Goal: Task Accomplishment & Management: Use online tool/utility

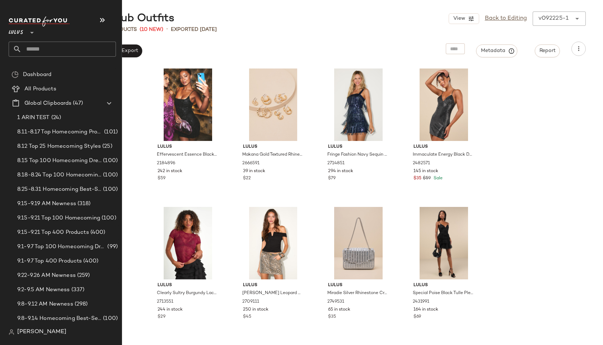
click at [27, 51] on input "text" at bounding box center [69, 49] width 94 height 15
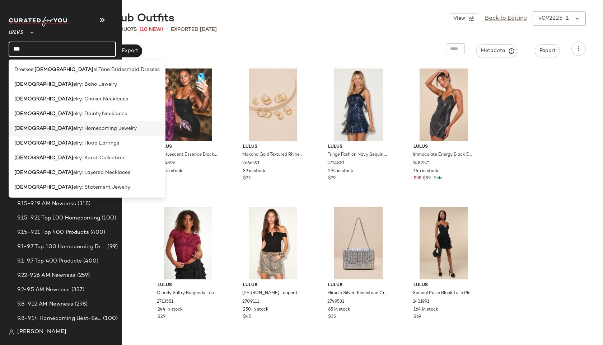
type input "***"
click at [73, 126] on span "elry: Homecoming Jewelry" at bounding box center [105, 129] width 64 height 8
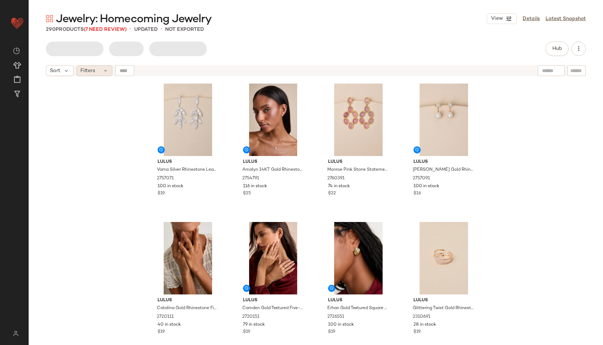
click at [101, 70] on div "Filters" at bounding box center [94, 70] width 36 height 11
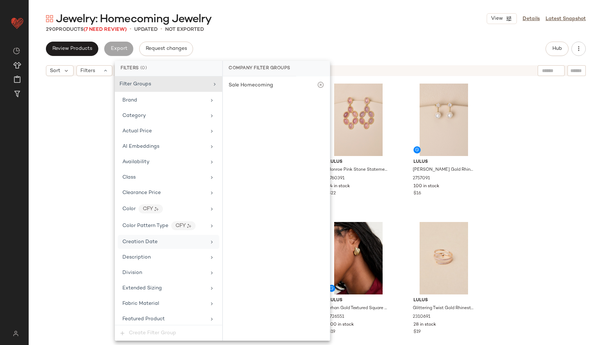
scroll to position [342, 0]
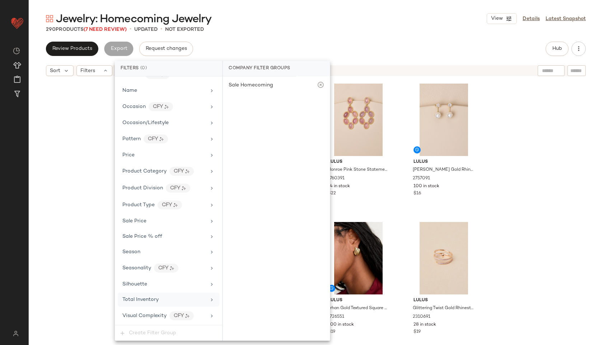
click at [139, 304] on div "Total Inventory" at bounding box center [169, 300] width 102 height 14
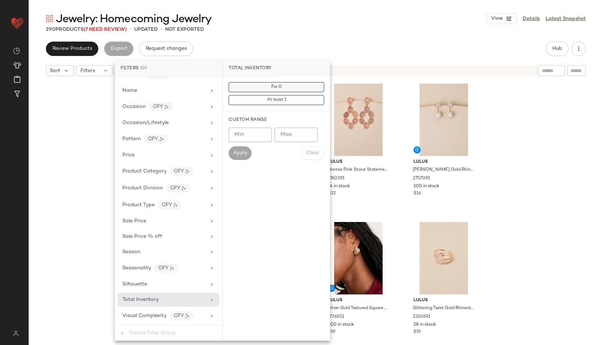
click at [298, 88] on button "For 0" at bounding box center [276, 87] width 95 height 10
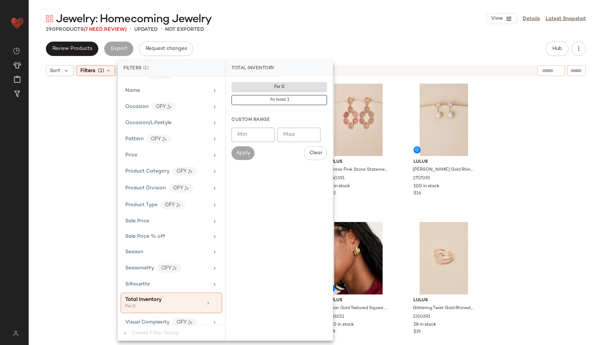
click at [338, 28] on div "290 Products (7 Need Review) • updated • Not Exported" at bounding box center [316, 29] width 574 height 7
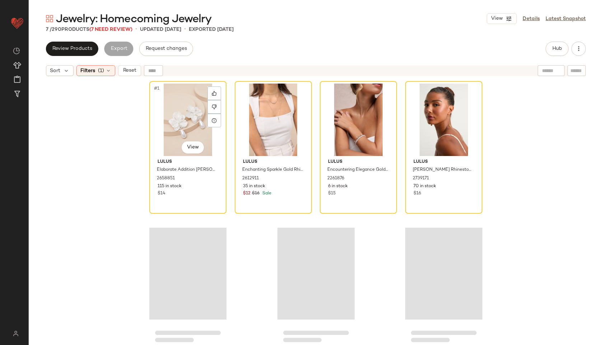
click at [163, 119] on div "#1 View" at bounding box center [188, 120] width 72 height 73
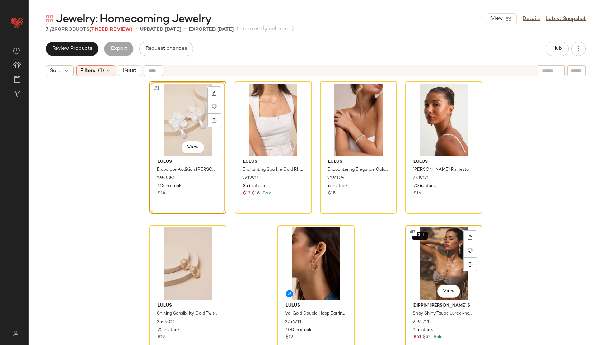
click at [434, 264] on div "SET #7 View" at bounding box center [444, 264] width 72 height 73
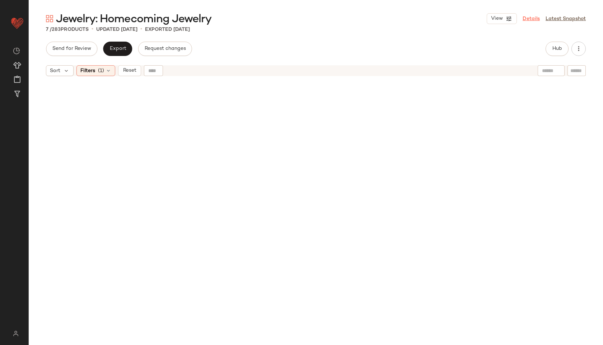
click at [526, 18] on link "Details" at bounding box center [531, 19] width 17 height 8
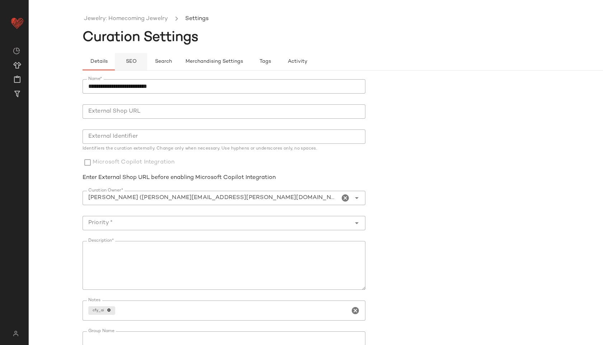
click at [133, 62] on span "SEO" at bounding box center [130, 62] width 11 height 6
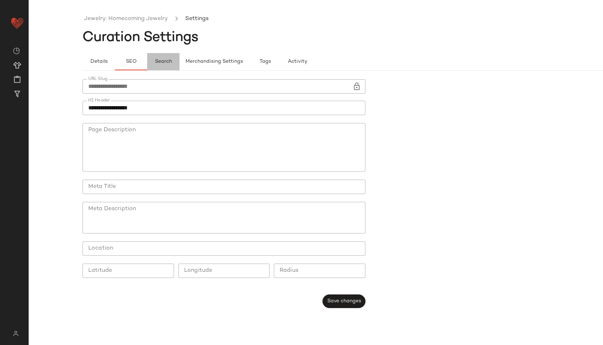
click at [158, 65] on button "Search" at bounding box center [163, 61] width 32 height 17
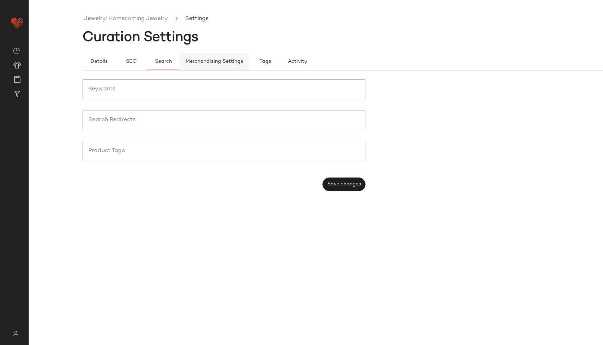
click at [183, 65] on button "Merchandising Settings" at bounding box center [213, 61] width 69 height 17
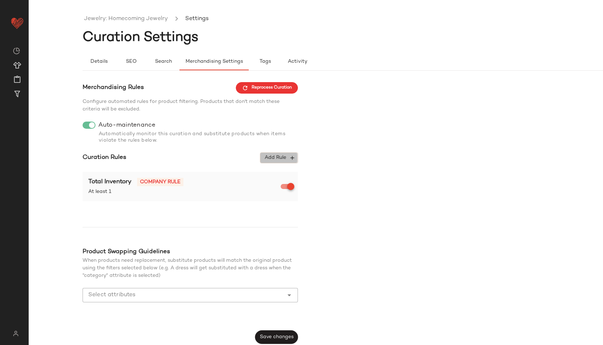
click at [275, 159] on span "Add Rule" at bounding box center [279, 158] width 30 height 6
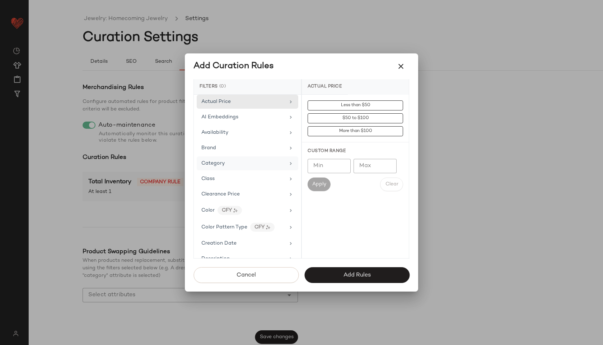
click at [257, 164] on div "Category" at bounding box center [243, 164] width 84 height 8
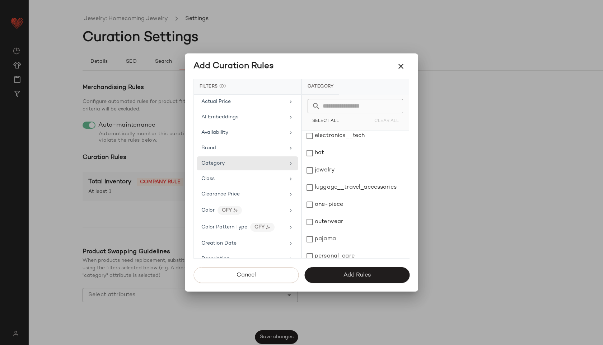
scroll to position [88, 0]
click at [318, 178] on div "jewelry" at bounding box center [355, 172] width 107 height 17
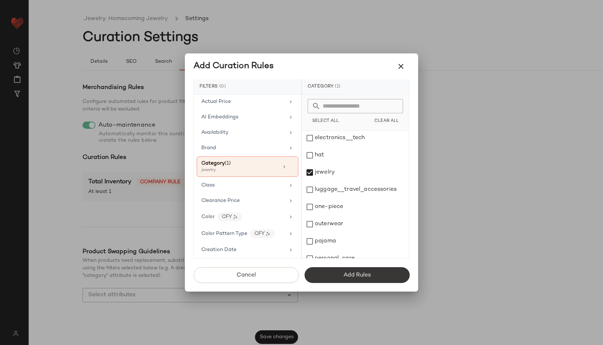
click at [336, 268] on button "Add Rules" at bounding box center [356, 275] width 105 height 16
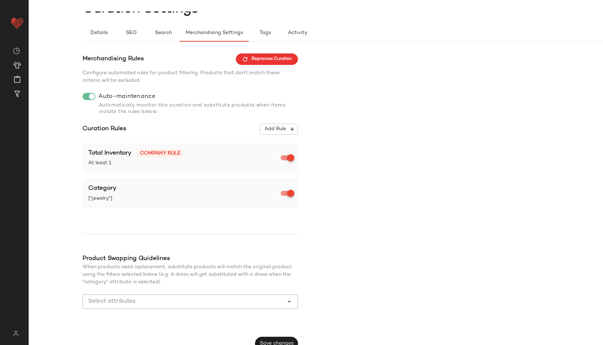
scroll to position [38, 0]
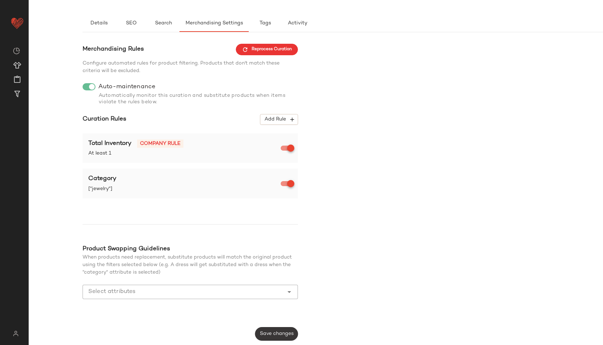
click at [271, 332] on span "Save changes" at bounding box center [277, 334] width 34 height 6
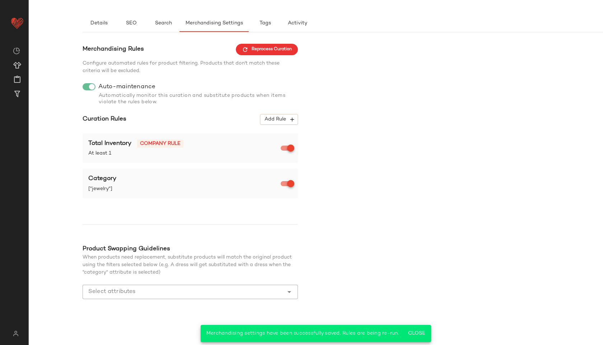
scroll to position [0, 0]
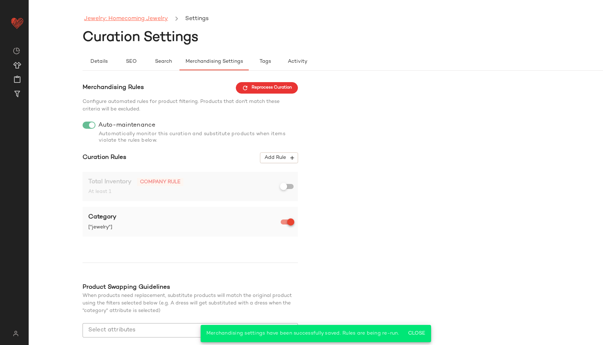
click at [160, 20] on link "Jewelry: Homecoming Jewelry" at bounding box center [126, 18] width 84 height 9
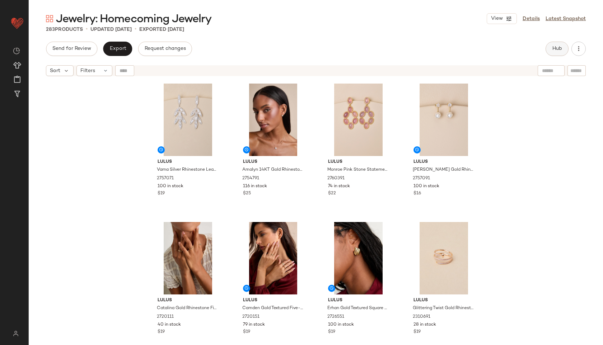
click at [555, 45] on button "Hub" at bounding box center [557, 49] width 23 height 14
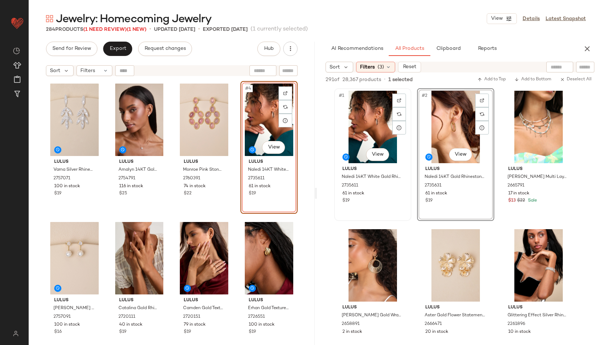
scroll to position [93, 0]
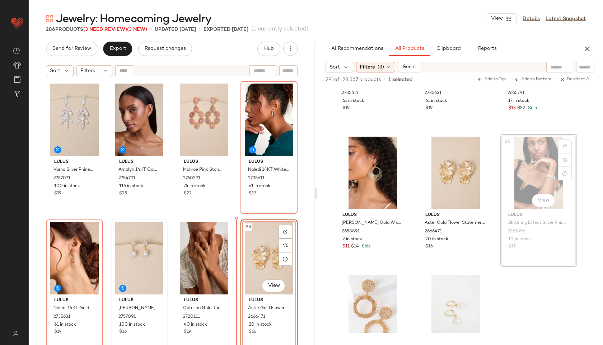
drag, startPoint x: 528, startPoint y: 173, endPoint x: 163, endPoint y: 271, distance: 377.8
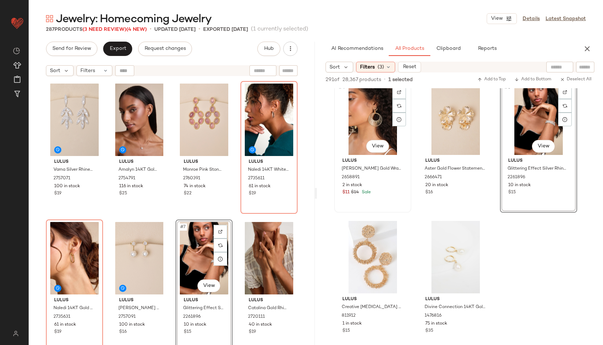
scroll to position [150, 0]
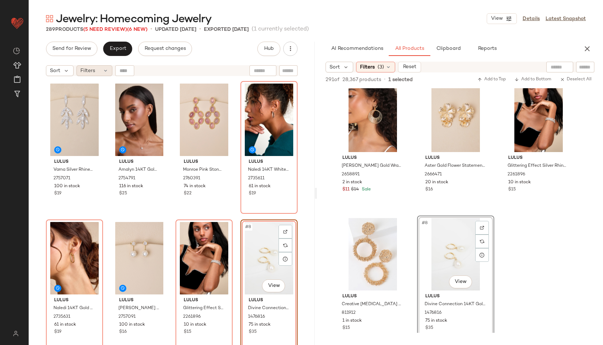
click at [98, 72] on div "Filters" at bounding box center [94, 70] width 36 height 11
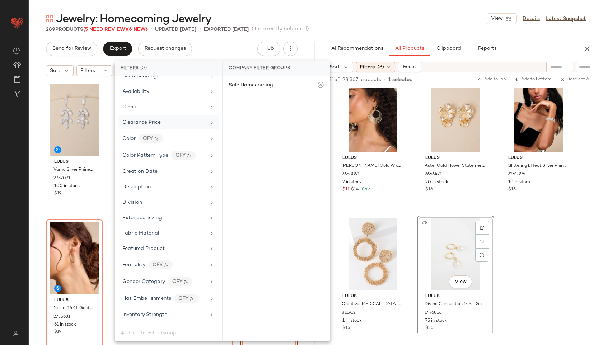
scroll to position [342, 0]
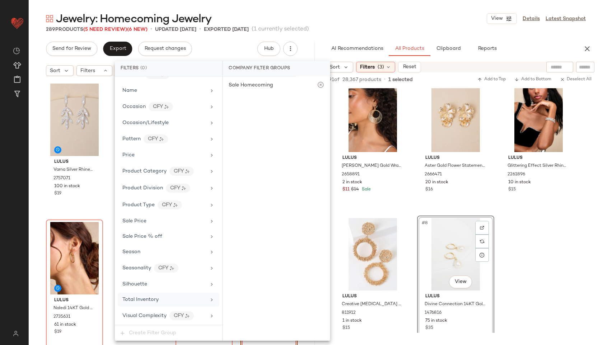
click at [140, 300] on span "Total Inventory" at bounding box center [140, 299] width 36 height 5
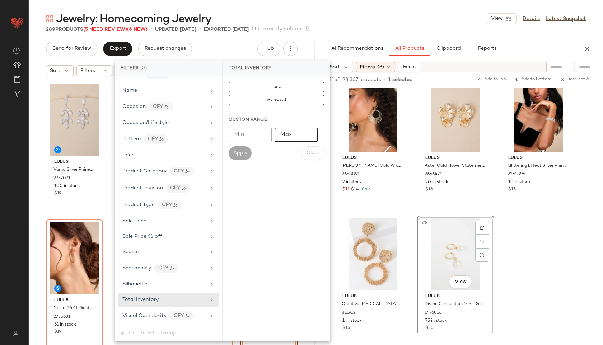
click at [290, 139] on input "Max" at bounding box center [296, 135] width 43 height 14
type input "**"
click at [236, 150] on span "Apply" at bounding box center [240, 153] width 14 height 6
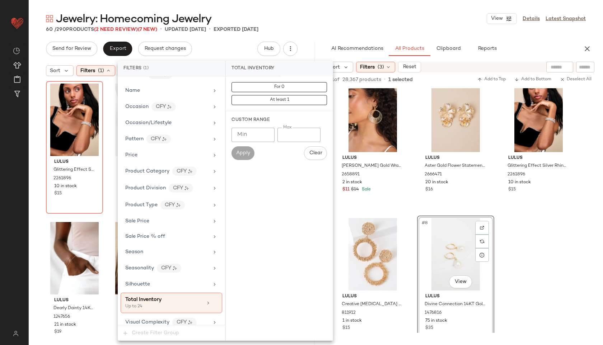
click at [336, 25] on div "Jewelry: Homecoming Jewelry View Details Latest Snapshot" at bounding box center [316, 18] width 574 height 14
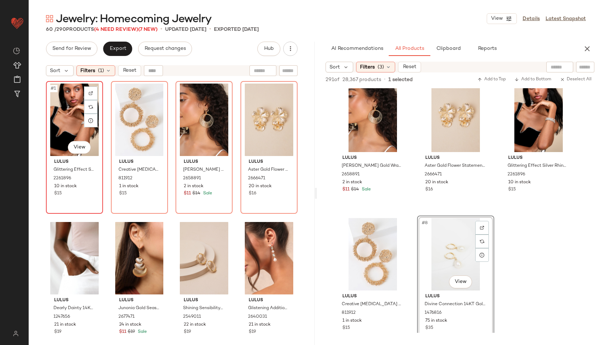
click at [62, 125] on div "#1 View" at bounding box center [74, 120] width 52 height 73
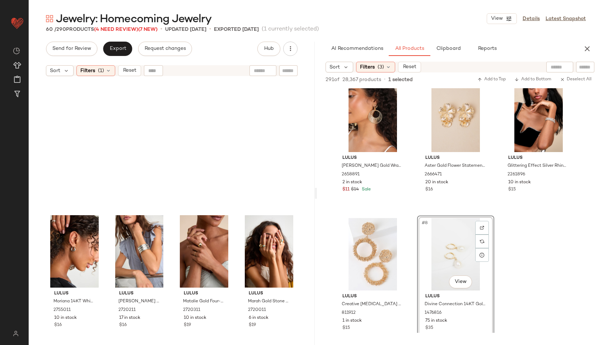
scroll to position [1796, 0]
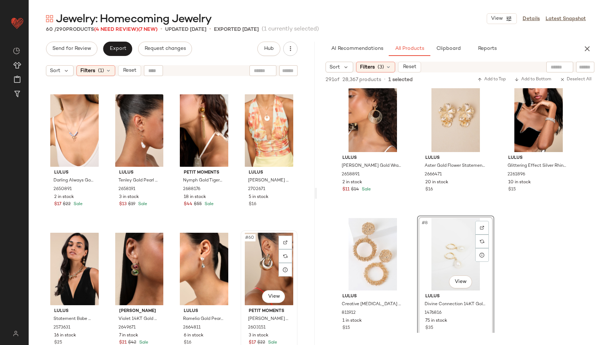
click at [259, 260] on div "#60 View" at bounding box center [269, 269] width 52 height 73
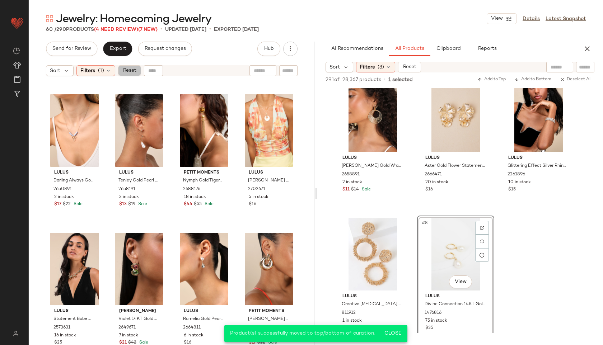
click at [132, 68] on span "Reset" at bounding box center [129, 71] width 14 height 6
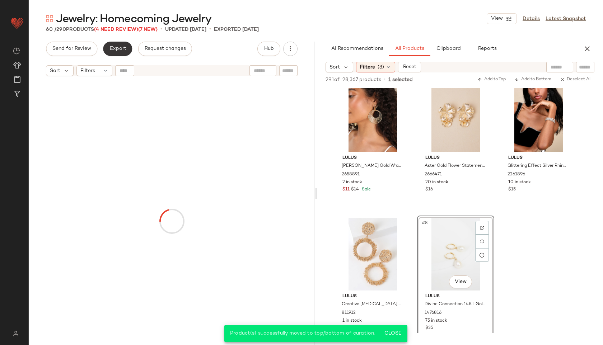
click at [116, 50] on span "Export" at bounding box center [117, 49] width 17 height 6
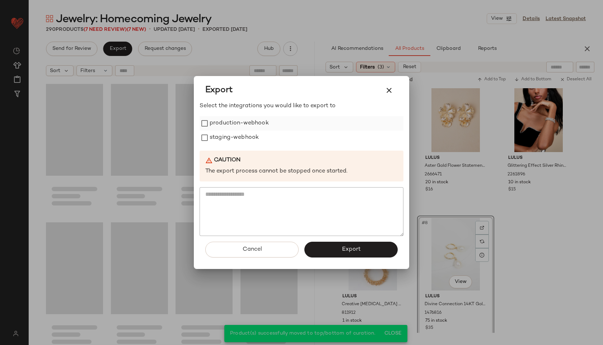
scroll to position [9833, 0]
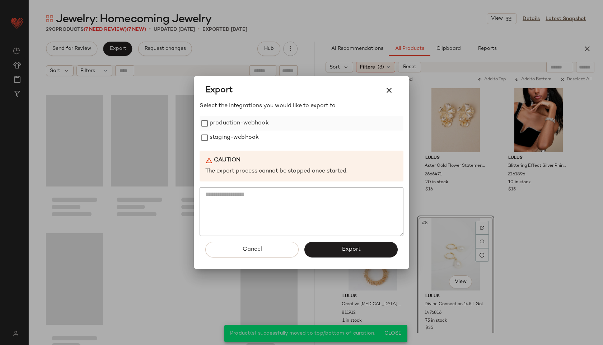
click at [232, 125] on label "production-webhook" at bounding box center [239, 123] width 59 height 14
click at [230, 138] on label "staging-webhook" at bounding box center [234, 138] width 49 height 14
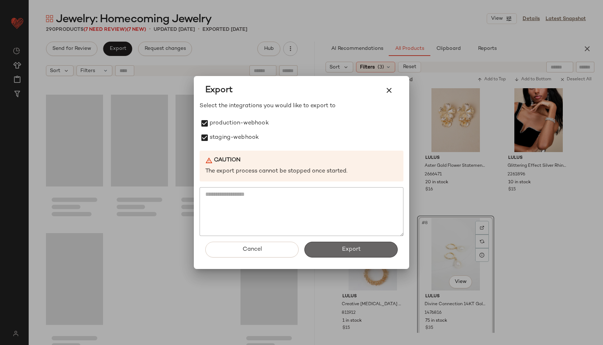
click at [326, 251] on button "Export" at bounding box center [350, 250] width 93 height 16
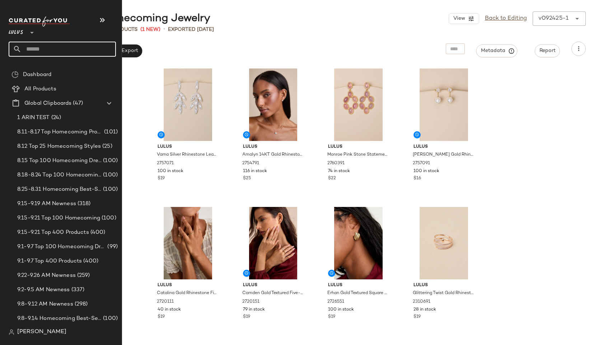
click at [33, 51] on input "text" at bounding box center [69, 49] width 94 height 15
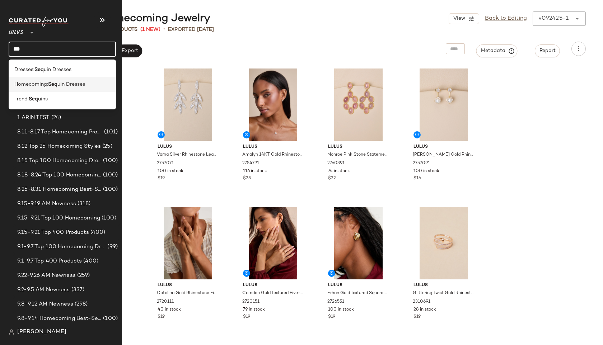
type input "***"
click at [22, 81] on span "Homecoming:" at bounding box center [31, 85] width 34 height 8
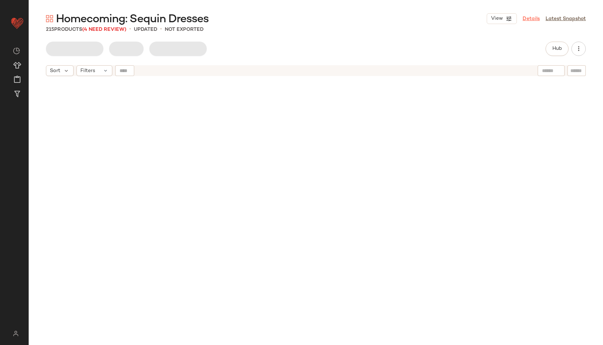
scroll to position [7200, 0]
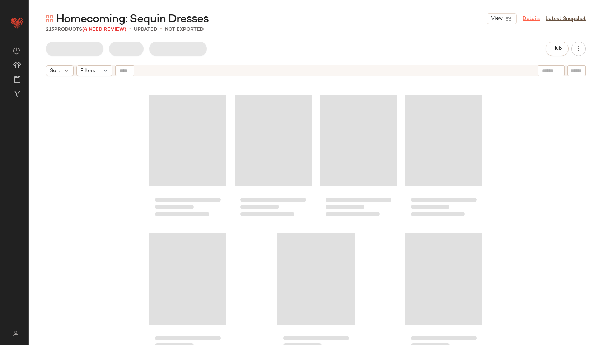
click at [533, 20] on link "Details" at bounding box center [531, 19] width 17 height 8
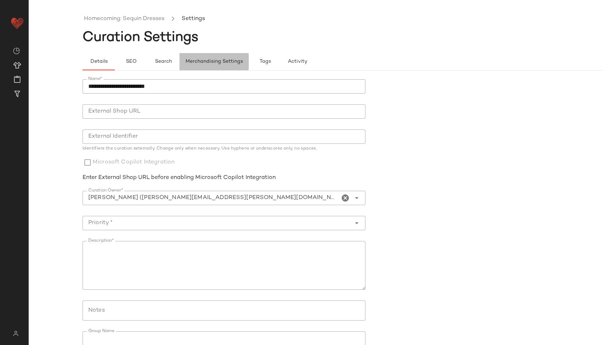
click at [239, 65] on button "Merchandising Settings" at bounding box center [213, 61] width 69 height 17
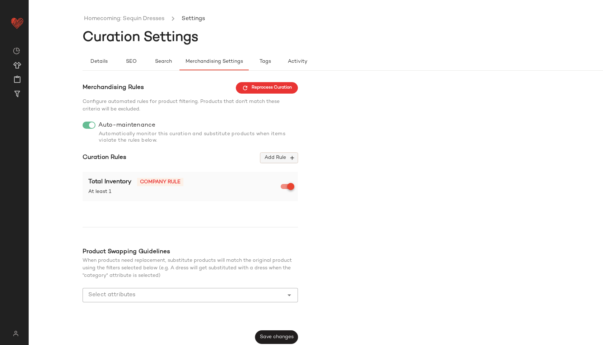
click at [278, 157] on span "Add Rule" at bounding box center [279, 158] width 30 height 6
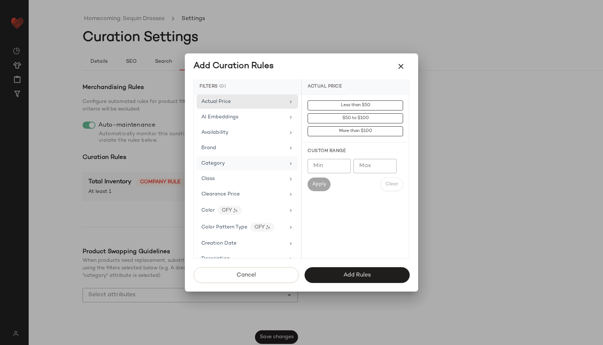
click at [271, 159] on div "Category" at bounding box center [248, 164] width 102 height 14
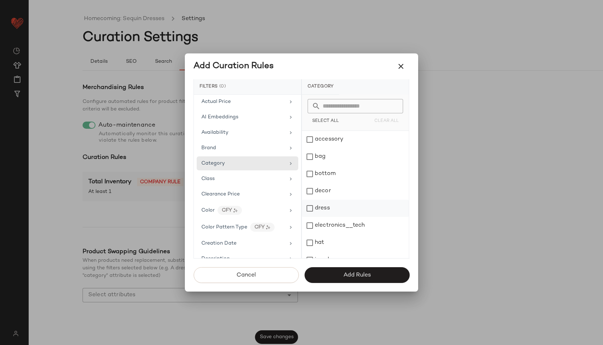
click at [321, 206] on div "dress" at bounding box center [355, 208] width 107 height 17
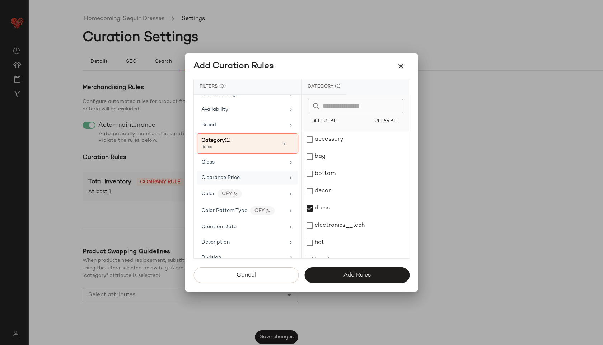
scroll to position [25, 0]
click at [242, 210] on span "Color Pattern Type" at bounding box center [224, 208] width 46 height 5
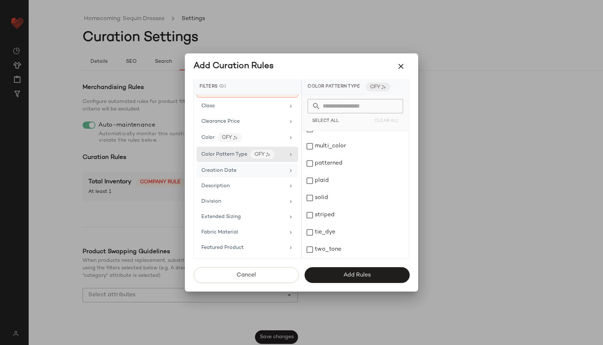
scroll to position [80, 0]
click at [246, 229] on div "Fabric Material" at bounding box center [243, 232] width 84 height 8
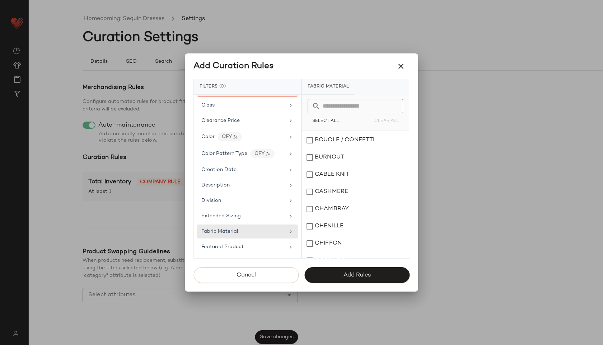
scroll to position [0, 0]
click at [342, 110] on input "text" at bounding box center [360, 106] width 78 height 14
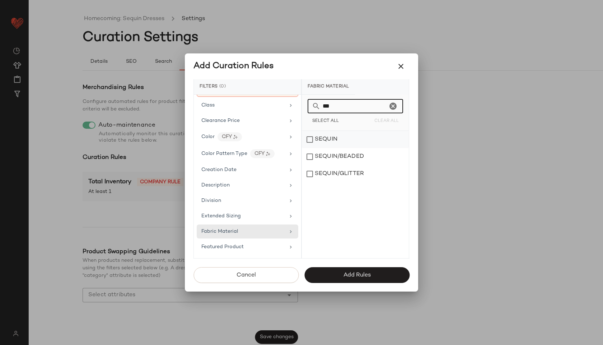
type input "***"
click at [313, 137] on div "SEQUIN" at bounding box center [355, 139] width 107 height 17
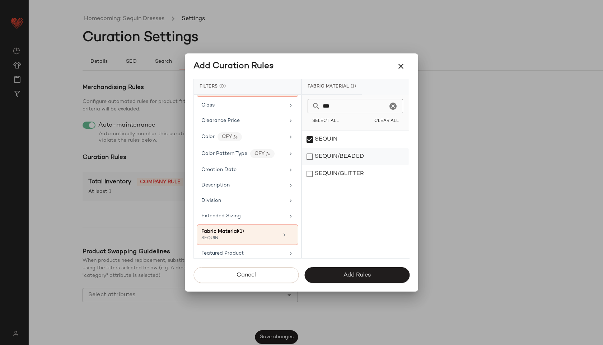
click at [310, 154] on div "SEQUIN/BEADED" at bounding box center [355, 156] width 107 height 17
click at [309, 174] on div "SEQUIN/GLITTER" at bounding box center [355, 173] width 107 height 17
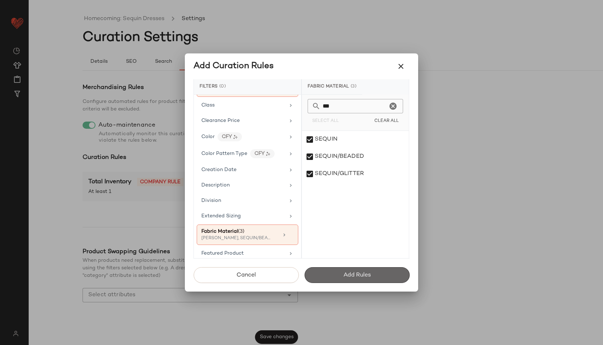
click at [331, 272] on button "Add Rules" at bounding box center [356, 275] width 105 height 16
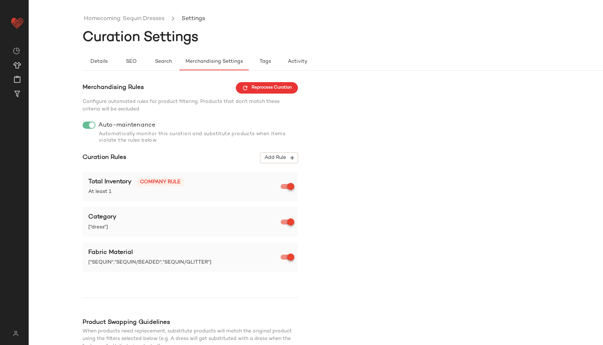
scroll to position [74, 0]
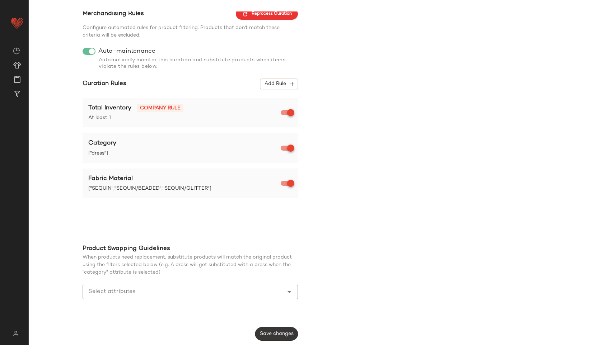
click at [284, 334] on span "Save changes" at bounding box center [277, 334] width 34 height 6
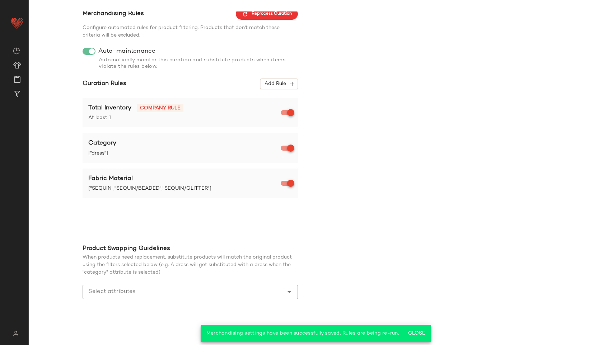
scroll to position [0, 0]
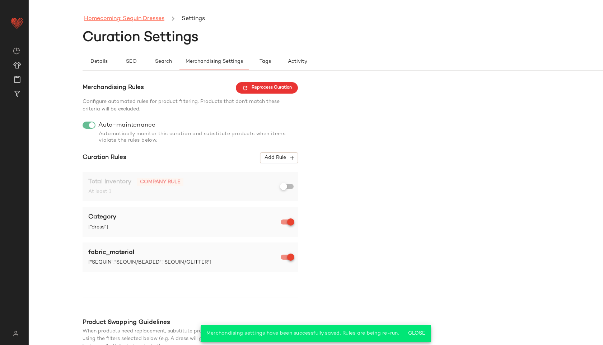
click at [143, 19] on link "Homecoming: Sequin Dresses" at bounding box center [124, 18] width 80 height 9
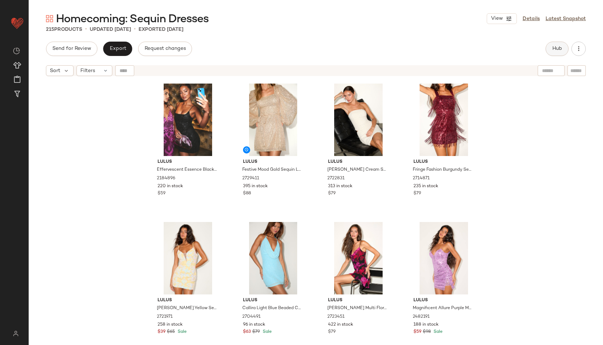
click at [555, 47] on span "Hub" at bounding box center [557, 49] width 10 height 6
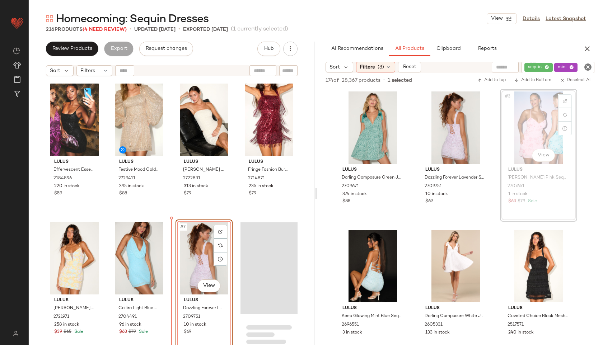
drag, startPoint x: 543, startPoint y: 124, endPoint x: 168, endPoint y: 293, distance: 411.0
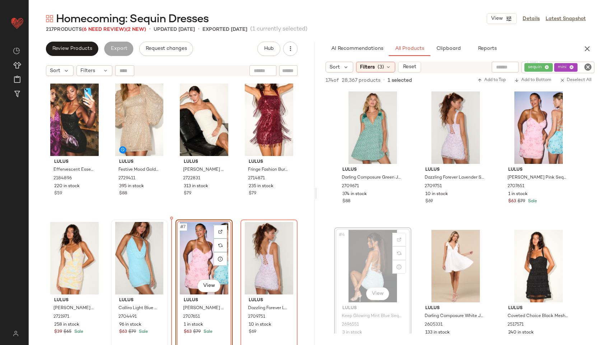
drag, startPoint x: 358, startPoint y: 255, endPoint x: 166, endPoint y: 255, distance: 192.4
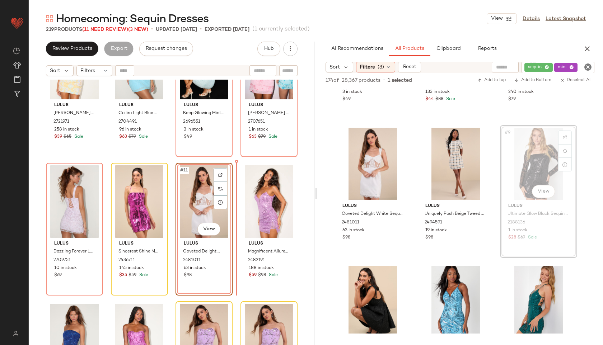
scroll to position [241, 0]
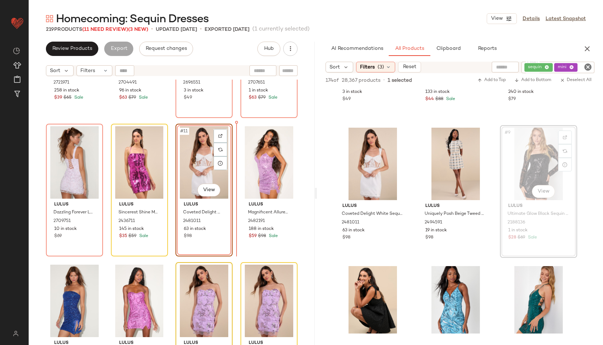
drag, startPoint x: 539, startPoint y: 158, endPoint x: 228, endPoint y: 333, distance: 356.7
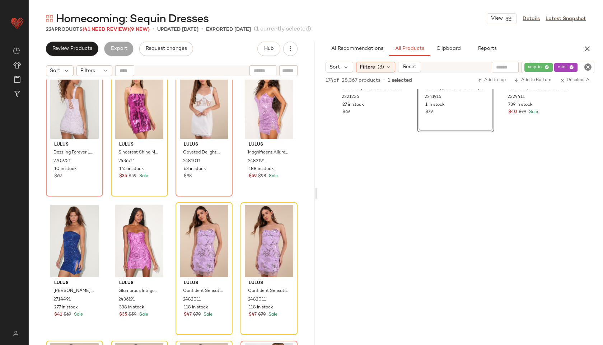
scroll to position [922, 0]
click at [97, 67] on div "Filters" at bounding box center [94, 70] width 36 height 11
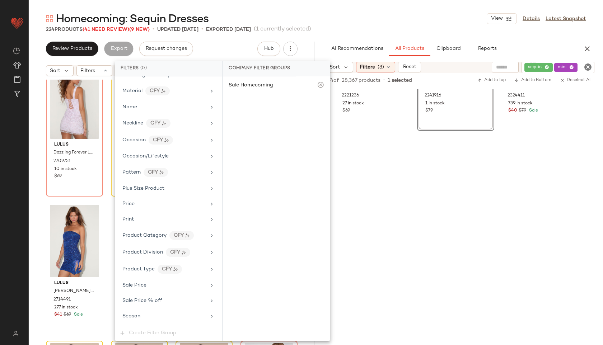
scroll to position [441, 0]
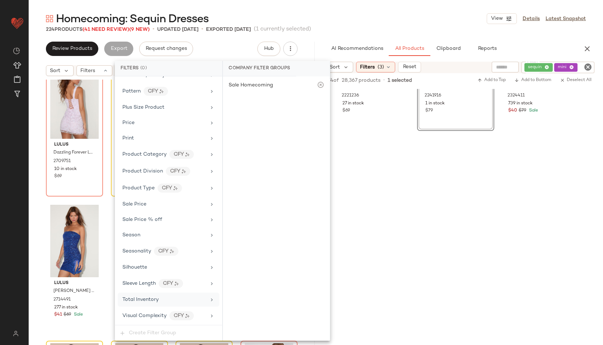
click at [155, 300] on span "Total Inventory" at bounding box center [140, 299] width 36 height 5
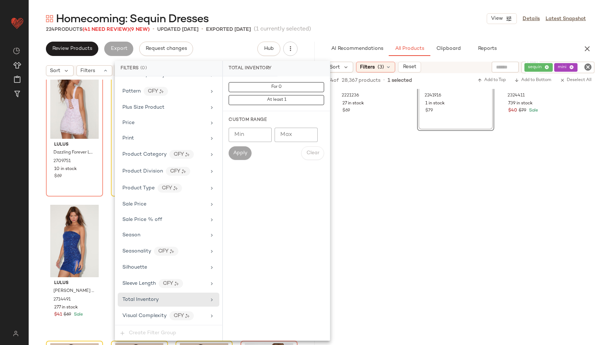
click at [287, 137] on input "Max" at bounding box center [296, 135] width 43 height 14
type input "**"
click at [239, 150] on button "Apply" at bounding box center [240, 153] width 23 height 14
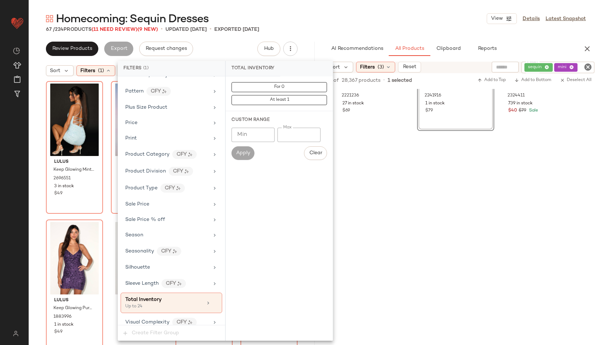
click at [308, 23] on div "Homecoming: Sequin Dresses View Details Latest Snapshot" at bounding box center [316, 18] width 574 height 14
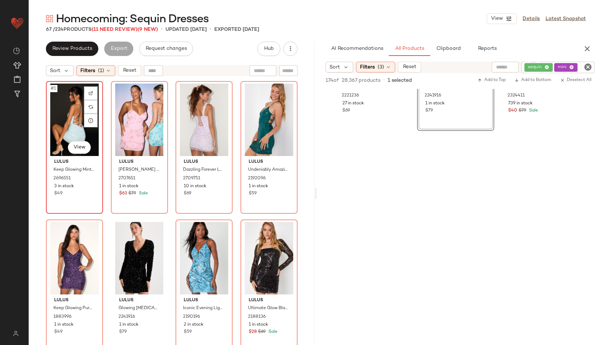
click at [68, 105] on div "#1 View" at bounding box center [74, 120] width 52 height 73
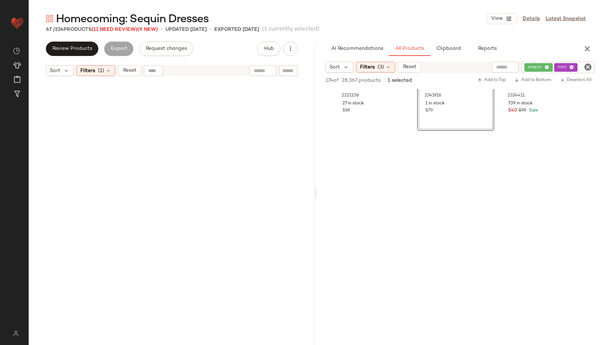
scroll to position [2212, 0]
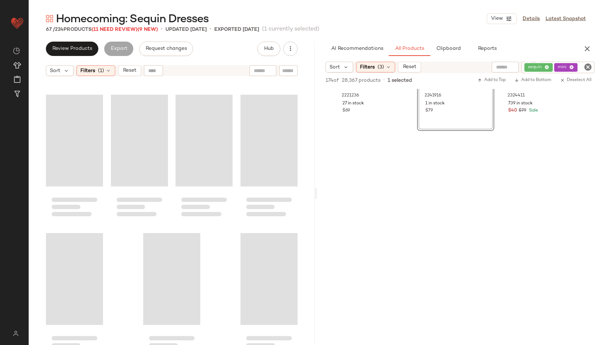
click at [251, 253] on div "Loading..." at bounding box center [269, 279] width 57 height 92
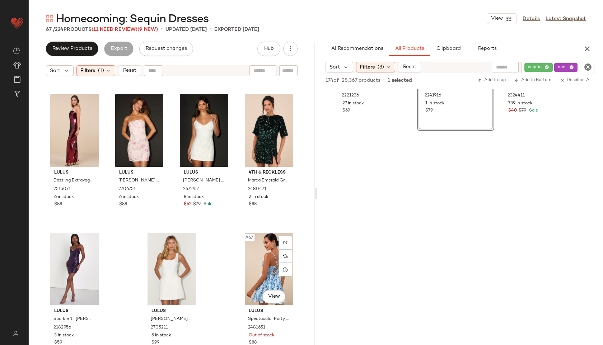
click at [251, 255] on div "#67 View" at bounding box center [269, 269] width 52 height 73
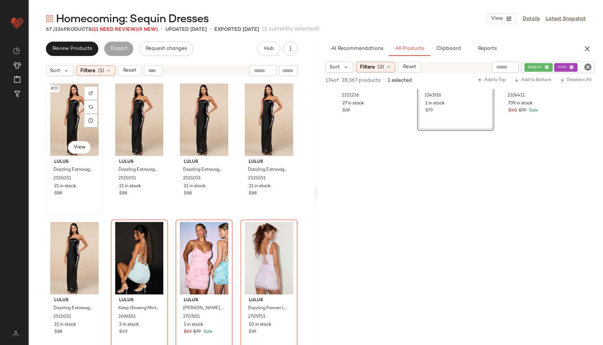
click at [69, 122] on div "#19 View" at bounding box center [74, 120] width 52 height 73
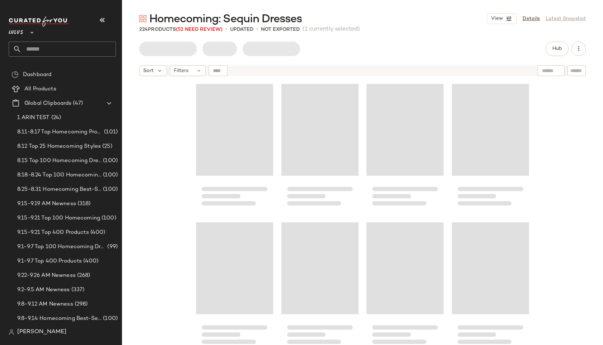
scroll to position [5820, 0]
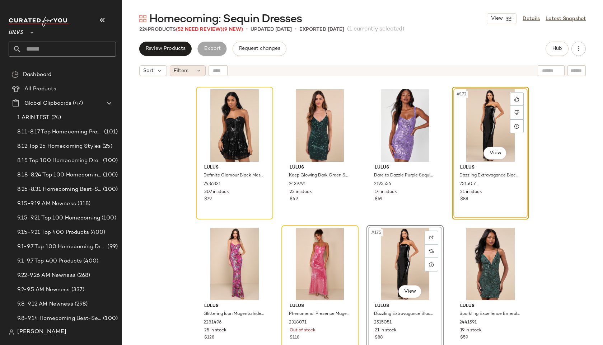
click at [184, 70] on span "Filters" at bounding box center [181, 71] width 15 height 8
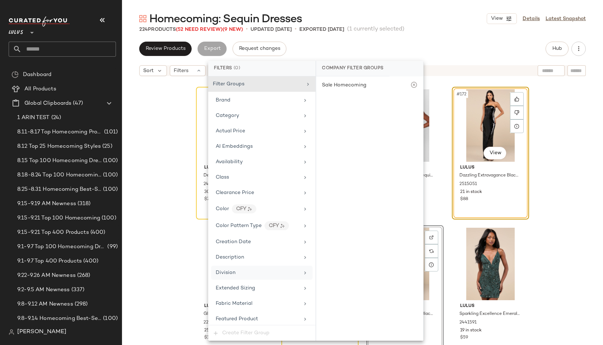
scroll to position [441, 0]
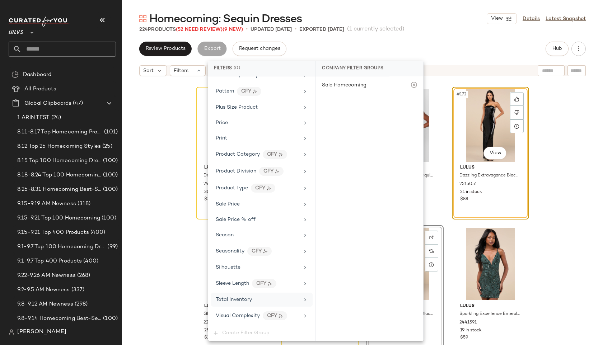
click at [234, 301] on span "Total Inventory" at bounding box center [234, 299] width 36 height 5
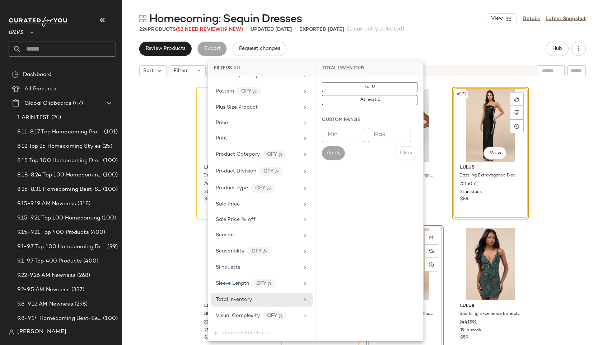
click at [383, 133] on input "Max" at bounding box center [389, 135] width 43 height 14
type input "**"
click at [332, 155] on span "Apply" at bounding box center [333, 153] width 14 height 6
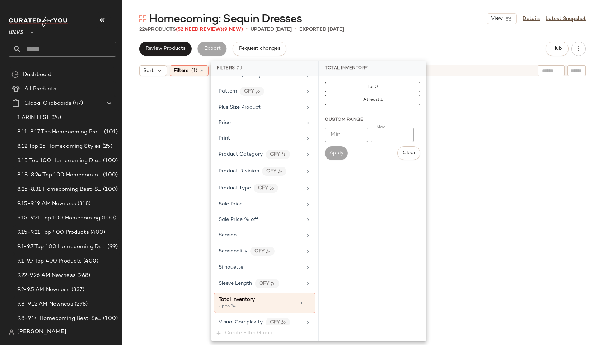
click at [393, 37] on div "Homecoming: Sequin Dresses View Details Latest Snapshot 224 Products (52 Need R…" at bounding box center [362, 178] width 481 height 334
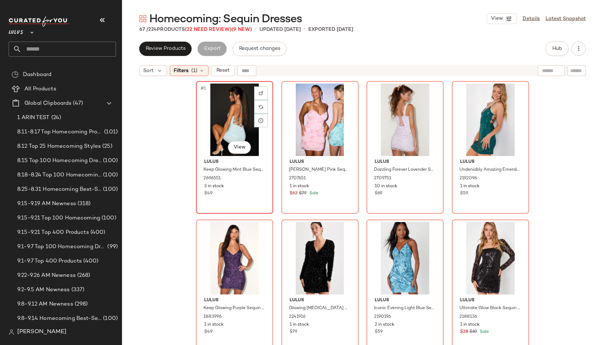
click at [223, 108] on div "#1 View" at bounding box center [235, 120] width 72 height 73
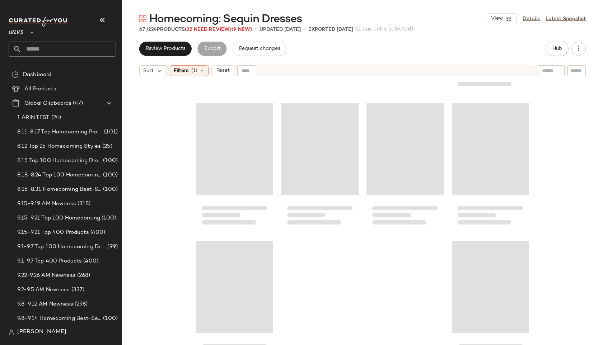
scroll to position [2212, 0]
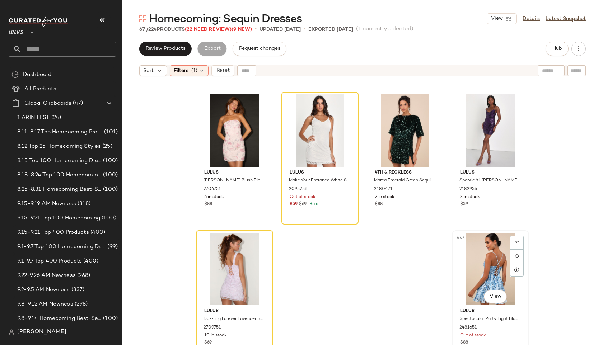
click at [493, 257] on div "#67 View" at bounding box center [490, 269] width 72 height 73
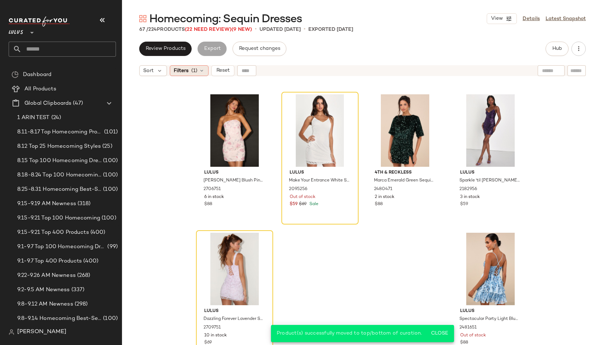
click at [201, 74] on div "Filters (1)" at bounding box center [189, 70] width 39 height 11
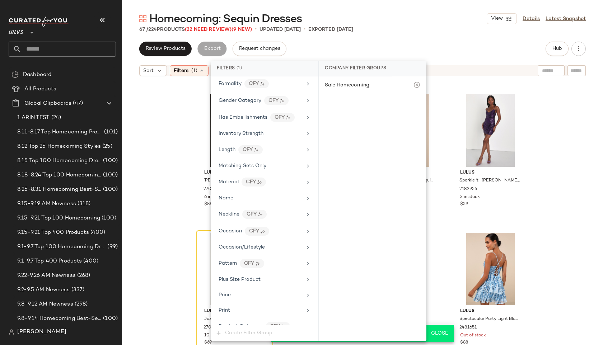
scroll to position [447, 0]
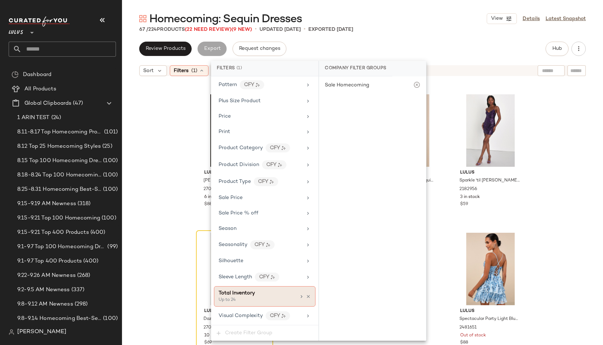
click at [247, 290] on div "Total Inventory" at bounding box center [237, 294] width 36 height 8
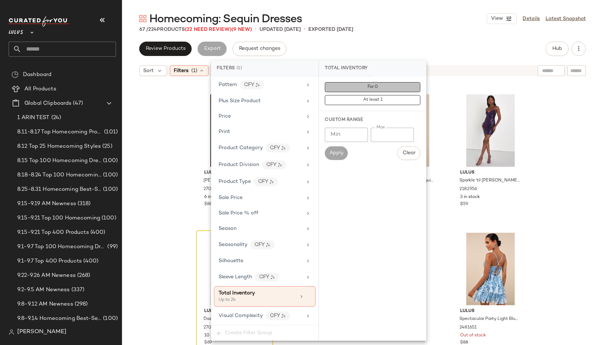
click at [372, 85] on span "For 0" at bounding box center [372, 87] width 11 height 5
click at [395, 42] on div "Review Products Export Request changes Hub" at bounding box center [362, 49] width 447 height 14
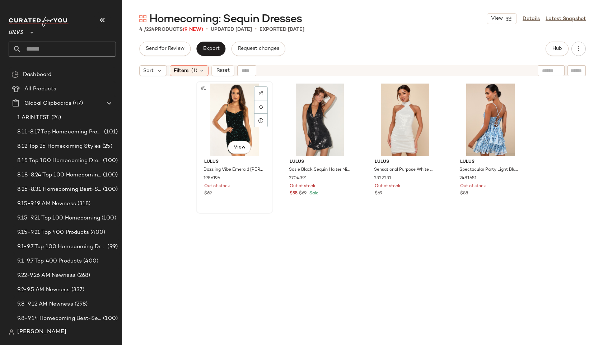
click at [224, 108] on div "#1 View" at bounding box center [235, 120] width 72 height 73
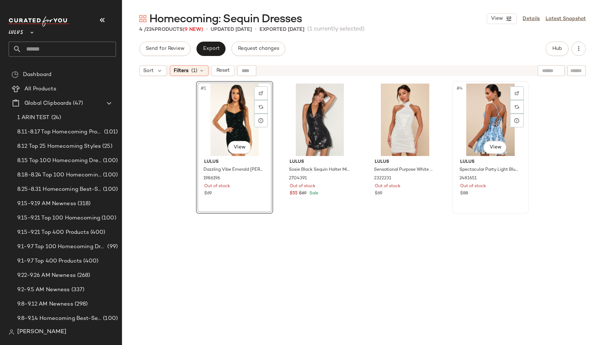
click at [472, 122] on div "#4 View" at bounding box center [490, 120] width 72 height 73
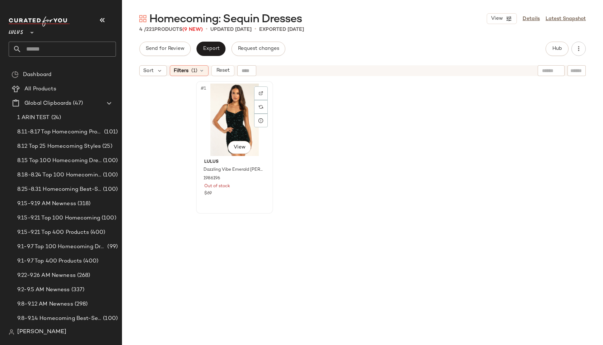
click at [225, 113] on div "#1 View" at bounding box center [235, 120] width 72 height 73
click at [244, 121] on div "#1 View" at bounding box center [235, 120] width 72 height 73
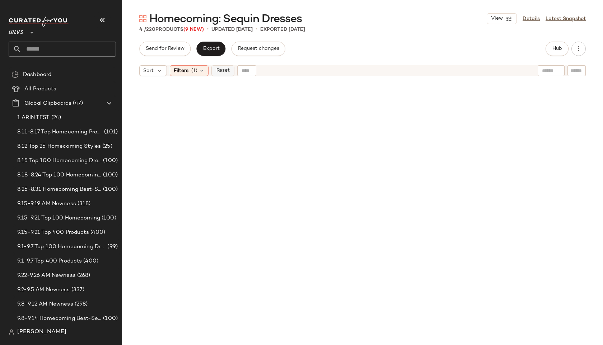
click at [225, 66] on button "Reset" at bounding box center [222, 70] width 23 height 11
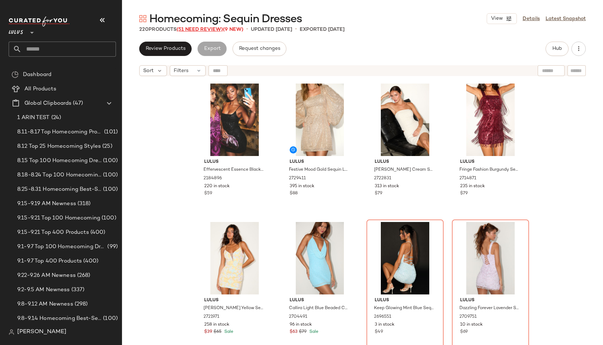
click at [212, 28] on span "(51 Need Review)" at bounding box center [200, 29] width 46 height 5
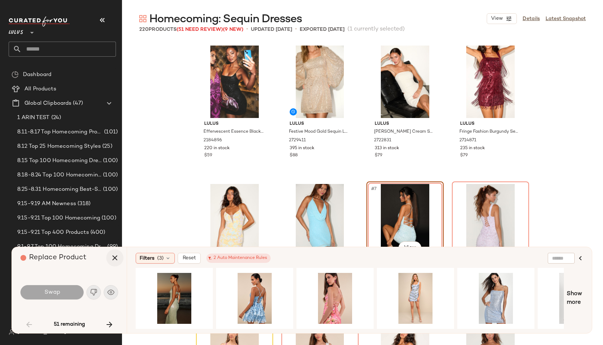
click at [114, 258] on icon "button" at bounding box center [115, 258] width 9 height 9
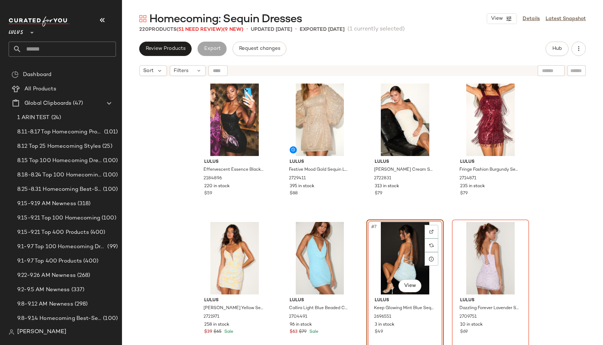
click at [152, 215] on div "Lulus Effervescent Essence Black Sequin Sleeveless Bodycon Mini Dress 2184896 2…" at bounding box center [362, 222] width 481 height 284
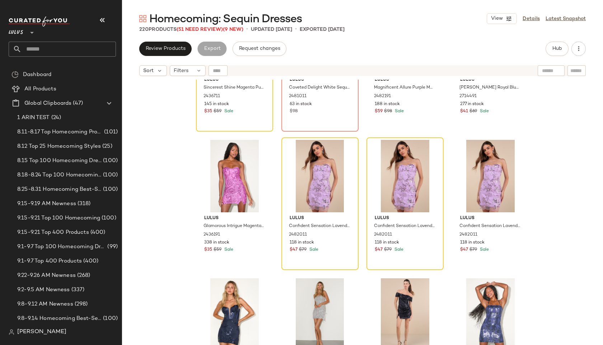
scroll to position [365, 0]
click at [101, 19] on icon "button" at bounding box center [102, 20] width 9 height 9
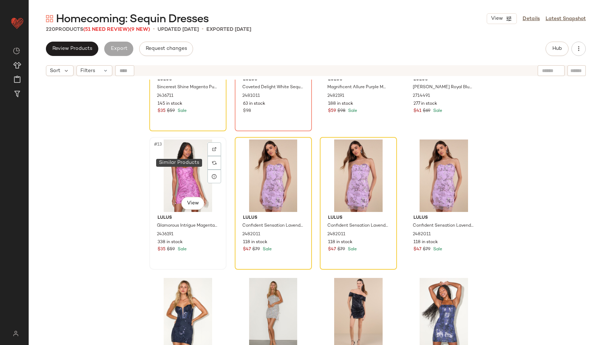
scroll to position [0, 0]
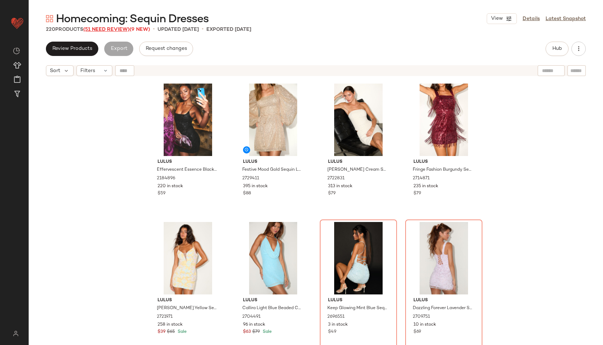
click at [123, 31] on span "(51 Need Review)" at bounding box center [106, 29] width 46 height 5
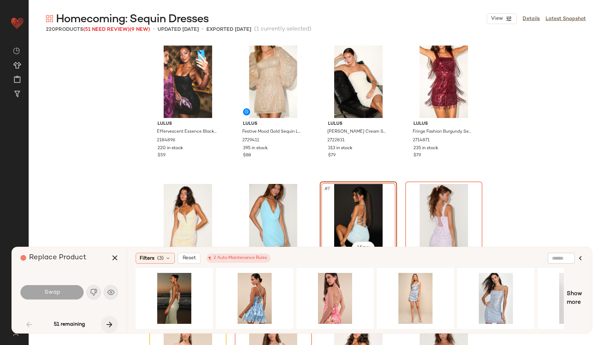
click at [108, 325] on icon "button" at bounding box center [109, 325] width 9 height 9
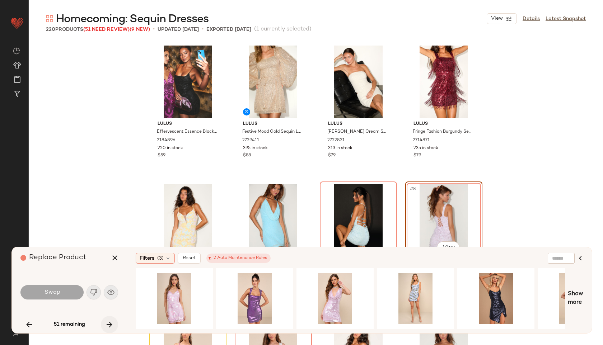
click at [107, 320] on button "button" at bounding box center [109, 324] width 17 height 17
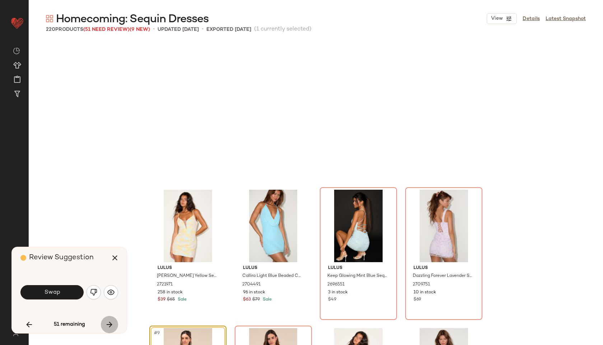
scroll to position [144, 0]
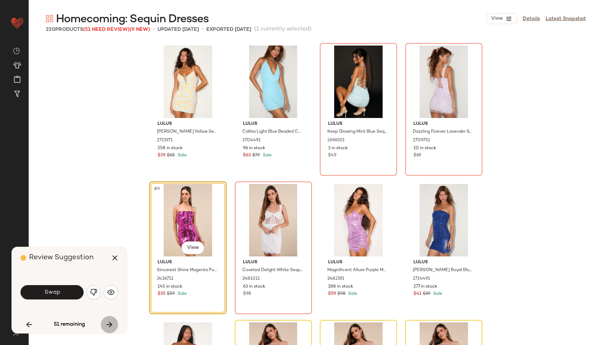
click at [107, 320] on button "button" at bounding box center [109, 324] width 17 height 17
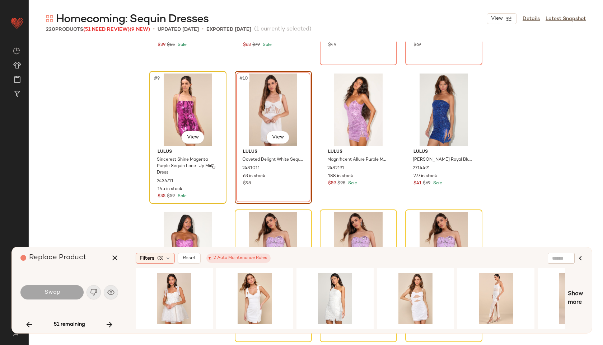
scroll to position [256, 0]
click at [108, 322] on icon "button" at bounding box center [109, 325] width 9 height 9
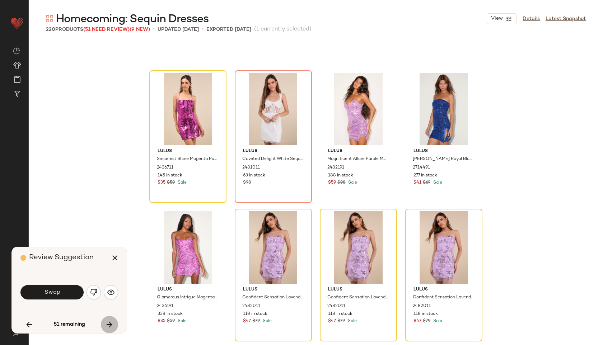
scroll to position [277, 0]
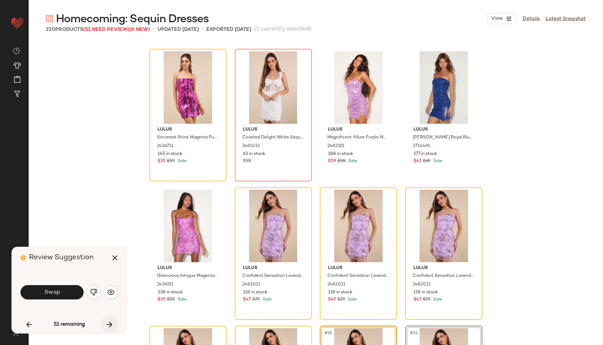
click at [111, 322] on icon "button" at bounding box center [109, 325] width 9 height 9
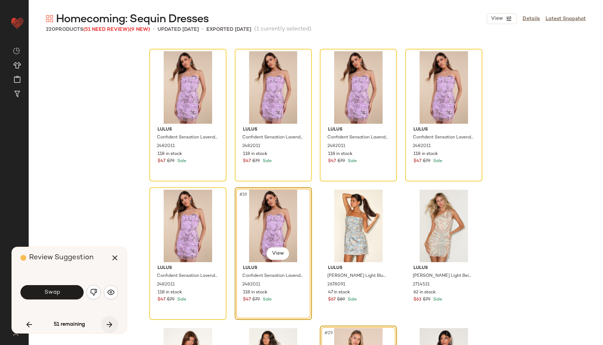
click at [111, 322] on icon "button" at bounding box center [109, 325] width 9 height 9
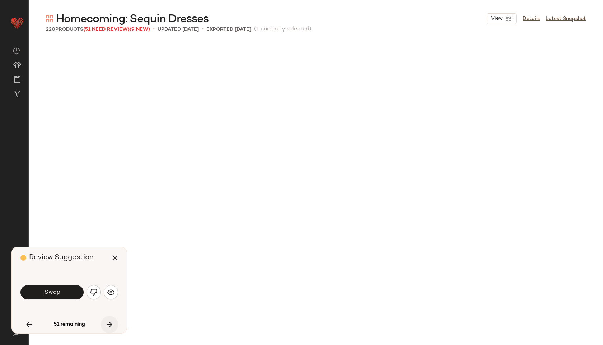
scroll to position [7596, 0]
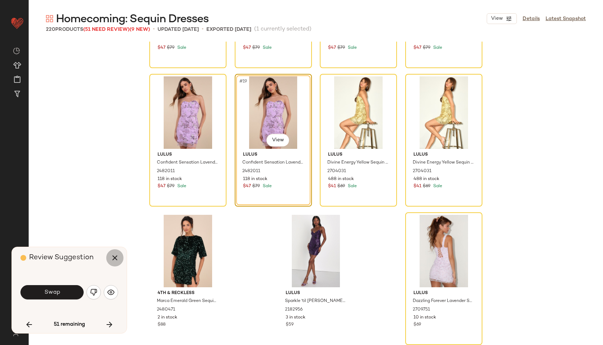
click at [115, 260] on icon "button" at bounding box center [115, 258] width 9 height 9
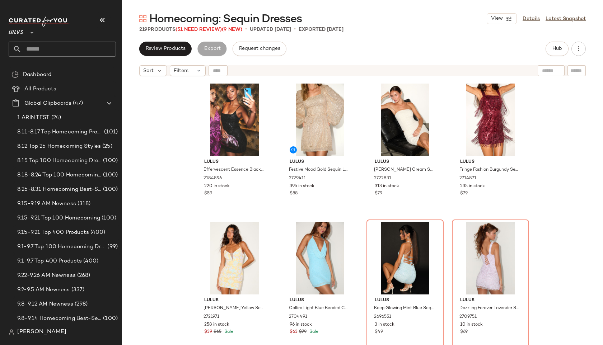
click at [143, 19] on img at bounding box center [142, 18] width 7 height 7
click at [191, 70] on div "Filters" at bounding box center [188, 70] width 36 height 11
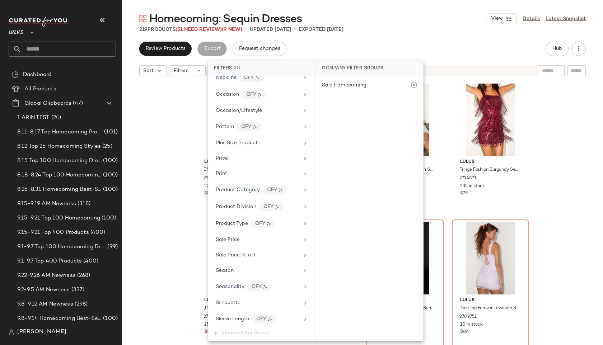
scroll to position [441, 0]
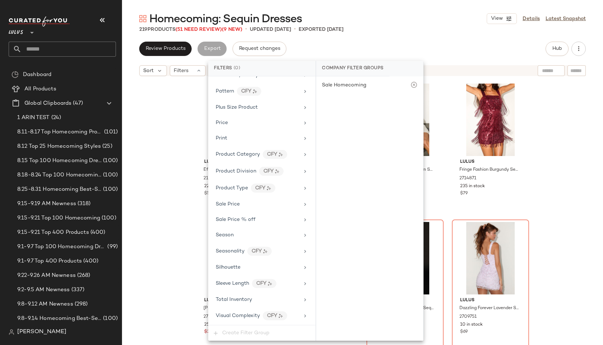
click at [437, 34] on div "Homecoming: Sequin Dresses View Details Latest Snapshot 219 Products (51 Need R…" at bounding box center [362, 178] width 481 height 334
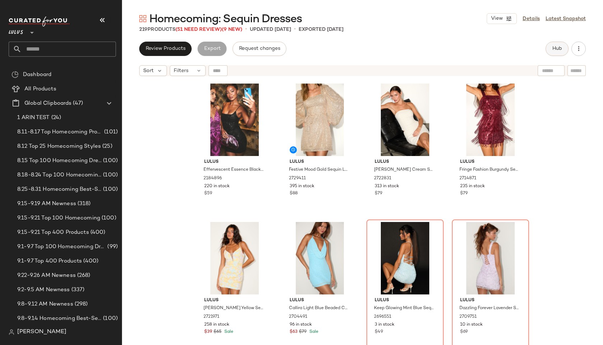
click at [560, 50] on span "Hub" at bounding box center [557, 49] width 10 height 6
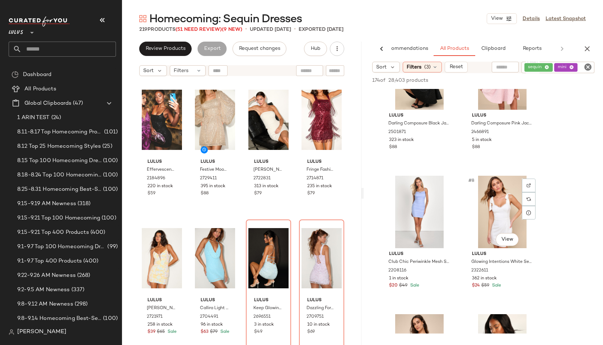
scroll to position [332, 0]
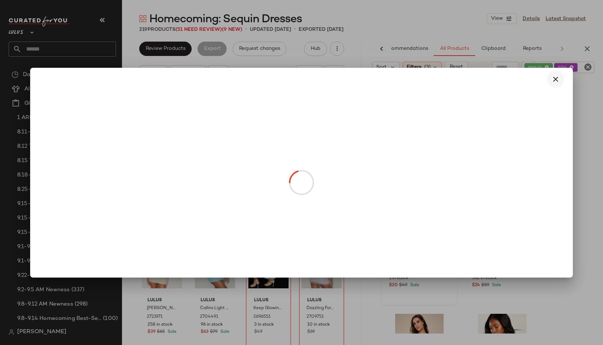
click at [561, 81] on button "button" at bounding box center [555, 79] width 17 height 17
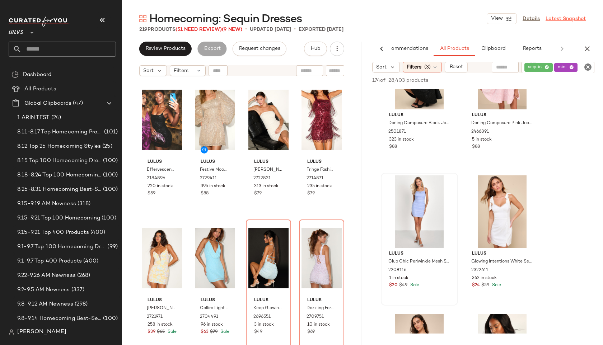
click at [575, 21] on link "Latest Snapshot" at bounding box center [566, 19] width 40 height 8
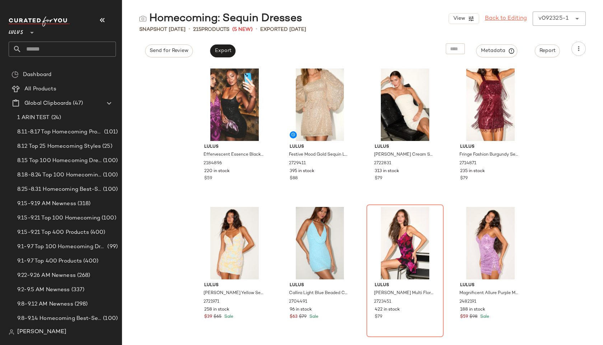
click at [518, 20] on link "Back to Editing" at bounding box center [506, 18] width 42 height 9
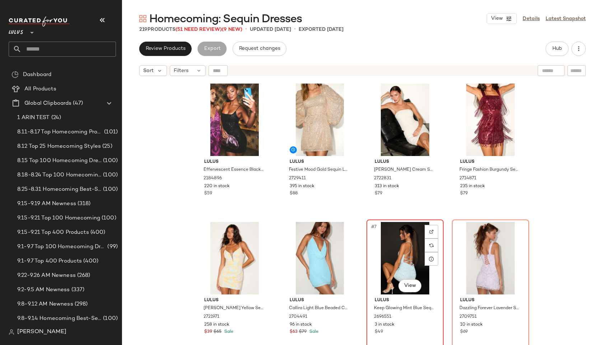
click at [389, 246] on div "#7 View" at bounding box center [405, 258] width 72 height 73
click at [100, 17] on icon "button" at bounding box center [102, 20] width 9 height 9
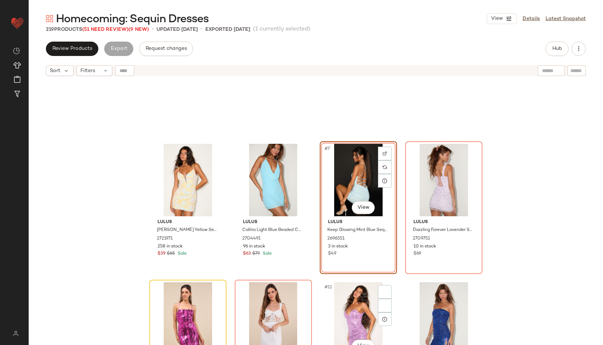
scroll to position [195, 0]
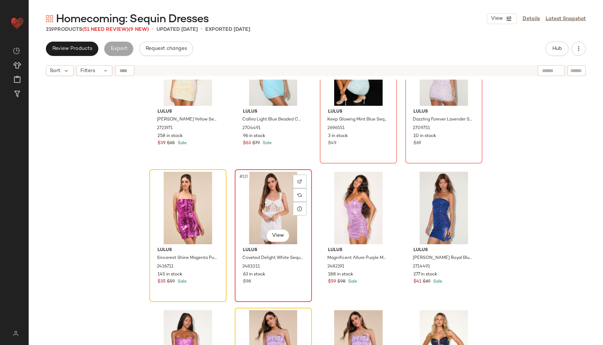
click at [266, 208] on div "#10 View" at bounding box center [273, 208] width 72 height 73
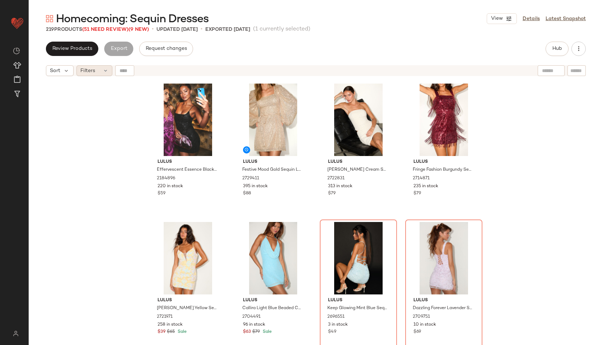
click at [93, 71] on span "Filters" at bounding box center [87, 71] width 15 height 8
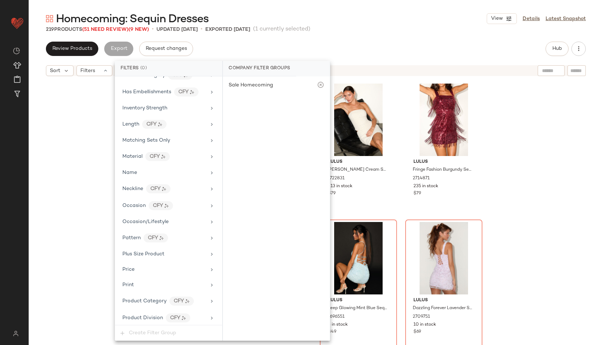
scroll to position [441, 0]
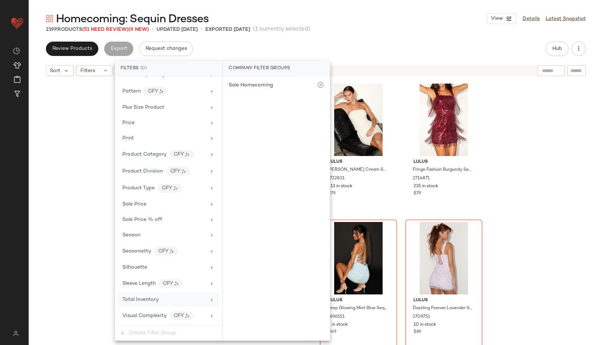
click at [155, 299] on span "Total Inventory" at bounding box center [140, 299] width 36 height 5
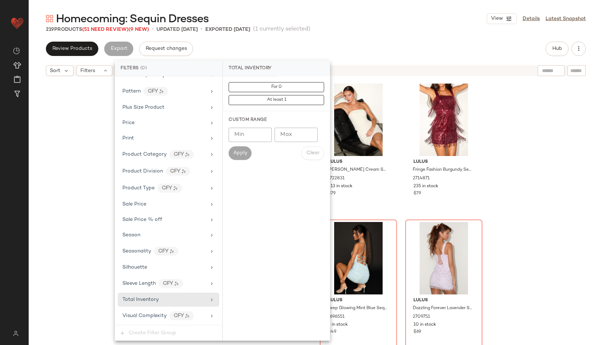
click at [285, 135] on input "Max" at bounding box center [296, 135] width 43 height 14
type input "**"
click at [242, 157] on button "Apply" at bounding box center [240, 153] width 23 height 14
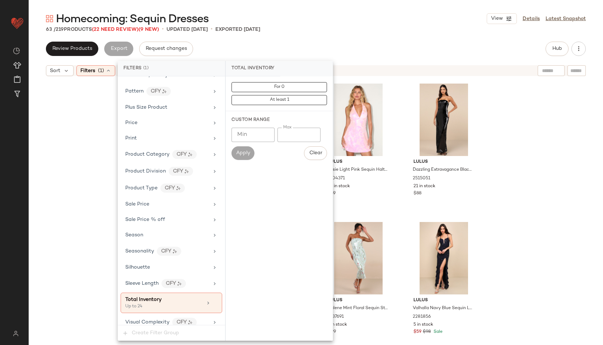
click at [370, 31] on div "63 / 219 Products (22 Need Review) (9 New) • updated Sep 25th • Exported Sep 24…" at bounding box center [316, 29] width 574 height 7
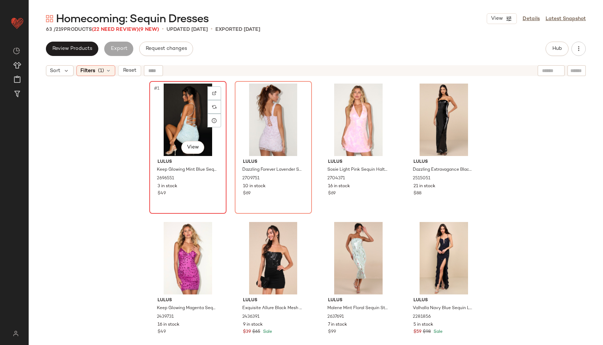
click at [181, 109] on div "#1 View" at bounding box center [188, 120] width 72 height 73
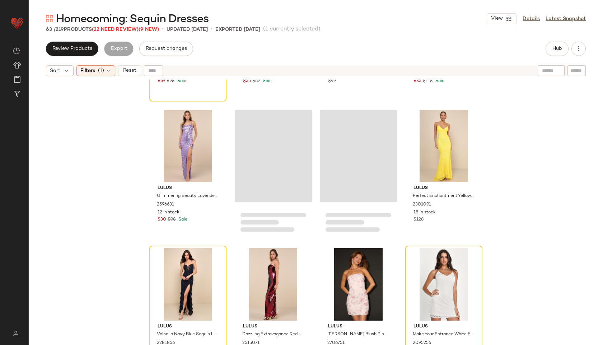
scroll to position [1935, 0]
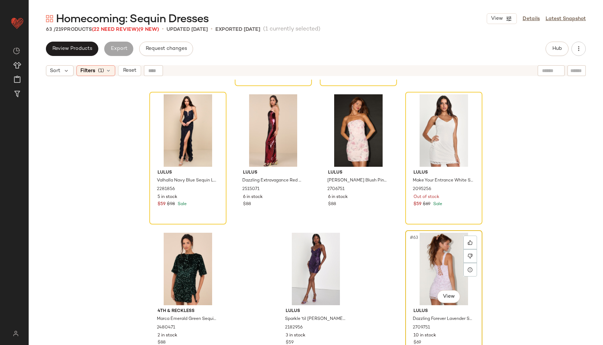
click at [441, 268] on div "#63 View" at bounding box center [444, 269] width 72 height 73
click at [190, 134] on div "#57 View" at bounding box center [188, 130] width 72 height 73
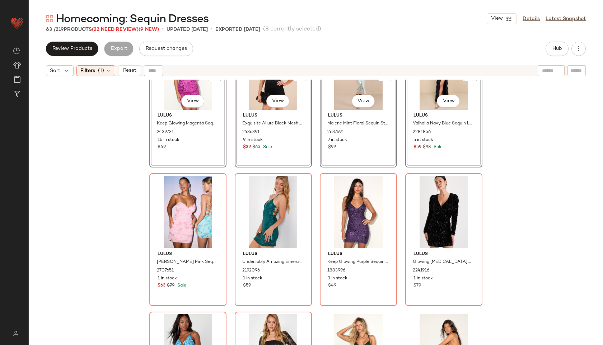
scroll to position [191, 0]
click at [443, 223] on div "#12 View" at bounding box center [444, 212] width 72 height 73
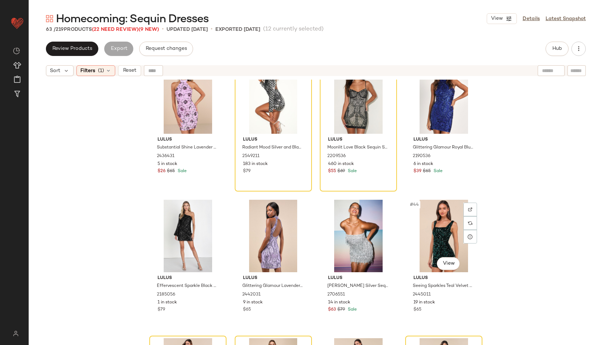
scroll to position [1277, 0]
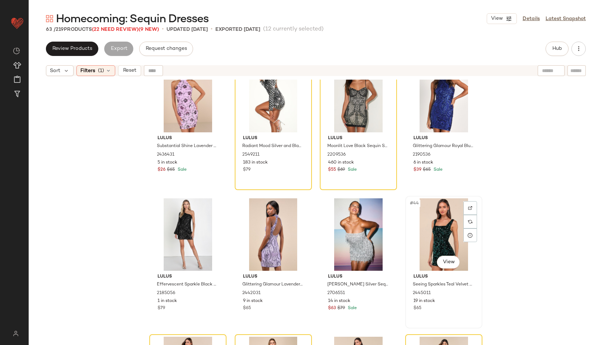
click at [433, 235] on div "#44 View" at bounding box center [444, 235] width 72 height 73
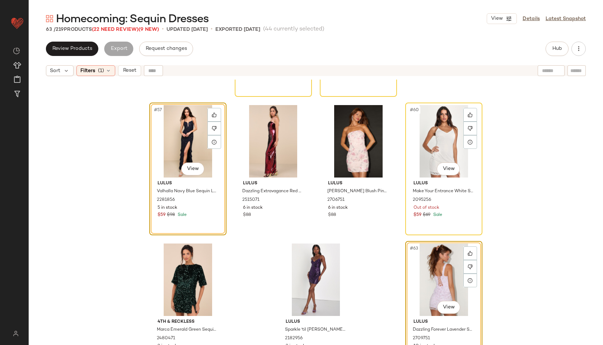
scroll to position [1935, 0]
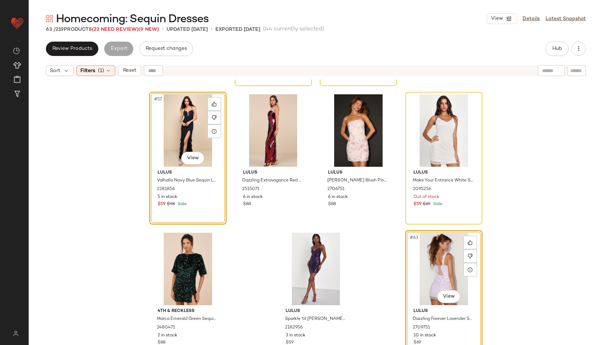
click at [442, 271] on div "#63 View" at bounding box center [444, 269] width 72 height 73
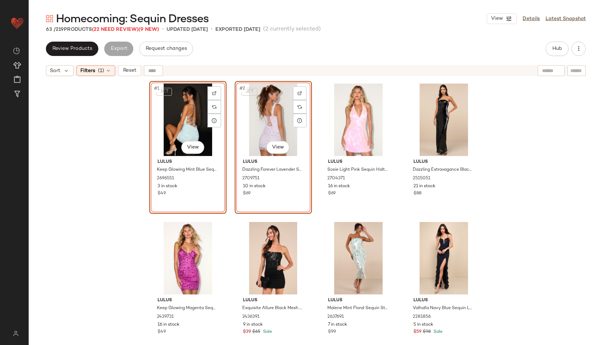
click at [133, 160] on div "SET #1 View Lulus Keep Glowing Mint Blue Sequin Lace-Up Bodycon Mini Dress 2696…" at bounding box center [316, 222] width 574 height 284
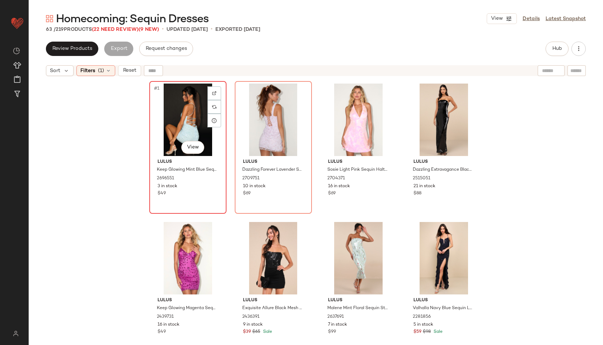
click at [182, 116] on div "#1 View" at bounding box center [188, 120] width 72 height 73
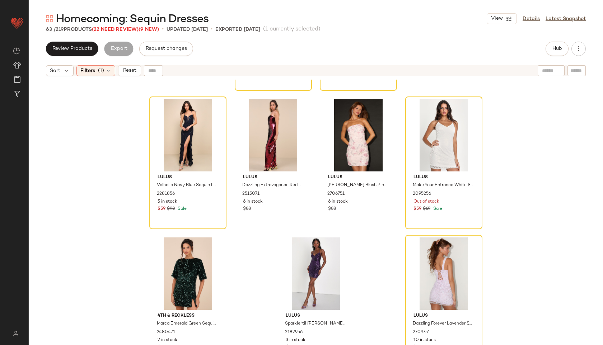
scroll to position [1935, 0]
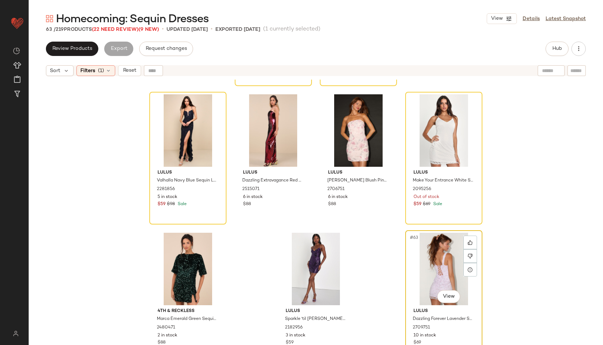
click at [426, 261] on div "#63 View" at bounding box center [444, 269] width 72 height 73
click at [438, 137] on div "#60 View" at bounding box center [444, 130] width 72 height 73
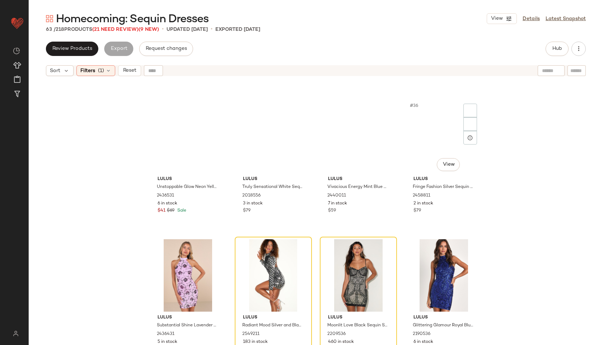
scroll to position [788, 0]
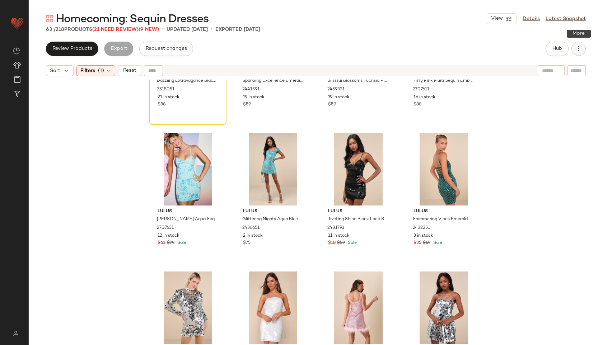
click at [578, 50] on icon "button" at bounding box center [578, 48] width 7 height 7
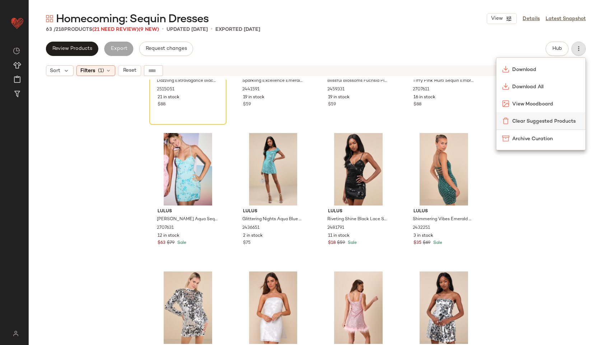
click at [543, 121] on span "Clear Suggested Products" at bounding box center [545, 122] width 67 height 8
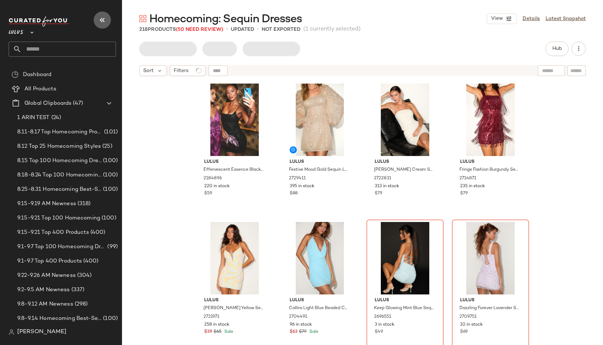
click at [104, 16] on icon "button" at bounding box center [102, 20] width 9 height 9
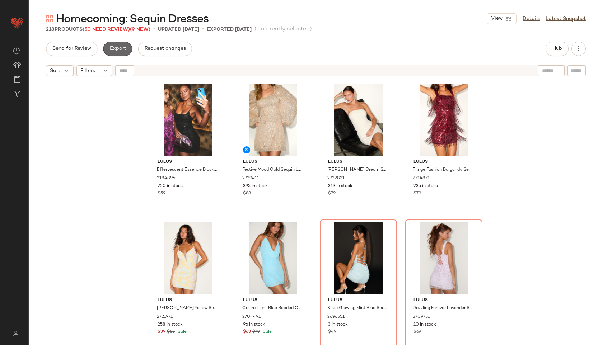
click at [120, 49] on span "Export" at bounding box center [117, 49] width 17 height 6
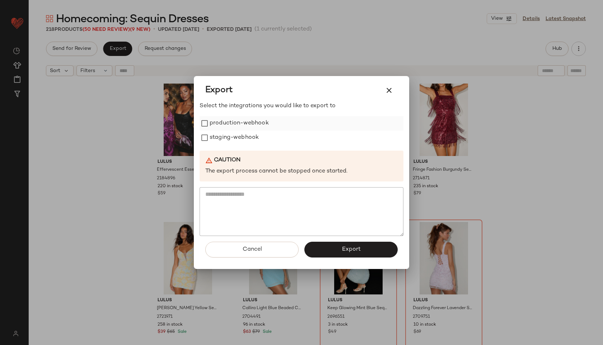
click at [233, 125] on label "production-webhook" at bounding box center [239, 123] width 59 height 14
click at [236, 137] on label "staging-webhook" at bounding box center [234, 138] width 49 height 14
click at [341, 250] on button "Export" at bounding box center [350, 250] width 93 height 16
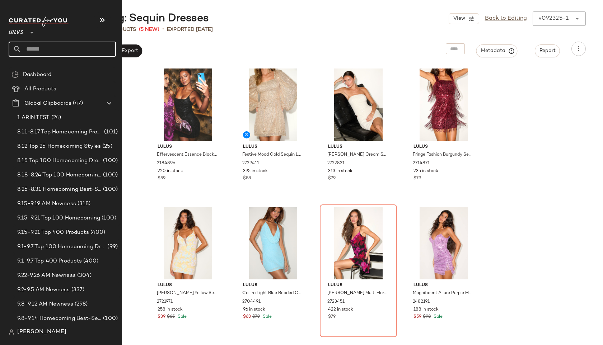
click at [38, 45] on input "text" at bounding box center [69, 49] width 94 height 15
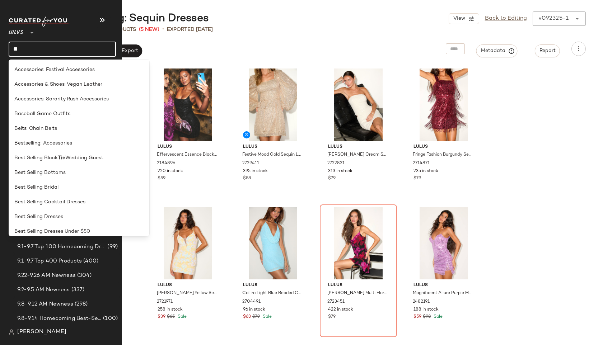
type input "*"
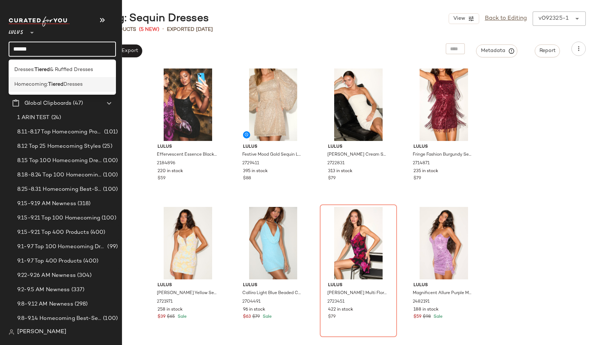
type input "******"
click at [24, 81] on span "Homecoming:" at bounding box center [31, 85] width 34 height 8
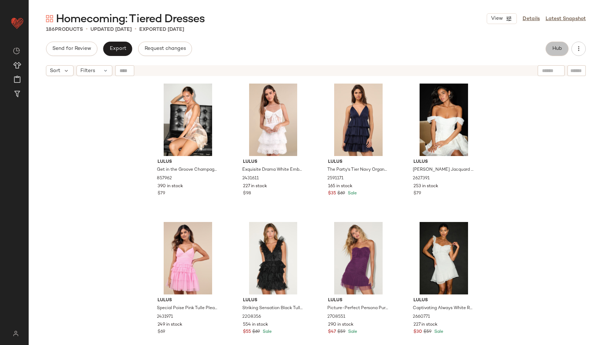
click at [556, 51] on span "Hub" at bounding box center [557, 49] width 10 height 6
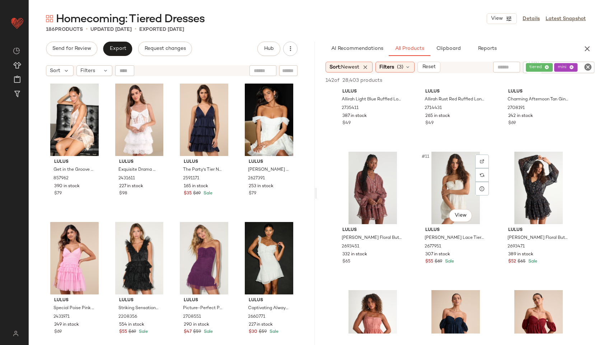
scroll to position [356, 0]
click at [96, 69] on div "Filters" at bounding box center [94, 70] width 36 height 11
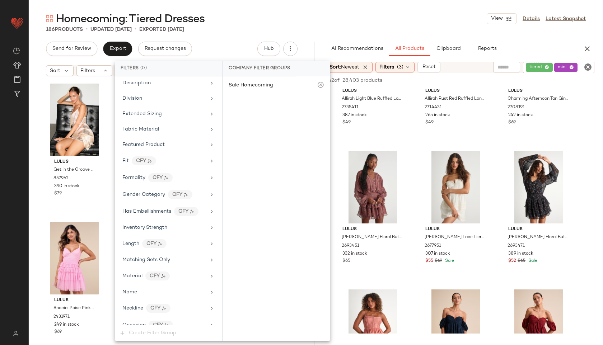
scroll to position [441, 0]
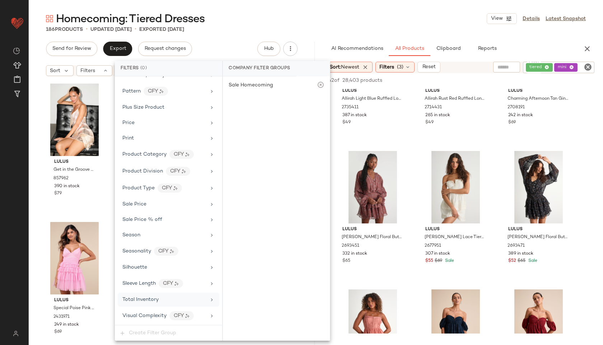
click at [136, 298] on span "Total Inventory" at bounding box center [140, 299] width 36 height 5
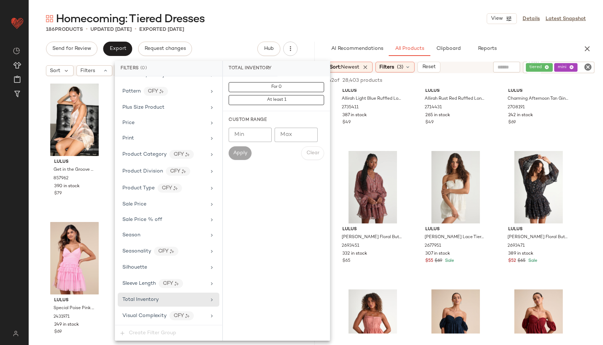
click at [299, 130] on input "Max" at bounding box center [296, 135] width 43 height 14
type input "**"
click at [239, 151] on span "Apply" at bounding box center [240, 153] width 14 height 6
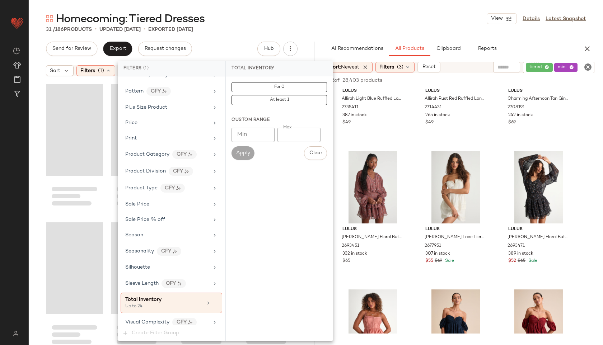
click at [321, 22] on div "Homecoming: Tiered Dresses View Details Latest Snapshot" at bounding box center [316, 18] width 574 height 14
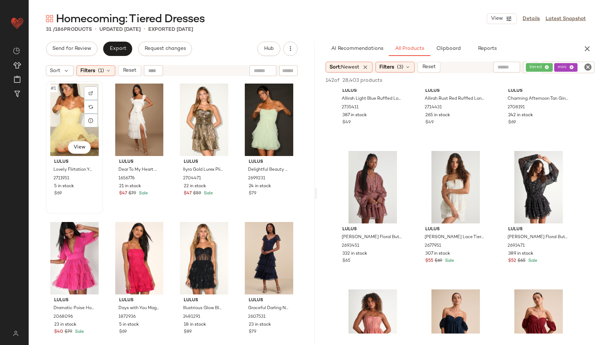
click at [73, 116] on div "#1 View" at bounding box center [74, 120] width 52 height 73
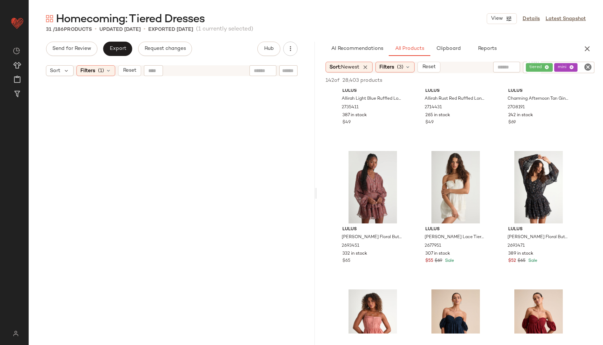
scroll to position [826, 0]
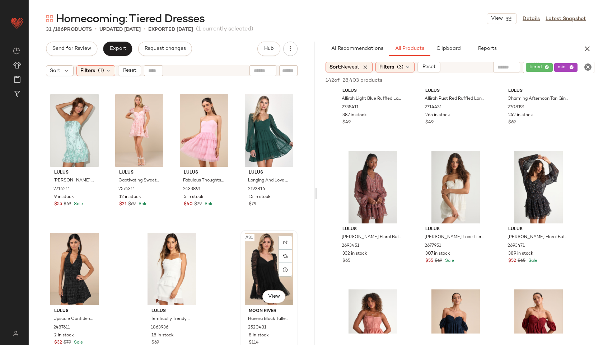
click at [256, 266] on div "#31 View" at bounding box center [269, 269] width 52 height 73
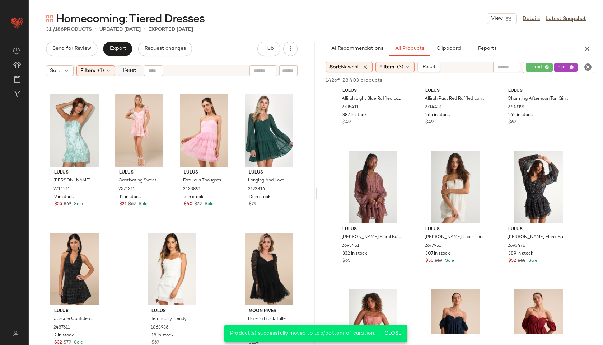
click at [134, 73] on span "Reset" at bounding box center [129, 71] width 14 height 6
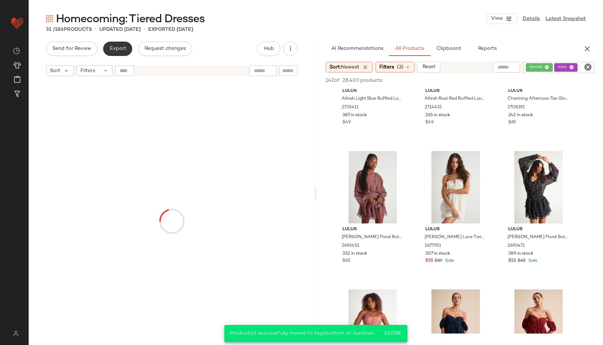
click at [118, 49] on span "Export" at bounding box center [117, 49] width 17 height 6
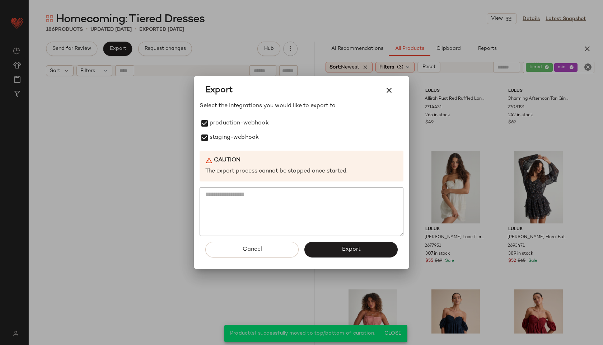
scroll to position [6230, 0]
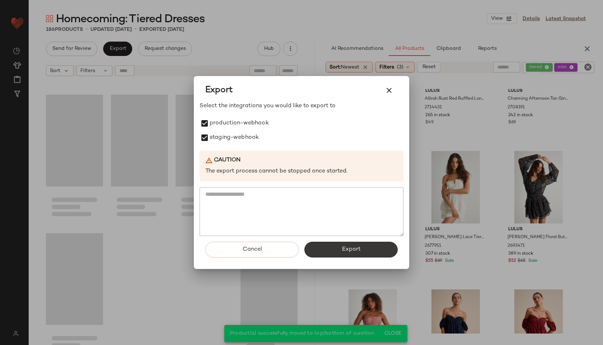
click at [326, 249] on button "Export" at bounding box center [350, 250] width 93 height 16
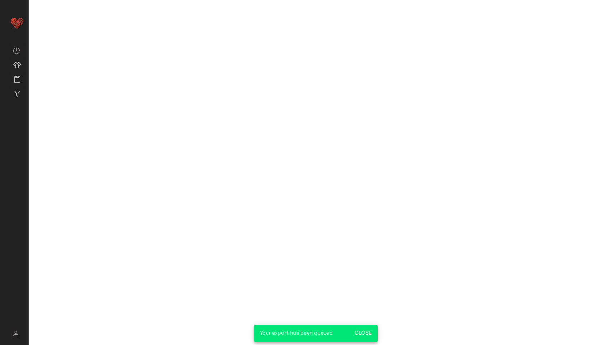
scroll to position [495, 0]
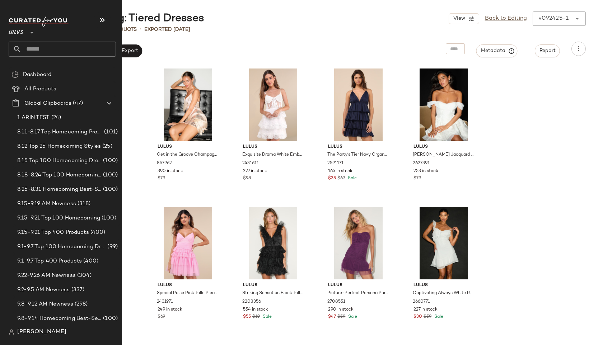
click at [42, 48] on input "text" at bounding box center [69, 49] width 94 height 15
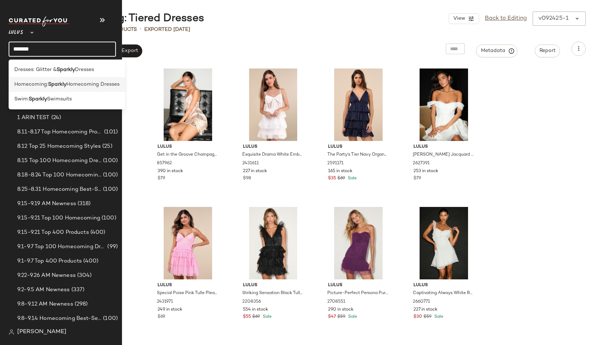
type input "*******"
click at [45, 85] on span "Homecoming:" at bounding box center [31, 85] width 34 height 8
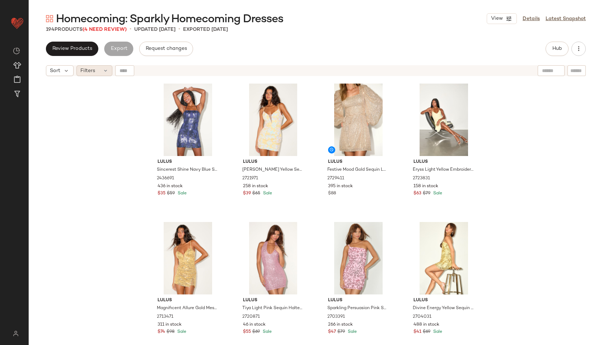
click at [102, 74] on div "Filters" at bounding box center [94, 70] width 36 height 11
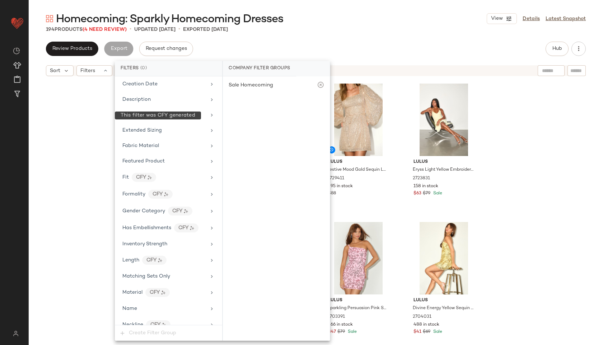
scroll to position [425, 0]
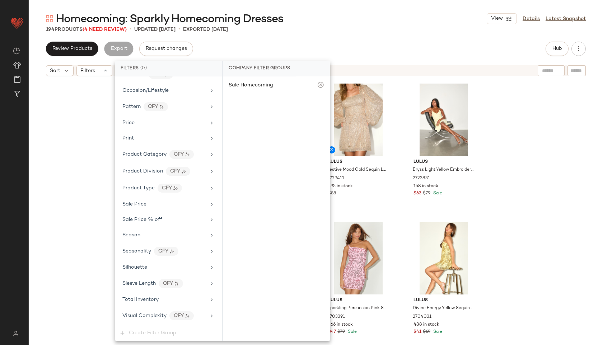
click at [136, 292] on div "Filter Groups Brand Category Actual Price AI Embeddings Availability Class Clea…" at bounding box center [168, 200] width 107 height 249
click at [136, 296] on div "Total Inventory" at bounding box center [140, 300] width 36 height 8
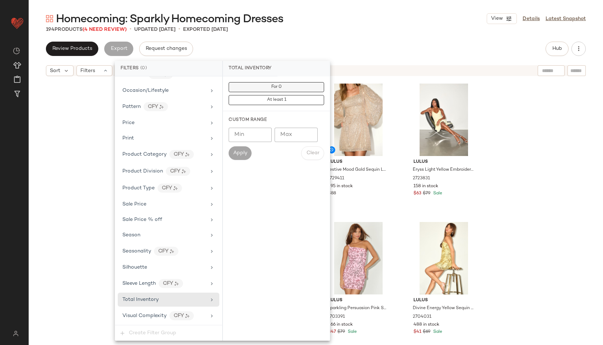
click at [292, 88] on button "For 0" at bounding box center [276, 87] width 95 height 10
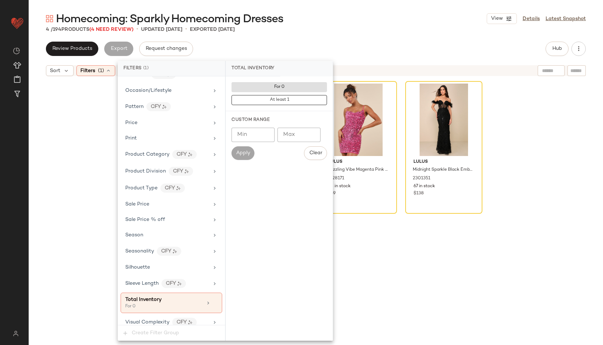
click at [340, 43] on div "Review Products Export Request changes Hub" at bounding box center [316, 49] width 540 height 14
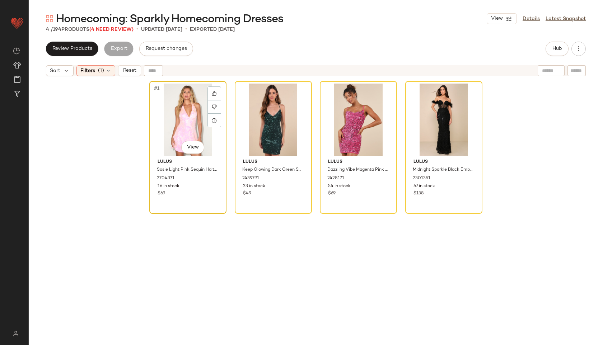
click at [186, 118] on div "#1 View" at bounding box center [188, 120] width 72 height 73
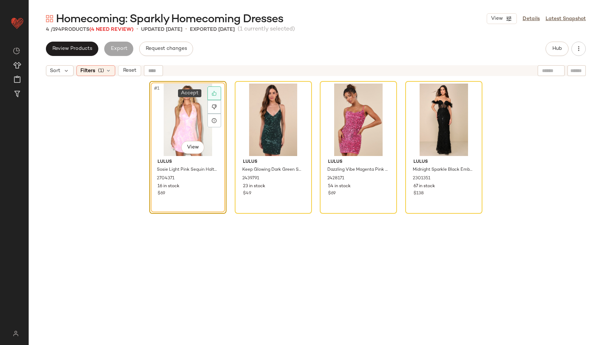
click at [213, 93] on icon at bounding box center [214, 93] width 5 height 5
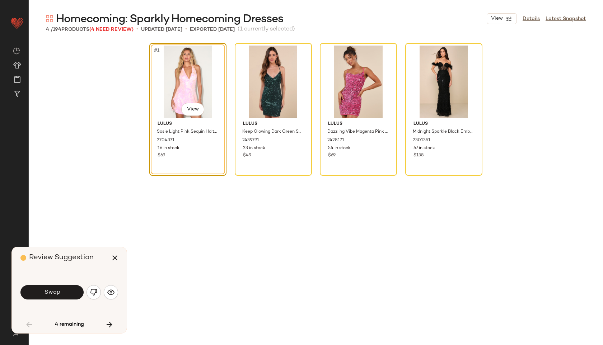
click at [56, 293] on span "Swap" at bounding box center [52, 292] width 16 height 7
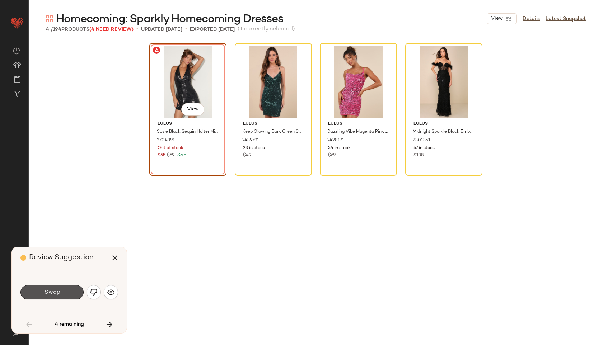
click at [56, 293] on span "Swap" at bounding box center [52, 292] width 16 height 7
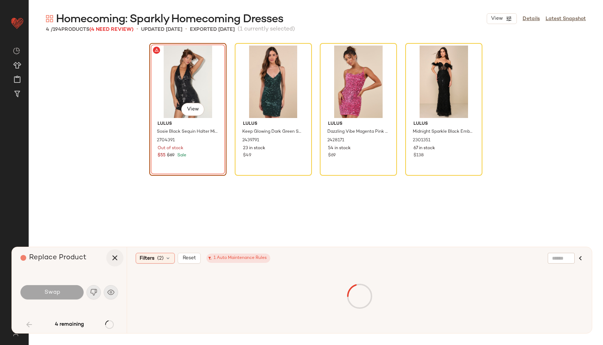
click at [112, 254] on icon "button" at bounding box center [115, 258] width 9 height 9
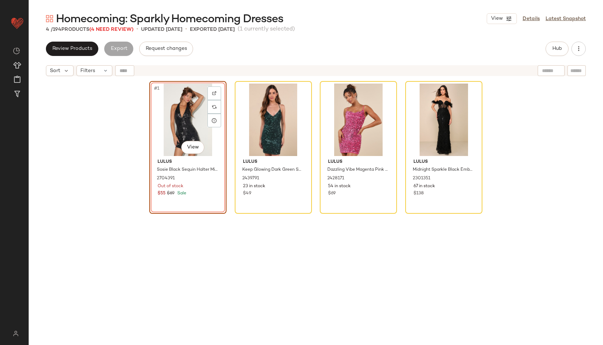
click at [185, 122] on div "#1 View" at bounding box center [188, 120] width 72 height 73
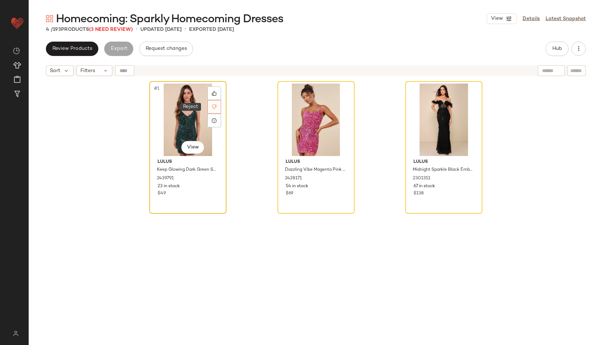
click at [212, 109] on icon at bounding box center [214, 106] width 5 height 5
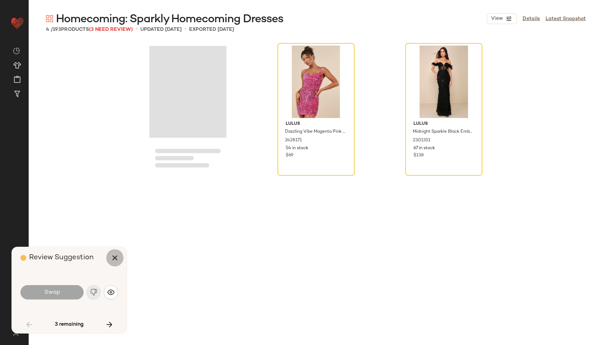
click at [120, 252] on button "button" at bounding box center [114, 257] width 17 height 17
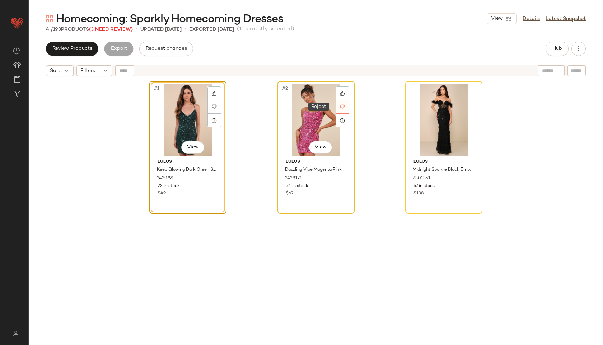
click at [336, 107] on div at bounding box center [343, 107] width 14 height 14
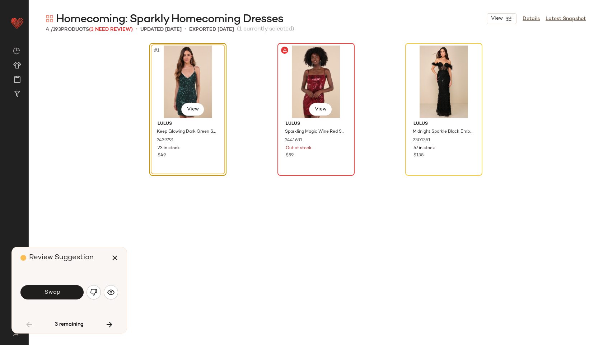
click at [312, 81] on div "#2 View" at bounding box center [316, 82] width 72 height 73
click at [117, 258] on icon "button" at bounding box center [115, 258] width 9 height 9
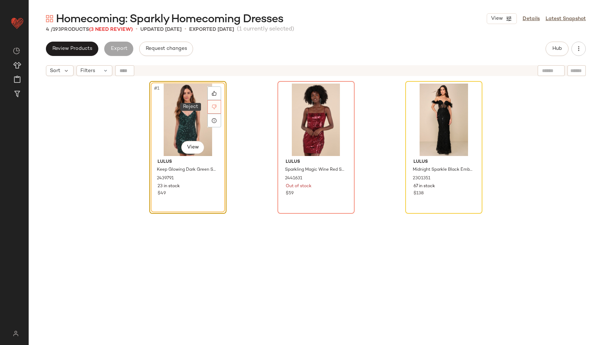
click at [212, 105] on icon at bounding box center [214, 107] width 5 height 5
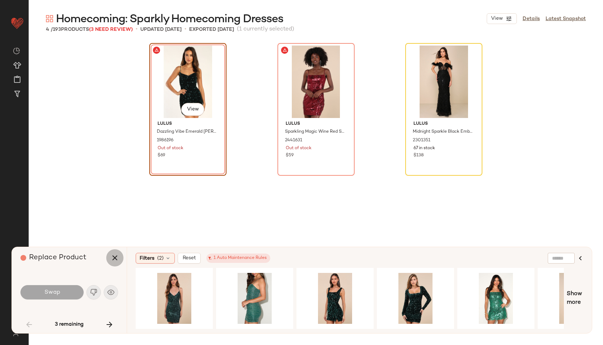
click at [114, 259] on icon "button" at bounding box center [115, 258] width 9 height 9
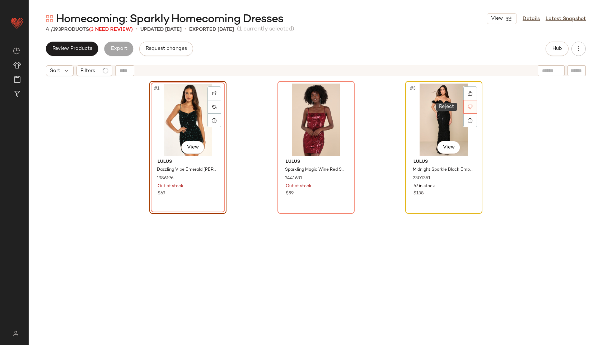
click at [464, 103] on div at bounding box center [470, 107] width 14 height 14
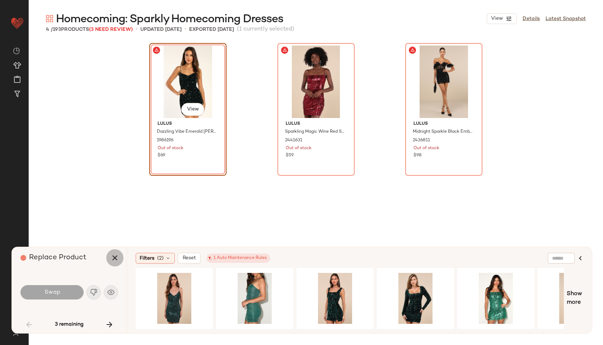
click at [118, 258] on icon "button" at bounding box center [115, 258] width 9 height 9
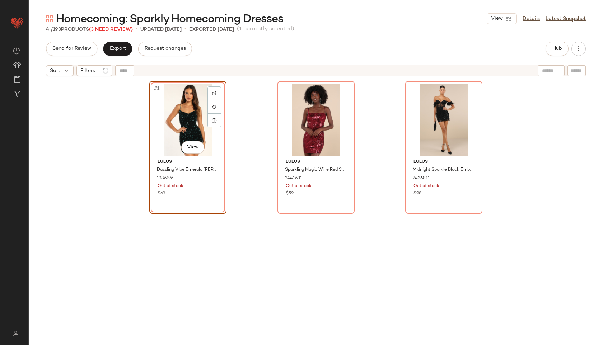
click at [191, 132] on div "#1 View" at bounding box center [188, 120] width 72 height 73
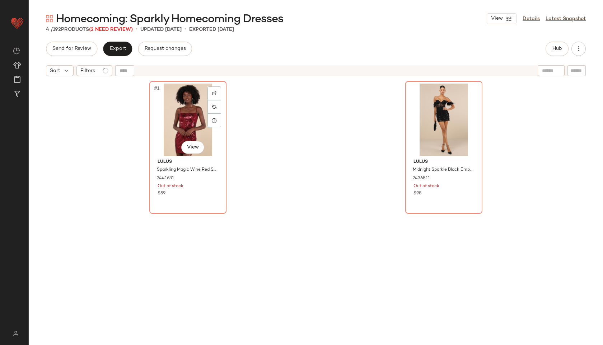
click at [191, 132] on div "#1 View" at bounding box center [188, 120] width 72 height 73
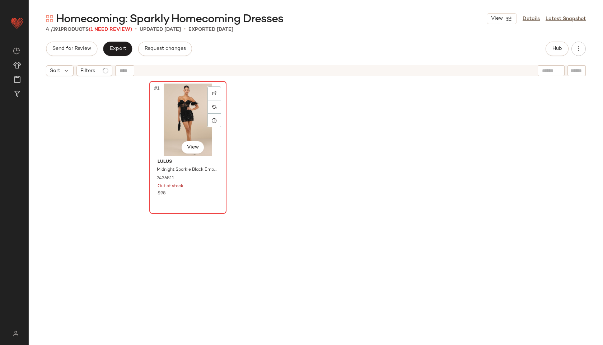
click at [191, 132] on div "#1 View" at bounding box center [188, 120] width 72 height 73
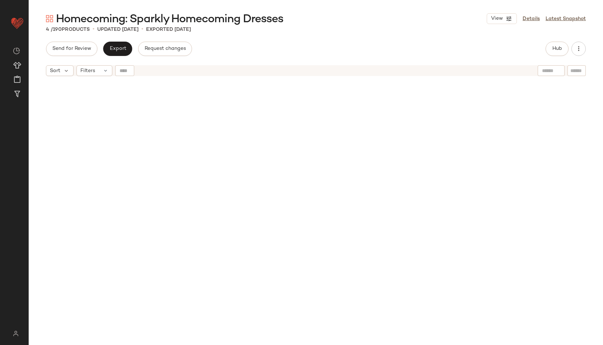
click at [178, 111] on div at bounding box center [315, 222] width 333 height 282
click at [113, 53] on button "Export" at bounding box center [117, 49] width 29 height 14
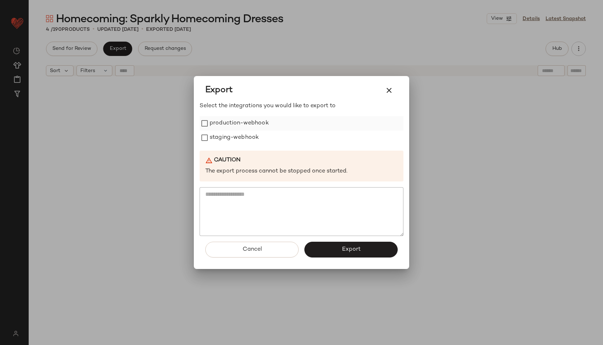
click at [211, 120] on label "production-webhook" at bounding box center [239, 123] width 59 height 14
click at [211, 137] on label "staging-webhook" at bounding box center [234, 138] width 49 height 14
click at [327, 246] on button "Export" at bounding box center [350, 250] width 93 height 16
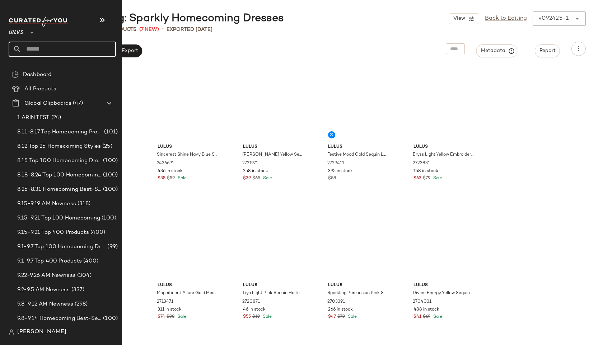
click at [39, 54] on input "text" at bounding box center [69, 49] width 94 height 15
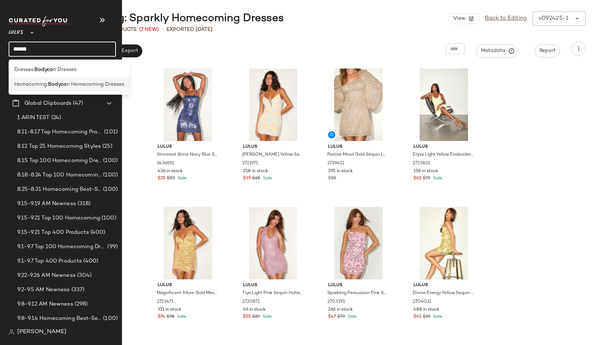
type input "******"
click at [25, 84] on span "Homecoming:" at bounding box center [31, 85] width 34 height 8
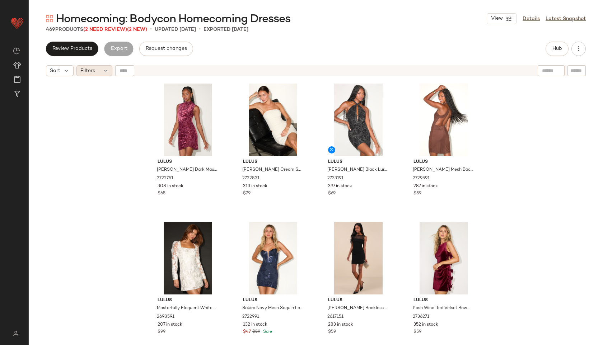
click at [103, 73] on icon at bounding box center [106, 71] width 6 height 6
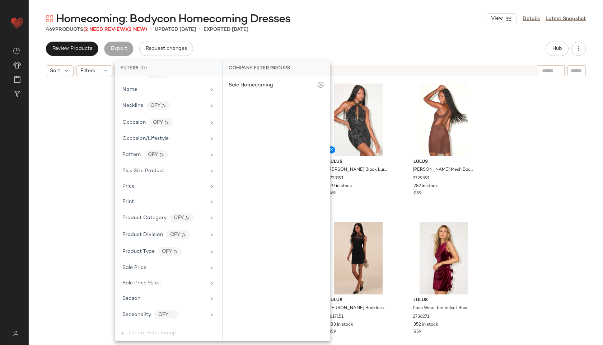
scroll to position [441, 0]
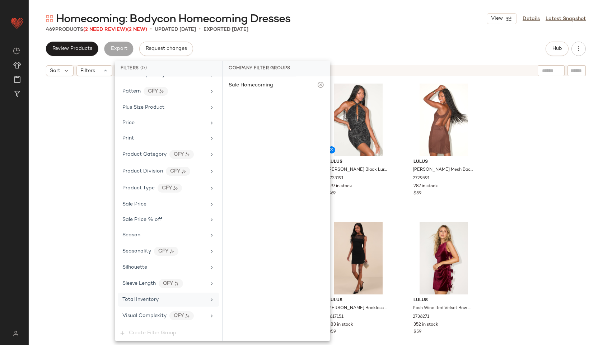
click at [132, 299] on span "Total Inventory" at bounding box center [140, 299] width 36 height 5
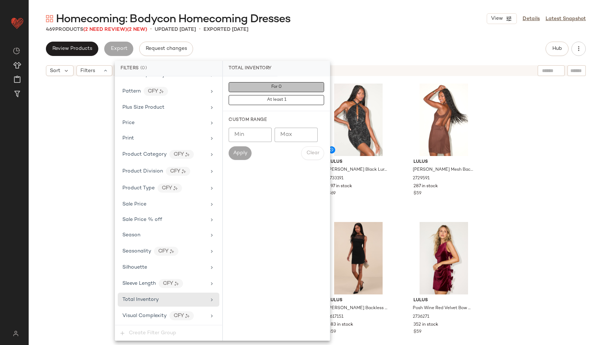
click at [302, 88] on button "For 0" at bounding box center [276, 87] width 95 height 10
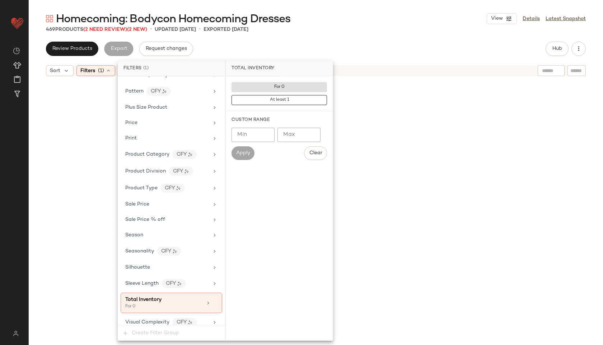
click at [345, 47] on div "Review Products Export Request changes Hub" at bounding box center [316, 49] width 540 height 14
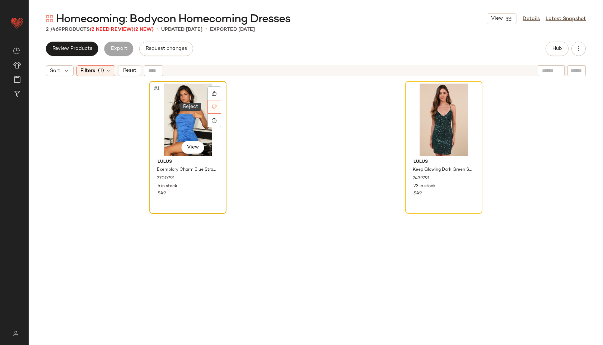
click at [212, 107] on icon at bounding box center [214, 106] width 5 height 5
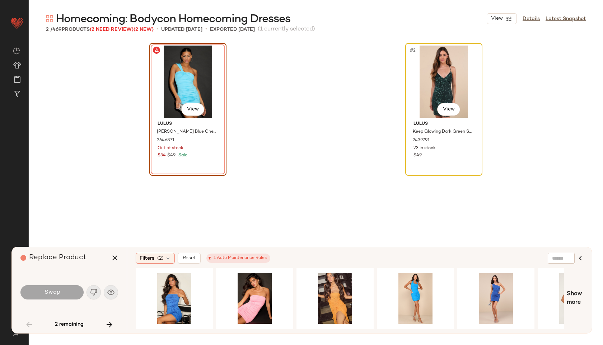
click at [462, 74] on div "#2 View" at bounding box center [444, 82] width 72 height 73
click at [117, 255] on icon "button" at bounding box center [115, 258] width 9 height 9
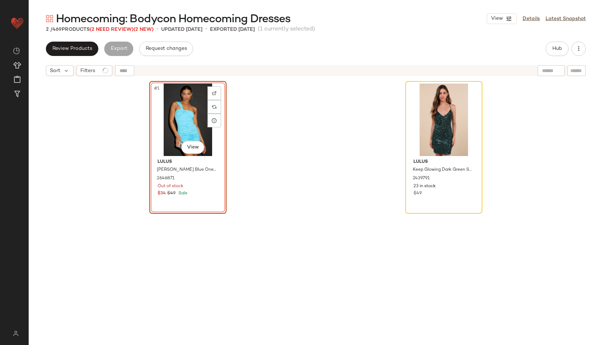
click at [171, 118] on div "#1 View" at bounding box center [188, 120] width 72 height 73
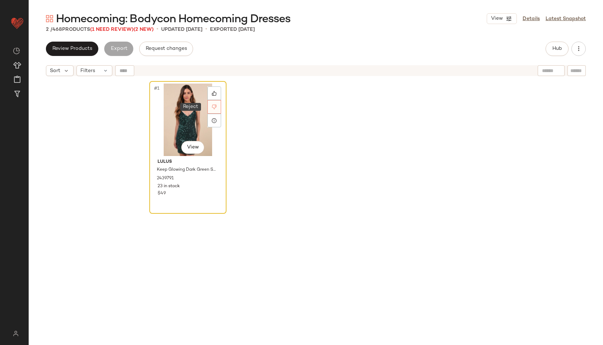
click at [212, 107] on icon at bounding box center [214, 106] width 5 height 5
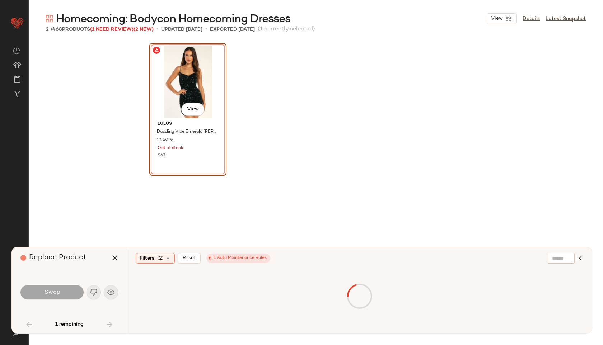
click at [186, 81] on div "#1 View" at bounding box center [188, 82] width 72 height 73
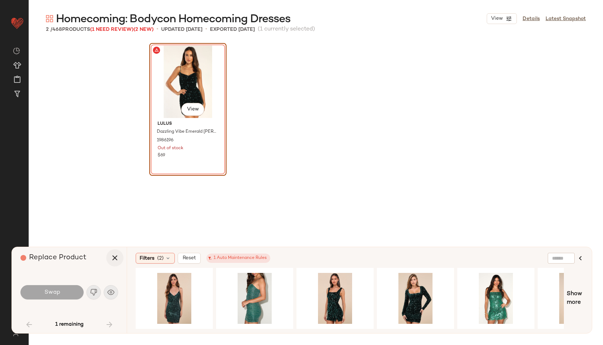
click at [113, 256] on icon "button" at bounding box center [115, 258] width 9 height 9
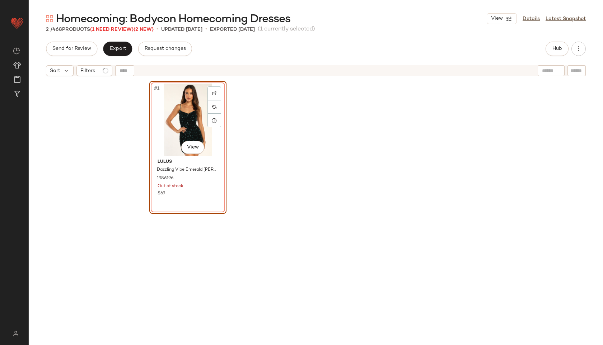
click at [181, 120] on div "#1 View" at bounding box center [188, 120] width 72 height 73
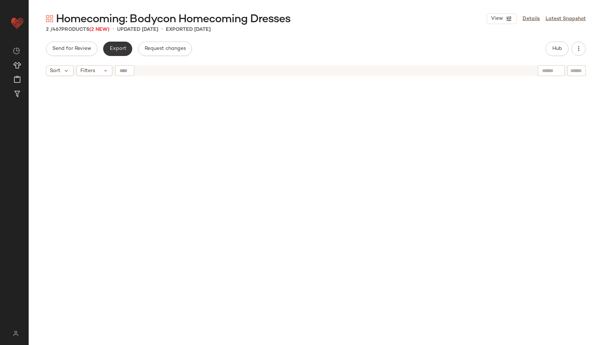
click at [112, 45] on button "Export" at bounding box center [117, 49] width 29 height 14
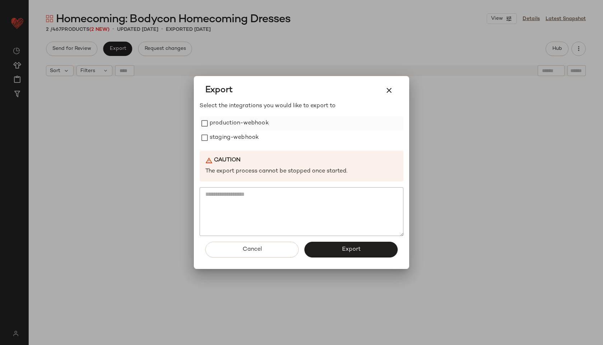
click at [239, 125] on label "production-webhook" at bounding box center [239, 123] width 59 height 14
click at [238, 138] on label "staging-webhook" at bounding box center [234, 138] width 49 height 14
click at [340, 255] on button "Export" at bounding box center [350, 250] width 93 height 16
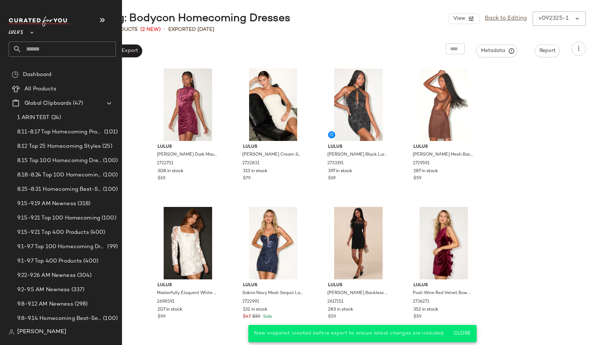
click at [38, 47] on input "text" at bounding box center [69, 49] width 94 height 15
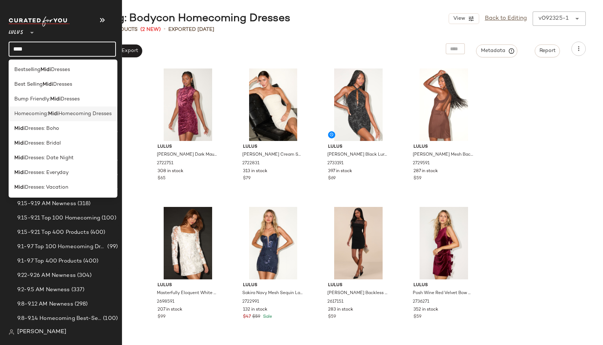
type input "****"
click at [42, 109] on div "Homecoming: Midi Homecoming Dresses" at bounding box center [63, 114] width 109 height 15
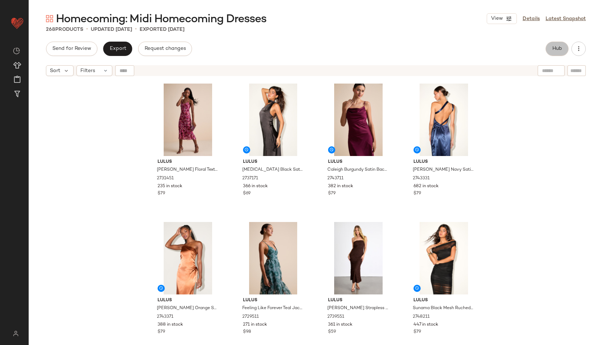
click at [558, 48] on span "Hub" at bounding box center [557, 49] width 10 height 6
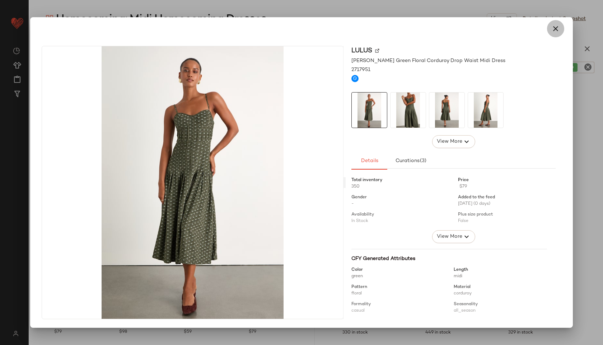
click at [554, 27] on icon "button" at bounding box center [555, 28] width 9 height 9
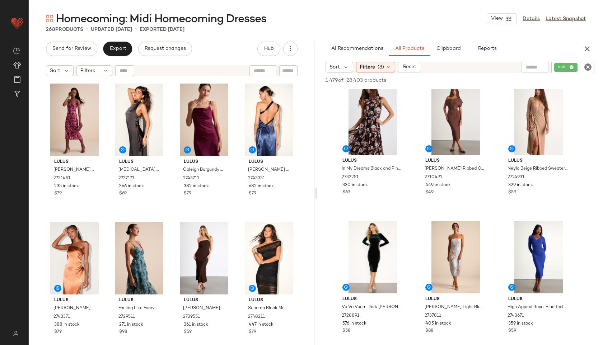
scroll to position [148, 0]
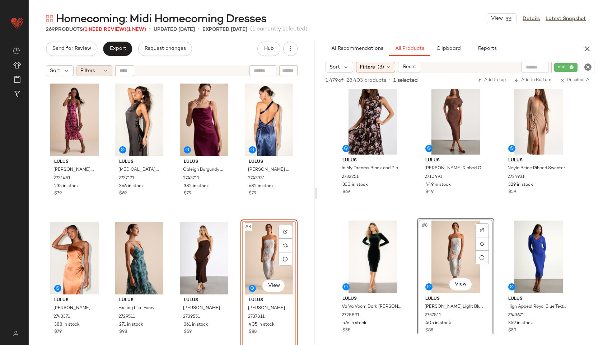
click at [102, 69] on div "Filters" at bounding box center [94, 70] width 36 height 11
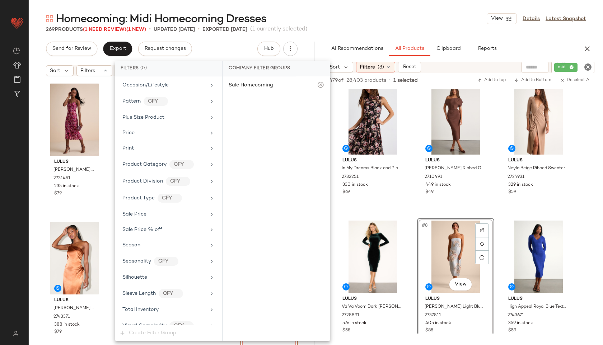
scroll to position [441, 0]
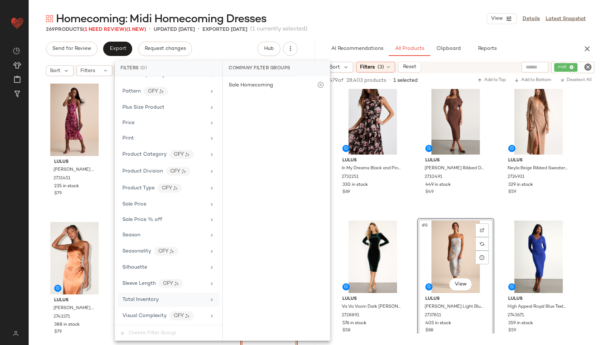
click at [132, 299] on span "Total Inventory" at bounding box center [140, 299] width 36 height 5
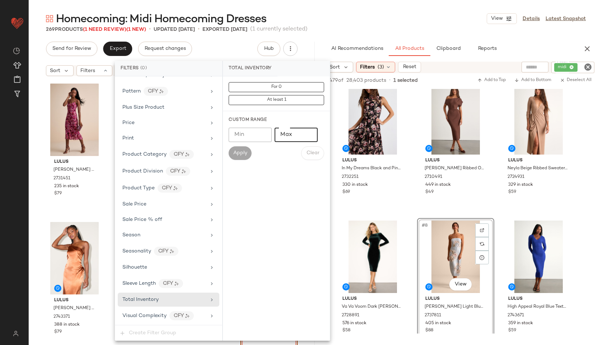
click at [296, 132] on input "Max" at bounding box center [296, 135] width 43 height 14
type input "**"
click at [239, 153] on span "Apply" at bounding box center [240, 153] width 14 height 6
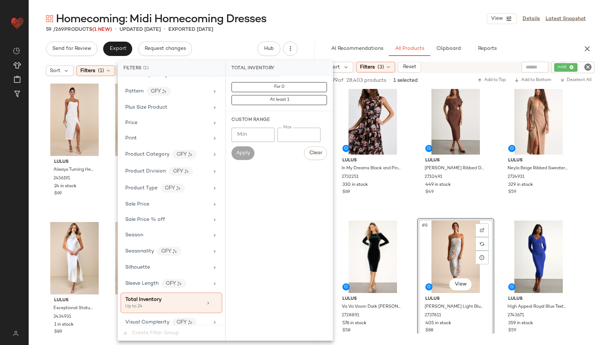
click at [333, 28] on div "59 / 269 Products (1 New) • updated Sep 25th • Exported Sep 24th" at bounding box center [316, 29] width 574 height 7
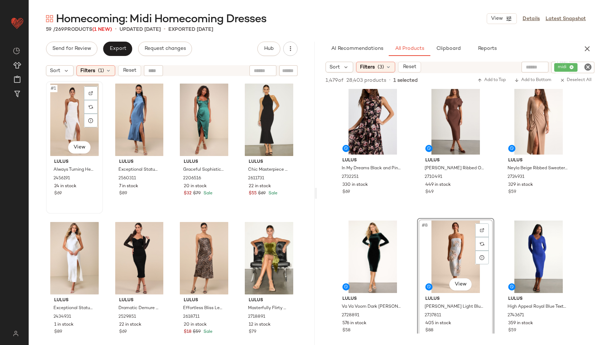
click at [60, 115] on div "#1 View" at bounding box center [74, 120] width 52 height 73
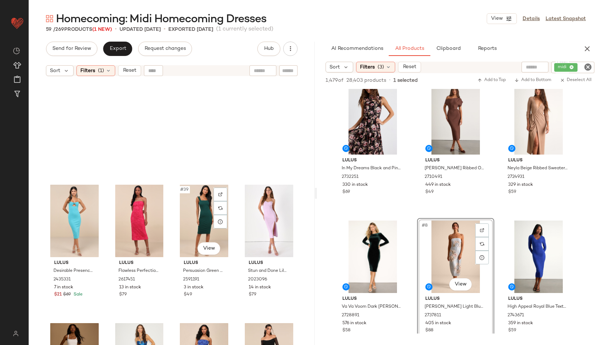
scroll to position [1796, 0]
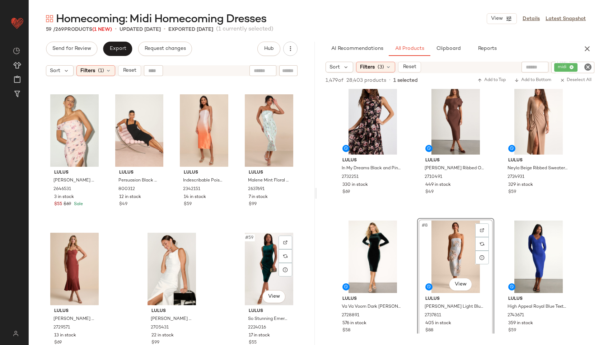
click at [270, 279] on div "#59 View" at bounding box center [269, 269] width 52 height 73
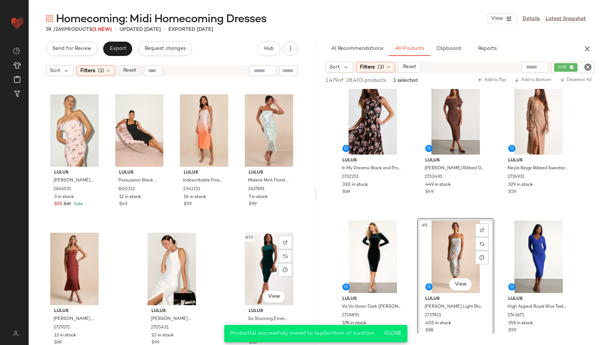
click at [129, 67] on button "Reset" at bounding box center [129, 70] width 23 height 11
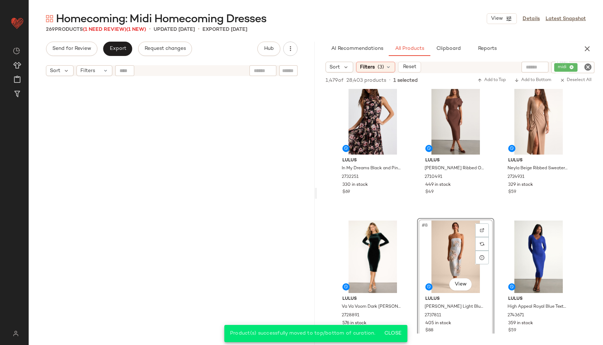
scroll to position [9140, 0]
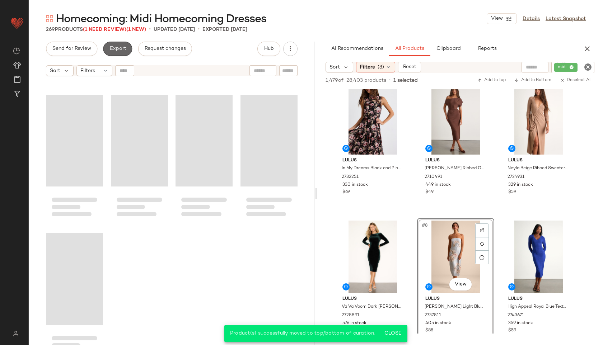
click at [118, 48] on span "Export" at bounding box center [117, 49] width 17 height 6
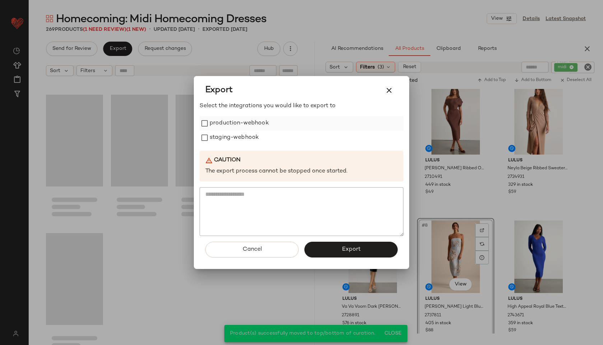
click at [247, 122] on label "production-webhook" at bounding box center [239, 123] width 59 height 14
click at [242, 135] on label "staging-webhook" at bounding box center [234, 138] width 49 height 14
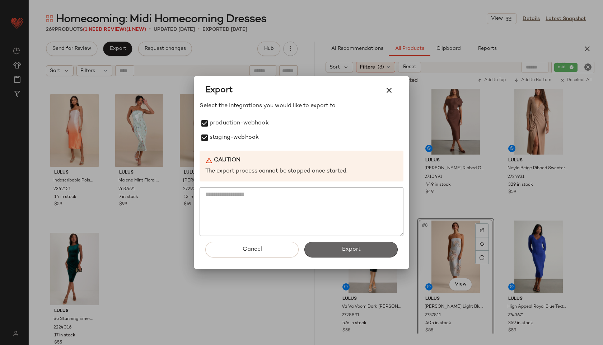
click at [316, 249] on button "Export" at bounding box center [350, 250] width 93 height 16
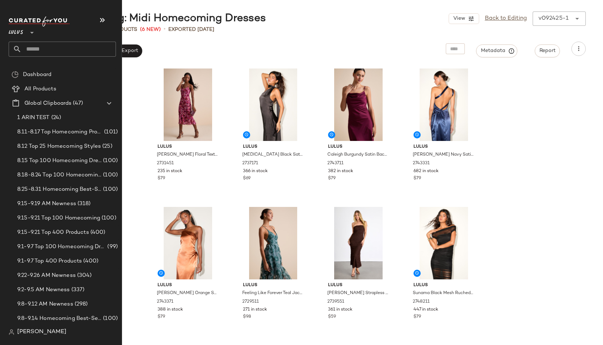
click at [28, 48] on input "text" at bounding box center [69, 49] width 94 height 15
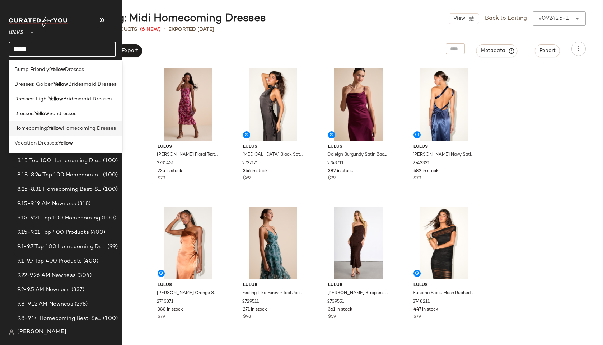
type input "******"
click at [19, 127] on span "Homecoming:" at bounding box center [31, 129] width 34 height 8
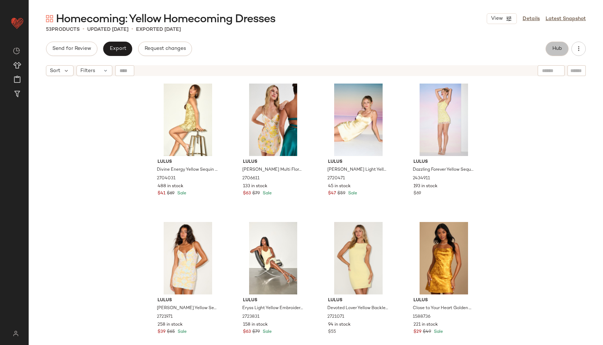
click at [552, 46] on span "Hub" at bounding box center [557, 49] width 10 height 6
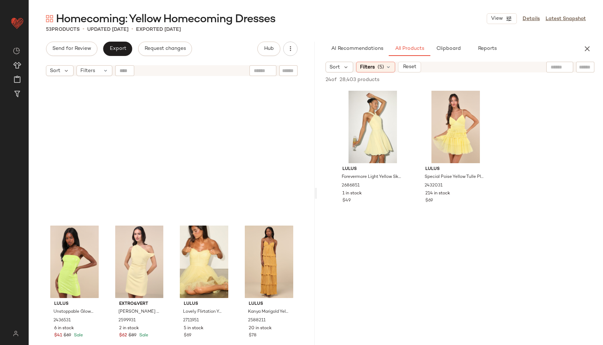
scroll to position [1658, 0]
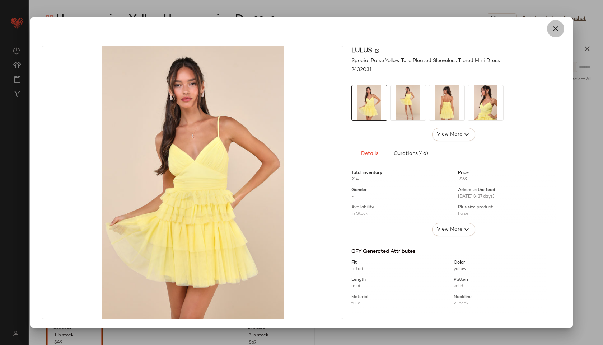
click at [558, 27] on icon "button" at bounding box center [555, 28] width 9 height 9
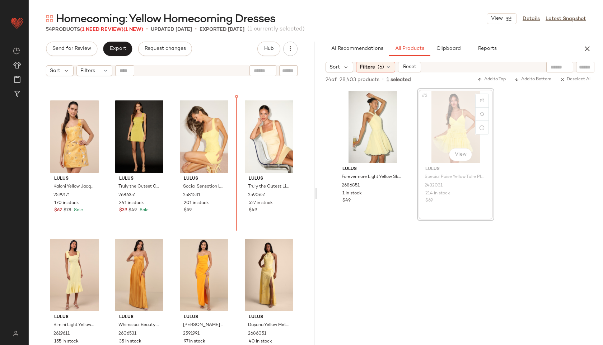
scroll to position [403, 0]
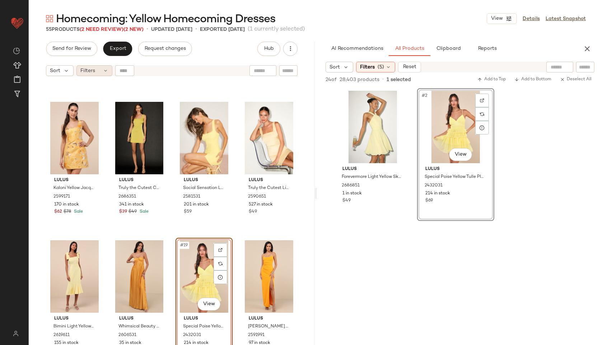
click at [103, 72] on icon at bounding box center [106, 71] width 6 height 6
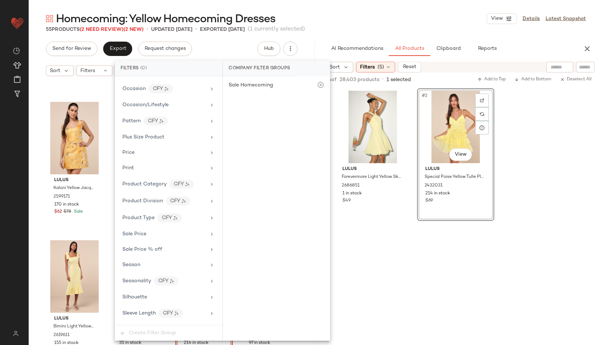
scroll to position [441, 0]
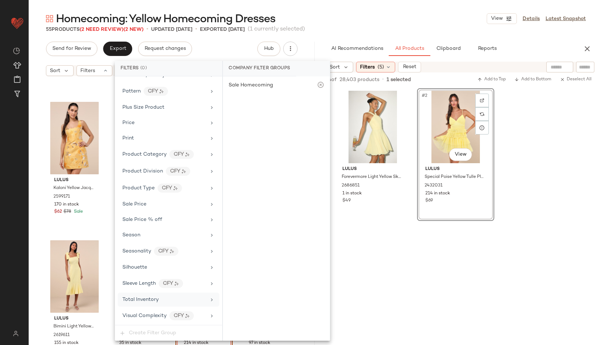
click at [162, 299] on div "Total Inventory" at bounding box center [164, 300] width 84 height 8
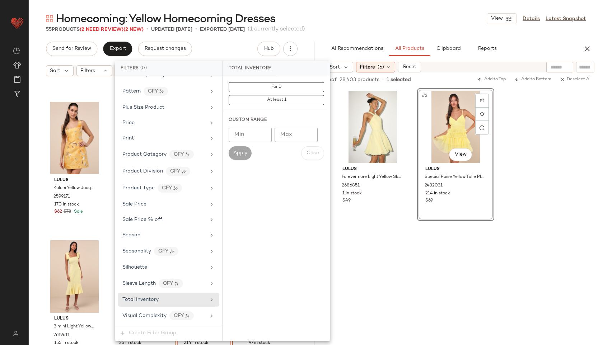
click at [296, 137] on input "Max" at bounding box center [296, 135] width 43 height 14
type input "**"
click at [242, 152] on span "Apply" at bounding box center [240, 153] width 14 height 6
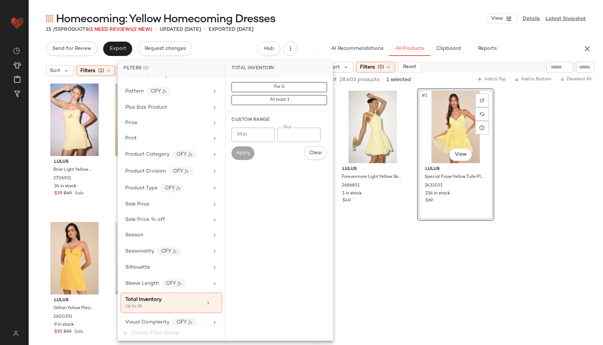
click at [345, 18] on div "Homecoming: Yellow Homecoming Dresses View Details Latest Snapshot" at bounding box center [316, 18] width 574 height 14
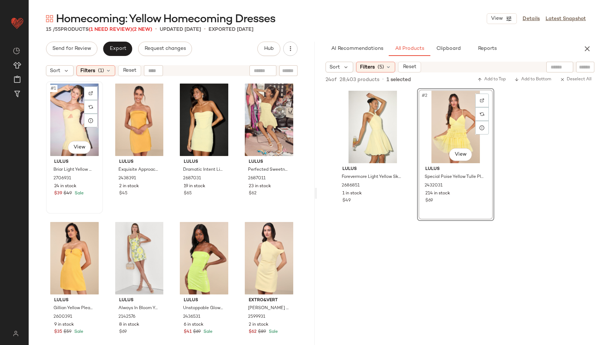
click at [65, 116] on div "#1 View" at bounding box center [74, 120] width 52 height 73
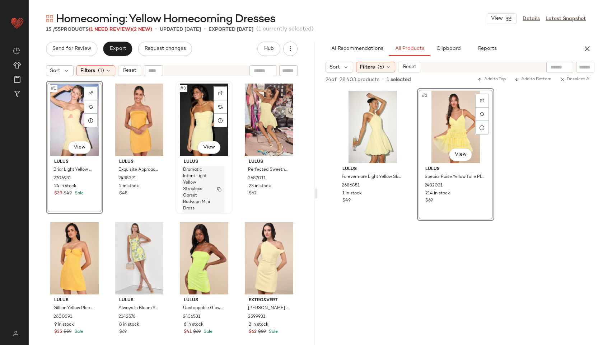
scroll to position [272, 0]
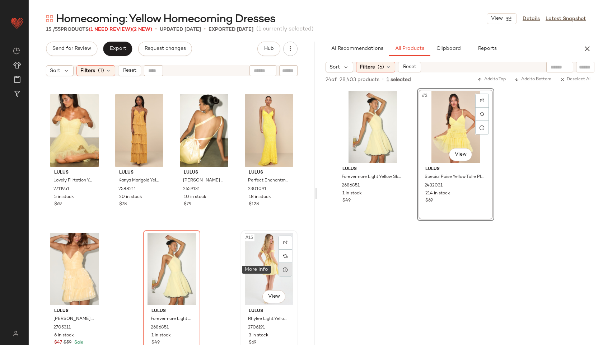
click at [279, 264] on div at bounding box center [286, 270] width 14 height 14
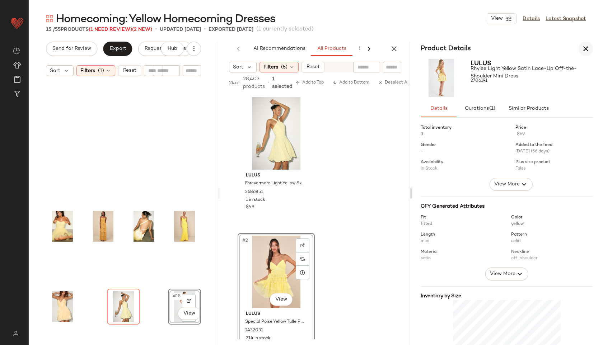
click at [585, 46] on icon "button" at bounding box center [586, 49] width 9 height 9
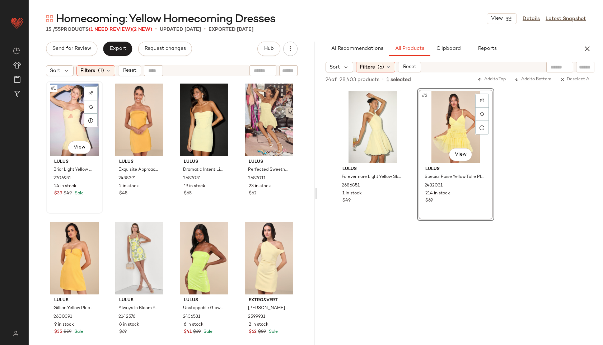
click at [60, 124] on div "#1 View" at bounding box center [74, 120] width 52 height 73
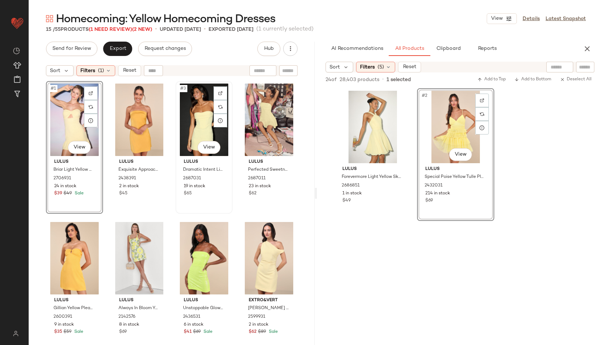
scroll to position [272, 0]
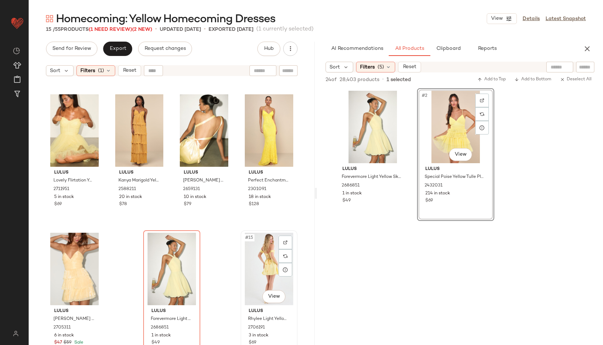
click at [266, 262] on div "#15 View" at bounding box center [269, 269] width 52 height 73
click at [113, 43] on button "Export" at bounding box center [117, 49] width 29 height 14
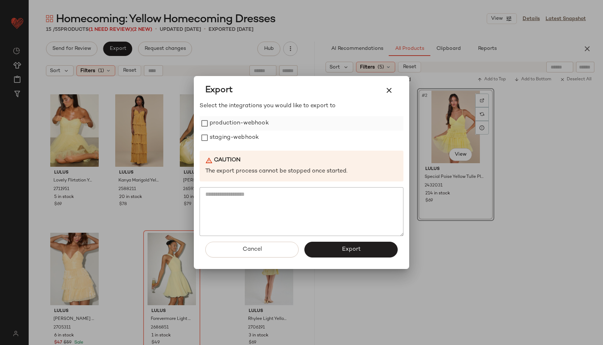
click at [210, 125] on label "production-webhook" at bounding box center [239, 123] width 59 height 14
click at [327, 251] on button "Export" at bounding box center [350, 250] width 93 height 16
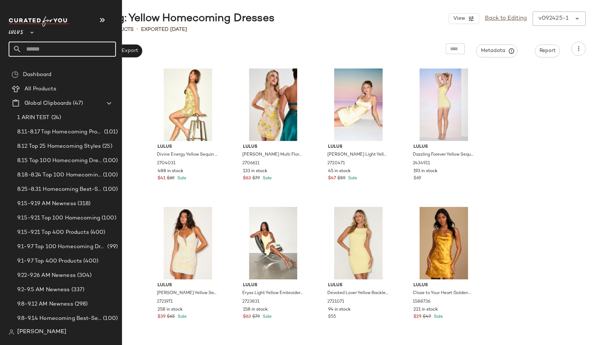
click at [29, 46] on input "text" at bounding box center [69, 49] width 94 height 15
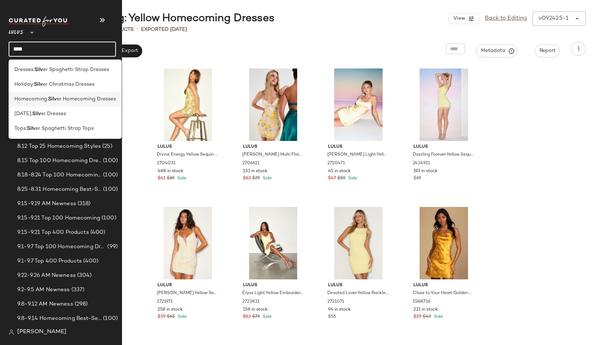
type input "****"
click at [27, 102] on span "Homecoming:" at bounding box center [31, 99] width 34 height 8
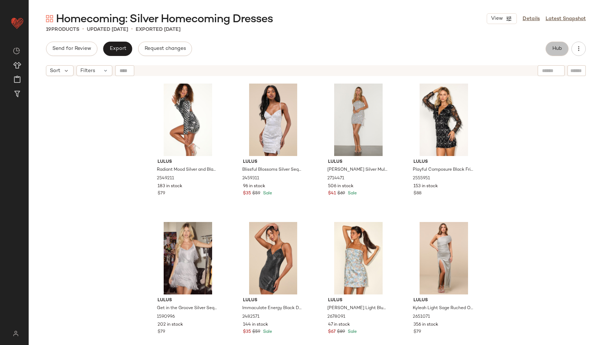
click at [556, 47] on span "Hub" at bounding box center [557, 49] width 10 height 6
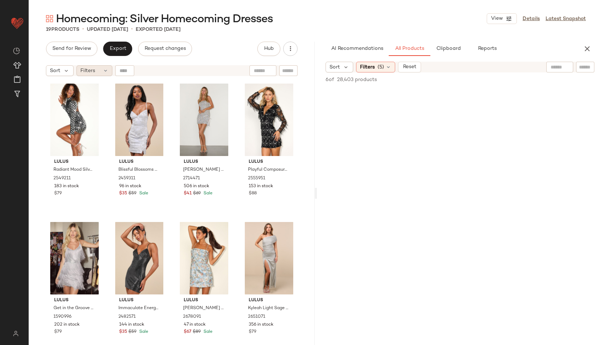
click at [92, 73] on span "Filters" at bounding box center [87, 71] width 15 height 8
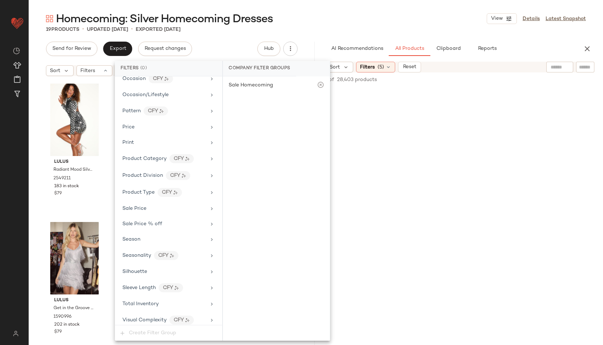
scroll to position [425, 0]
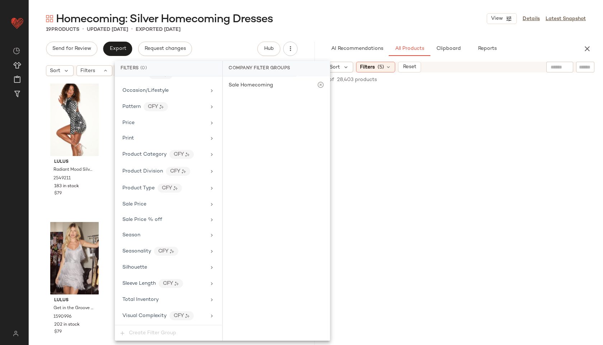
click at [331, 19] on div "Homecoming: Silver Homecoming Dresses View Details Latest Snapshot" at bounding box center [316, 18] width 574 height 14
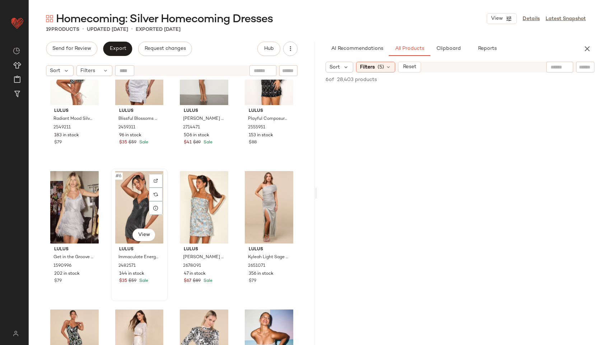
scroll to position [52, 0]
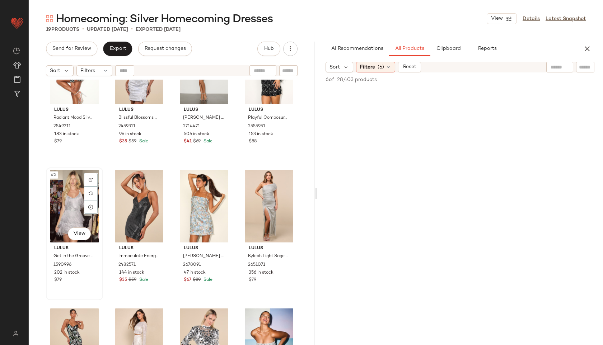
click at [74, 206] on div "#5 View" at bounding box center [74, 206] width 52 height 73
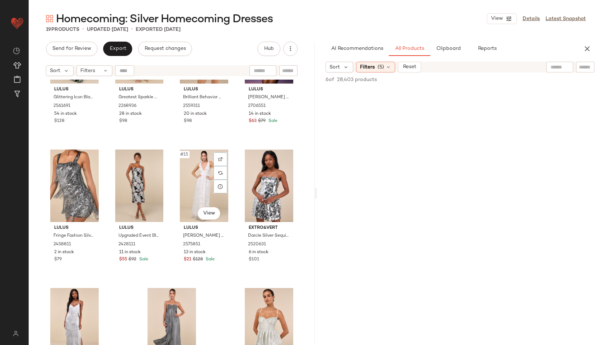
scroll to position [357, 0]
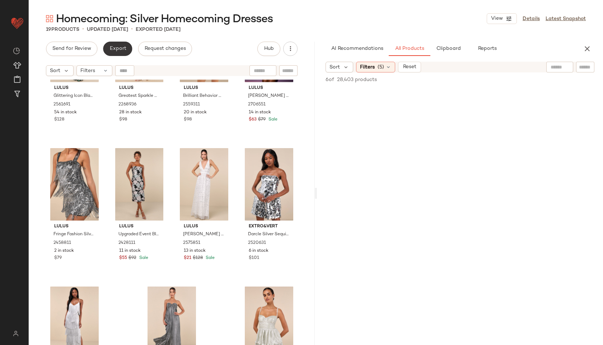
click at [118, 52] on button "Export" at bounding box center [117, 49] width 29 height 14
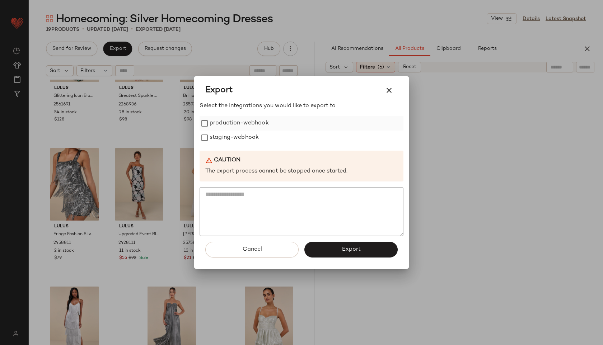
click at [211, 122] on label "production-webhook" at bounding box center [239, 123] width 59 height 14
click at [218, 140] on label "staging-webhook" at bounding box center [234, 138] width 49 height 14
click at [354, 251] on span "Export" at bounding box center [350, 249] width 19 height 7
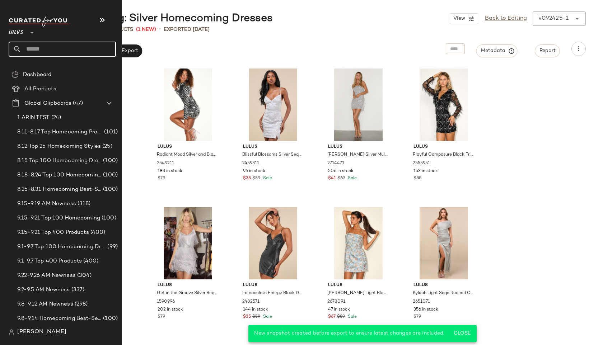
click at [31, 51] on input "text" at bounding box center [69, 49] width 94 height 15
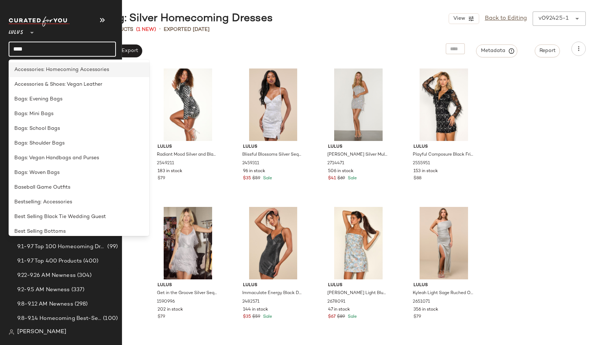
type input "*********"
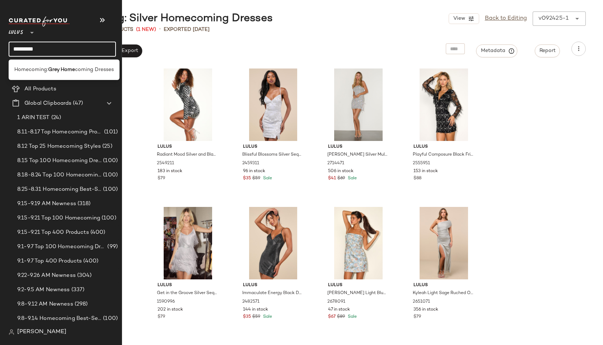
click at [59, 78] on div "Homecoming: Grey Home coming Dresses" at bounding box center [64, 70] width 111 height 20
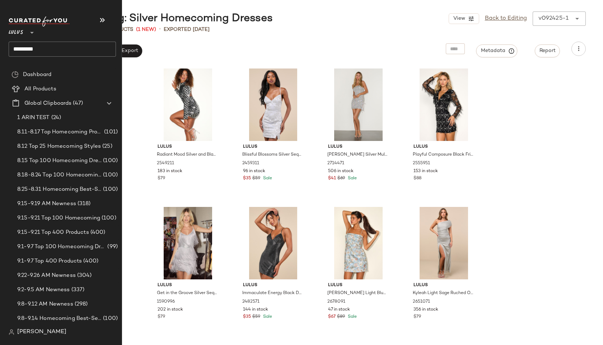
click at [71, 48] on input "*********" at bounding box center [62, 49] width 107 height 15
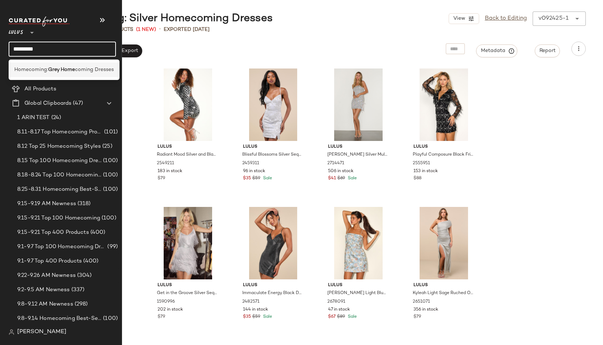
click at [66, 65] on div "Homecoming: Grey Home coming Dresses" at bounding box center [64, 69] width 111 height 15
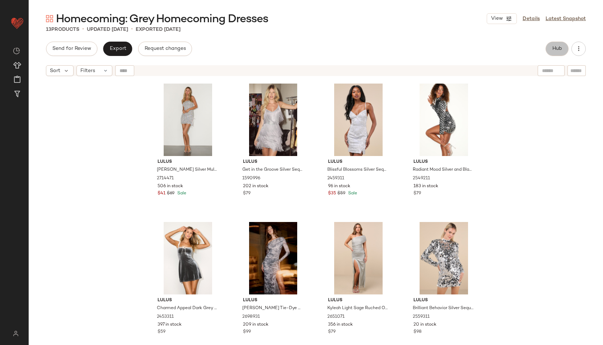
click at [556, 52] on button "Hub" at bounding box center [557, 49] width 23 height 14
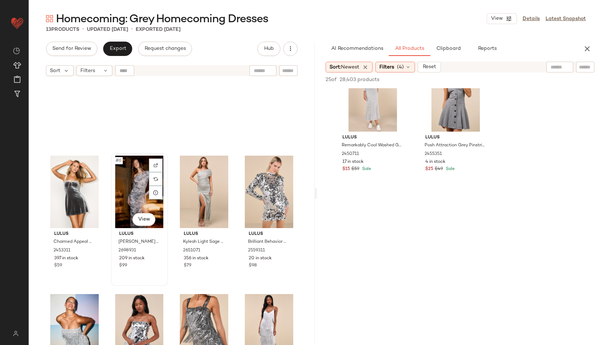
scroll to position [64, 0]
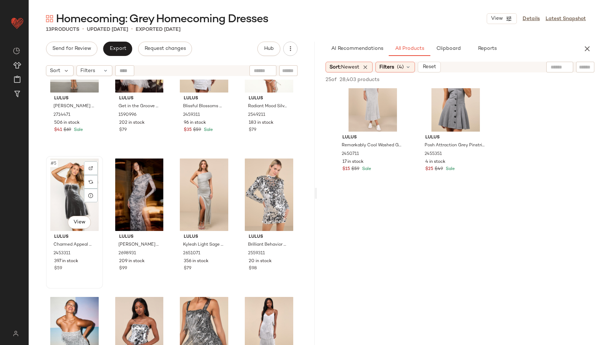
click at [68, 209] on div "#5 View" at bounding box center [74, 195] width 52 height 73
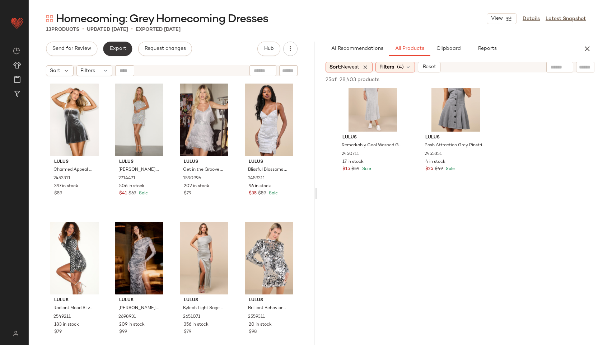
click at [118, 50] on span "Export" at bounding box center [117, 49] width 17 height 6
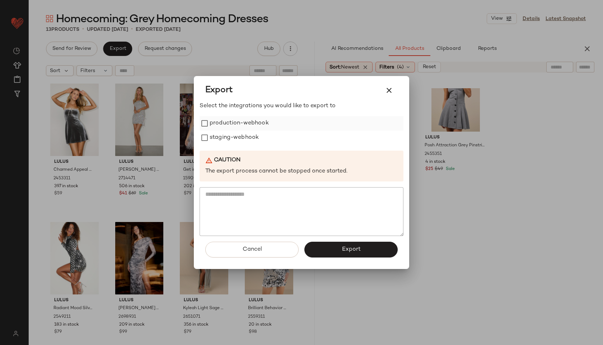
click at [213, 117] on label "production-webhook" at bounding box center [239, 123] width 59 height 14
click at [211, 136] on label "staging-webhook" at bounding box center [234, 138] width 49 height 14
click at [341, 249] on button "Export" at bounding box center [350, 250] width 93 height 16
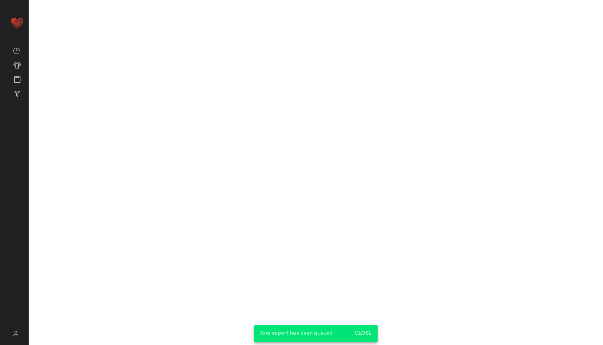
scroll to position [1417, 0]
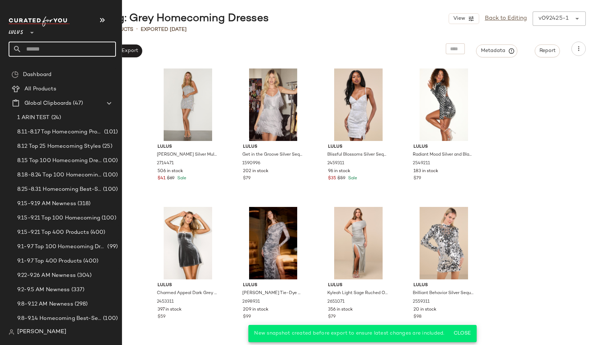
click at [39, 46] on input "text" at bounding box center [69, 49] width 94 height 15
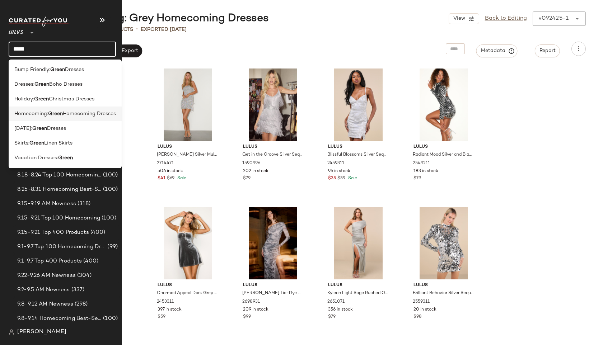
type input "*****"
click at [22, 113] on span "Homecoming:" at bounding box center [31, 114] width 34 height 8
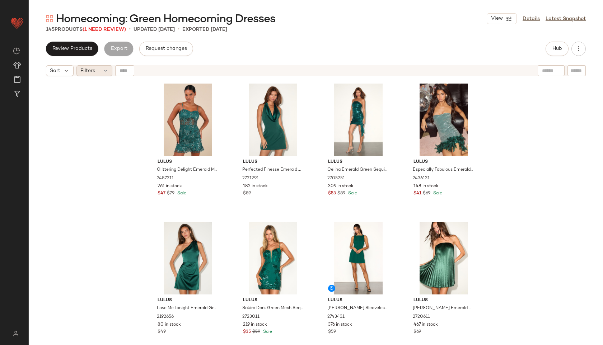
click at [99, 72] on div "Filters" at bounding box center [94, 70] width 36 height 11
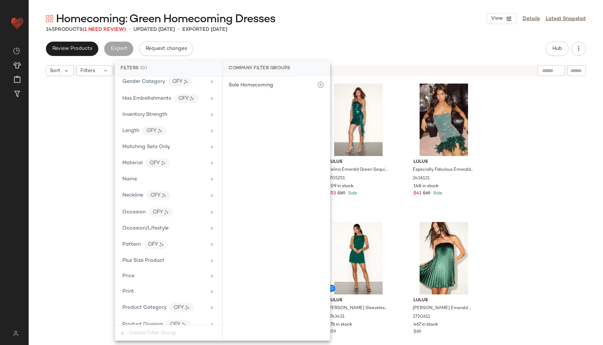
scroll to position [441, 0]
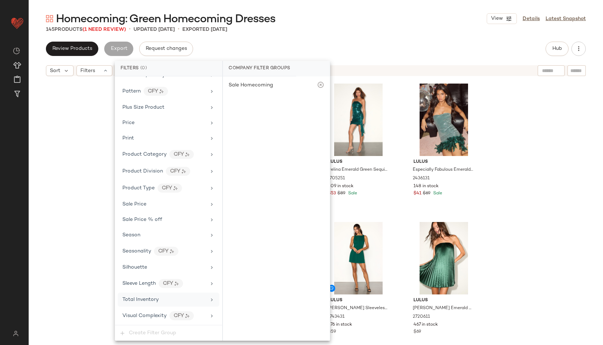
click at [145, 300] on span "Total Inventory" at bounding box center [140, 299] width 36 height 5
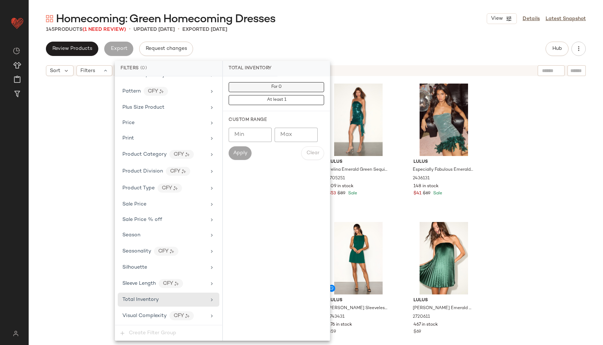
click at [270, 83] on button "For 0" at bounding box center [276, 87] width 95 height 10
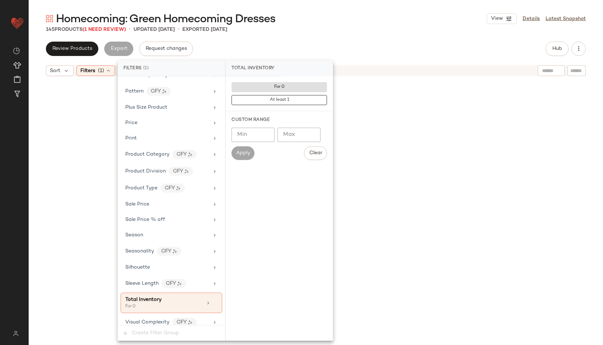
click at [307, 38] on div "Homecoming: Green Homecoming Dresses View Details Latest Snapshot 145 Products …" at bounding box center [316, 178] width 574 height 334
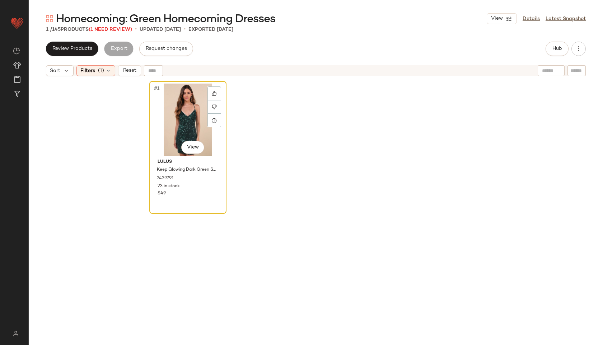
click at [181, 118] on div "#1 View" at bounding box center [188, 120] width 72 height 73
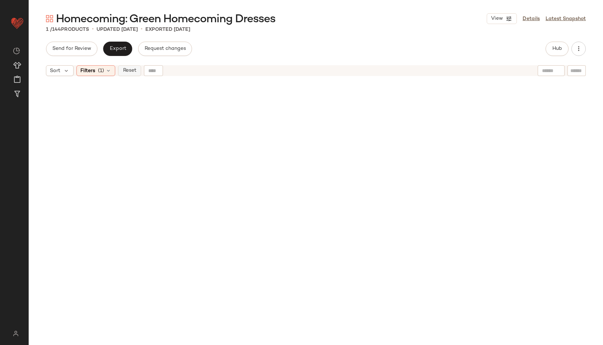
click at [135, 74] on button "Reset" at bounding box center [129, 70] width 23 height 11
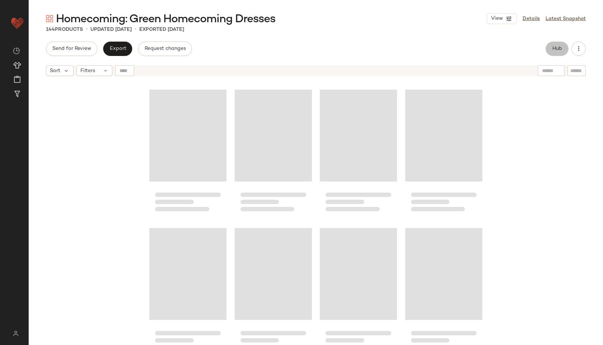
click at [556, 47] on span "Hub" at bounding box center [557, 49] width 10 height 6
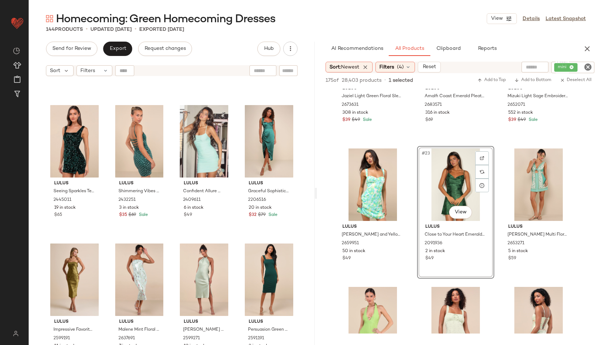
scroll to position [4706, 0]
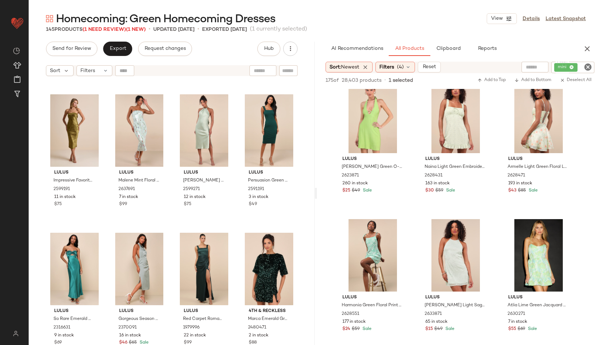
scroll to position [4845, 0]
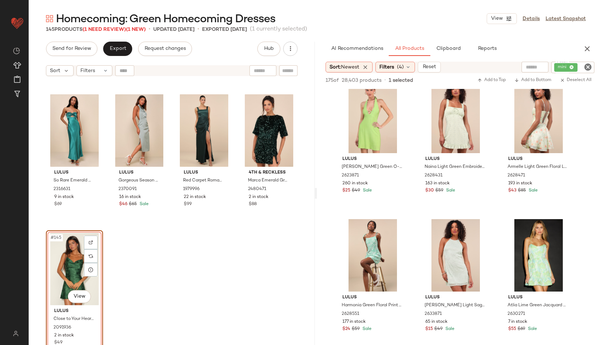
click at [70, 269] on div "#145 View" at bounding box center [74, 269] width 52 height 73
click at [116, 50] on span "Export" at bounding box center [117, 49] width 17 height 6
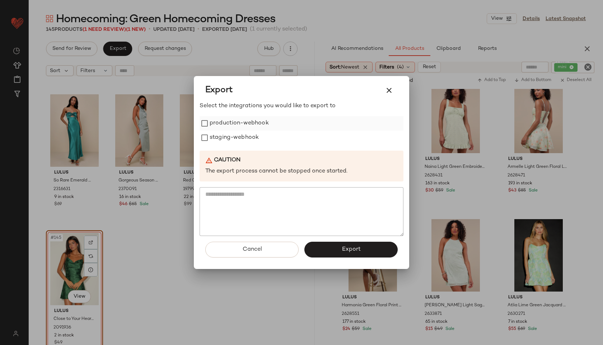
click at [215, 127] on label "production-webhook" at bounding box center [239, 123] width 59 height 14
click at [219, 135] on label "staging-webhook" at bounding box center [234, 138] width 49 height 14
click at [345, 244] on button "Export" at bounding box center [350, 250] width 93 height 16
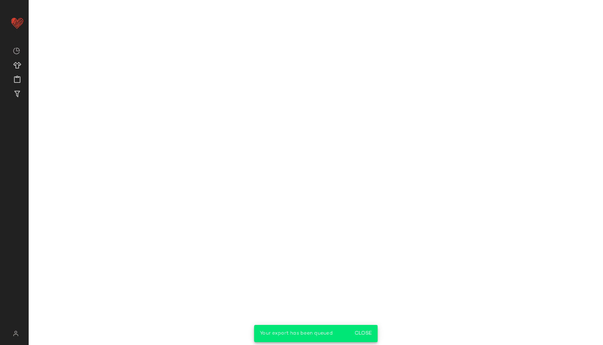
scroll to position [1674, 0]
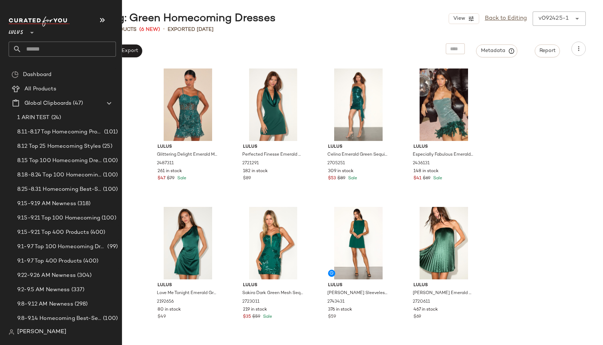
click at [29, 47] on input "text" at bounding box center [69, 49] width 94 height 15
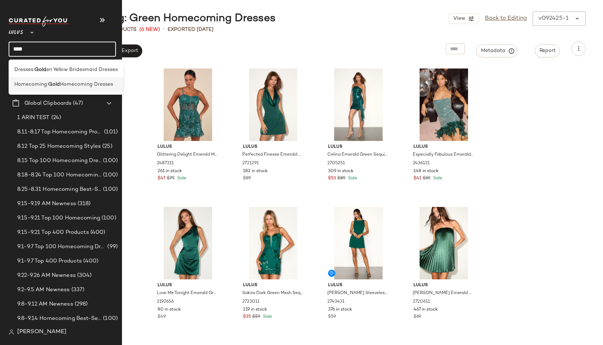
type input "****"
click at [22, 84] on span "Homecoming:" at bounding box center [31, 85] width 34 height 8
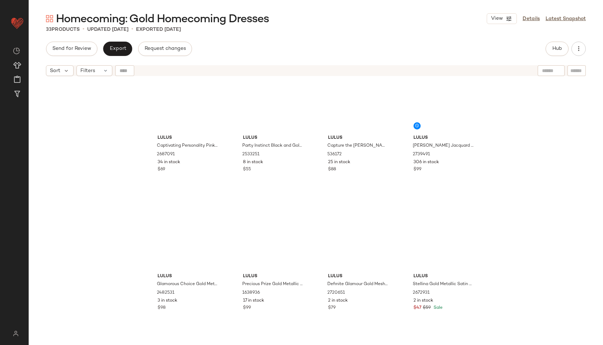
scroll to position [965, 0]
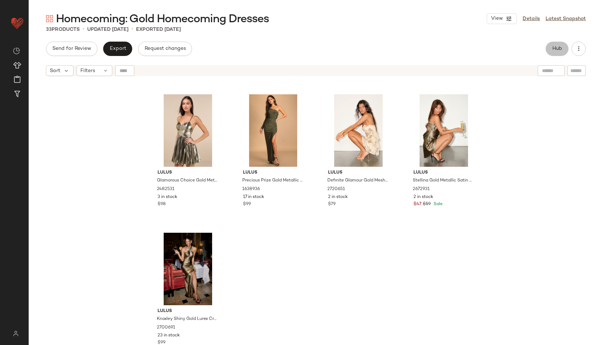
click at [554, 55] on button "Hub" at bounding box center [557, 49] width 23 height 14
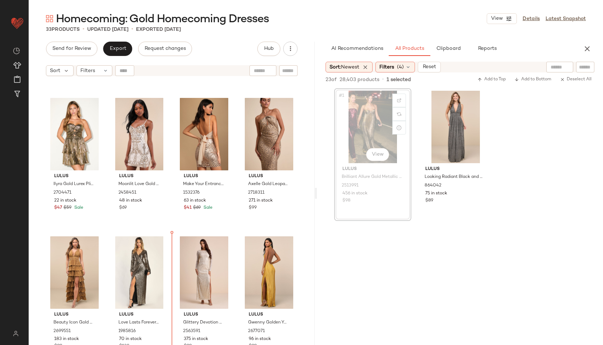
scroll to position [270, 0]
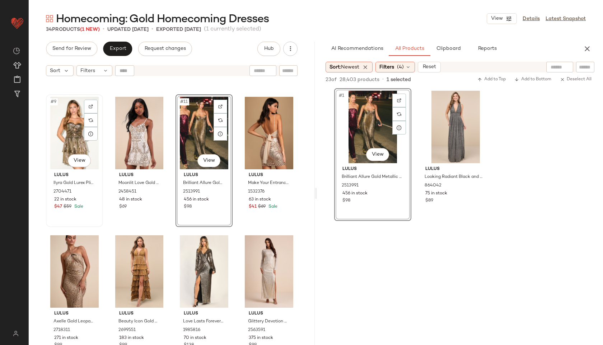
click at [71, 140] on div "#9 View" at bounding box center [74, 133] width 52 height 73
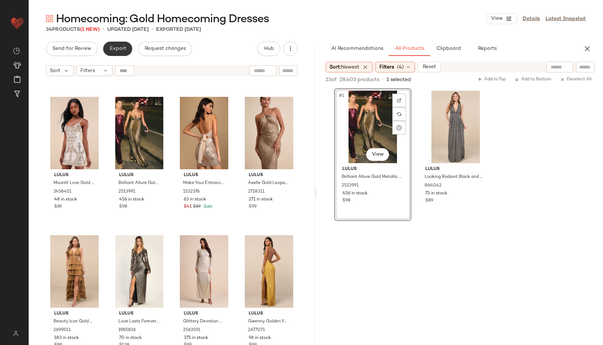
click at [117, 44] on button "Export" at bounding box center [117, 49] width 29 height 14
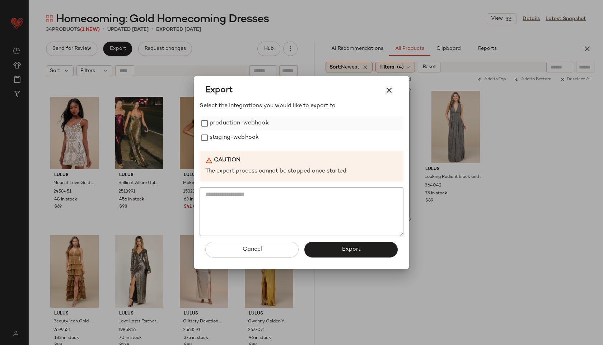
click at [230, 120] on label "production-webhook" at bounding box center [239, 123] width 59 height 14
click at [224, 142] on label "staging-webhook" at bounding box center [234, 138] width 49 height 14
click at [337, 252] on button "Export" at bounding box center [350, 250] width 93 height 16
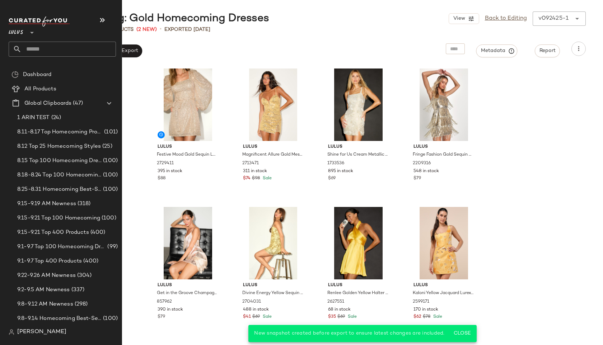
click at [31, 48] on input "text" at bounding box center [69, 49] width 94 height 15
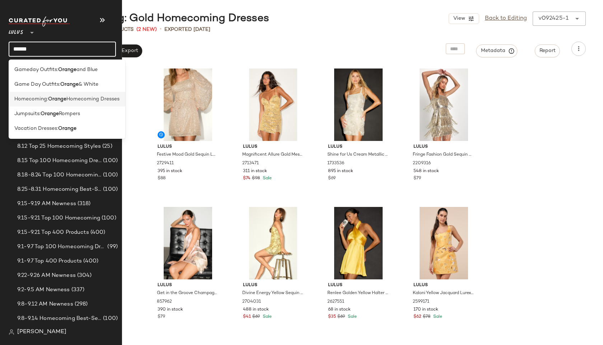
type input "******"
click at [28, 99] on span "Homecoming:" at bounding box center [31, 99] width 34 height 8
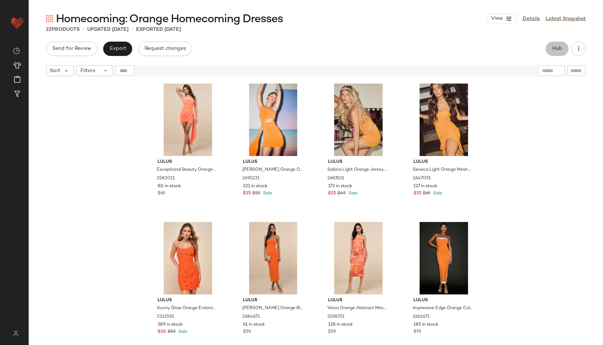
click at [566, 49] on button "Hub" at bounding box center [557, 49] width 23 height 14
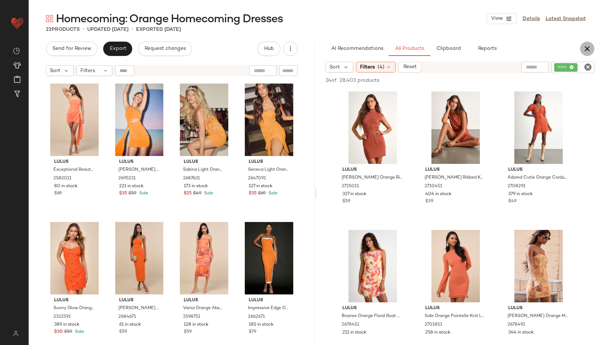
click at [589, 52] on icon "button" at bounding box center [587, 49] width 9 height 9
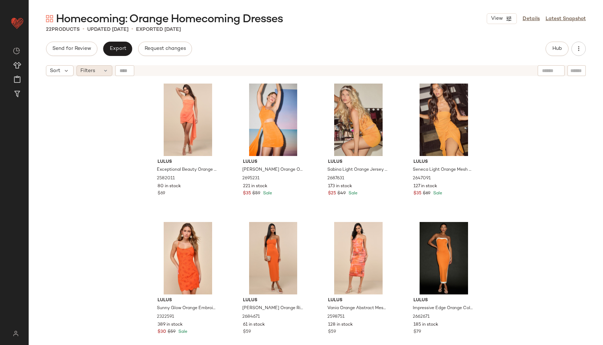
click at [105, 72] on icon at bounding box center [106, 71] width 6 height 6
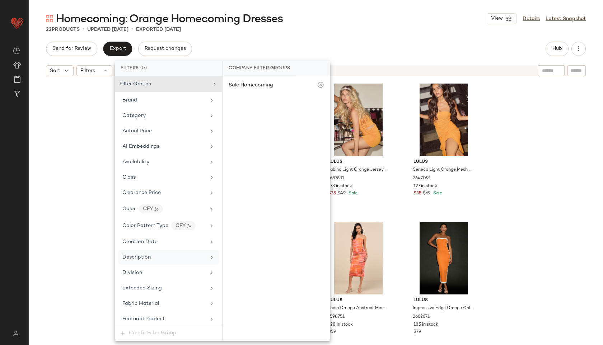
scroll to position [425, 0]
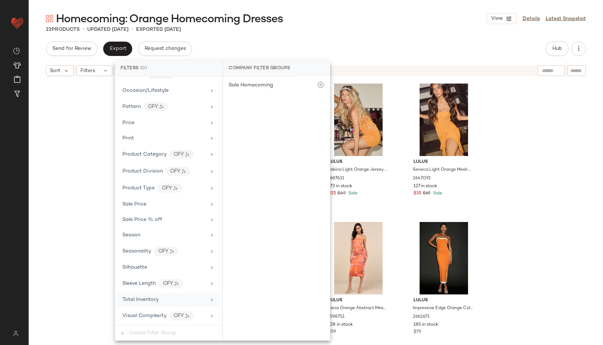
click at [148, 300] on span "Total Inventory" at bounding box center [140, 299] width 36 height 5
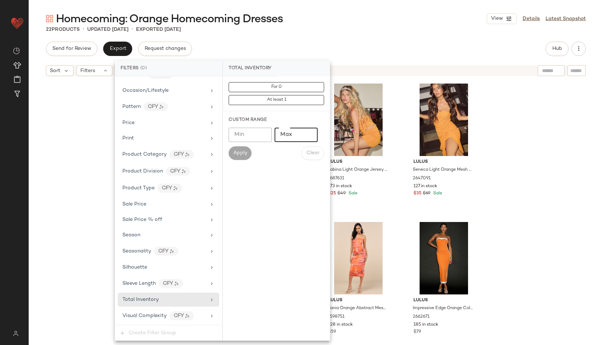
click at [293, 131] on input "Max" at bounding box center [296, 135] width 43 height 14
type input "**"
click at [245, 153] on span "Apply" at bounding box center [240, 153] width 14 height 6
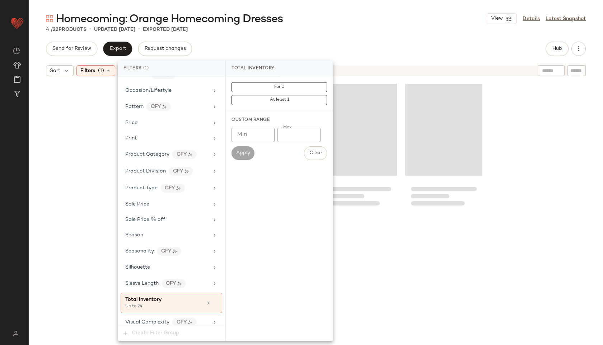
click at [309, 27] on div "4 / 22 Products • updated Sep 24th • Exported Sep 24th" at bounding box center [316, 29] width 574 height 7
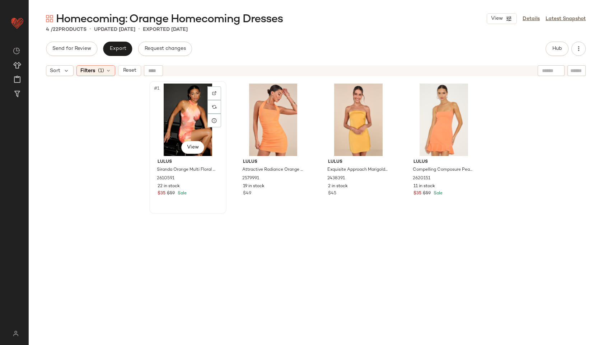
click at [182, 93] on div "#1 View" at bounding box center [188, 120] width 72 height 73
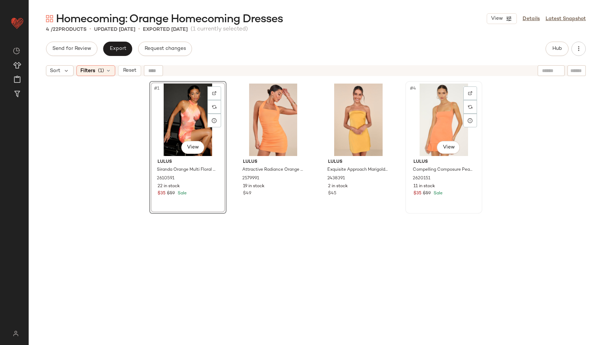
click at [434, 118] on div "#4 View" at bounding box center [444, 120] width 72 height 73
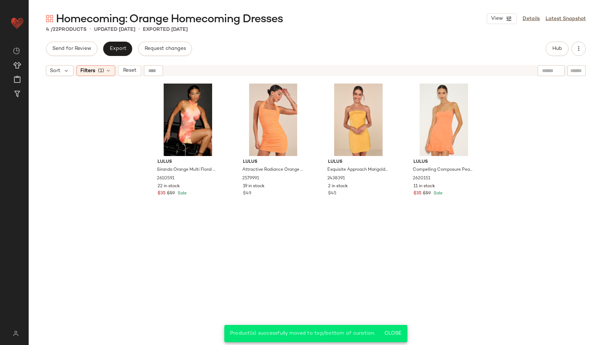
click at [126, 55] on div "Export" at bounding box center [117, 49] width 29 height 14
click at [119, 50] on span "Export" at bounding box center [117, 49] width 17 height 6
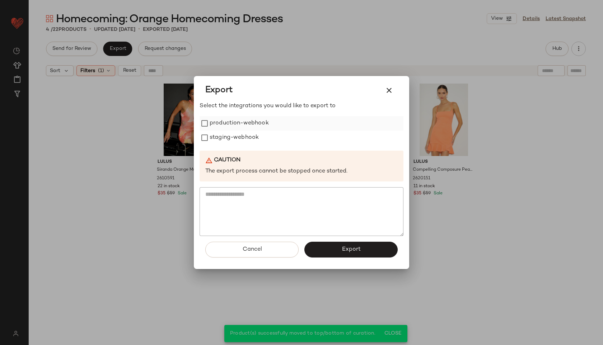
click at [211, 121] on label "production-webhook" at bounding box center [239, 123] width 59 height 14
click at [210, 136] on label "staging-webhook" at bounding box center [234, 138] width 49 height 14
click at [330, 249] on button "Export" at bounding box center [350, 250] width 93 height 16
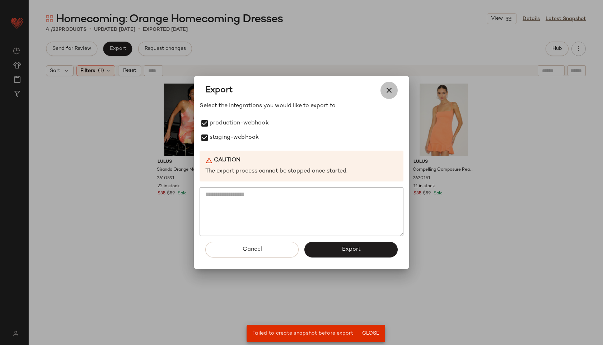
click at [386, 87] on icon "button" at bounding box center [389, 90] width 9 height 9
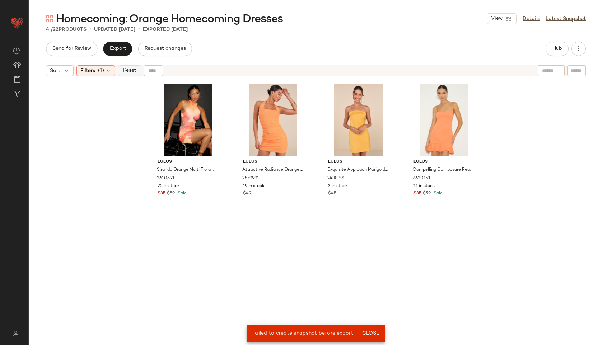
click at [124, 70] on span "Reset" at bounding box center [129, 71] width 14 height 6
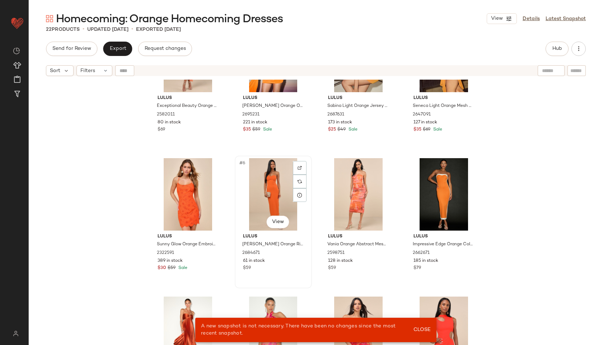
scroll to position [4, 0]
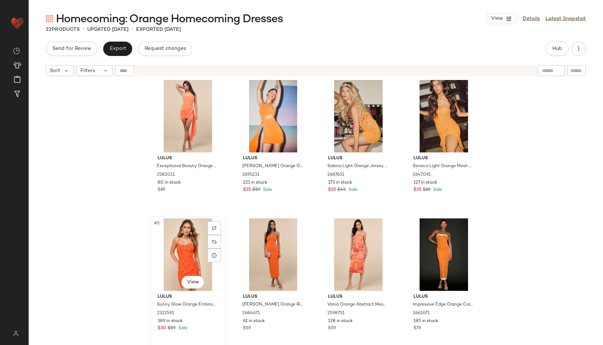
click at [171, 249] on div "#5 View" at bounding box center [188, 255] width 72 height 73
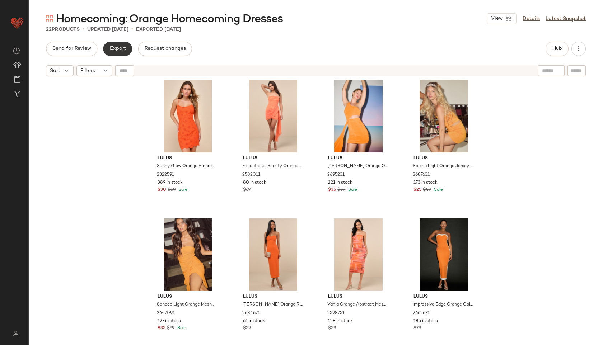
click at [123, 51] on span "Export" at bounding box center [117, 49] width 17 height 6
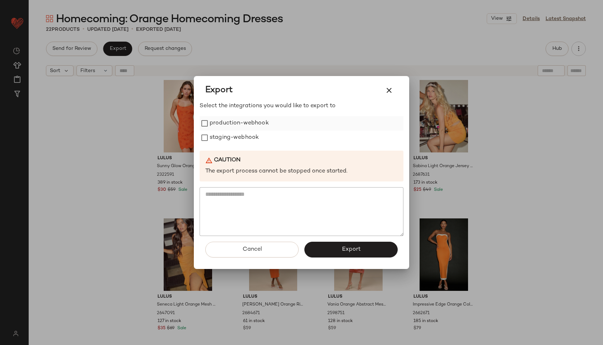
click at [247, 122] on label "production-webhook" at bounding box center [239, 123] width 59 height 14
click at [254, 134] on label "staging-webhook" at bounding box center [234, 138] width 49 height 14
click at [355, 252] on span "Export" at bounding box center [350, 249] width 19 height 7
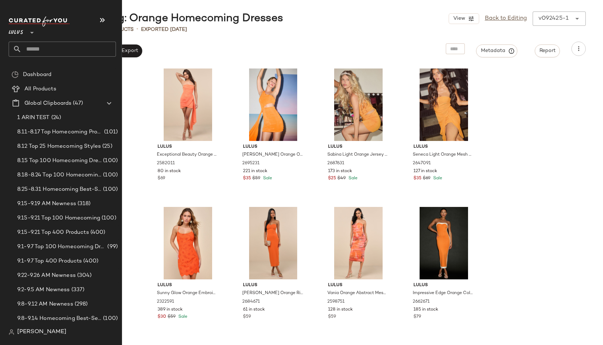
click at [39, 51] on input "text" at bounding box center [69, 49] width 94 height 15
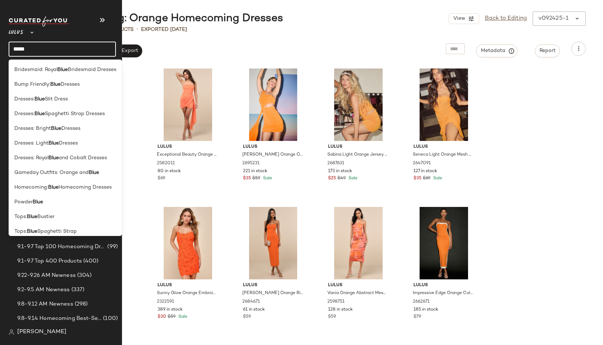
type input "*********"
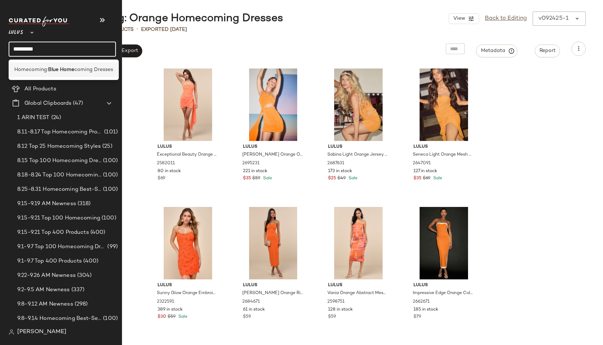
click at [40, 66] on span "Homecoming:" at bounding box center [31, 70] width 34 height 8
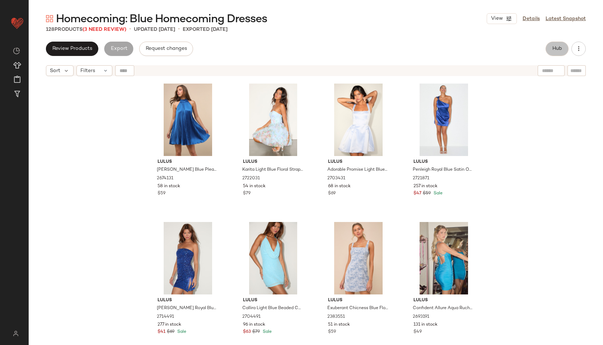
click at [557, 45] on button "Hub" at bounding box center [557, 49] width 23 height 14
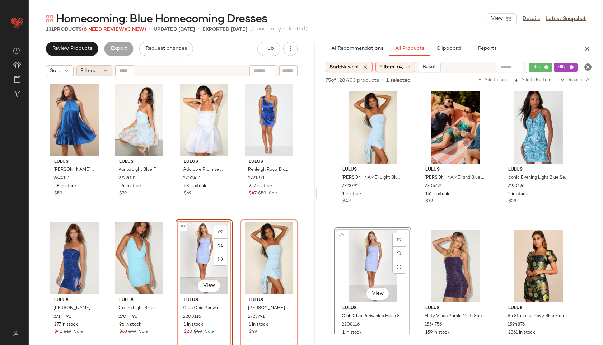
click at [80, 67] on span "Filters" at bounding box center [87, 71] width 15 height 8
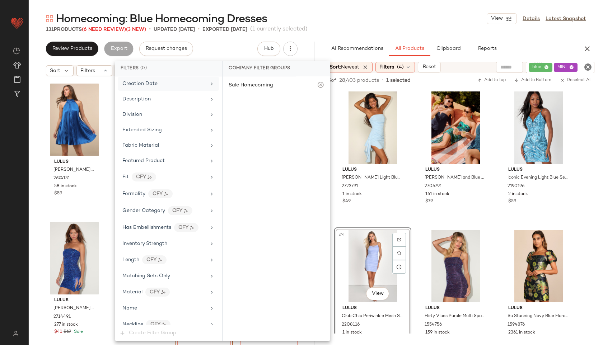
scroll to position [441, 0]
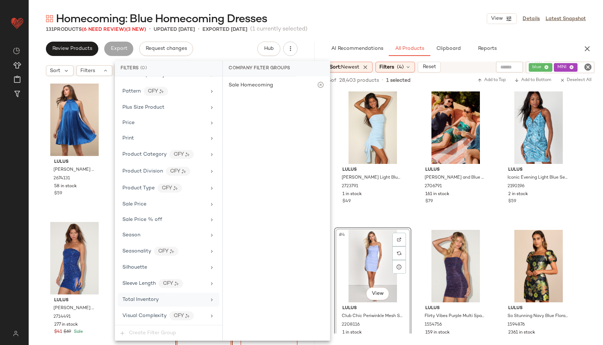
click at [150, 302] on span "Total Inventory" at bounding box center [140, 299] width 36 height 5
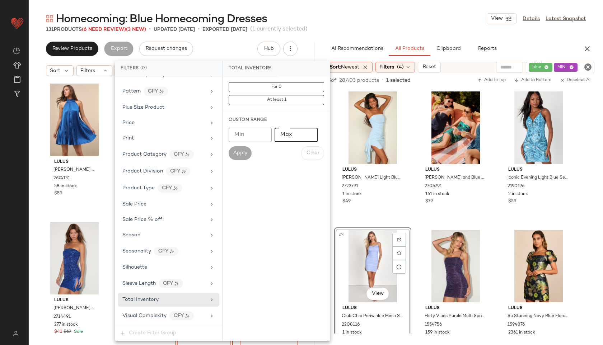
click at [291, 136] on input "Max" at bounding box center [296, 135] width 43 height 14
type input "**"
click at [242, 148] on button "Apply" at bounding box center [240, 153] width 23 height 14
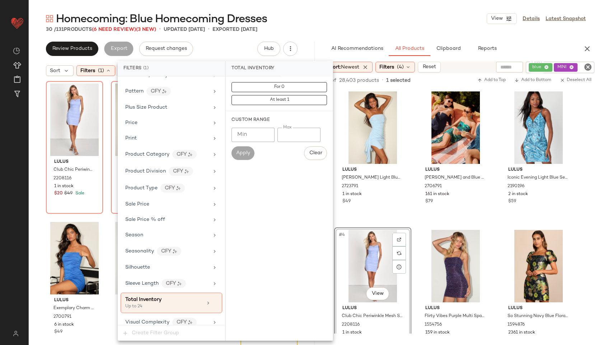
click at [319, 27] on div "30 / 131 Products (6 Need Review) (3 New) • updated Sep 25th • Exported Sep 24th" at bounding box center [316, 29] width 574 height 7
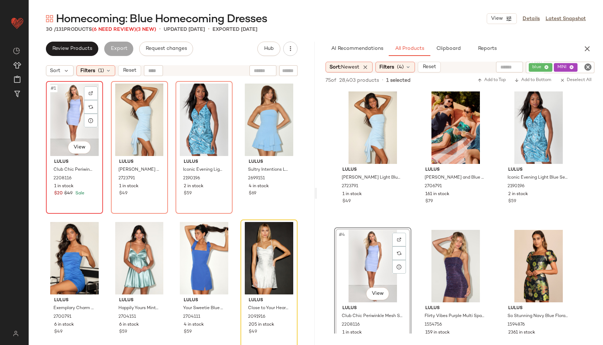
click at [57, 125] on div "#1 View" at bounding box center [74, 120] width 52 height 73
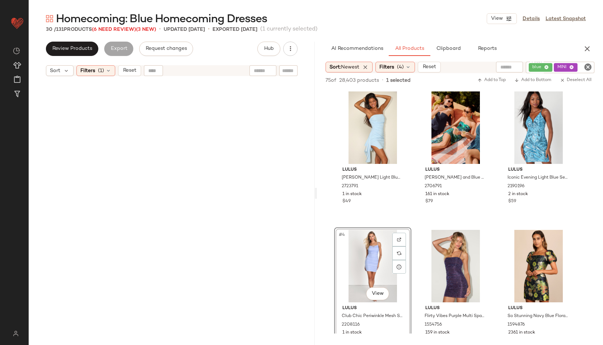
scroll to position [826, 0]
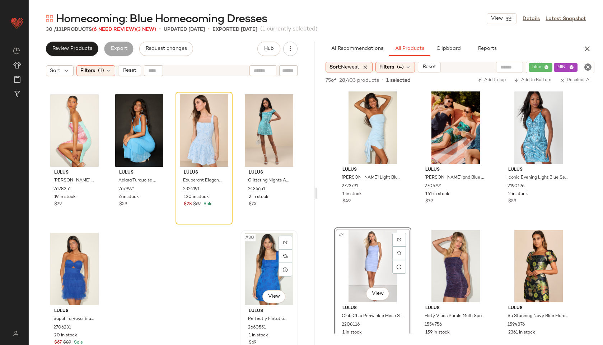
click at [259, 258] on div "#30 View" at bounding box center [269, 269] width 52 height 73
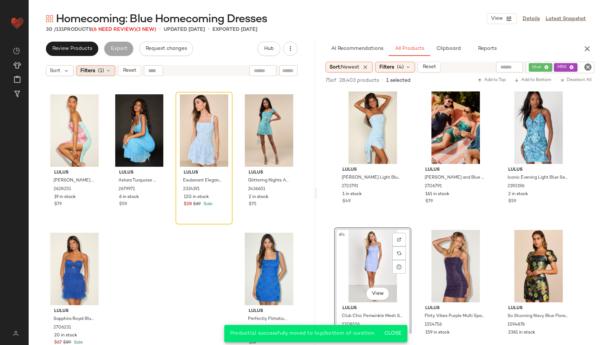
click at [106, 72] on icon at bounding box center [109, 71] width 6 height 6
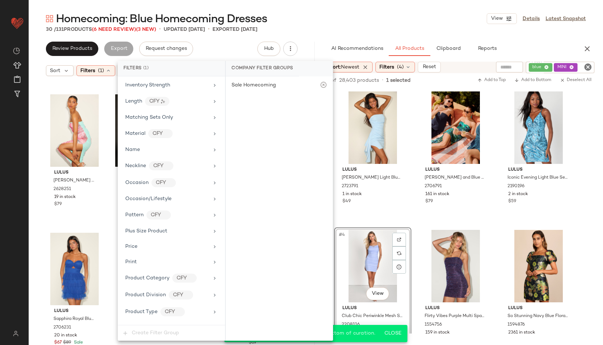
scroll to position [447, 0]
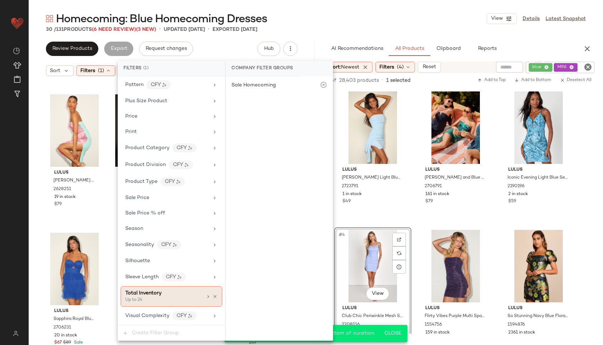
click at [155, 292] on span "Total Inventory" at bounding box center [143, 293] width 36 height 5
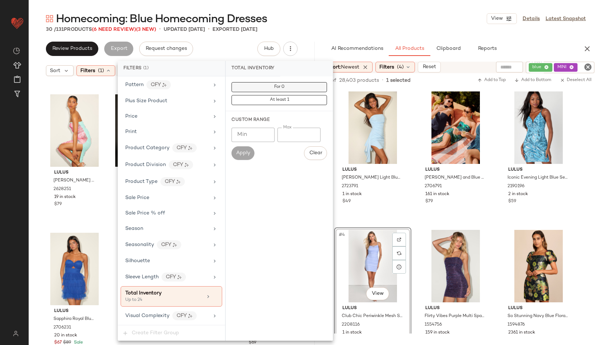
click at [293, 85] on button "For 0" at bounding box center [279, 87] width 95 height 10
click at [330, 15] on div "Homecoming: Blue Homecoming Dresses View Details Latest Snapshot" at bounding box center [316, 18] width 574 height 14
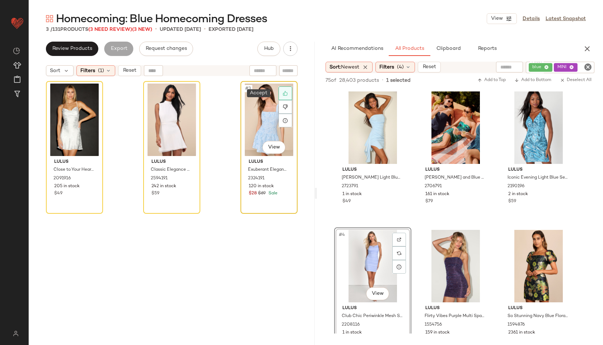
click at [283, 94] on icon at bounding box center [285, 93] width 5 height 5
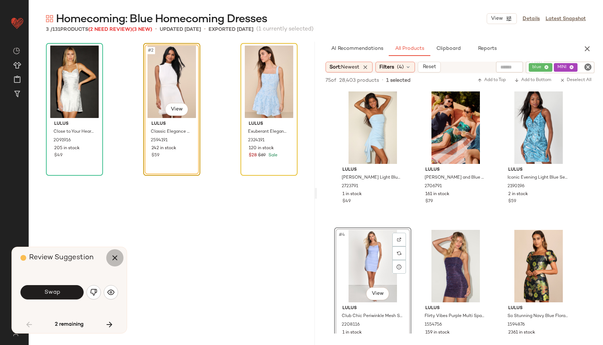
click at [111, 258] on icon "button" at bounding box center [115, 258] width 9 height 9
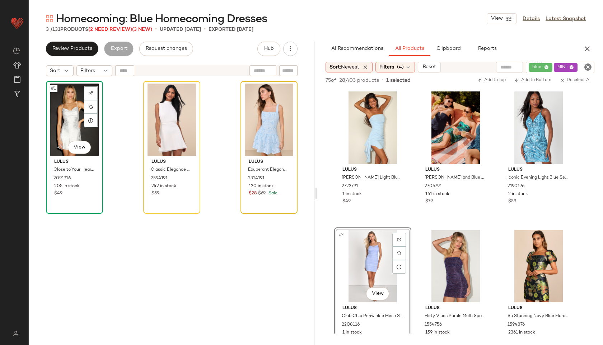
click at [69, 132] on div "#1 View" at bounding box center [74, 120] width 52 height 73
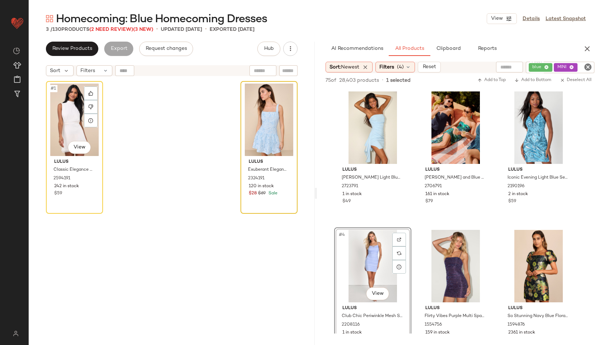
click at [69, 132] on div "#1 View" at bounding box center [74, 120] width 52 height 73
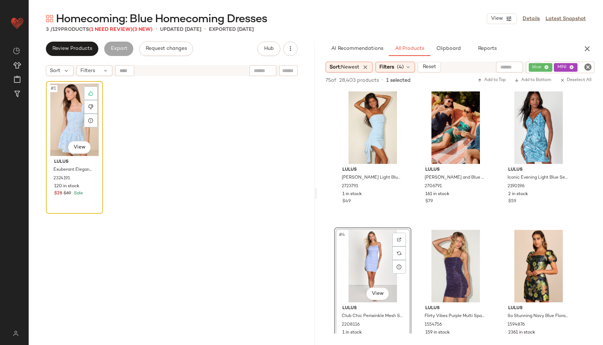
click at [69, 133] on div "#1 View" at bounding box center [74, 120] width 52 height 73
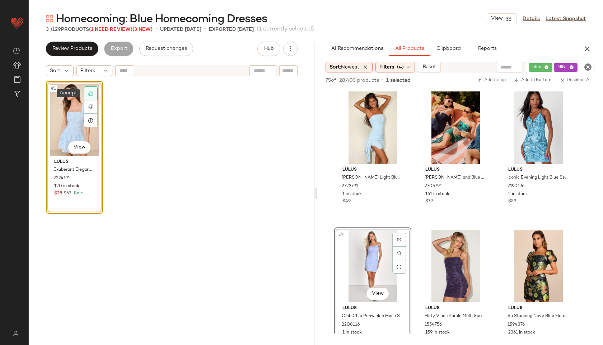
click at [88, 89] on div at bounding box center [91, 94] width 14 height 14
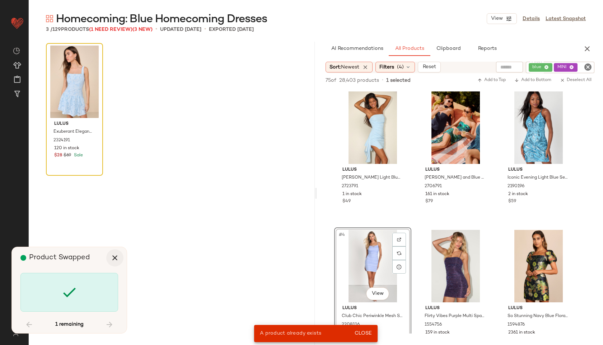
click at [118, 257] on icon "button" at bounding box center [115, 258] width 9 height 9
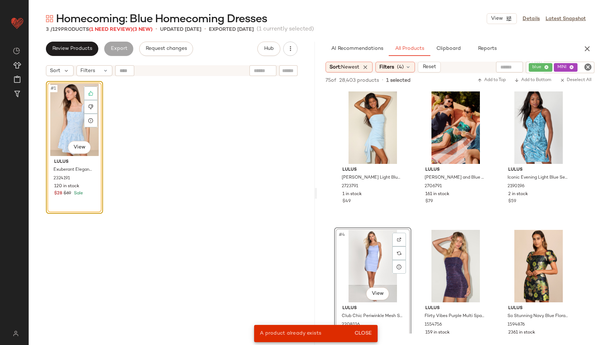
click at [74, 108] on div "#1 View" at bounding box center [74, 120] width 52 height 73
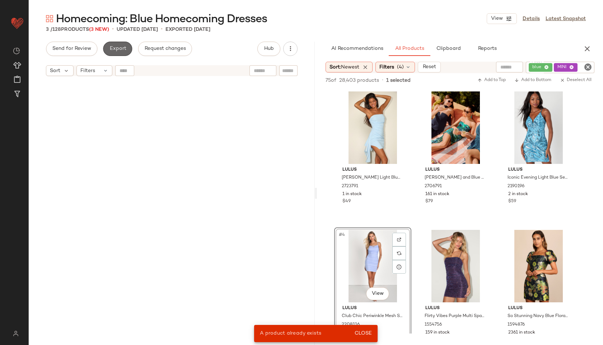
click at [117, 52] on button "Export" at bounding box center [117, 49] width 29 height 14
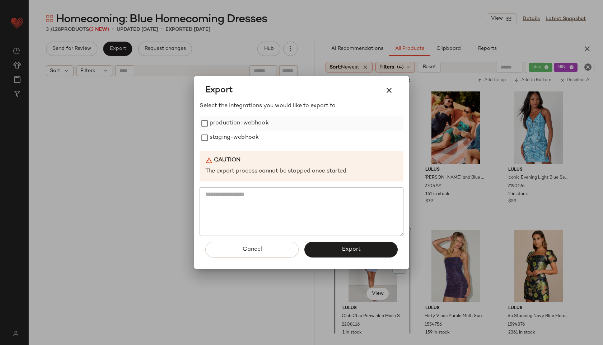
click at [217, 119] on label "production-webhook" at bounding box center [239, 123] width 59 height 14
click at [220, 138] on label "staging-webhook" at bounding box center [234, 138] width 49 height 14
click at [356, 249] on span "Export" at bounding box center [350, 249] width 19 height 7
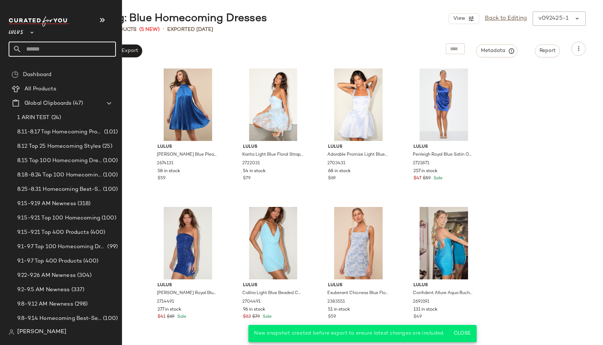
click at [35, 48] on input "text" at bounding box center [69, 49] width 94 height 15
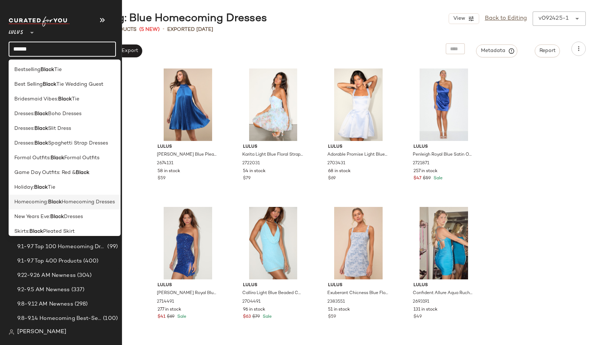
type input "*****"
click at [49, 202] on b "Black" at bounding box center [55, 203] width 14 height 8
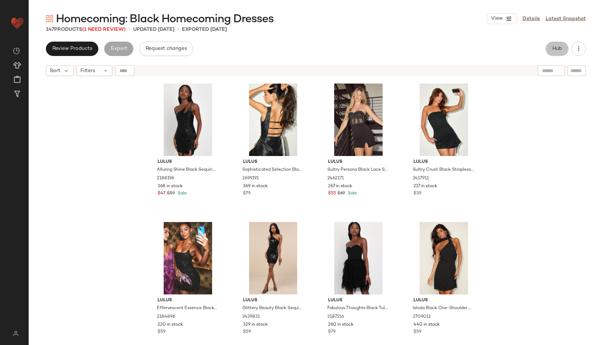
click at [553, 49] on span "Hub" at bounding box center [557, 49] width 10 height 6
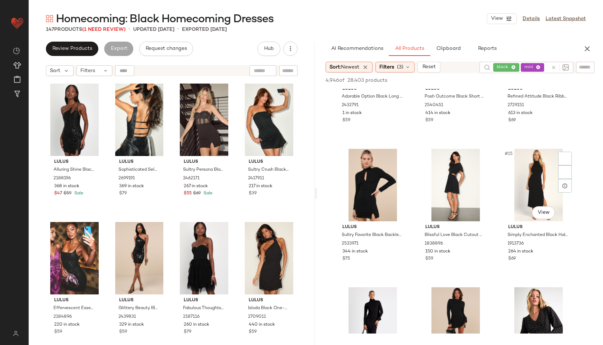
scroll to position [499, 0]
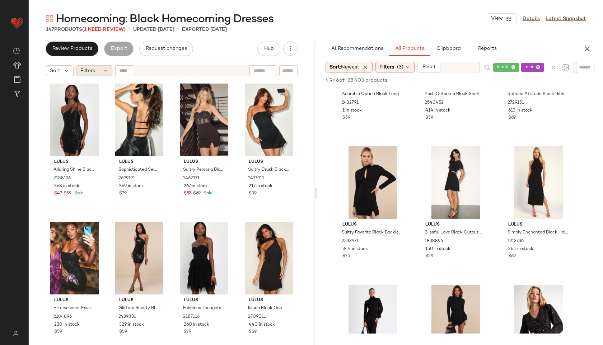
click at [97, 70] on div "Filters" at bounding box center [94, 70] width 36 height 11
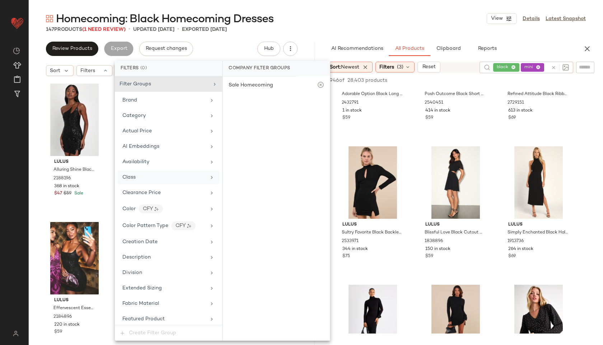
scroll to position [441, 0]
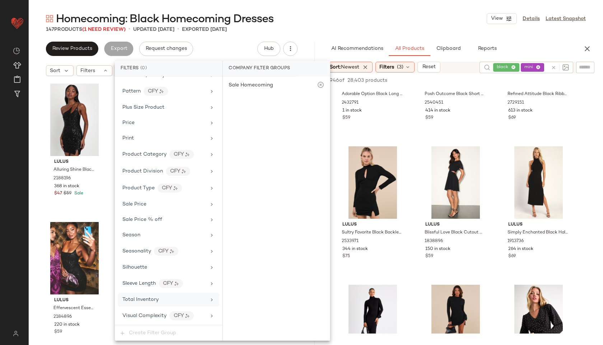
click at [159, 306] on div "Total Inventory" at bounding box center [169, 300] width 102 height 14
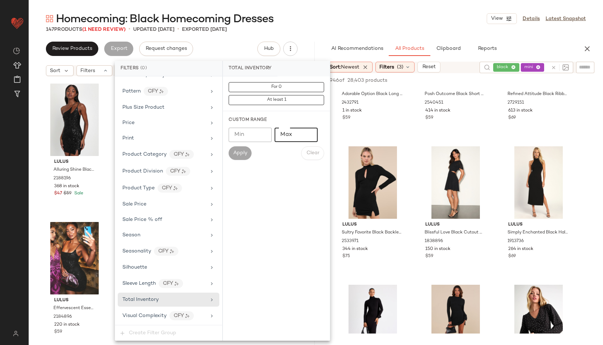
click at [297, 131] on input "Max" at bounding box center [296, 135] width 43 height 14
type input "**"
click at [235, 155] on span "Apply" at bounding box center [240, 153] width 14 height 6
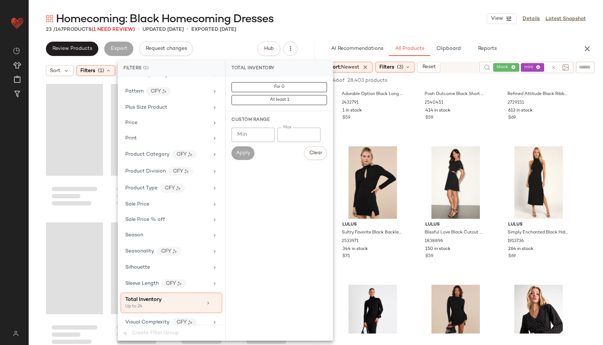
click at [308, 27] on div "23 / 147 Products (1 Need Review) • updated Sep 23rd • Exported Sep 23rd" at bounding box center [316, 29] width 574 height 7
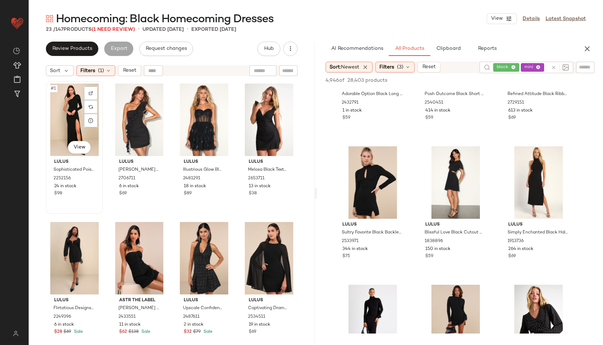
click at [71, 109] on div "#1 View" at bounding box center [74, 120] width 52 height 73
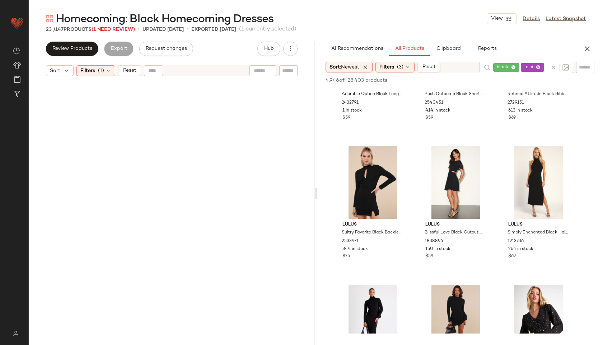
scroll to position [549, 0]
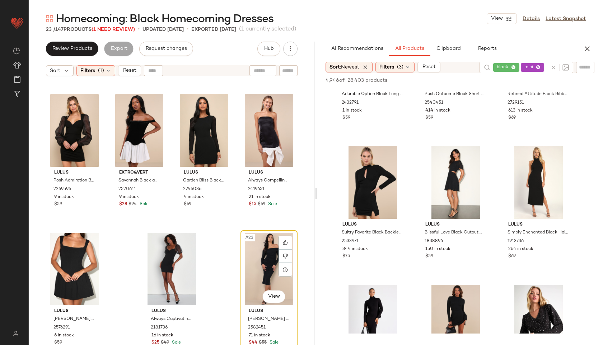
click at [258, 264] on div "#23 View" at bounding box center [269, 269] width 52 height 73
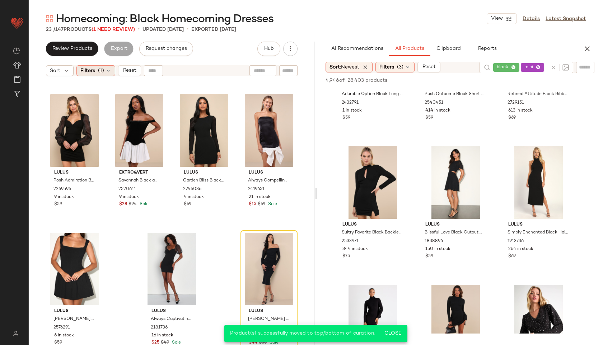
click at [105, 68] on div "Filters (1)" at bounding box center [95, 70] width 39 height 11
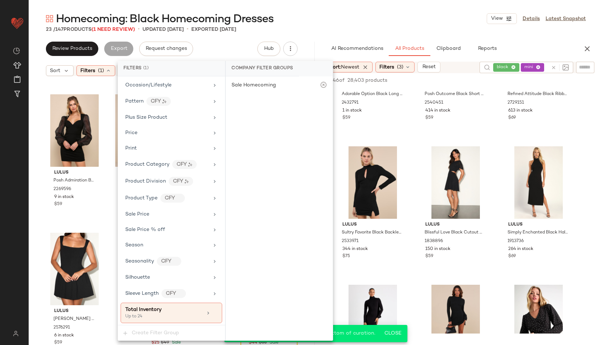
scroll to position [447, 0]
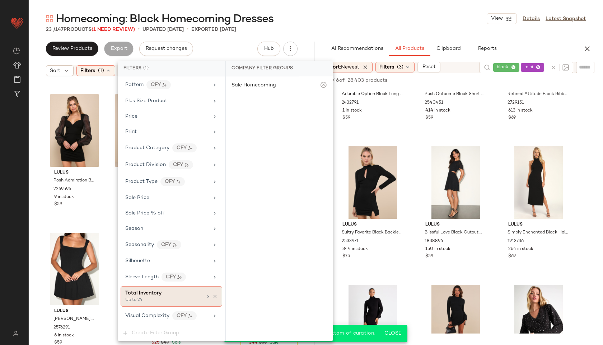
click at [165, 297] on div "Up to 24" at bounding box center [161, 300] width 72 height 6
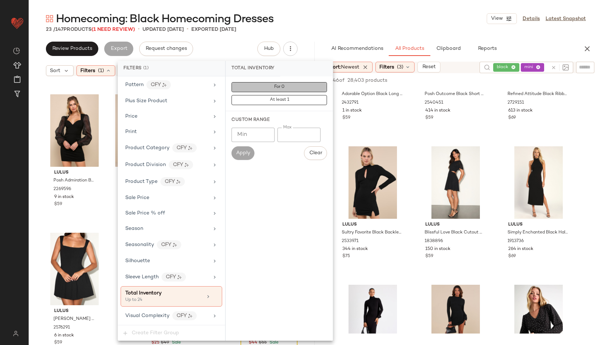
click at [286, 89] on button "For 0" at bounding box center [279, 87] width 95 height 10
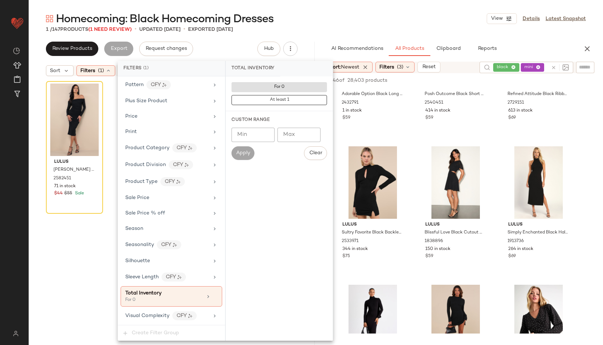
click at [320, 23] on div "Homecoming: Black Homecoming Dresses View Details Latest Snapshot" at bounding box center [316, 18] width 574 height 14
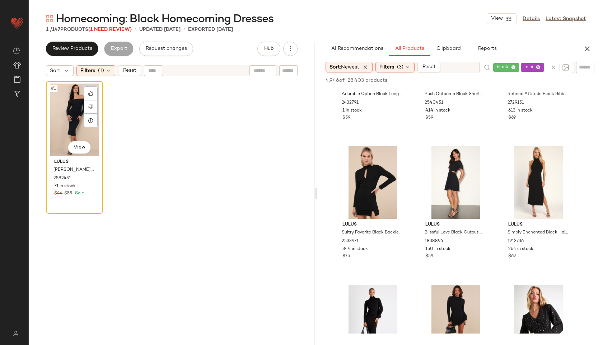
click at [64, 108] on div "#1 View" at bounding box center [74, 120] width 52 height 73
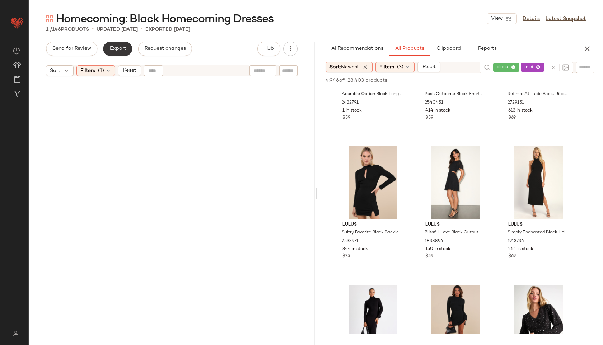
click at [117, 48] on span "Export" at bounding box center [117, 49] width 17 height 6
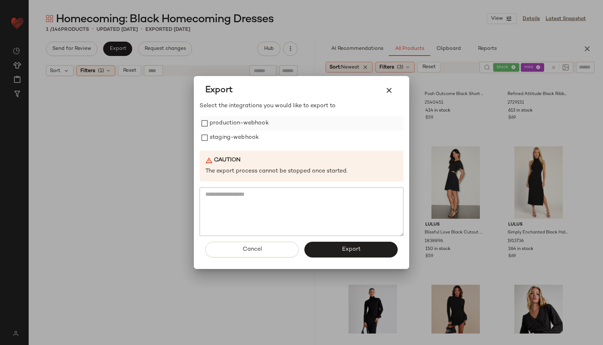
click at [210, 121] on label "production-webhook" at bounding box center [239, 123] width 59 height 14
click at [350, 244] on button "Export" at bounding box center [350, 250] width 93 height 16
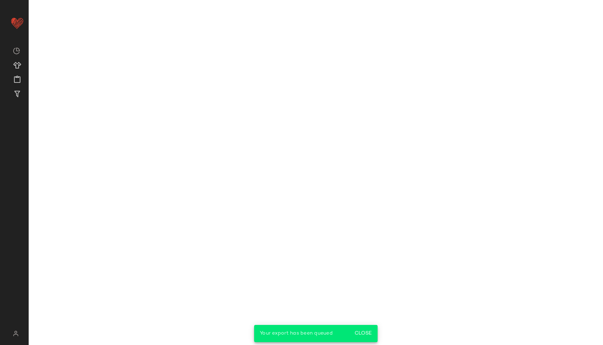
scroll to position [638, 0]
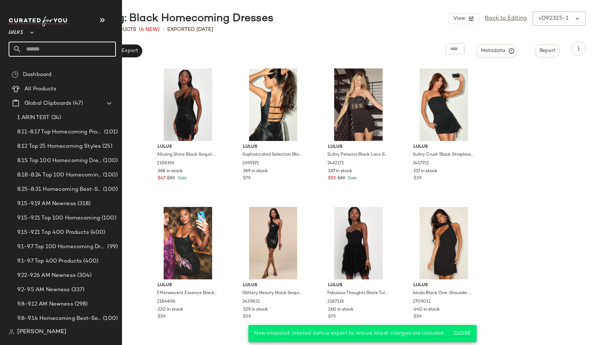
click at [37, 48] on input "text" at bounding box center [69, 49] width 94 height 15
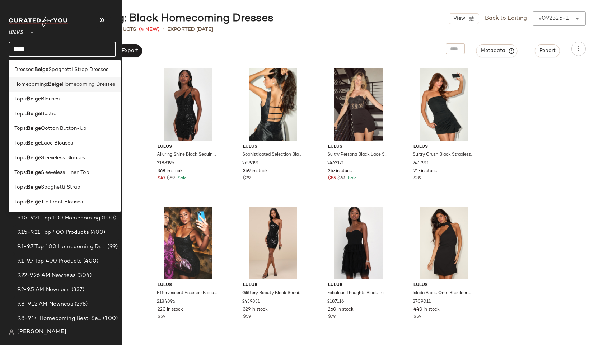
type input "*****"
click at [25, 85] on span "Homecoming:" at bounding box center [31, 85] width 34 height 8
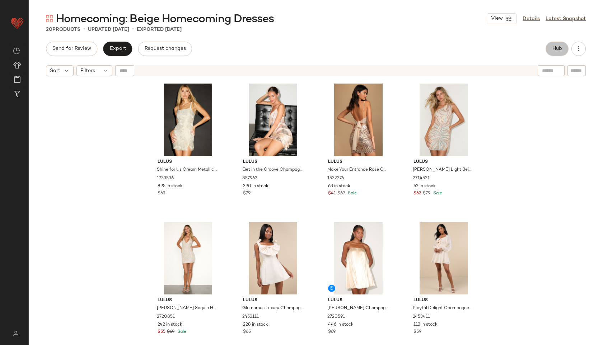
click at [561, 48] on span "Hub" at bounding box center [557, 49] width 10 height 6
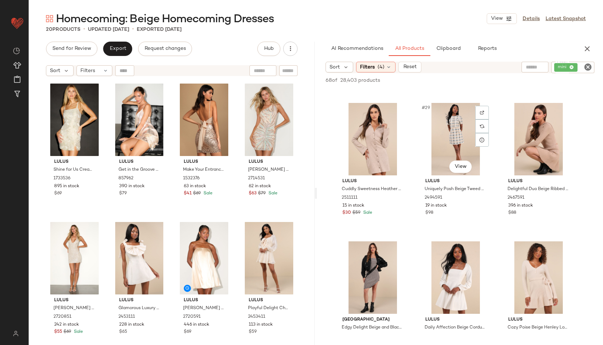
scroll to position [1236, 0]
click at [101, 69] on div "Filters" at bounding box center [94, 70] width 36 height 11
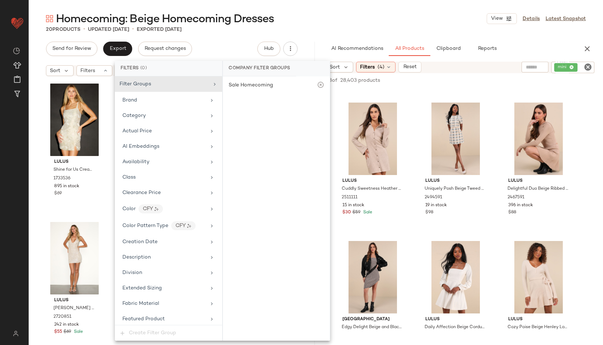
click at [237, 41] on div "Homecoming: Beige Homecoming Dresses View Details Latest Snapshot 20 Products •…" at bounding box center [316, 178] width 574 height 334
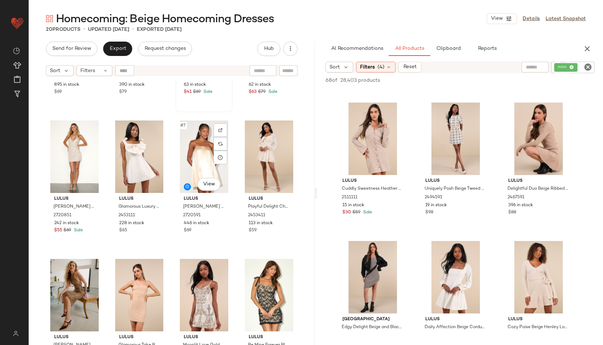
scroll to position [102, 0]
click at [187, 167] on div "#7 View" at bounding box center [204, 156] width 52 height 73
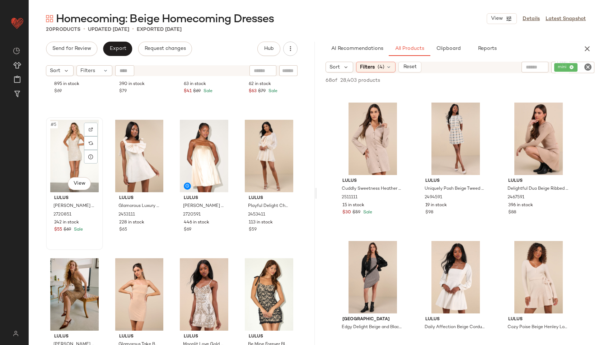
click at [74, 149] on div "#5 View" at bounding box center [74, 156] width 52 height 73
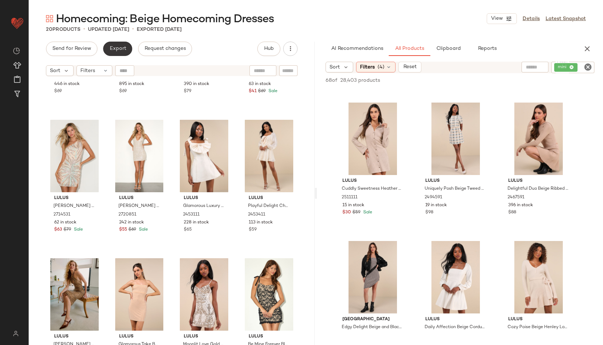
click at [122, 44] on button "Export" at bounding box center [117, 49] width 29 height 14
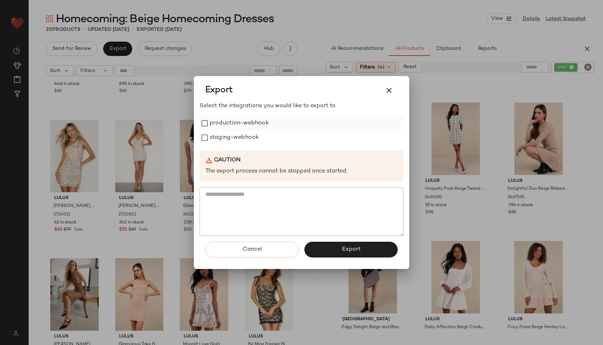
click at [229, 121] on label "production-webhook" at bounding box center [239, 123] width 59 height 14
click at [223, 136] on label "staging-webhook" at bounding box center [234, 138] width 49 height 14
click at [366, 247] on button "Export" at bounding box center [350, 250] width 93 height 16
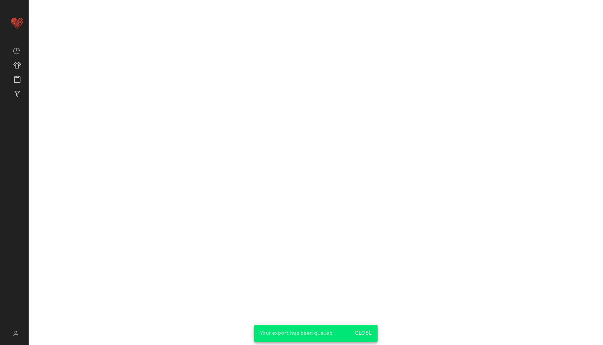
scroll to position [1790, 0]
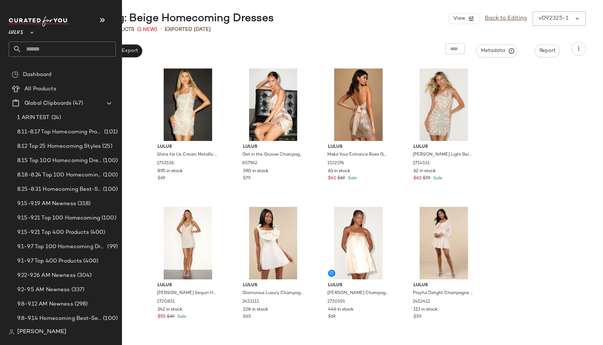
click at [37, 47] on input "text" at bounding box center [69, 49] width 94 height 15
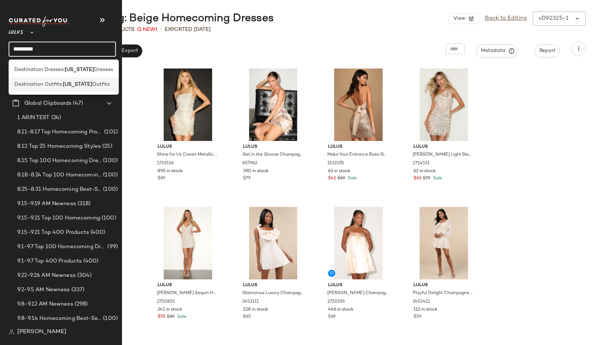
type input "********"
click at [36, 83] on span "Destination Outfits:" at bounding box center [38, 85] width 48 height 8
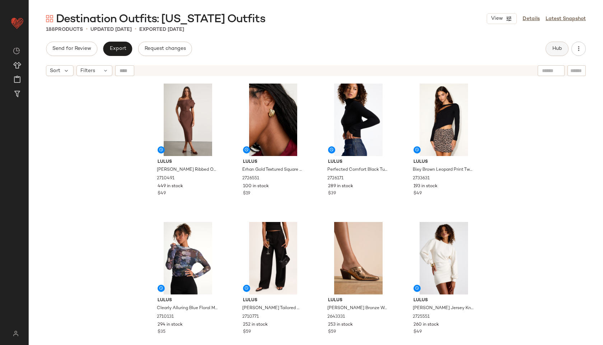
click at [561, 49] on span "Hub" at bounding box center [557, 49] width 10 height 6
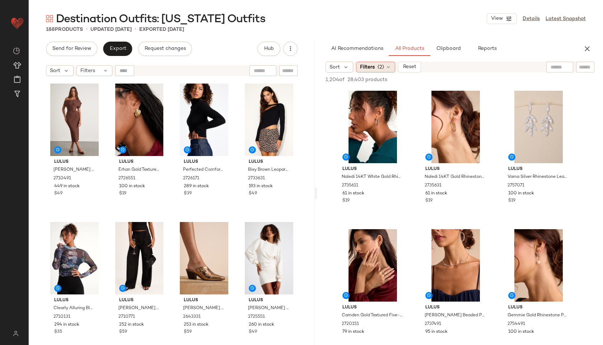
click at [372, 67] on span "Filters" at bounding box center [367, 68] width 15 height 8
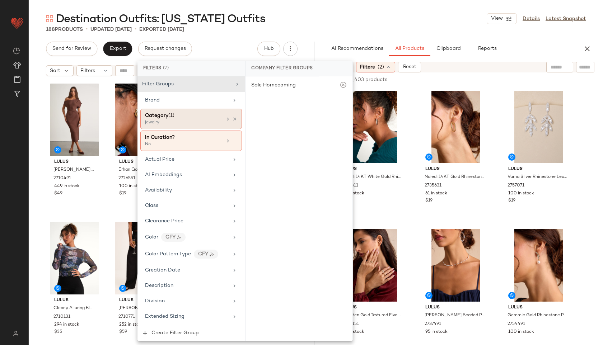
click at [206, 114] on div "Category (1)" at bounding box center [183, 116] width 77 height 8
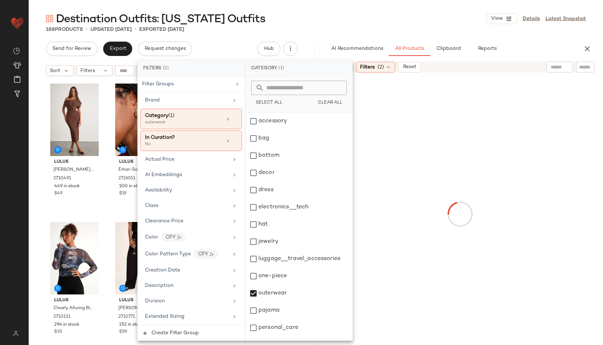
click at [362, 18] on div "Destination Outfits: [US_STATE] Outfits View Details Latest Snapshot" at bounding box center [316, 18] width 574 height 14
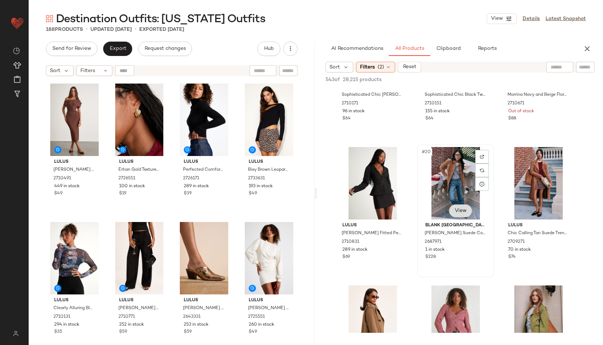
scroll to position [698, 0]
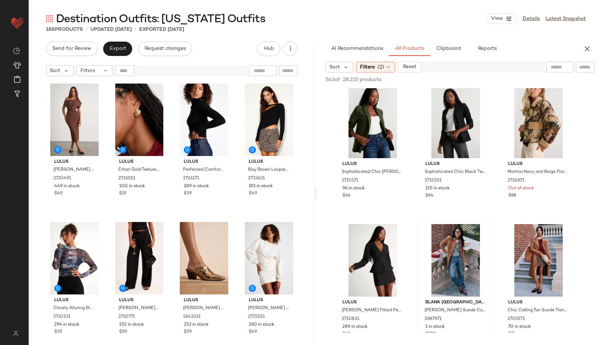
click at [381, 74] on div "543 of 28,215 products • 0 selected Add to Top Add to Bottom Deselect All" at bounding box center [460, 81] width 286 height 16
click at [379, 67] on span "(2)" at bounding box center [381, 68] width 6 height 8
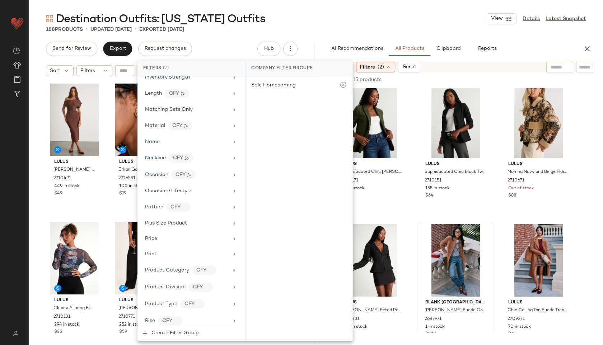
scroll to position [487, 0]
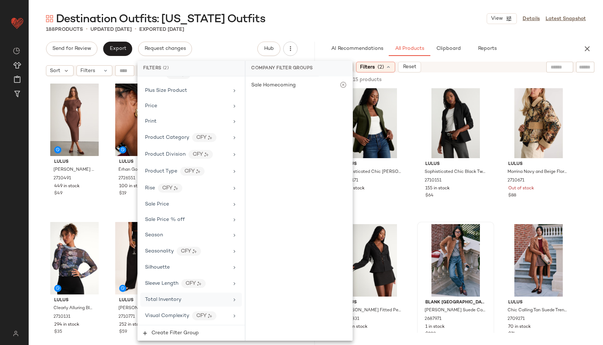
click at [171, 300] on span "Total Inventory" at bounding box center [163, 299] width 36 height 5
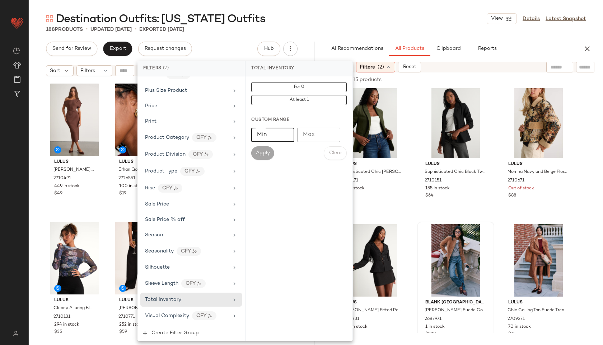
click at [271, 131] on input "Min" at bounding box center [272, 135] width 43 height 14
type input "**"
click at [259, 154] on span "Apply" at bounding box center [263, 153] width 14 height 6
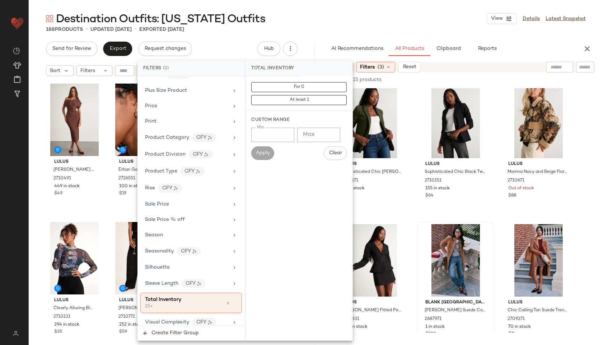
click at [376, 12] on div "Destination Outfits: New York Outfits View Details Latest Snapshot" at bounding box center [316, 18] width 574 height 14
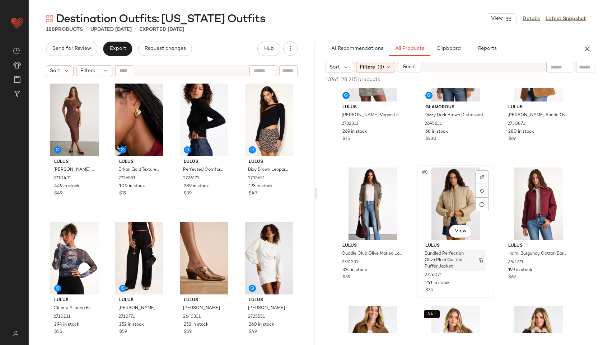
scroll to position [299, 0]
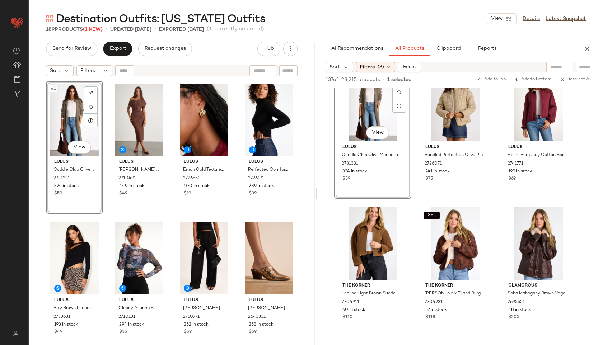
drag, startPoint x: 371, startPoint y: 105, endPoint x: 255, endPoint y: 3, distance: 155.4
click at [382, 64] on span "(3)" at bounding box center [381, 68] width 6 height 8
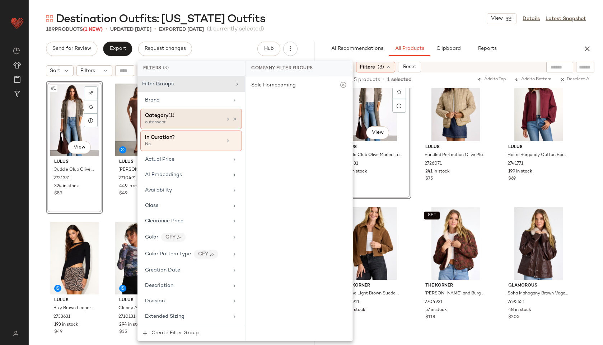
click at [182, 116] on div "Category (1)" at bounding box center [183, 116] width 77 height 8
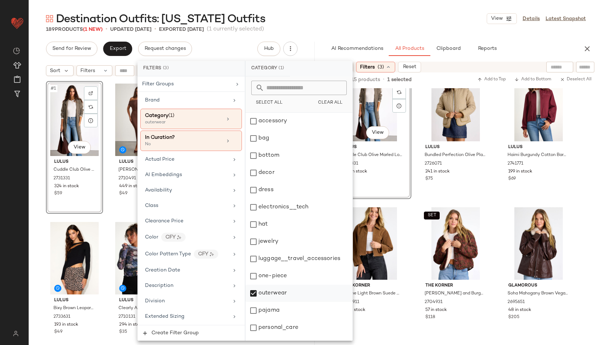
click at [269, 294] on div "outerwear" at bounding box center [299, 293] width 107 height 17
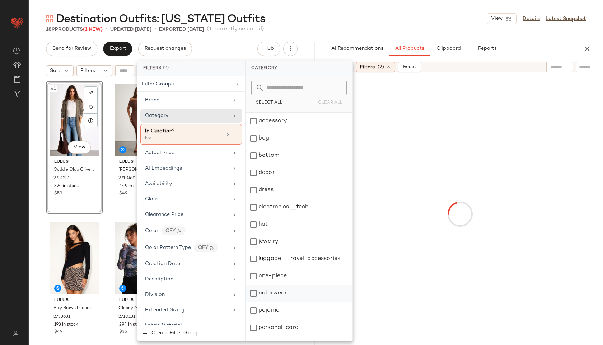
scroll to position [65, 0]
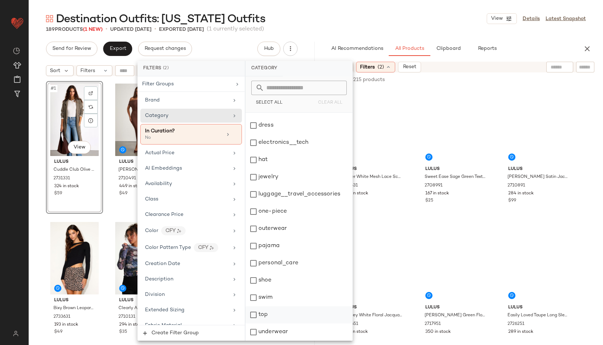
click at [270, 313] on div "top" at bounding box center [299, 315] width 107 height 17
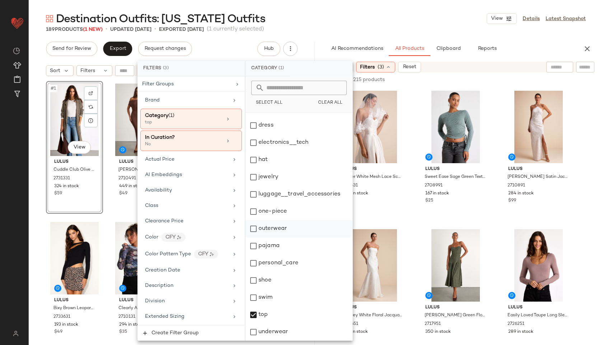
scroll to position [0, 0]
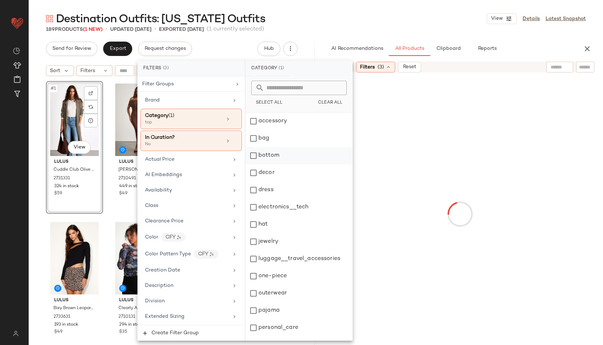
click at [300, 151] on div "bottom" at bounding box center [299, 155] width 107 height 17
click at [406, 22] on div "Destination Outfits: New York Outfits View Details Latest Snapshot" at bounding box center [316, 18] width 574 height 14
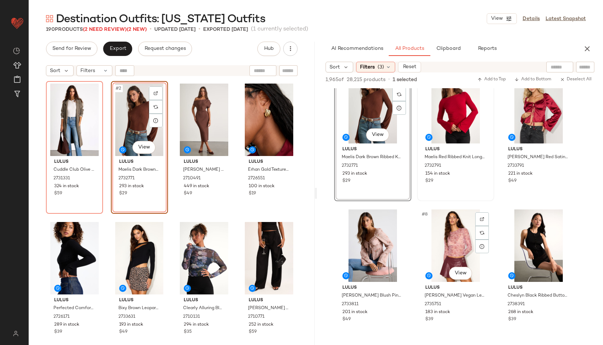
scroll to position [159, 0]
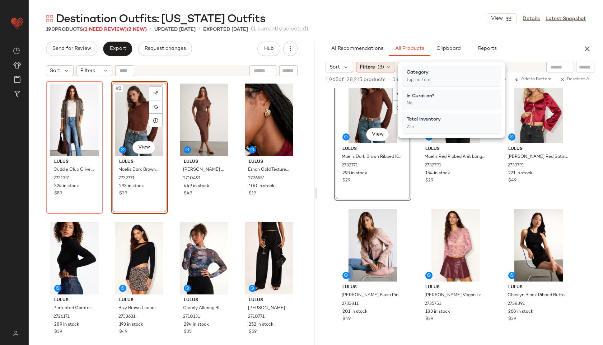
click at [383, 66] on span "(3)" at bounding box center [381, 68] width 6 height 8
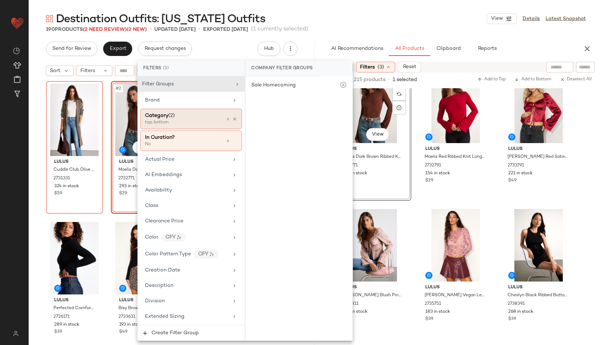
click at [207, 114] on div "Category (2)" at bounding box center [183, 116] width 77 height 8
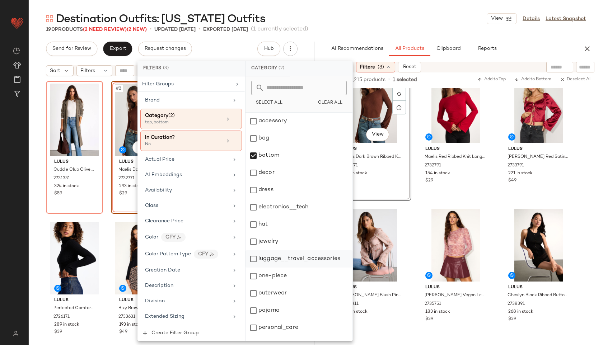
scroll to position [65, 0]
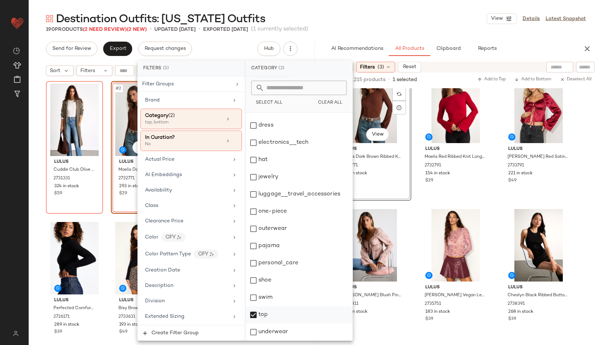
click at [257, 318] on div "top" at bounding box center [299, 315] width 107 height 17
click at [413, 26] on div "190 Products (2 Need Review) (2 New) • updated Sep 25th • Exported Sep 23rd (1 …" at bounding box center [316, 29] width 574 height 7
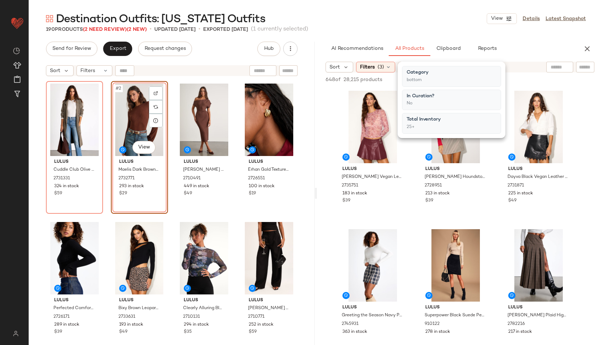
click at [413, 26] on div "190 Products (2 Need Review) (2 New) • updated Sep 25th • Exported Sep 23rd (1 …" at bounding box center [316, 29] width 574 height 7
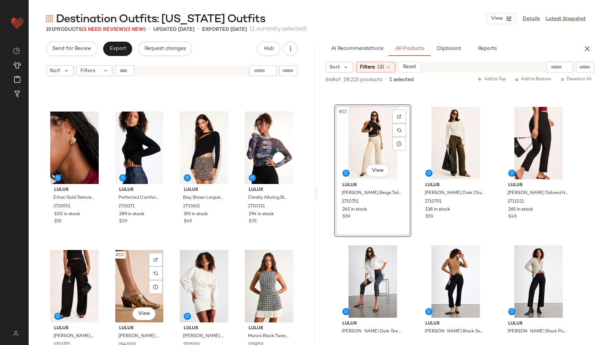
scroll to position [111, 0]
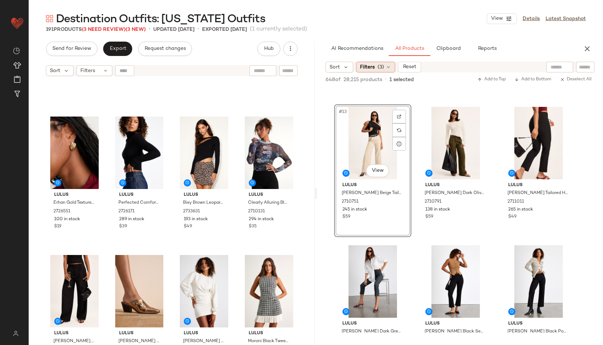
click at [391, 65] on div "Filters (3)" at bounding box center [375, 67] width 39 height 11
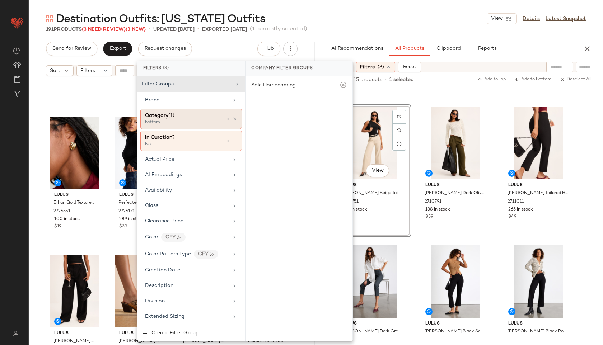
click at [186, 119] on div "Category (1)" at bounding box center [183, 116] width 77 height 8
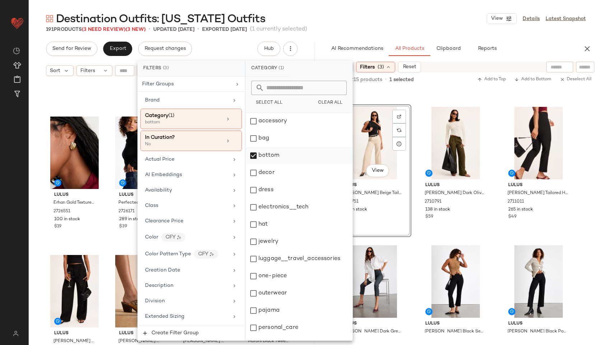
click at [267, 153] on div "bottom" at bounding box center [299, 155] width 107 height 17
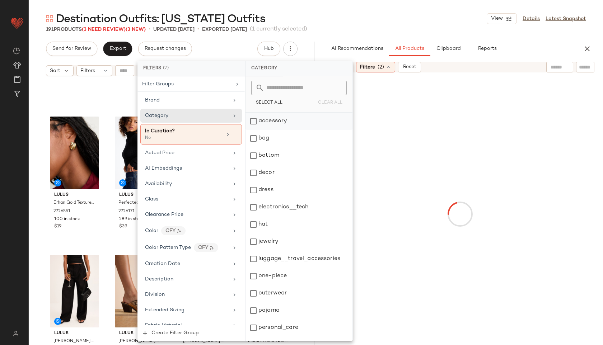
click at [276, 121] on div "accessory" at bounding box center [299, 121] width 107 height 17
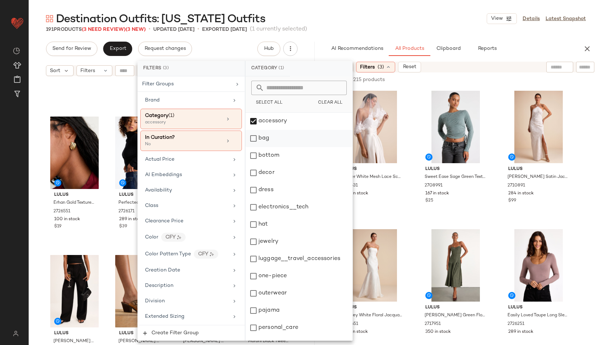
click at [272, 139] on div "bag" at bounding box center [299, 138] width 107 height 17
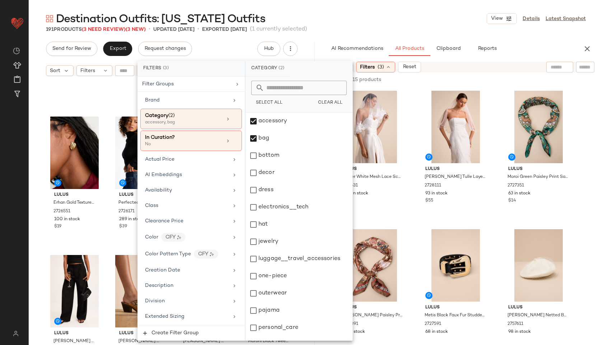
click at [383, 15] on div "Destination Outfits: New York Outfits View Details Latest Snapshot" at bounding box center [316, 18] width 574 height 14
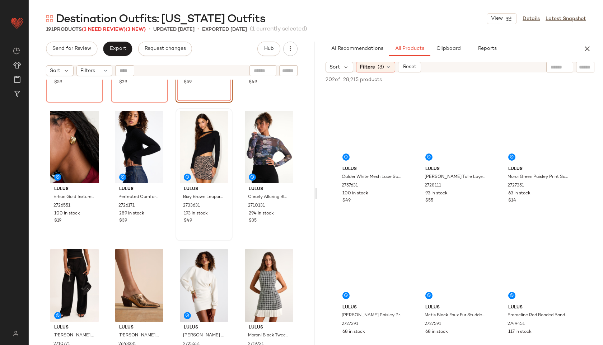
scroll to position [0, 0]
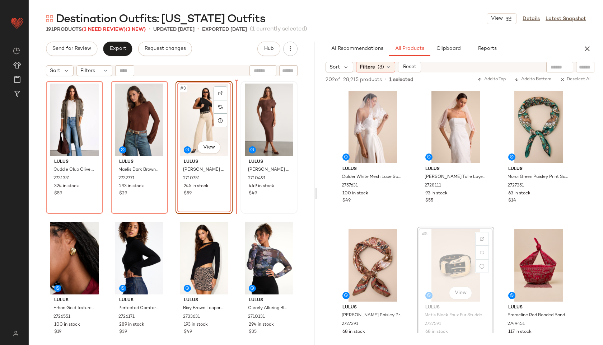
drag, startPoint x: 451, startPoint y: 275, endPoint x: 237, endPoint y: 127, distance: 260.8
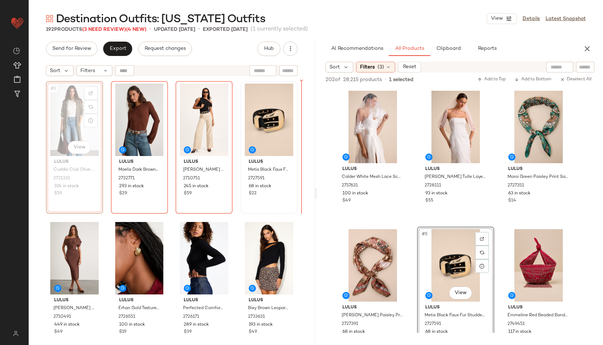
drag, startPoint x: 65, startPoint y: 113, endPoint x: 266, endPoint y: 120, distance: 201.1
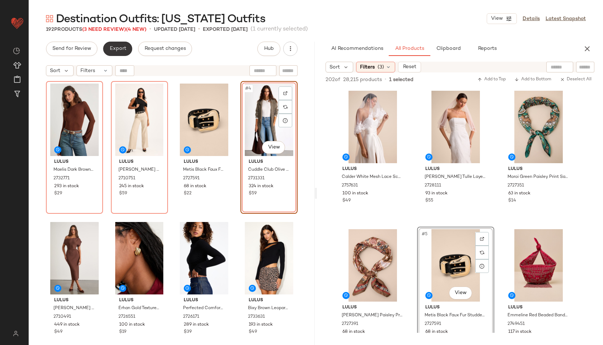
click at [115, 51] on span "Export" at bounding box center [117, 49] width 17 height 6
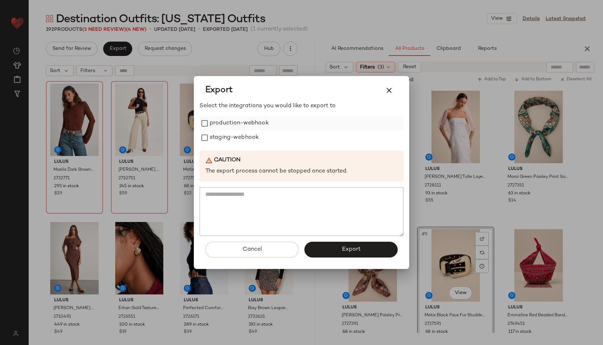
click at [247, 126] on label "production-webhook" at bounding box center [239, 123] width 59 height 14
click at [247, 134] on label "staging-webhook" at bounding box center [234, 138] width 49 height 14
click at [351, 257] on button "Export" at bounding box center [350, 250] width 93 height 16
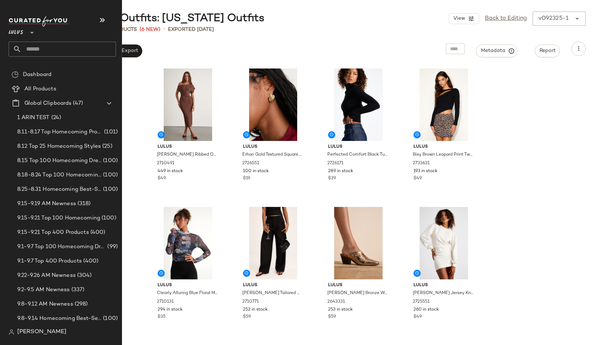
click at [38, 48] on input "text" at bounding box center [69, 49] width 94 height 15
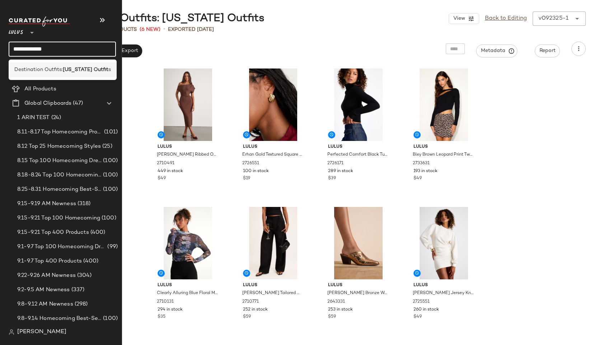
type input "**********"
click at [53, 69] on span "Destination Outfits:" at bounding box center [38, 70] width 48 height 8
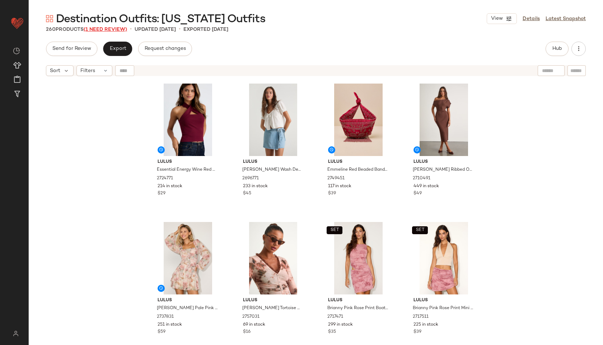
click at [119, 30] on span "(1 Need Review)" at bounding box center [105, 29] width 43 height 5
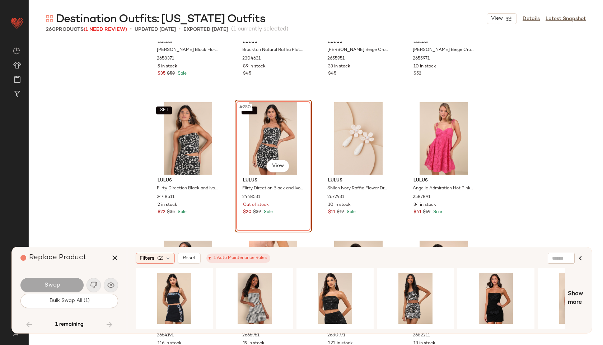
scroll to position [8541, 0]
click at [172, 259] on div "Filters (2)" at bounding box center [155, 258] width 39 height 11
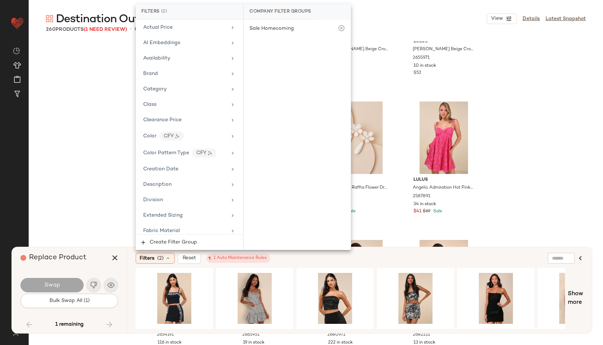
scroll to position [0, 0]
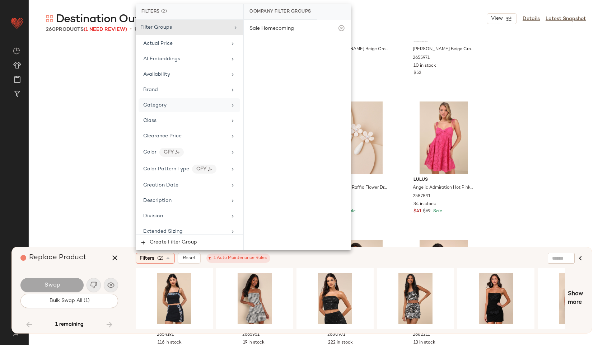
click at [196, 107] on div "Category" at bounding box center [185, 106] width 84 height 8
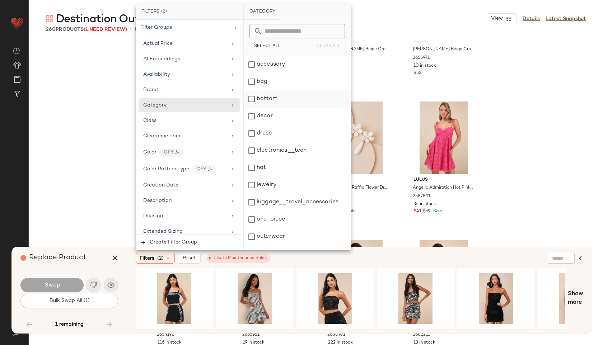
click at [274, 99] on div "bottom" at bounding box center [297, 98] width 107 height 17
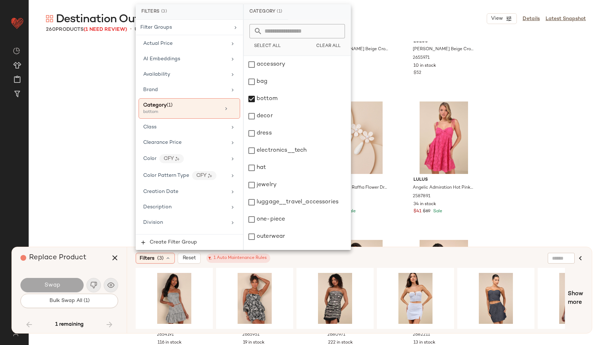
click at [519, 110] on div "Lulus Railey Black Floral Halter Romper 2658371 5 in stock $35 $59 Sale Lulus B…" at bounding box center [316, 194] width 574 height 304
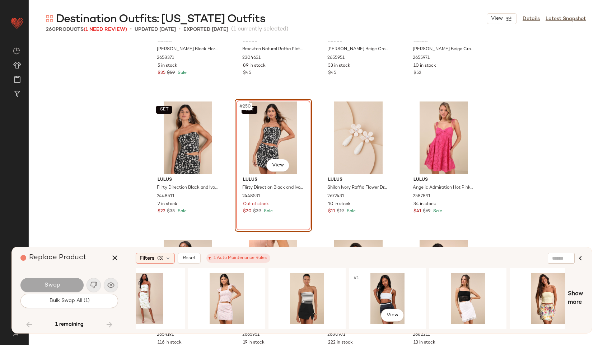
scroll to position [0, 695]
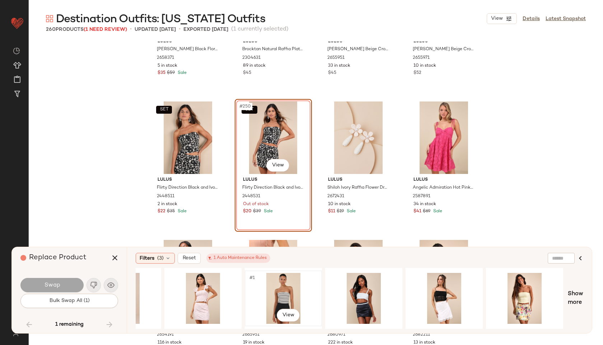
click at [275, 295] on div "#1 View" at bounding box center [283, 298] width 72 height 51
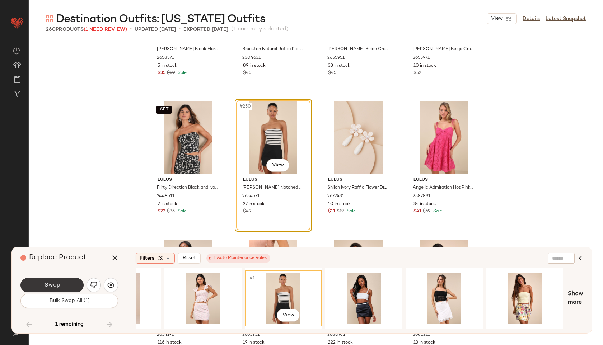
click at [67, 283] on button "Swap" at bounding box center [51, 285] width 63 height 14
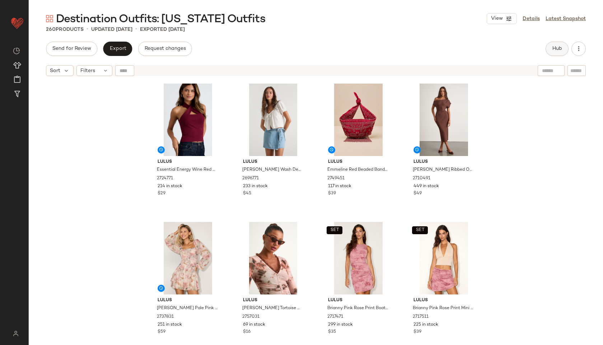
click at [557, 48] on span "Hub" at bounding box center [557, 49] width 10 height 6
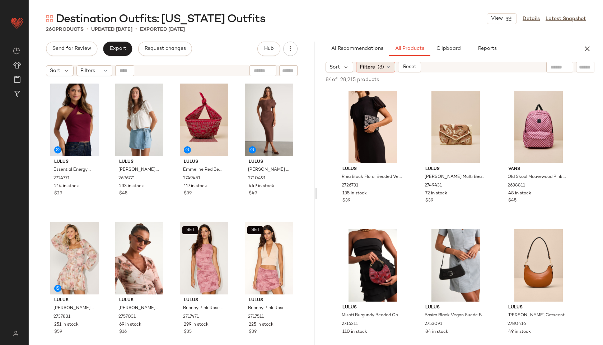
click at [377, 62] on div "Filters (3)" at bounding box center [375, 67] width 39 height 11
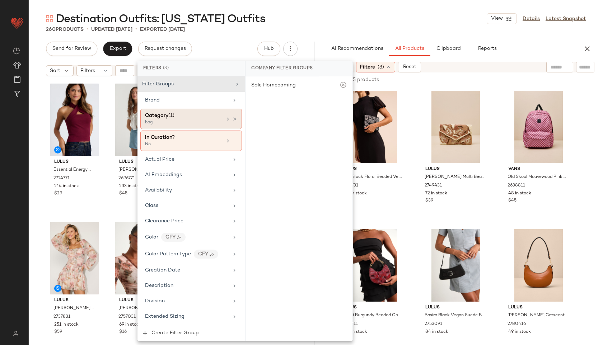
click at [200, 120] on div "bag" at bounding box center [181, 123] width 72 height 6
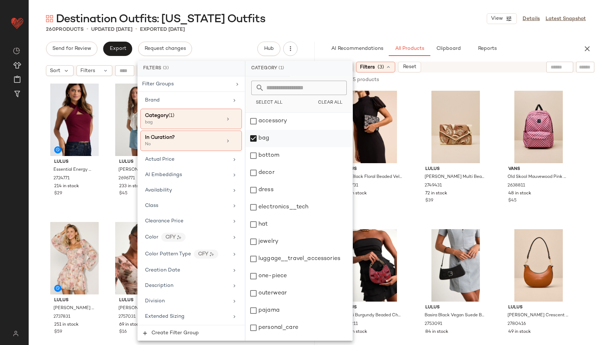
click at [279, 140] on div "bag" at bounding box center [299, 138] width 107 height 17
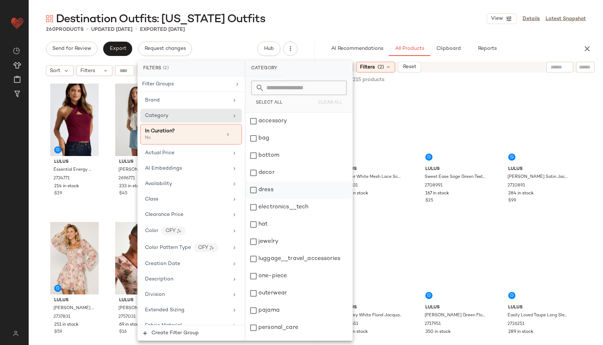
scroll to position [65, 0]
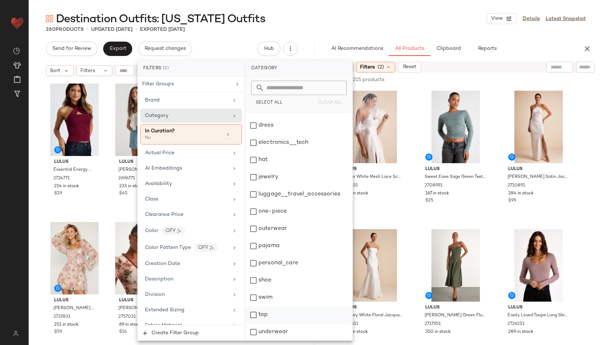
click at [268, 313] on div "top" at bounding box center [299, 315] width 107 height 17
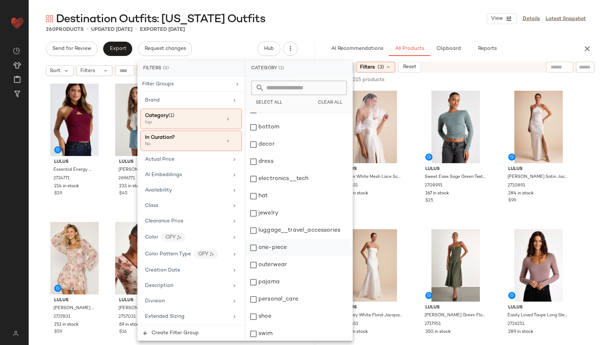
scroll to position [0, 0]
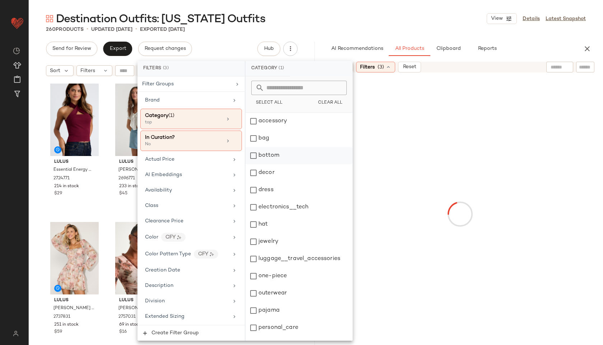
click at [281, 154] on div "bottom" at bounding box center [299, 155] width 107 height 17
click at [554, 69] on input "text" at bounding box center [560, 68] width 18 height 8
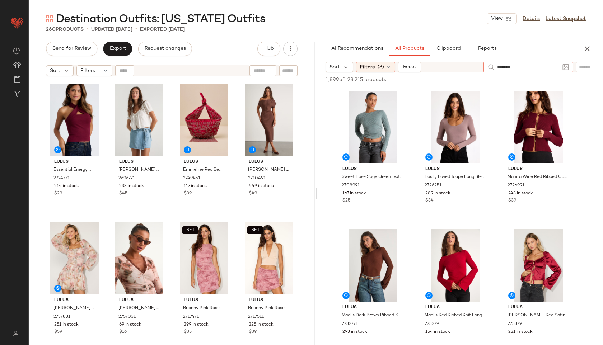
type input "********"
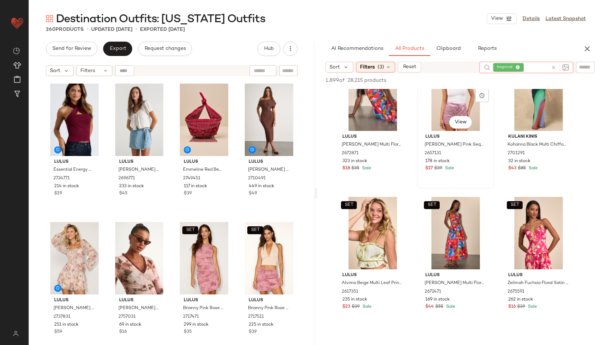
scroll to position [34, 0]
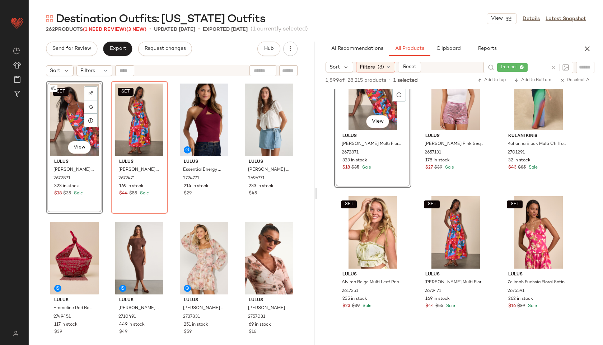
click at [554, 67] on icon at bounding box center [553, 67] width 5 height 5
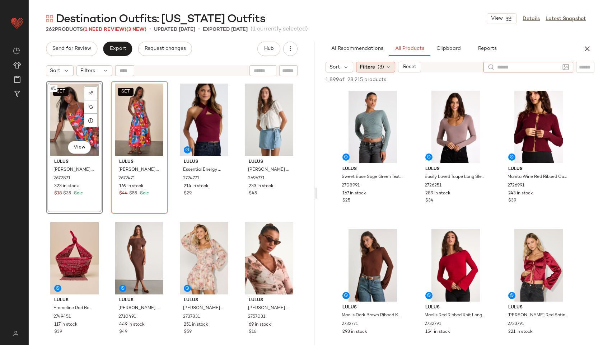
click at [391, 70] on icon at bounding box center [389, 67] width 6 height 6
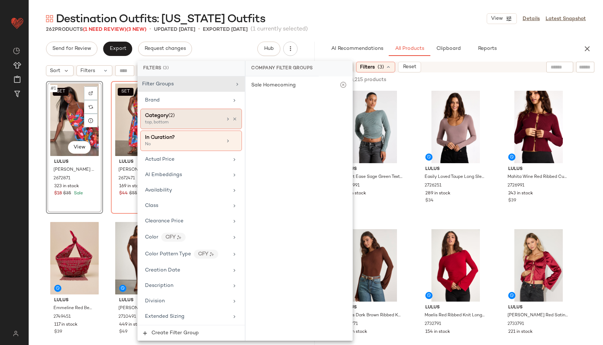
click at [190, 119] on div "Category (2)" at bounding box center [183, 116] width 77 height 8
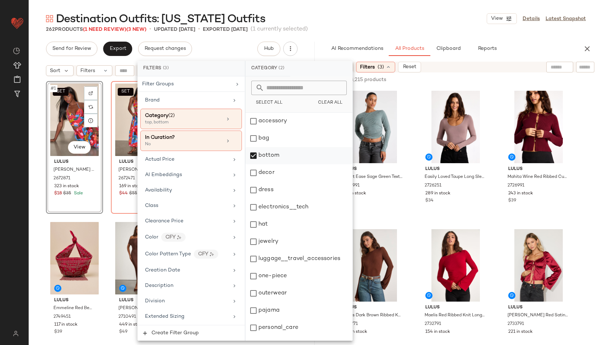
click at [268, 161] on div "bottom" at bounding box center [299, 155] width 107 height 17
click at [271, 190] on div "dress" at bounding box center [299, 190] width 107 height 17
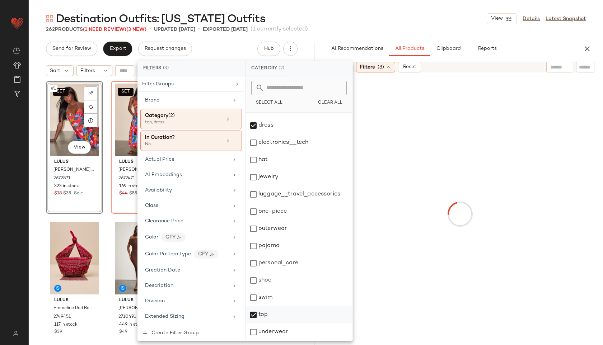
click at [263, 316] on div "top" at bounding box center [299, 315] width 107 height 17
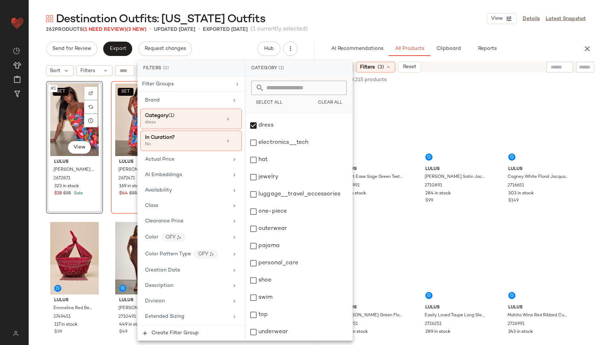
click at [400, 14] on div "Destination Outfits: Hawaii Outfits View Details Latest Snapshot" at bounding box center [316, 18] width 574 height 14
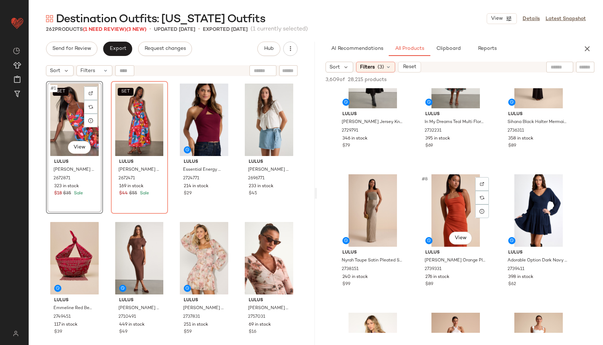
scroll to position [202, 0]
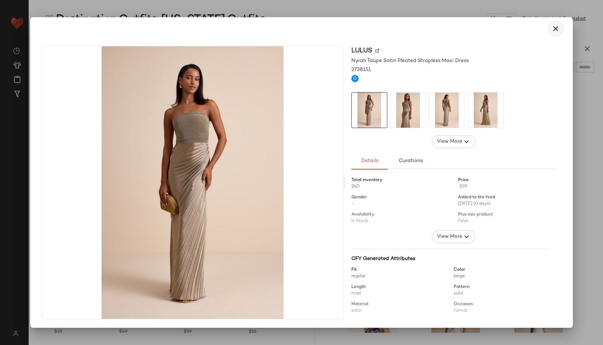
click at [557, 28] on icon "button" at bounding box center [555, 28] width 9 height 9
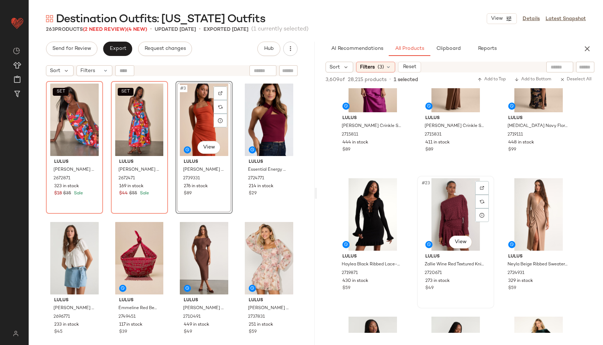
scroll to position [883, 0]
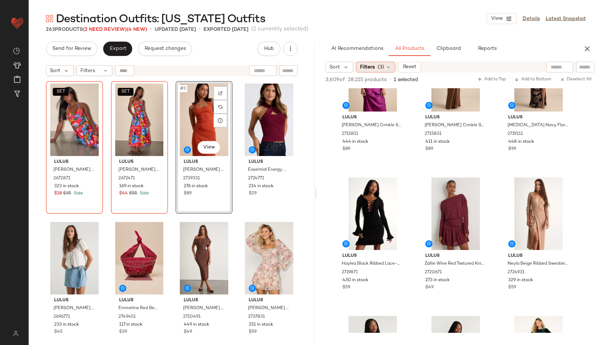
click at [380, 68] on span "(3)" at bounding box center [381, 68] width 6 height 8
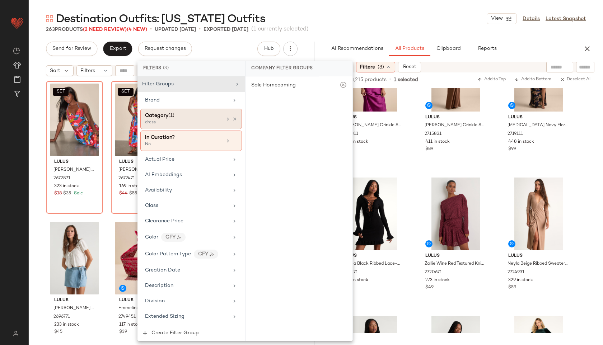
click at [194, 123] on div "dress" at bounding box center [181, 123] width 72 height 6
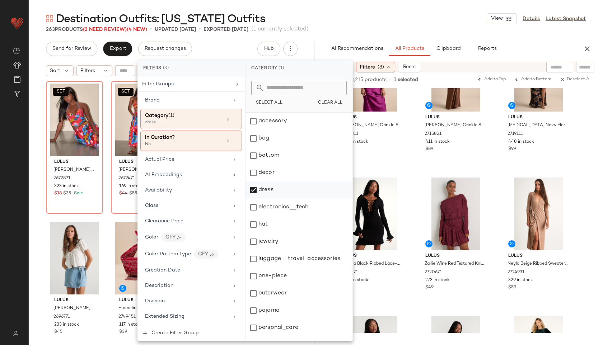
click at [272, 189] on div "dress" at bounding box center [299, 190] width 107 height 17
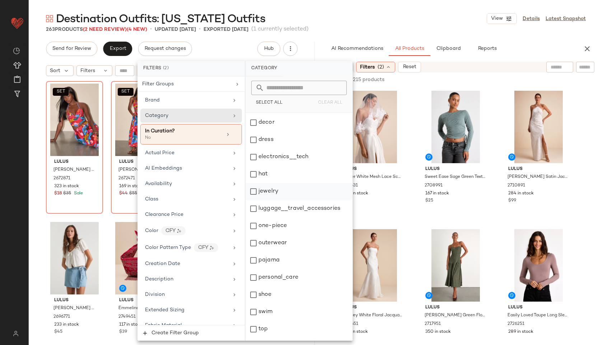
scroll to position [65, 0]
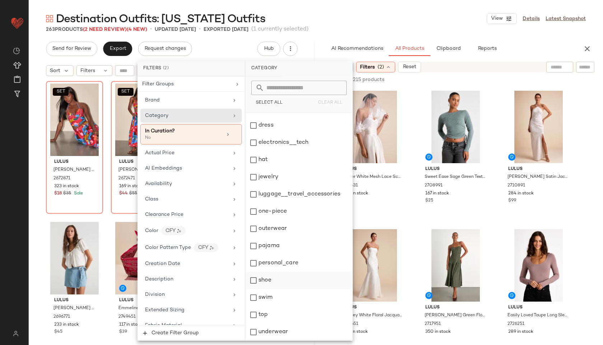
click at [274, 283] on div "shoe" at bounding box center [299, 280] width 107 height 17
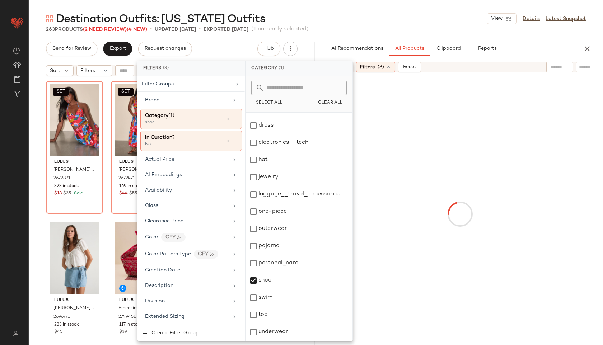
click at [351, 28] on div "263 Products (2 Need Review) (4 New) • updated Sep 25th • Exported Sep 23rd (1 …" at bounding box center [316, 29] width 574 height 7
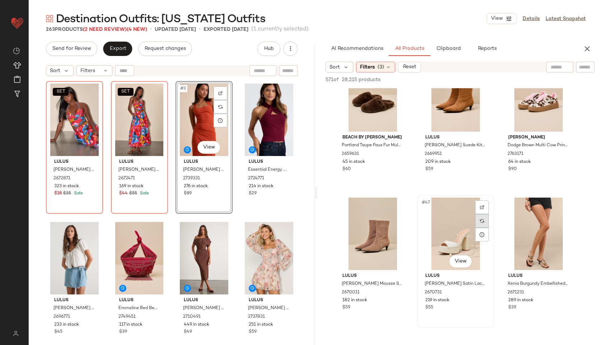
scroll to position [1972, 0]
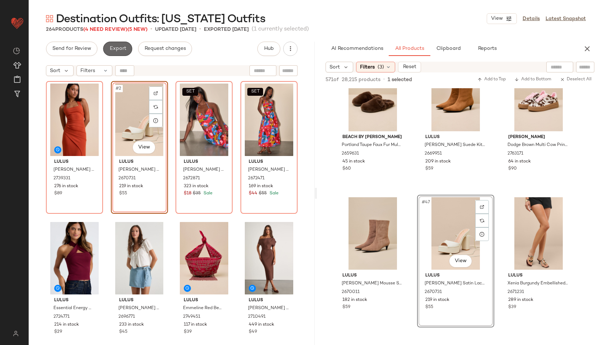
click at [123, 54] on button "Export" at bounding box center [117, 49] width 29 height 14
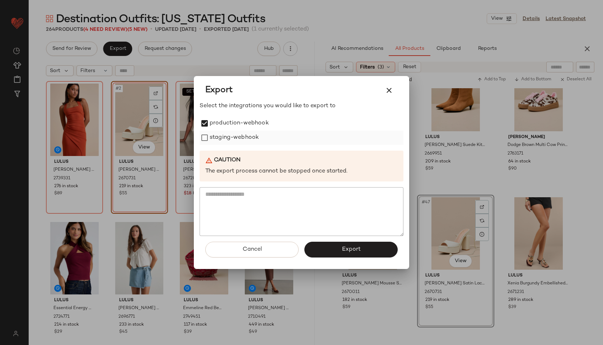
click at [211, 143] on label "staging-webhook" at bounding box center [234, 138] width 49 height 14
click at [364, 252] on button "Export" at bounding box center [350, 250] width 93 height 16
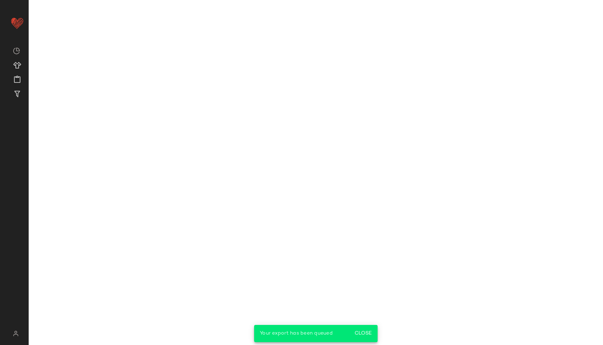
scroll to position [2942, 0]
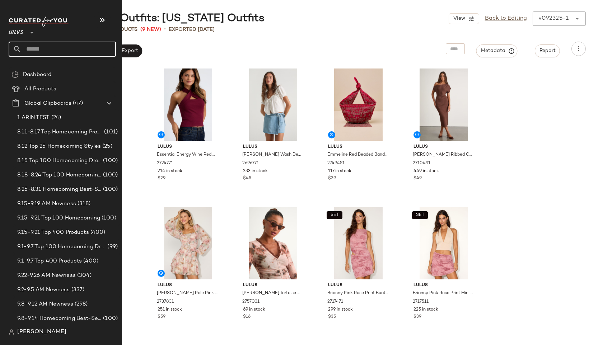
click at [45, 52] on input "text" at bounding box center [69, 49] width 94 height 15
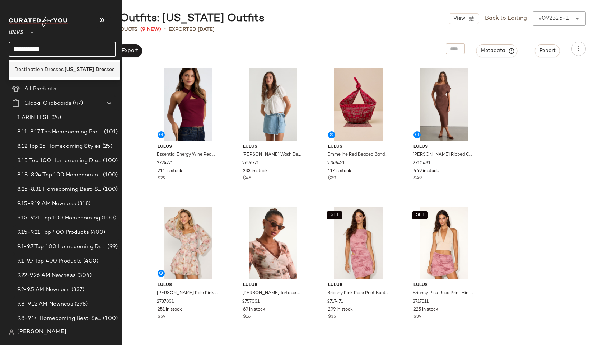
type input "**********"
click at [42, 74] on div "Destination Dresses: New York Dre sses" at bounding box center [65, 69] width 112 height 15
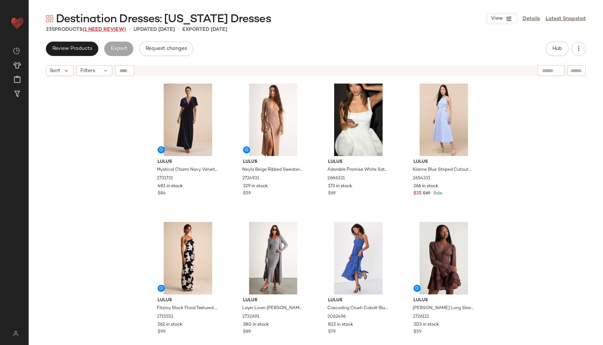
click at [118, 30] on span "(1 Need Review)" at bounding box center [104, 29] width 43 height 5
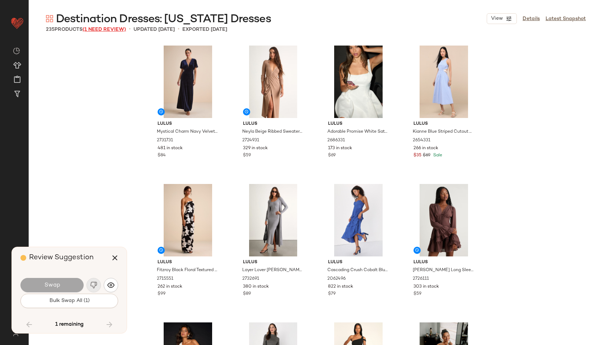
scroll to position [7344, 0]
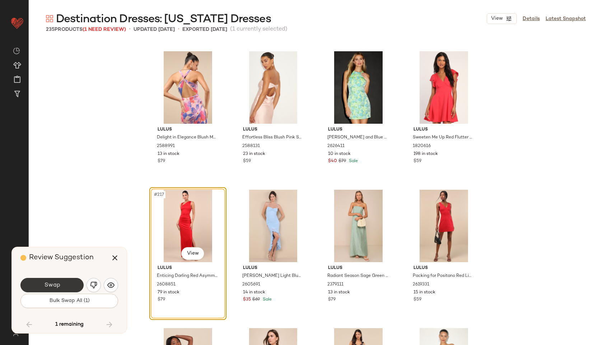
click at [68, 286] on button "Swap" at bounding box center [51, 285] width 63 height 14
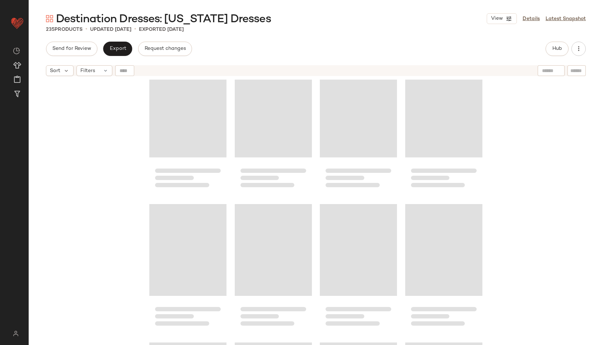
scroll to position [2142, 0]
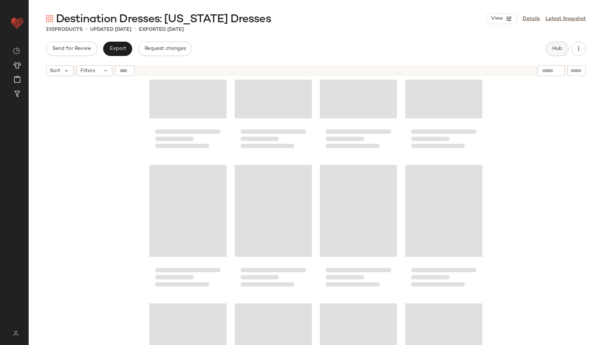
click at [555, 42] on button "Hub" at bounding box center [557, 49] width 23 height 14
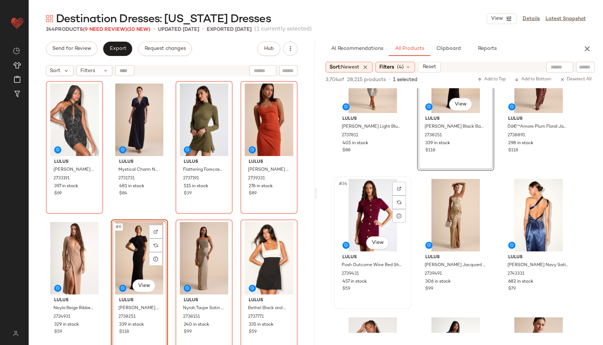
scroll to position [1438, 0]
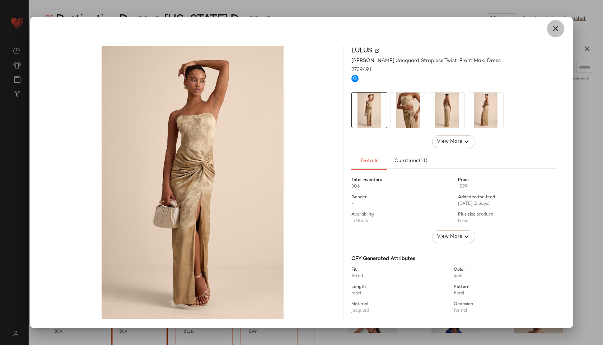
click at [556, 29] on icon "button" at bounding box center [555, 28] width 9 height 9
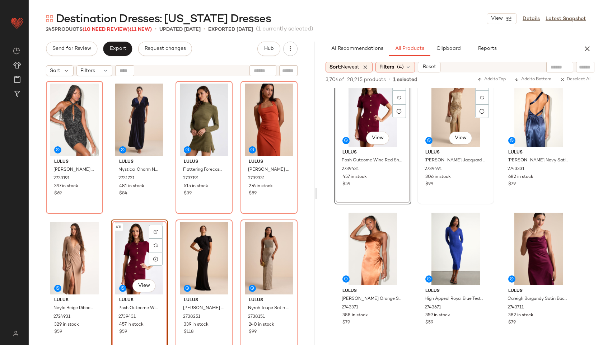
scroll to position [1541, 0]
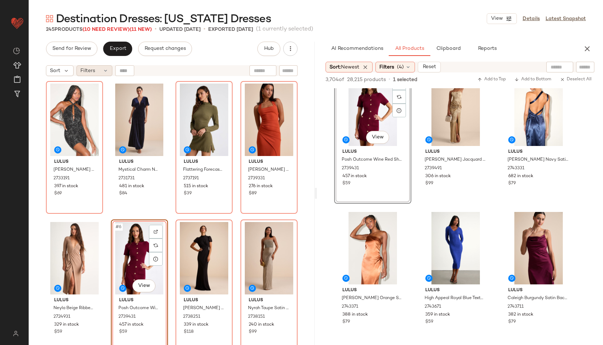
click at [92, 70] on span "Filters" at bounding box center [87, 71] width 15 height 8
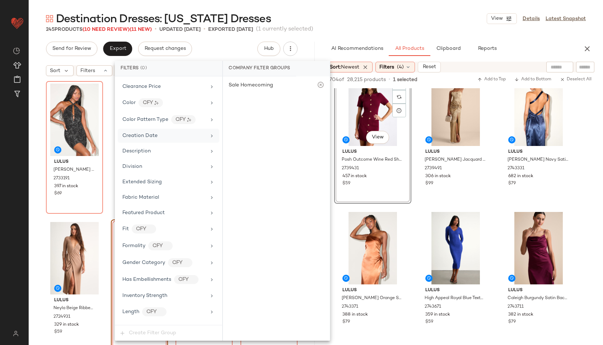
scroll to position [441, 0]
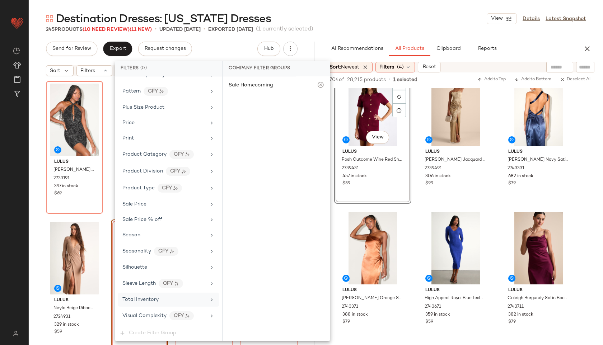
click at [143, 302] on span "Total Inventory" at bounding box center [140, 299] width 36 height 5
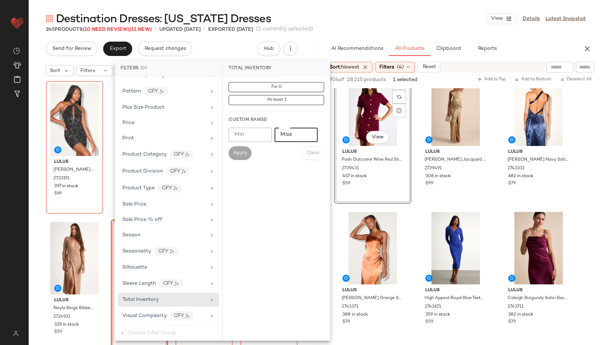
click at [288, 134] on input "Max" at bounding box center [296, 135] width 43 height 14
type input "**"
click at [235, 150] on span "Apply" at bounding box center [240, 153] width 14 height 6
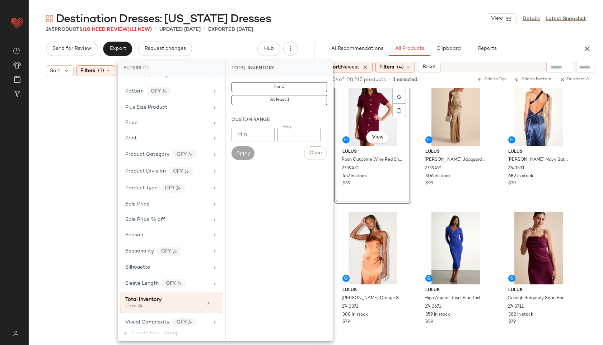
click at [313, 19] on div "Destination Dresses: New York Dresses View Details Latest Snapshot" at bounding box center [316, 18] width 574 height 14
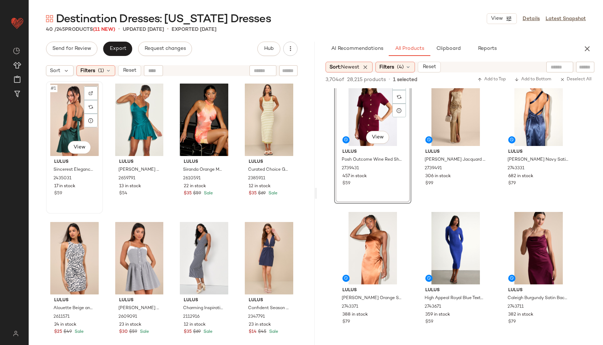
click at [69, 111] on div "#1 View" at bounding box center [74, 120] width 52 height 73
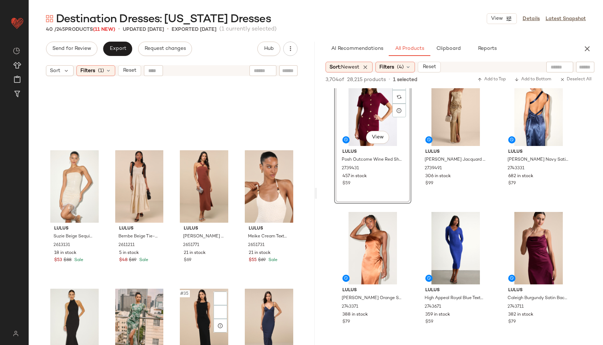
scroll to position [1104, 0]
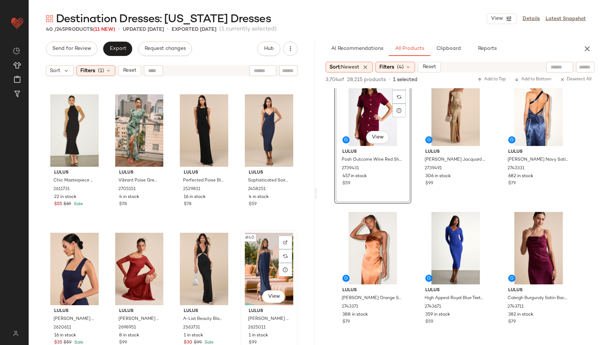
click at [264, 272] on div "#40 View" at bounding box center [269, 269] width 52 height 73
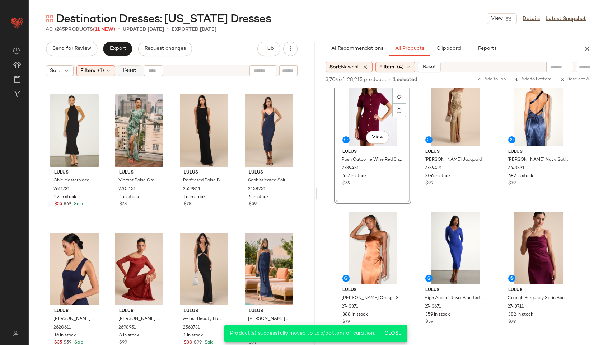
click at [125, 74] on button "Reset" at bounding box center [129, 70] width 23 height 11
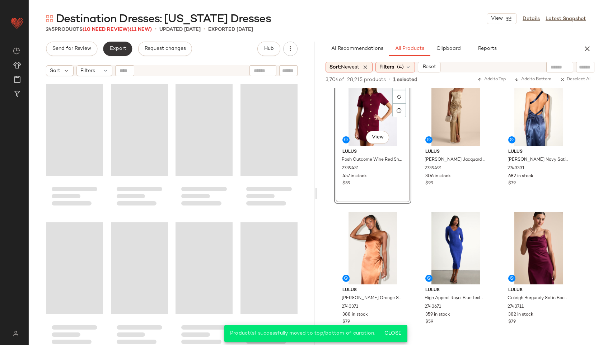
scroll to position [8309, 0]
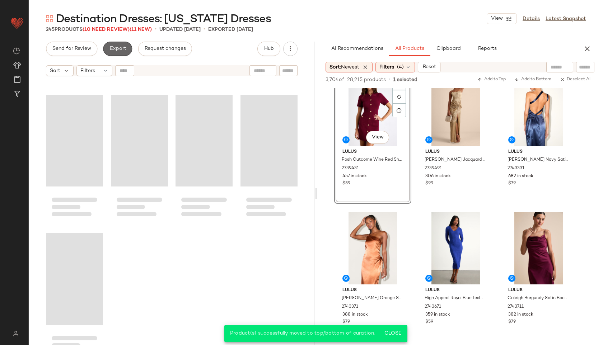
click at [121, 49] on span "Export" at bounding box center [117, 49] width 17 height 6
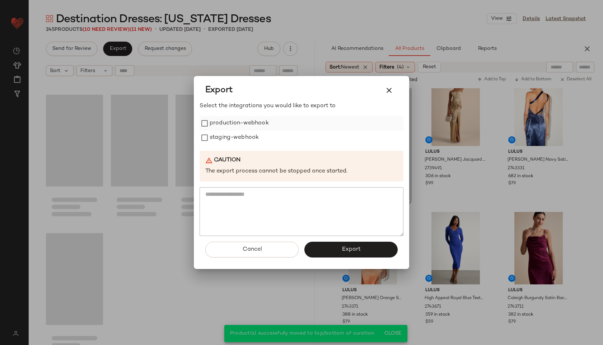
click at [210, 122] on label "production-webhook" at bounding box center [239, 123] width 59 height 14
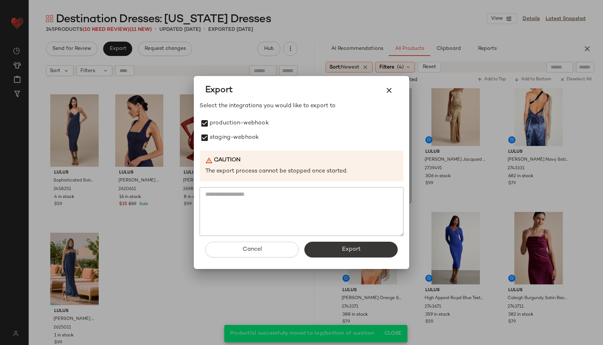
click at [334, 249] on button "Export" at bounding box center [350, 250] width 93 height 16
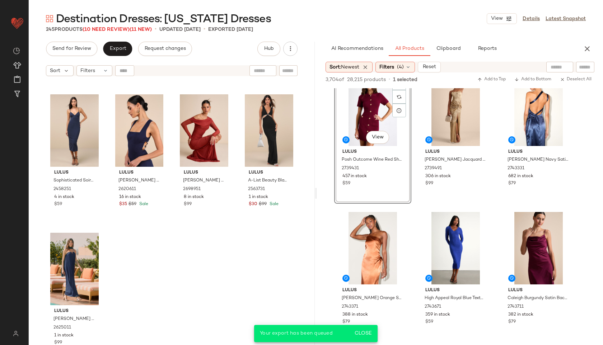
scroll to position [2234, 0]
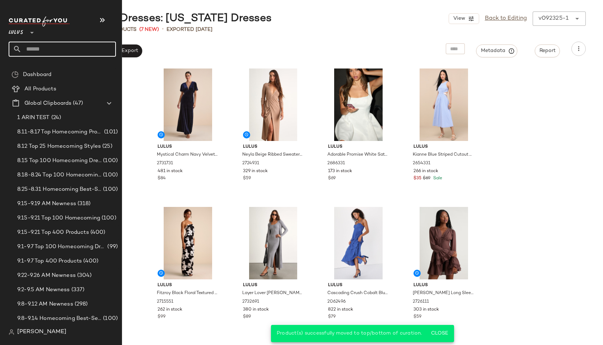
click at [36, 50] on input "text" at bounding box center [69, 49] width 94 height 15
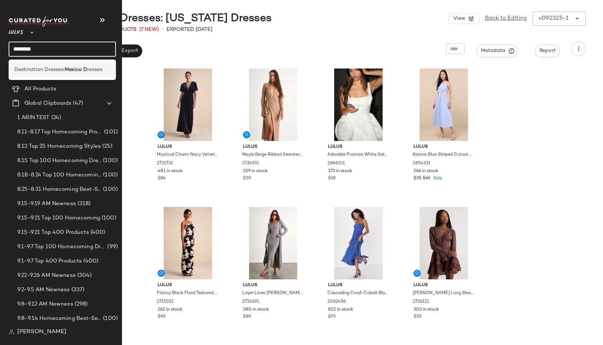
type input "********"
click at [36, 67] on span "Destination Dresses:" at bounding box center [39, 70] width 50 height 8
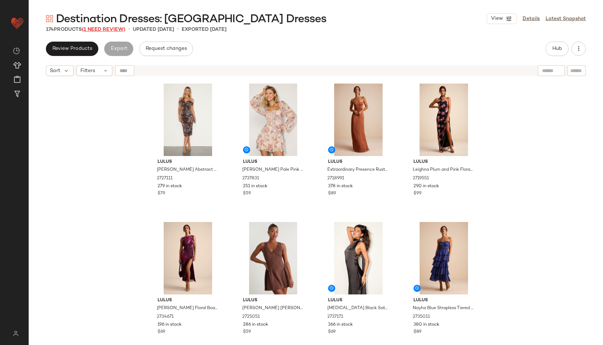
click at [120, 27] on span "(1 Need Review)" at bounding box center [103, 29] width 43 height 5
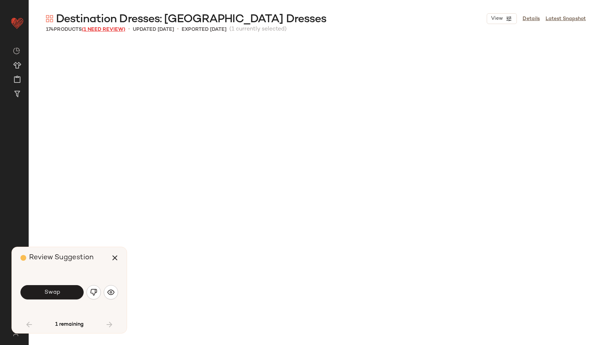
scroll to position [421, 0]
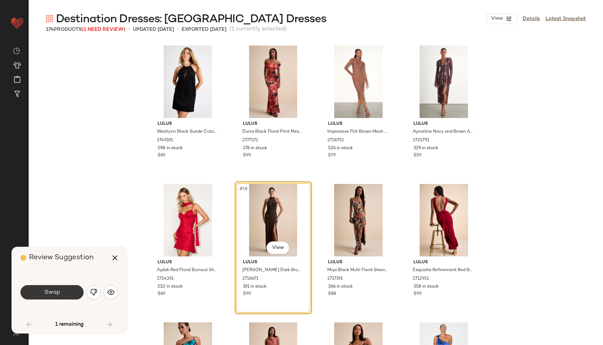
click at [53, 289] on span "Swap" at bounding box center [52, 292] width 16 height 7
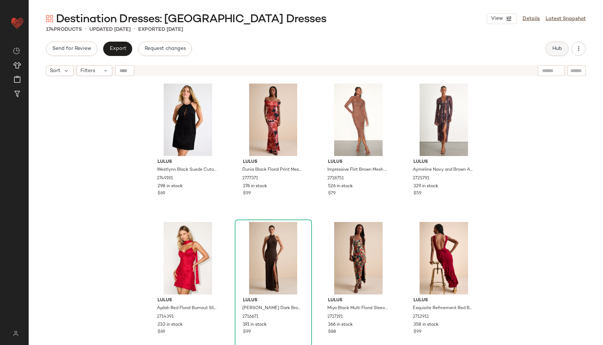
click at [555, 50] on span "Hub" at bounding box center [557, 49] width 10 height 6
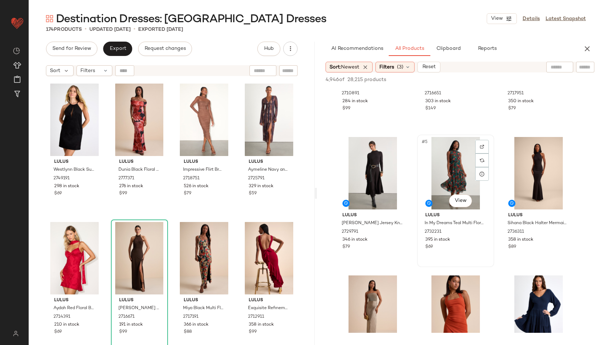
scroll to position [130, 0]
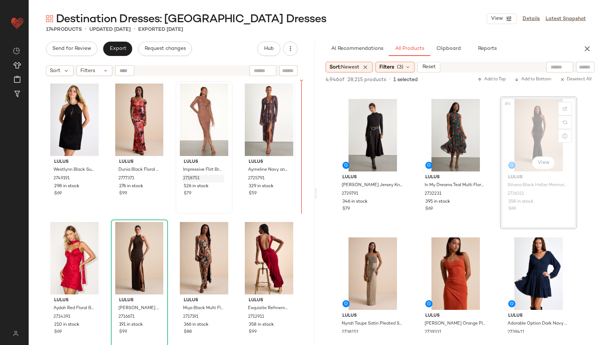
drag, startPoint x: 527, startPoint y: 120, endPoint x: 202, endPoint y: 179, distance: 330.2
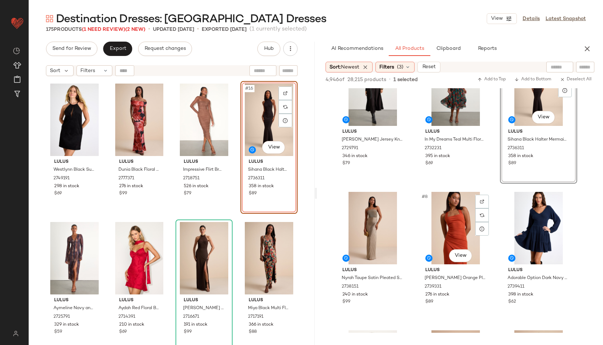
scroll to position [189, 0]
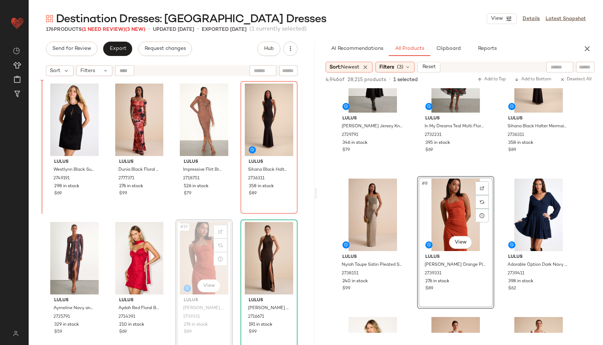
scroll to position [416, 0]
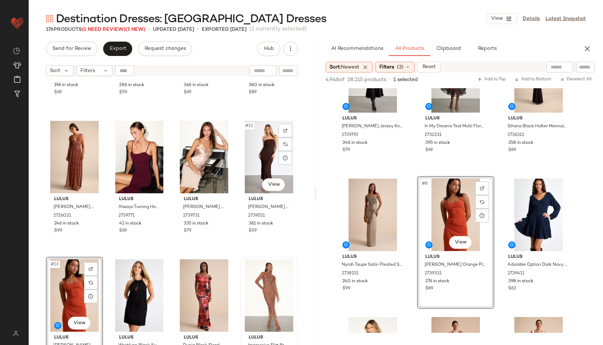
scroll to position [271, 0]
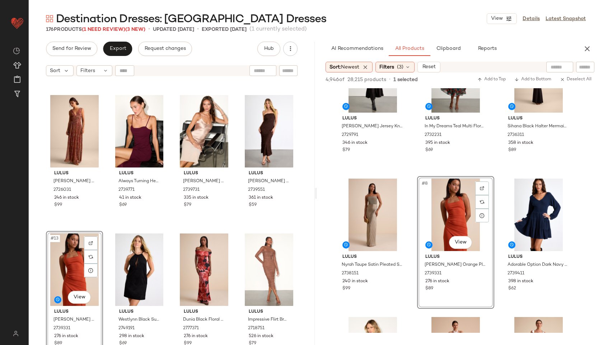
click at [64, 255] on div "#13 View" at bounding box center [74, 270] width 52 height 73
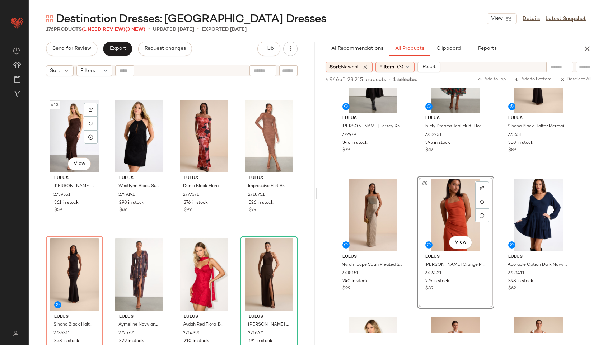
scroll to position [420, 0]
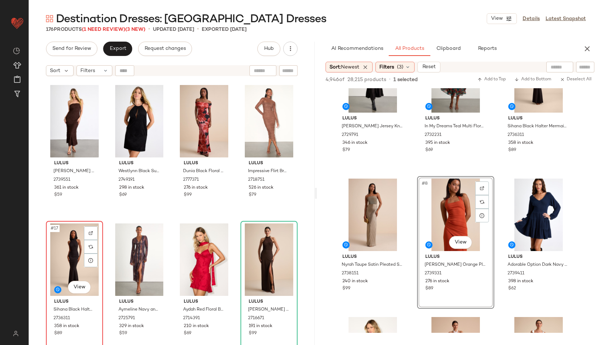
click at [60, 256] on div "#17 View" at bounding box center [74, 260] width 52 height 73
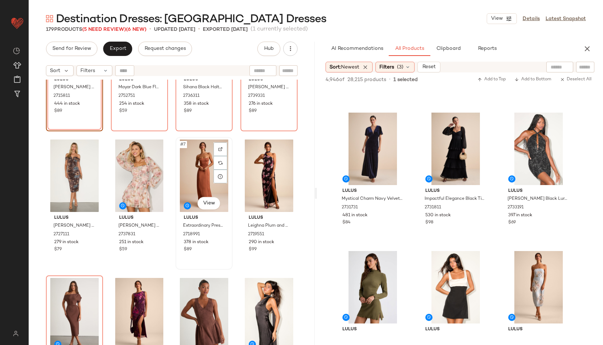
scroll to position [83, 0]
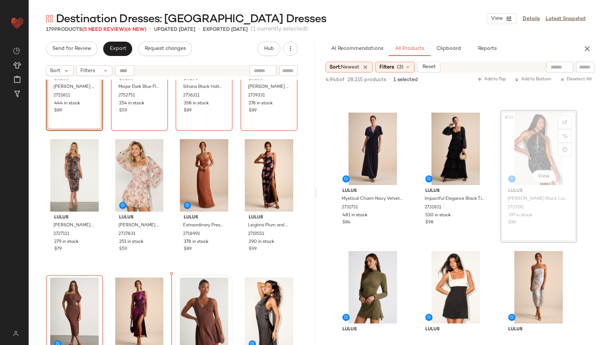
drag, startPoint x: 528, startPoint y: 146, endPoint x: 184, endPoint y: 296, distance: 374.7
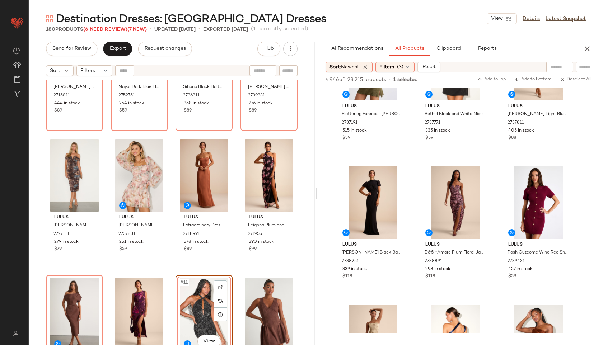
scroll to position [1588, 0]
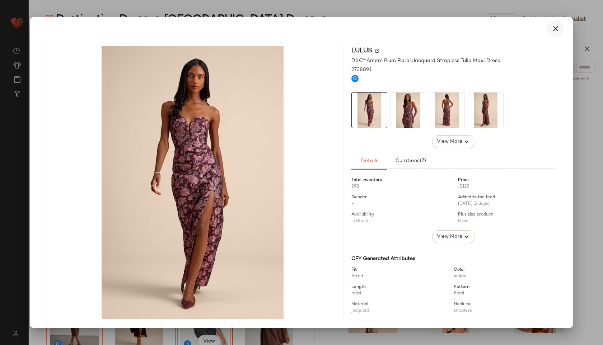
click at [552, 28] on icon "button" at bounding box center [555, 28] width 9 height 9
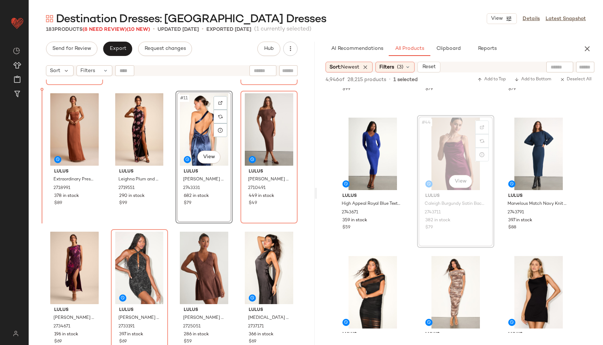
scroll to position [256, 0]
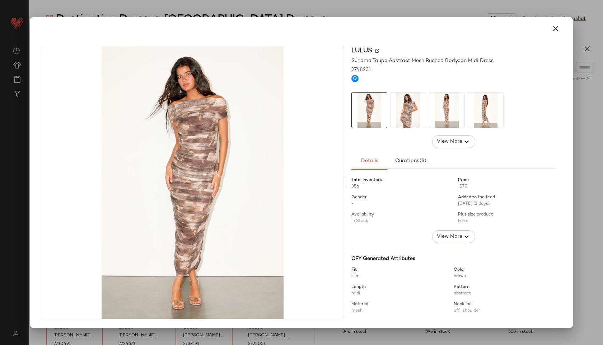
scroll to position [1913, 0]
click at [553, 32] on icon "button" at bounding box center [555, 28] width 9 height 9
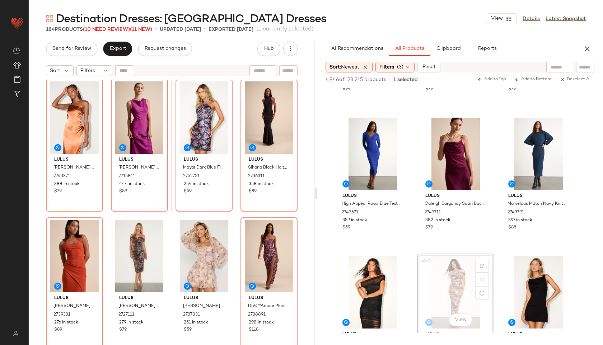
scroll to position [0, 0]
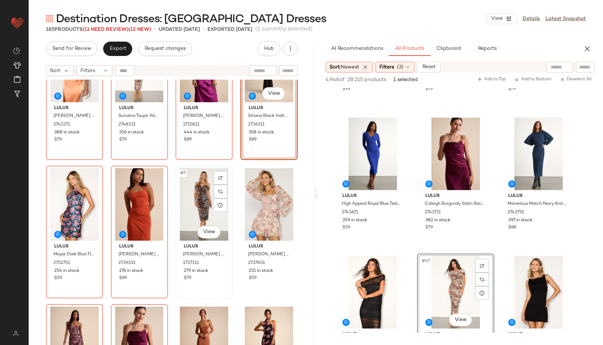
scroll to position [94, 0]
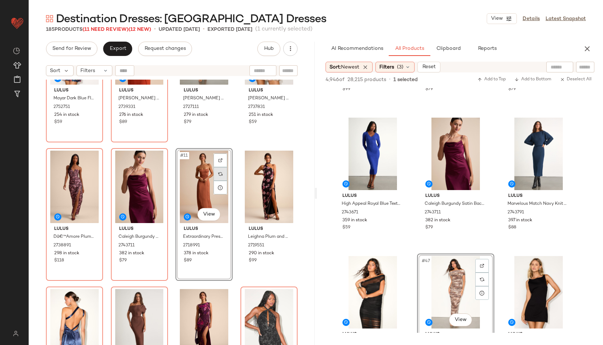
scroll to position [213, 0]
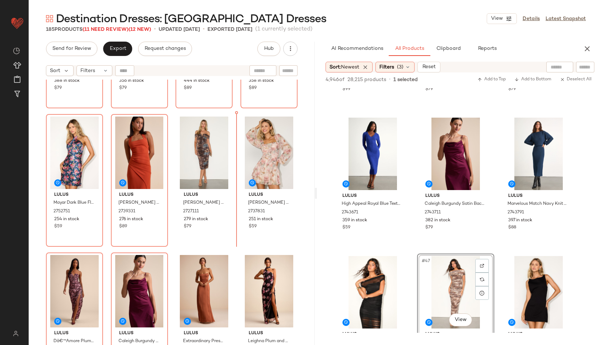
scroll to position [70, 0]
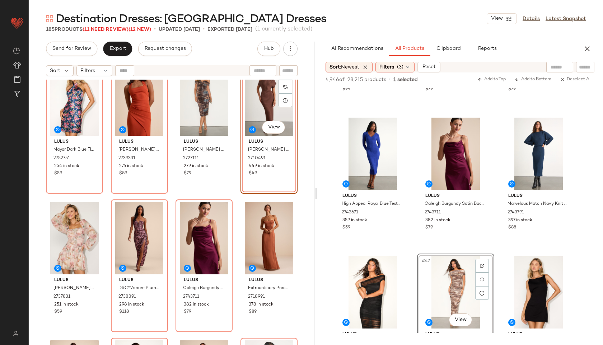
scroll to position [160, 0]
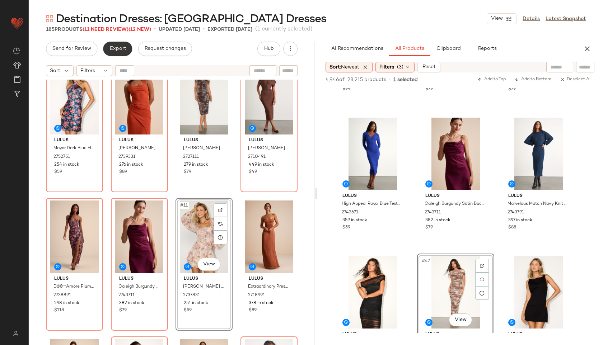
click at [124, 50] on span "Export" at bounding box center [117, 49] width 17 height 6
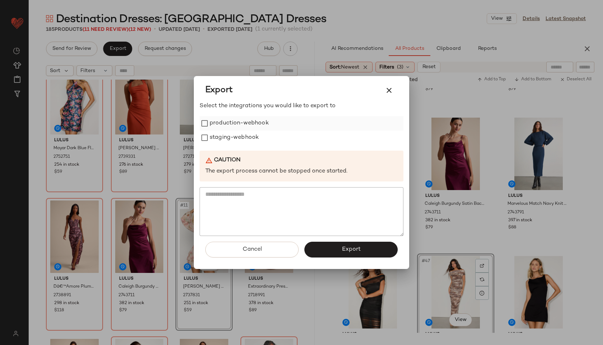
click at [216, 123] on label "production-webhook" at bounding box center [239, 123] width 59 height 14
click at [220, 137] on label "staging-webhook" at bounding box center [234, 138] width 49 height 14
click at [342, 247] on span "Export" at bounding box center [350, 249] width 19 height 7
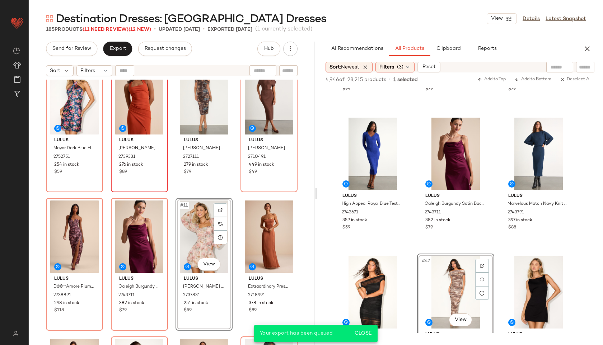
scroll to position [2744, 0]
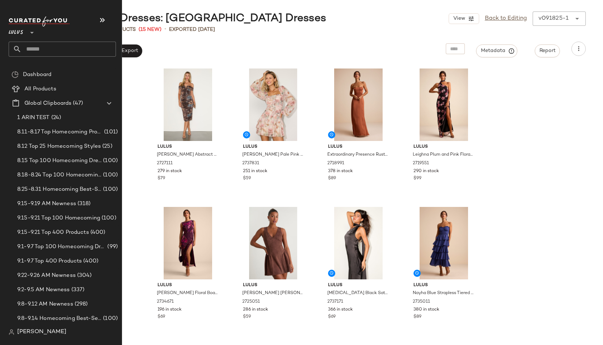
click at [37, 51] on input "text" at bounding box center [69, 49] width 94 height 15
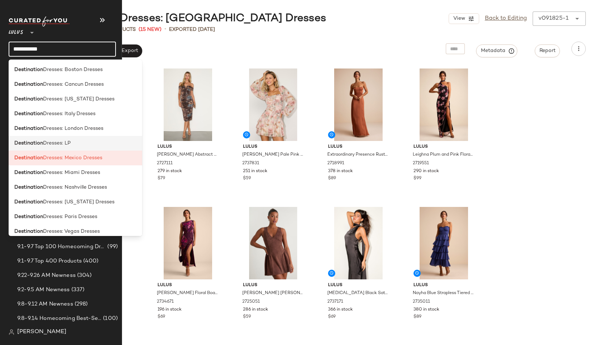
type input "**********"
click at [43, 140] on span "Dresses: LP" at bounding box center [57, 144] width 28 height 8
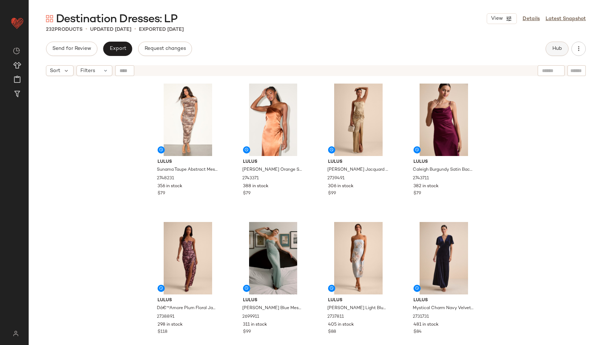
click at [559, 44] on button "Hub" at bounding box center [557, 49] width 23 height 14
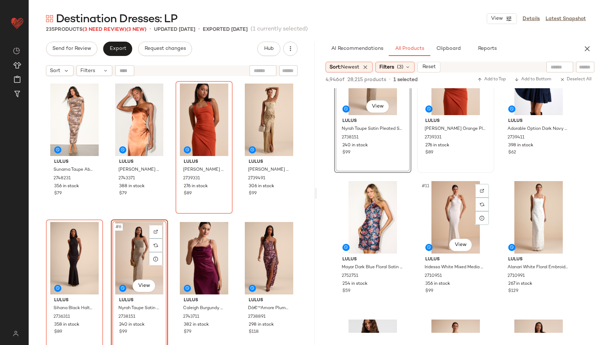
scroll to position [326, 0]
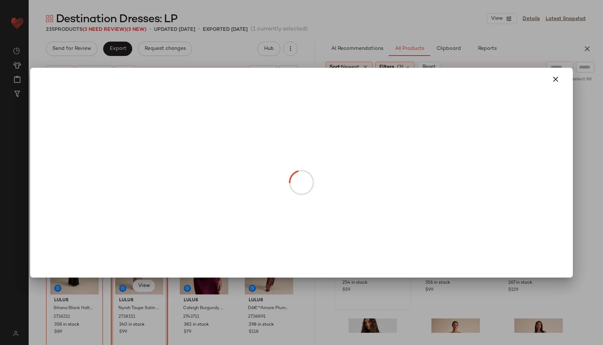
drag, startPoint x: 371, startPoint y: 235, endPoint x: 212, endPoint y: 147, distance: 181.2
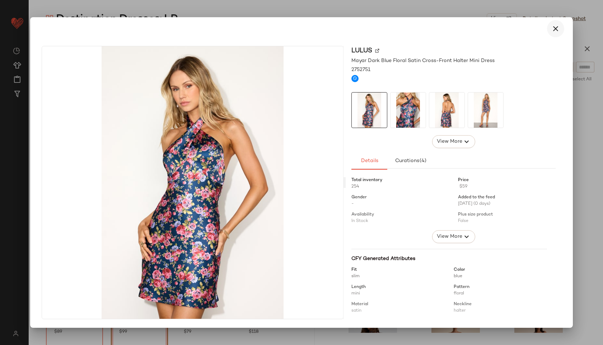
click at [555, 31] on icon "button" at bounding box center [555, 28] width 9 height 9
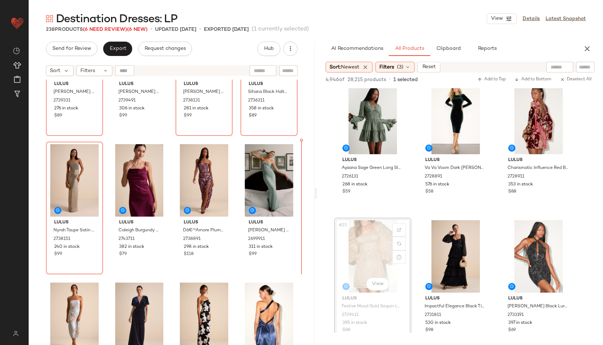
scroll to position [226, 0]
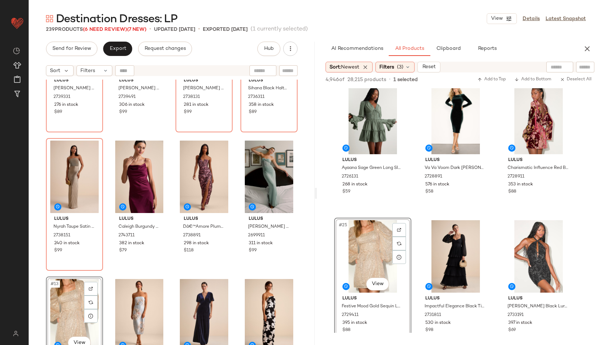
click at [75, 298] on div "#13 View" at bounding box center [74, 315] width 52 height 73
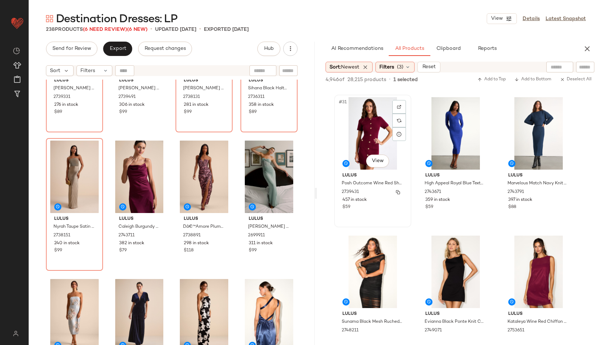
scroll to position [1440, 0]
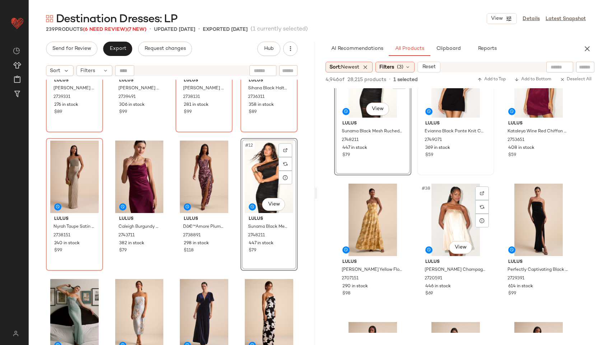
scroll to position [1572, 0]
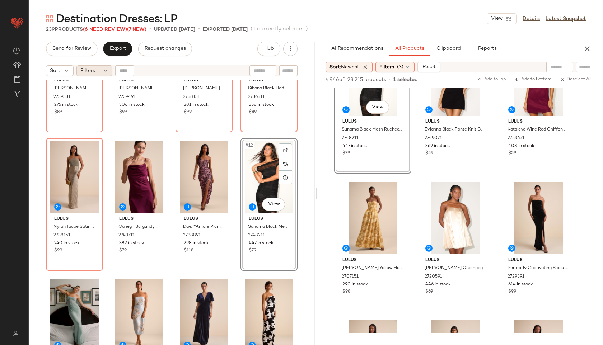
click at [93, 67] on span "Filters" at bounding box center [87, 71] width 15 height 8
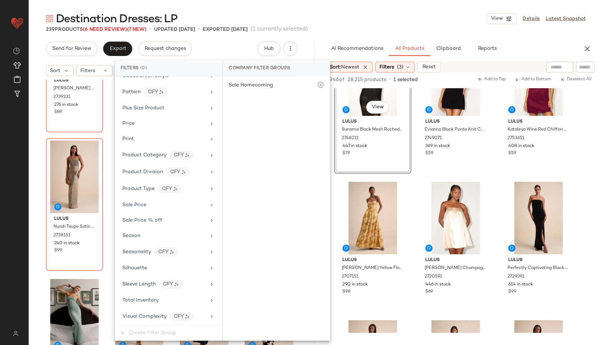
scroll to position [441, 0]
click at [136, 296] on div "Total Inventory" at bounding box center [140, 300] width 36 height 8
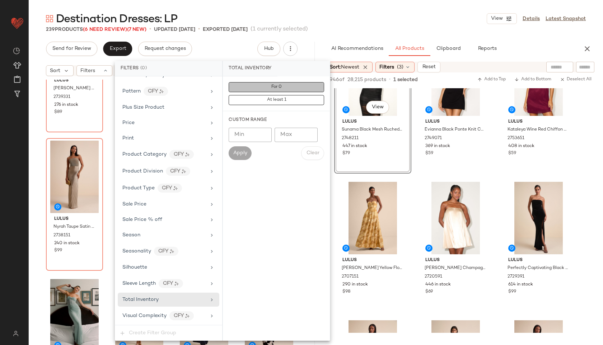
click at [264, 85] on button "For 0" at bounding box center [276, 87] width 95 height 10
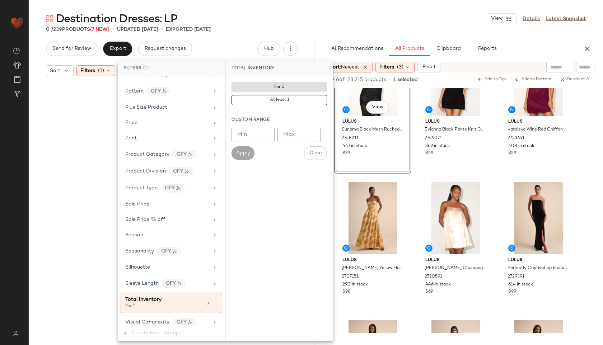
click at [294, 18] on div "Destination Dresses: LP View Details Latest Snapshot" at bounding box center [316, 18] width 574 height 14
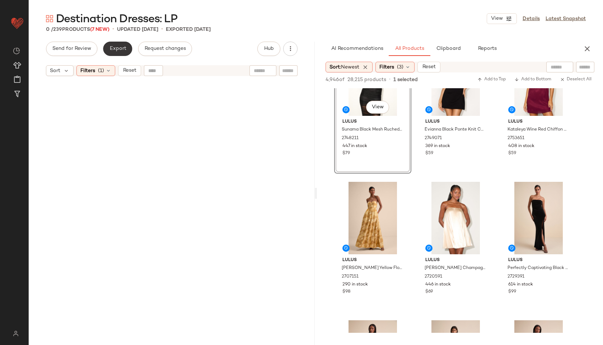
click at [116, 51] on span "Export" at bounding box center [117, 49] width 17 height 6
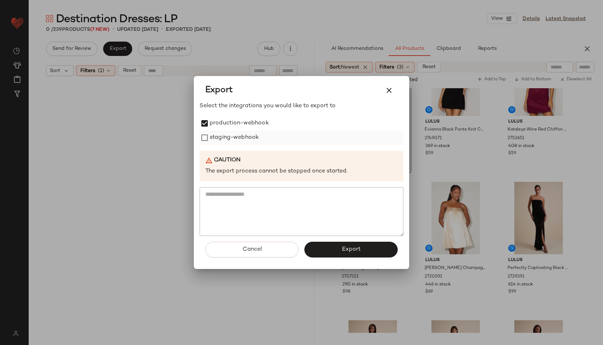
click at [213, 142] on label "staging-webhook" at bounding box center [234, 138] width 49 height 14
click at [332, 256] on button "Export" at bounding box center [350, 250] width 93 height 16
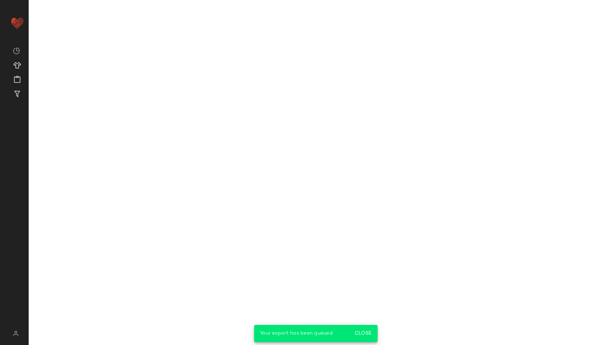
scroll to position [2264, 0]
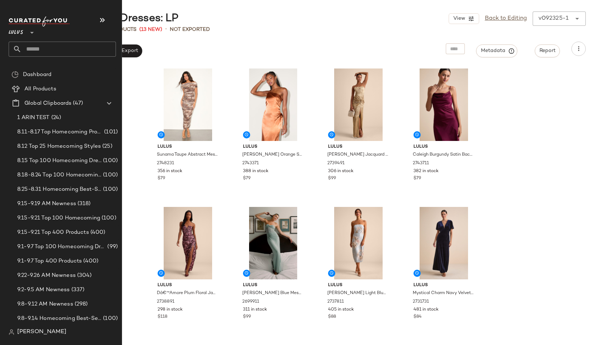
click at [38, 48] on input "text" at bounding box center [69, 49] width 94 height 15
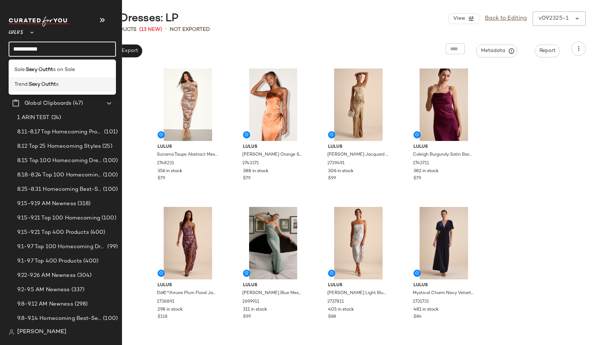
type input "**********"
click at [21, 83] on span "Trend:" at bounding box center [21, 85] width 14 height 8
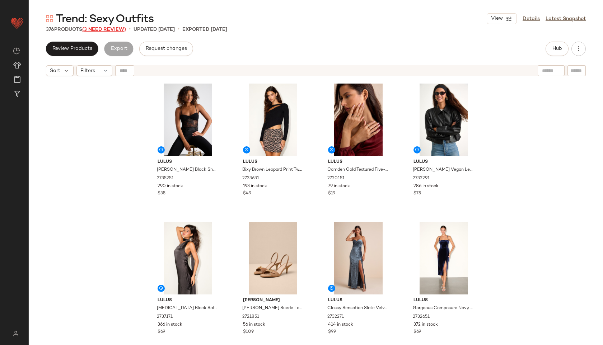
click at [107, 30] on span "(3 Need Review)" at bounding box center [104, 29] width 44 height 5
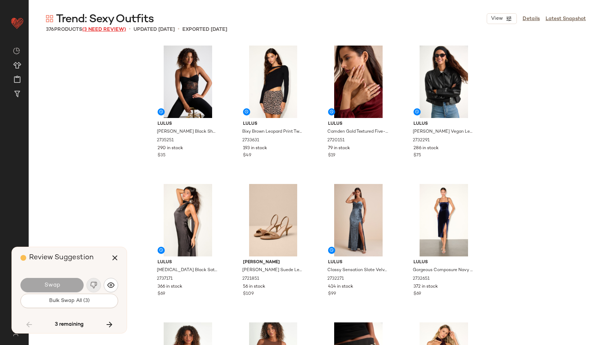
scroll to position [5958, 0]
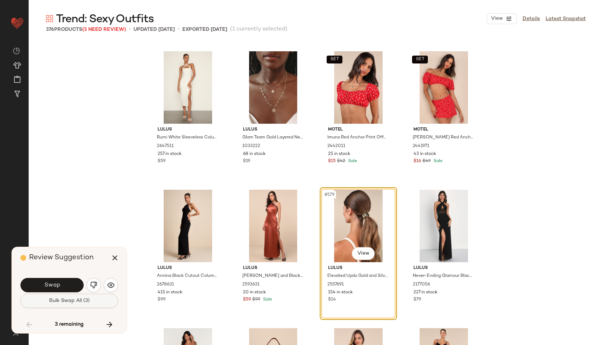
click at [80, 298] on span "Bulk Swap All (3)" at bounding box center [69, 301] width 41 height 6
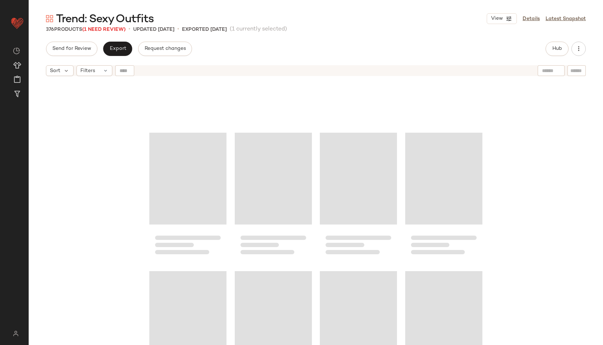
scroll to position [3393, 0]
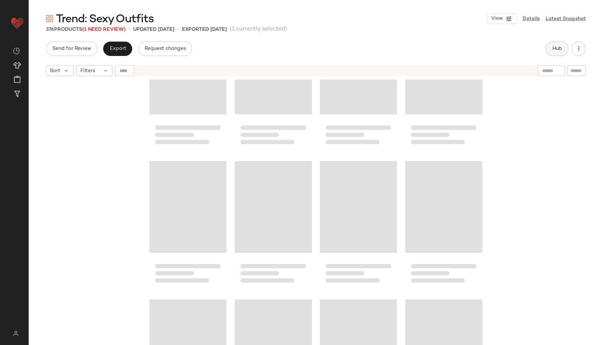
click at [554, 48] on span "Hub" at bounding box center [557, 49] width 10 height 6
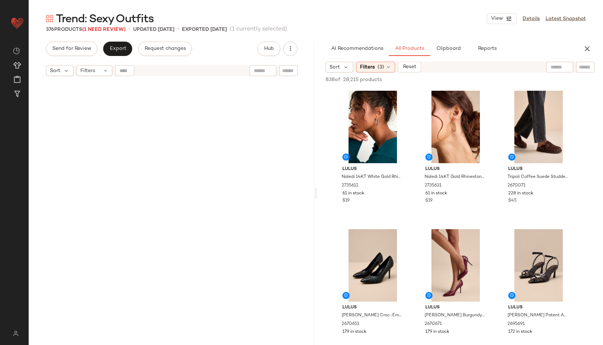
scroll to position [0, 0]
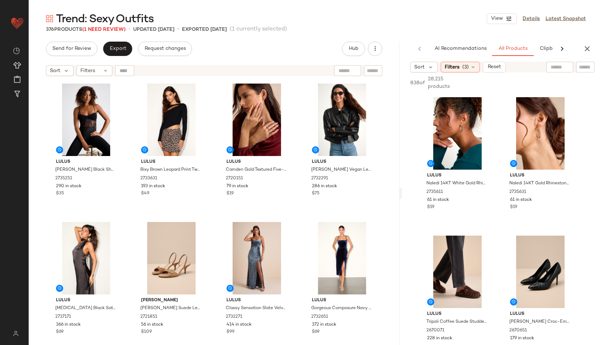
drag, startPoint x: 316, startPoint y: 195, endPoint x: 402, endPoint y: 179, distance: 87.9
click at [402, 179] on div "Trend: Sexy Outfits View Details Latest Snapshot 376 Products (1 Need Review) •…" at bounding box center [316, 178] width 574 height 334
click at [468, 68] on span "(3)" at bounding box center [465, 68] width 6 height 8
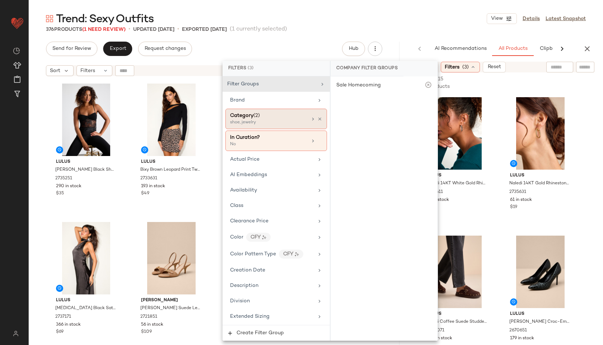
click at [267, 116] on div "Category (2)" at bounding box center [268, 116] width 77 height 8
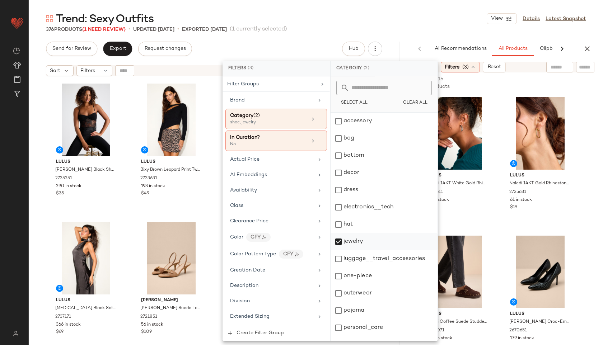
click at [365, 242] on div "jewelry" at bounding box center [384, 241] width 107 height 17
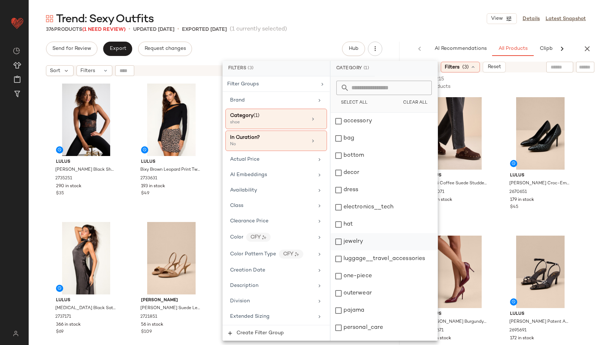
scroll to position [65, 0]
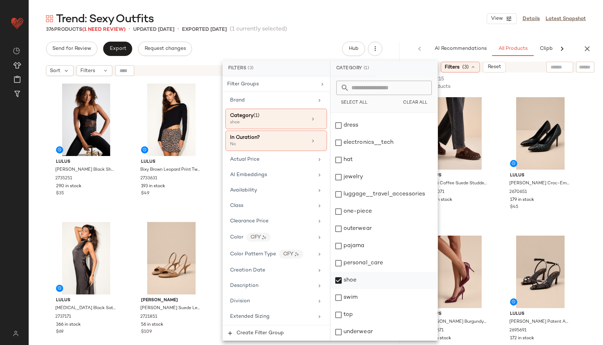
click at [354, 279] on div "shoe" at bounding box center [384, 280] width 107 height 17
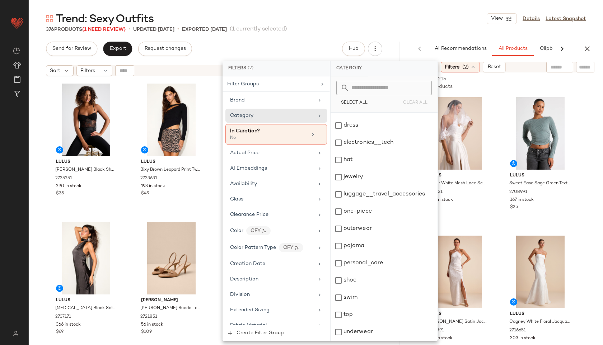
click at [457, 35] on div "Trend: Sexy Outfits View Details Latest Snapshot 376 Products (1 Need Review) •…" at bounding box center [316, 178] width 574 height 334
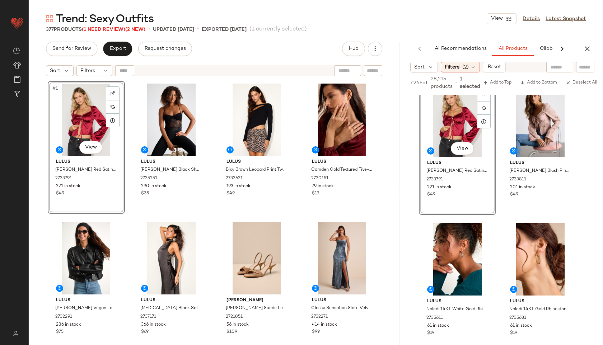
scroll to position [987, 0]
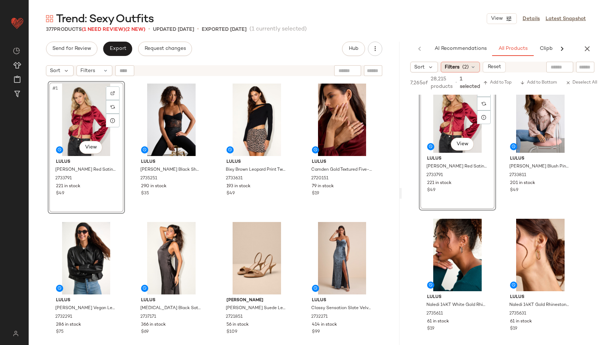
click at [467, 70] on span "(2)" at bounding box center [465, 68] width 6 height 8
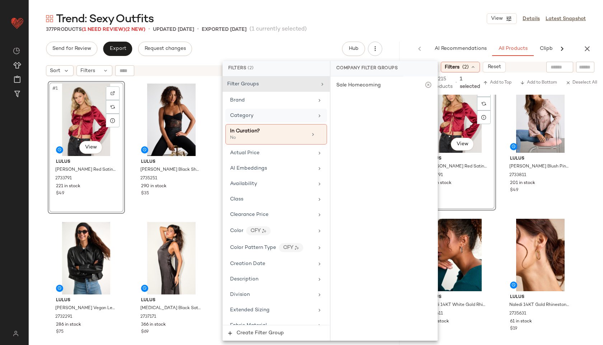
click at [286, 118] on div "Category" at bounding box center [272, 116] width 84 height 8
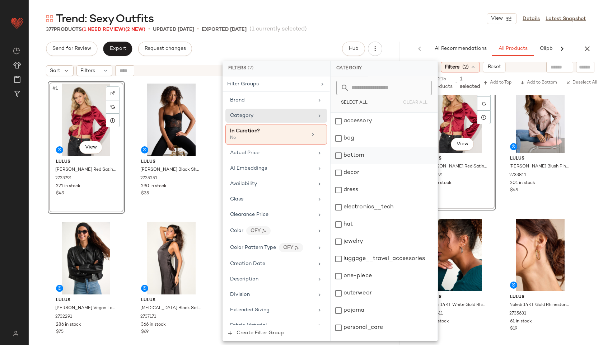
click at [358, 153] on div "bottom" at bounding box center [384, 155] width 107 height 17
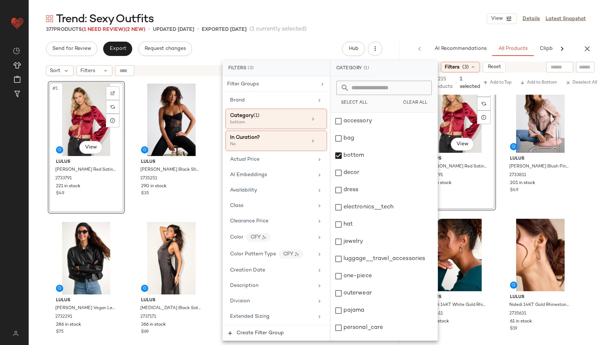
click at [432, 16] on div "Trend: Sexy Outfits View Details Latest Snapshot" at bounding box center [316, 18] width 574 height 14
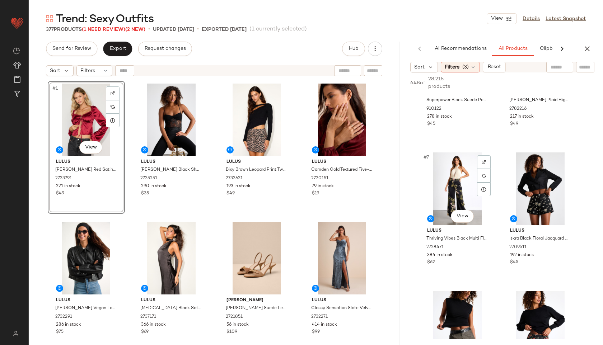
scroll to position [361, 0]
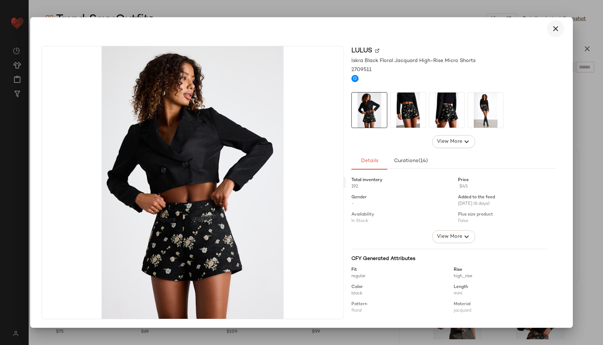
click at [556, 27] on icon "button" at bounding box center [555, 28] width 9 height 9
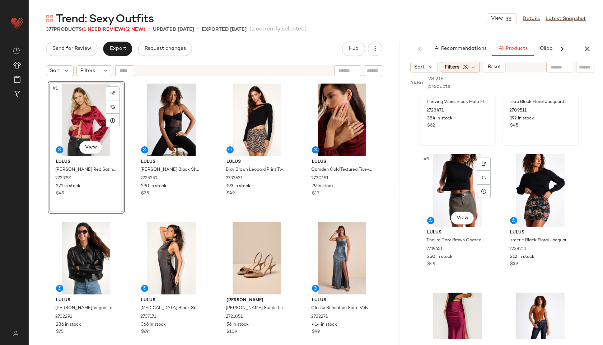
scroll to position [498, 0]
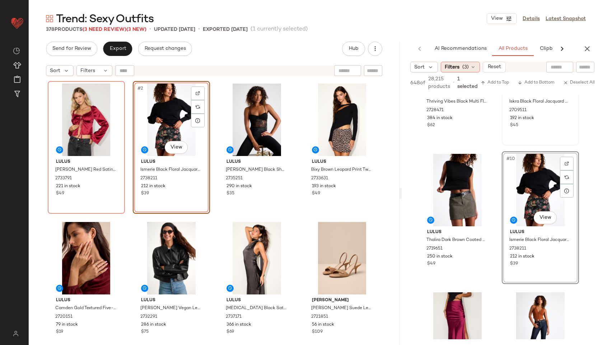
click at [467, 66] on span "(3)" at bounding box center [465, 68] width 6 height 8
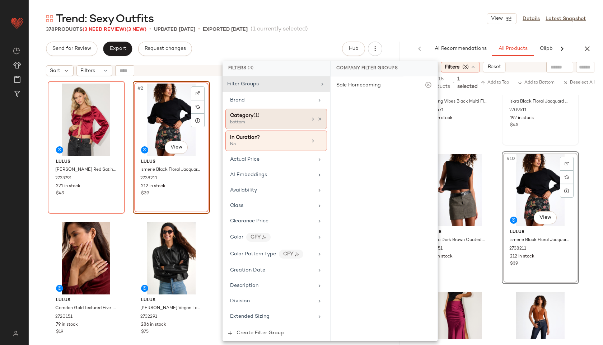
click at [262, 119] on div "Category (1)" at bounding box center [268, 116] width 77 height 8
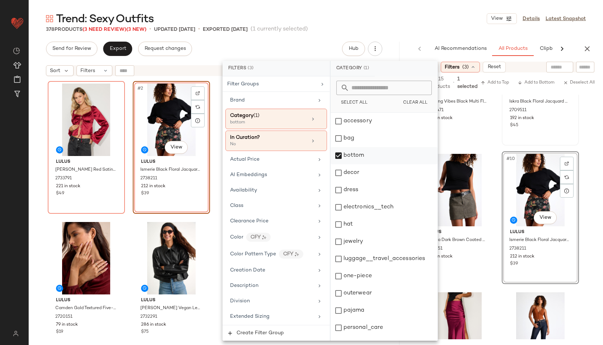
click at [348, 153] on div "bottom" at bounding box center [384, 155] width 107 height 17
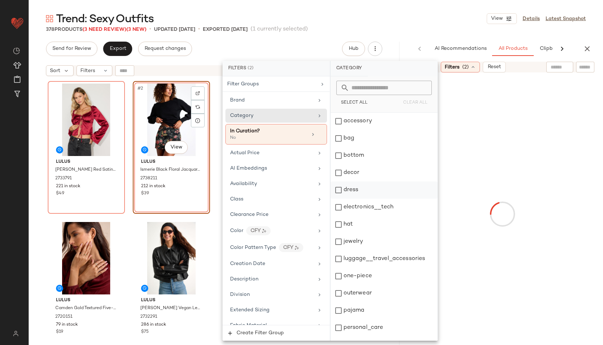
click at [347, 188] on div "dress" at bounding box center [384, 190] width 107 height 17
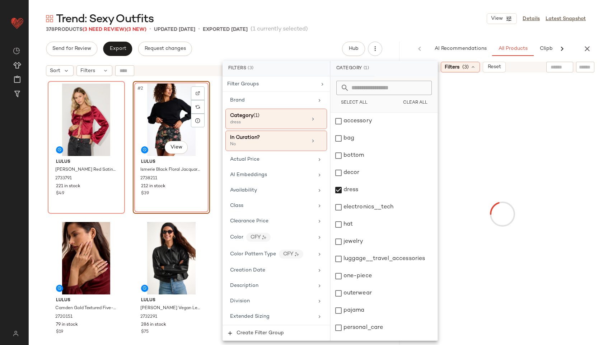
click at [415, 18] on div "Trend: Sexy Outfits View Details Latest Snapshot" at bounding box center [316, 18] width 574 height 14
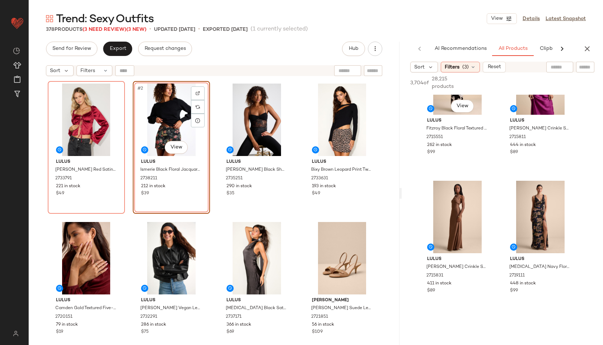
scroll to position [1336, 0]
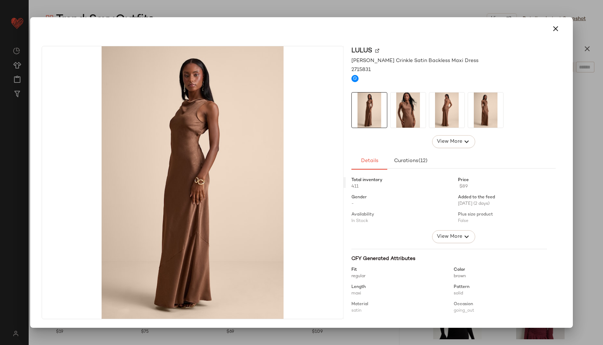
click at [407, 111] on img at bounding box center [408, 110] width 35 height 35
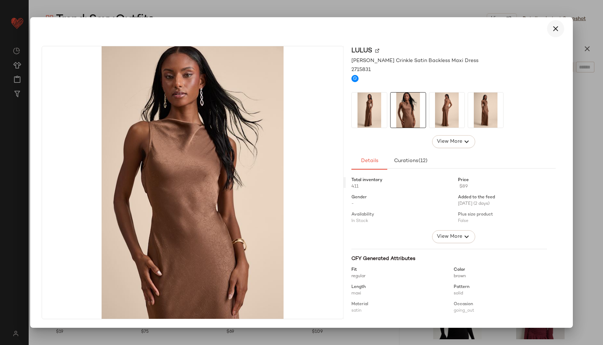
click at [552, 28] on icon "button" at bounding box center [555, 28] width 9 height 9
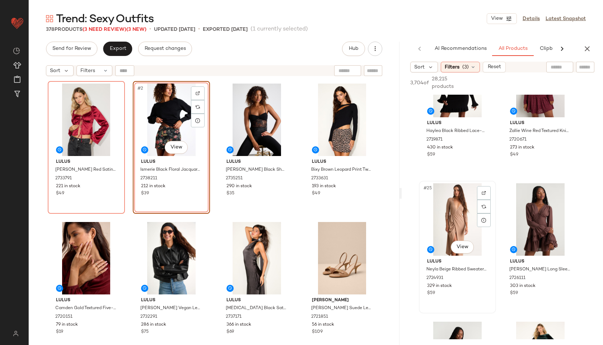
scroll to position [1511, 0]
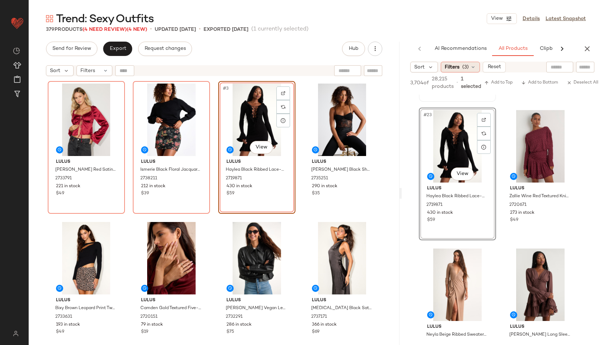
click at [466, 65] on span "(3)" at bounding box center [465, 68] width 6 height 8
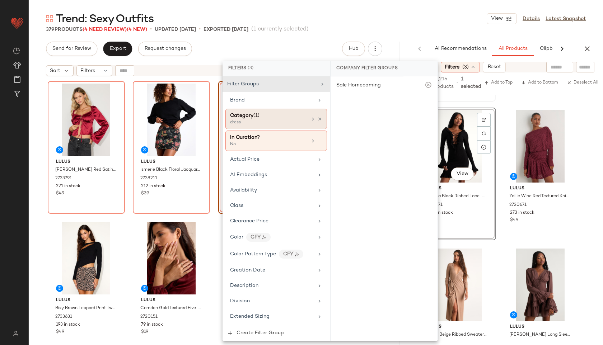
click at [262, 118] on div "Category (1)" at bounding box center [268, 116] width 77 height 8
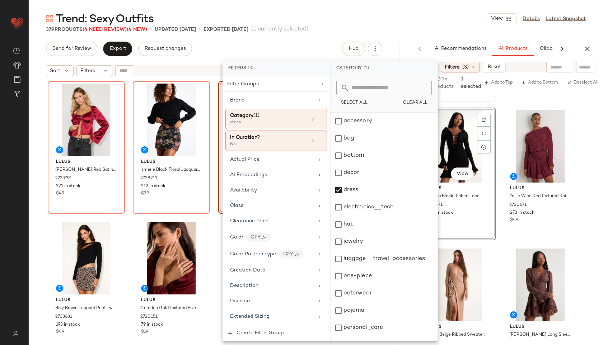
click at [314, 44] on div "Send for Review Export Request changes Hub" at bounding box center [214, 49] width 336 height 14
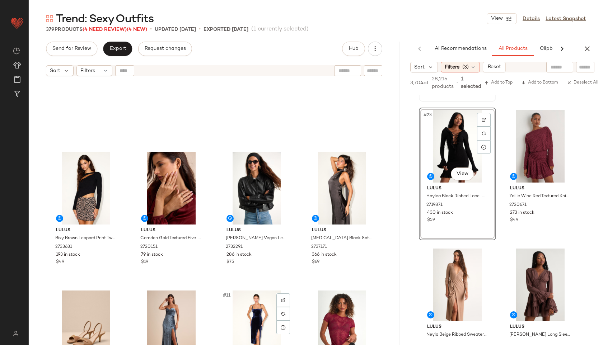
scroll to position [0, 0]
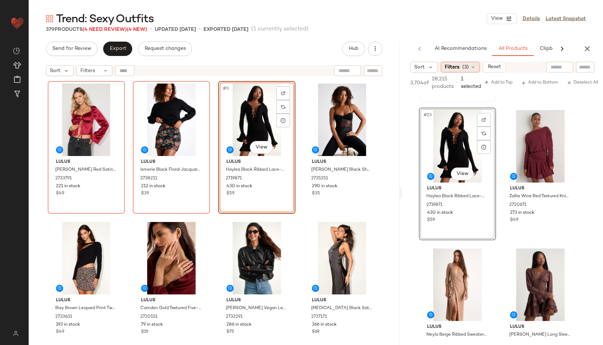
click at [459, 67] on span "Filters" at bounding box center [452, 68] width 15 height 8
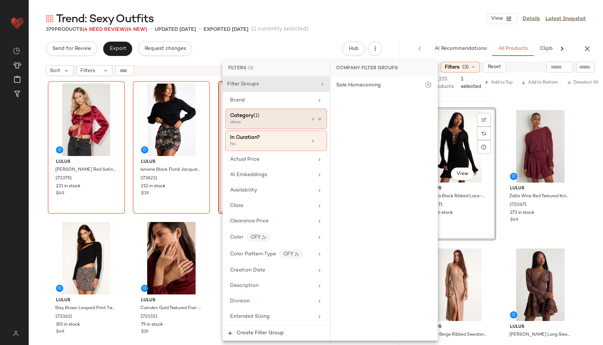
click at [276, 113] on div "Category (1)" at bounding box center [268, 116] width 77 height 8
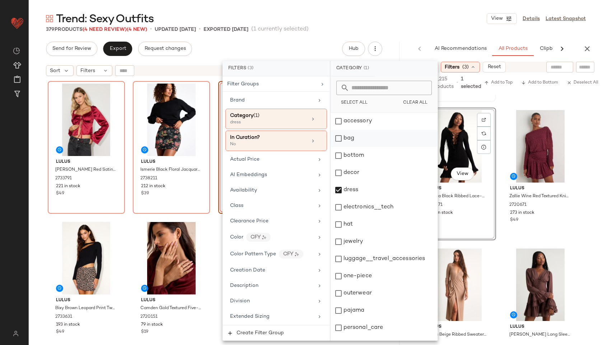
click at [345, 138] on div "bag" at bounding box center [384, 138] width 107 height 17
click at [343, 188] on div "dress" at bounding box center [384, 190] width 107 height 17
click at [407, 37] on div "Trend: Sexy Outfits View Details Latest Snapshot 379 Products (4 Need Review) (…" at bounding box center [316, 178] width 574 height 334
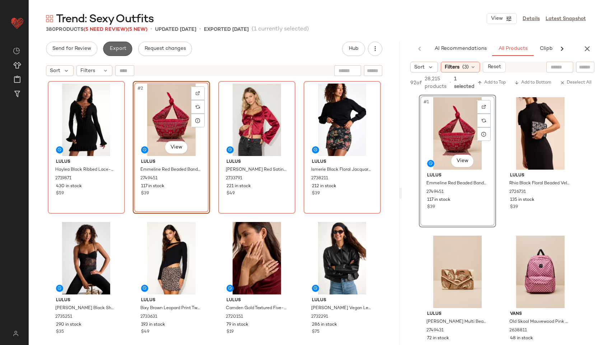
click at [118, 50] on span "Export" at bounding box center [117, 49] width 17 height 6
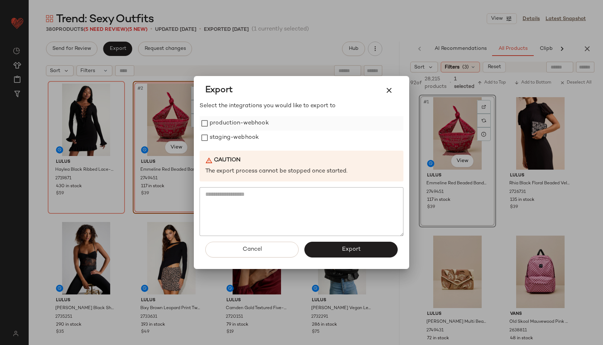
click at [224, 121] on label "production-webhook" at bounding box center [239, 123] width 59 height 14
click at [223, 137] on label "staging-webhook" at bounding box center [234, 138] width 49 height 14
click at [335, 249] on button "Export" at bounding box center [350, 250] width 93 height 16
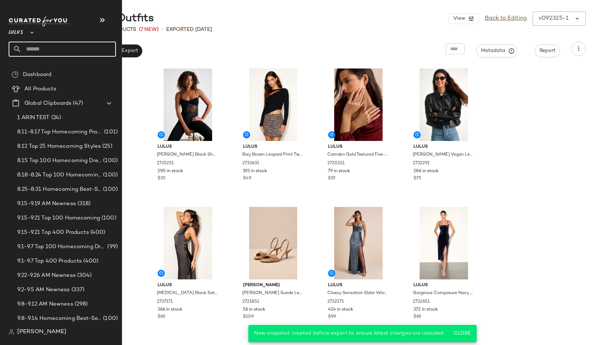
click at [42, 48] on input "text" at bounding box center [69, 49] width 94 height 15
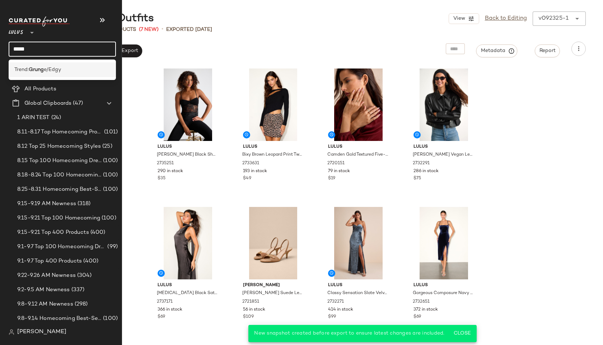
type input "*****"
click at [33, 67] on b "Grung" at bounding box center [36, 70] width 15 height 8
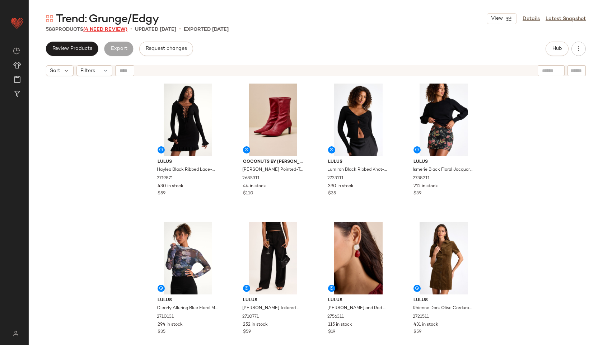
click at [108, 30] on span "(4 Need Review)" at bounding box center [105, 29] width 44 height 5
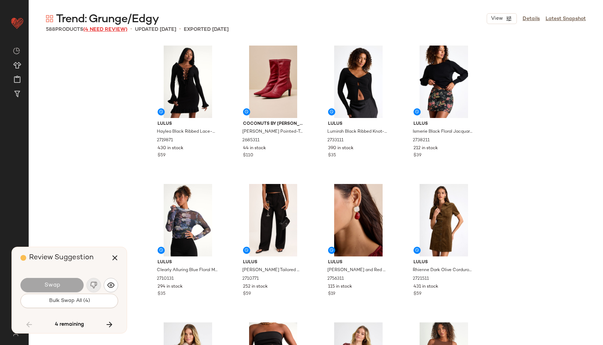
scroll to position [8730, 0]
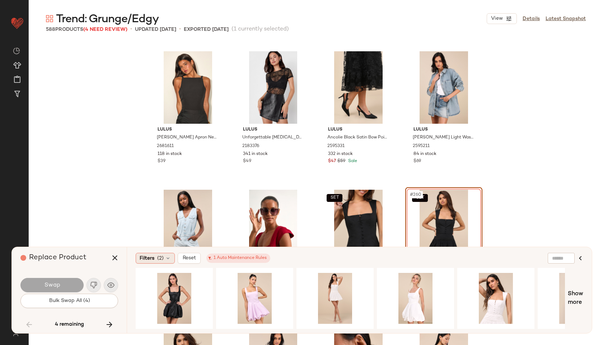
click at [146, 256] on span "Filters" at bounding box center [147, 259] width 15 height 8
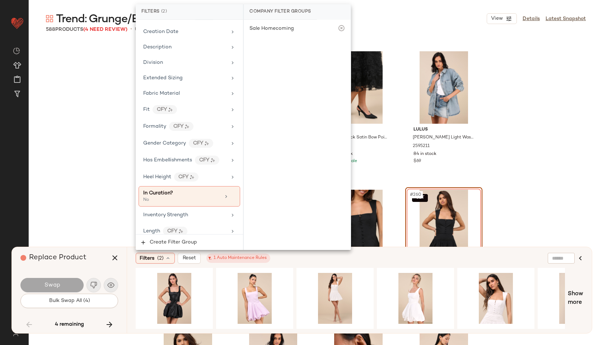
scroll to position [48, 0]
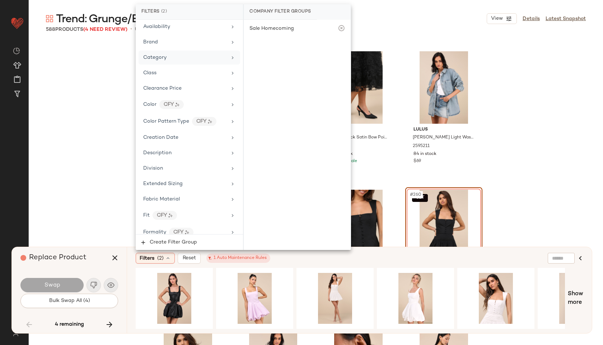
click at [201, 54] on div "Category" at bounding box center [185, 58] width 84 height 8
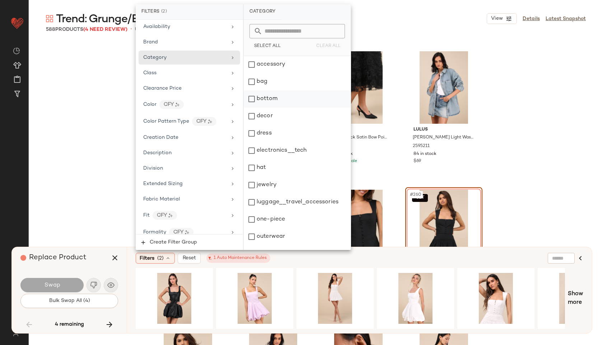
click at [260, 100] on div "bottom" at bounding box center [297, 98] width 107 height 17
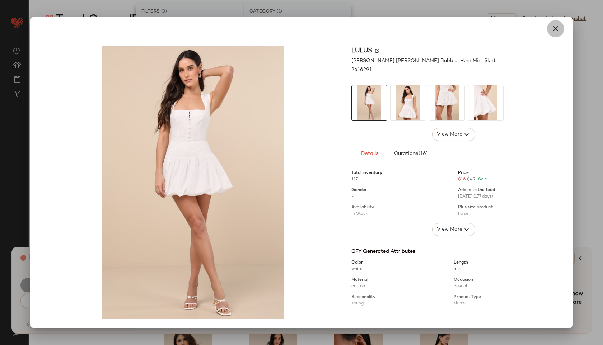
click at [557, 29] on icon "button" at bounding box center [555, 28] width 9 height 9
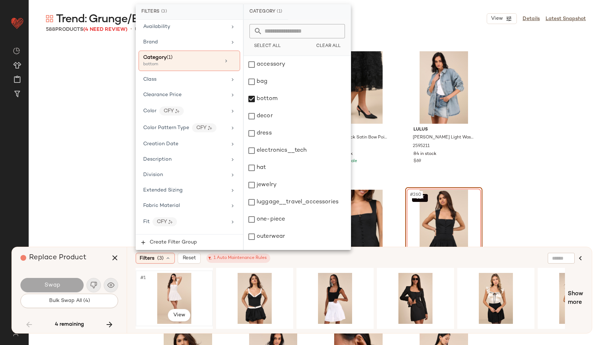
click at [179, 285] on div "#1 View" at bounding box center [174, 298] width 72 height 51
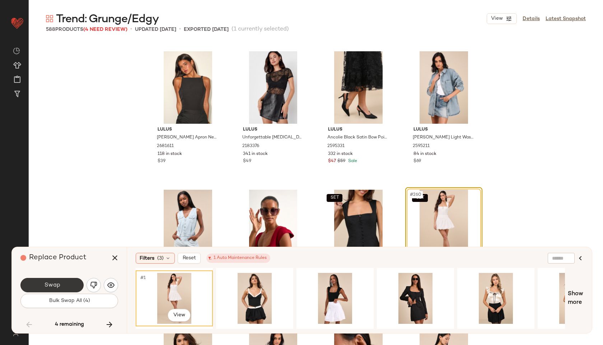
click at [60, 286] on button "Swap" at bounding box center [51, 285] width 63 height 14
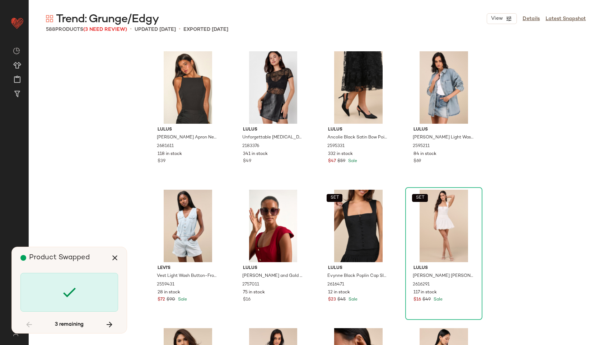
scroll to position [10947, 0]
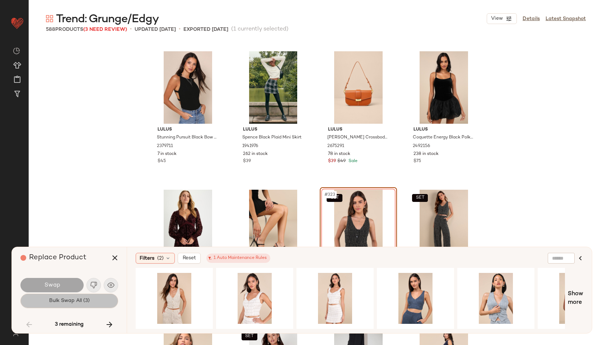
click at [65, 303] on span "Bulk Swap All (3)" at bounding box center [69, 301] width 41 height 6
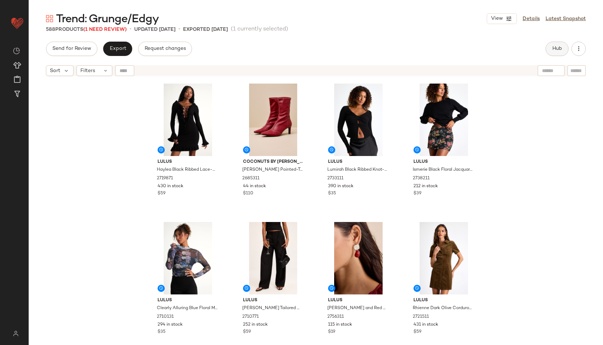
click at [556, 47] on span "Hub" at bounding box center [557, 49] width 10 height 6
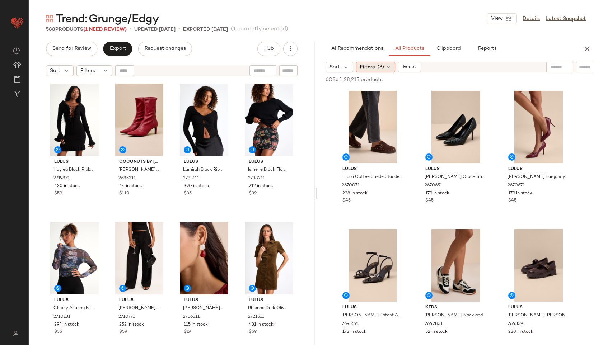
click at [380, 70] on span "(3)" at bounding box center [381, 68] width 6 height 8
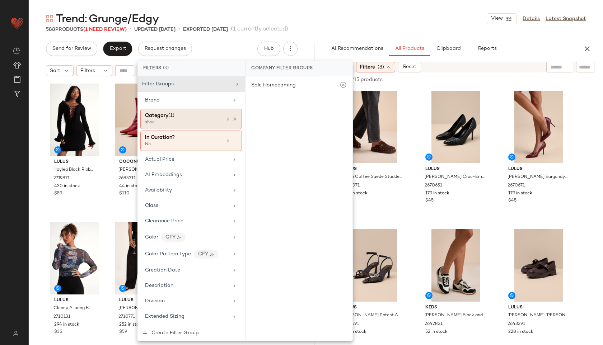
click at [198, 123] on div "shoe" at bounding box center [181, 123] width 72 height 6
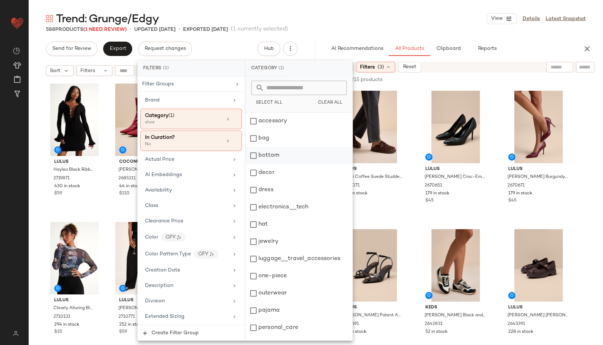
click at [275, 156] on div "bottom" at bounding box center [299, 155] width 107 height 17
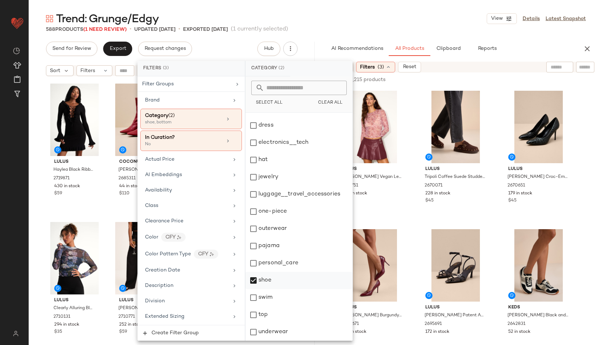
click at [284, 284] on div "shoe" at bounding box center [299, 280] width 107 height 17
click at [278, 318] on div "top" at bounding box center [299, 315] width 107 height 17
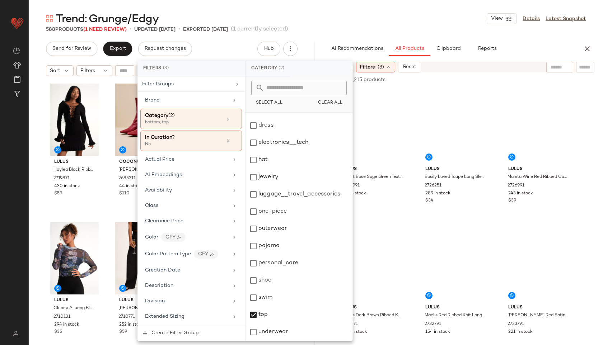
click at [330, 14] on div "Trend: Grunge/Edgy View Details Latest Snapshot" at bounding box center [316, 18] width 574 height 14
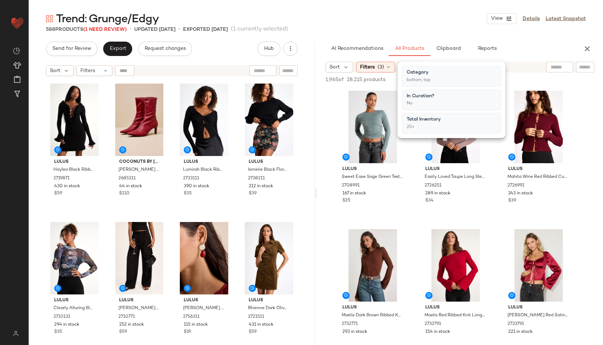
click at [370, 23] on div "Trend: Grunge/Edgy View Details Latest Snapshot" at bounding box center [316, 18] width 574 height 14
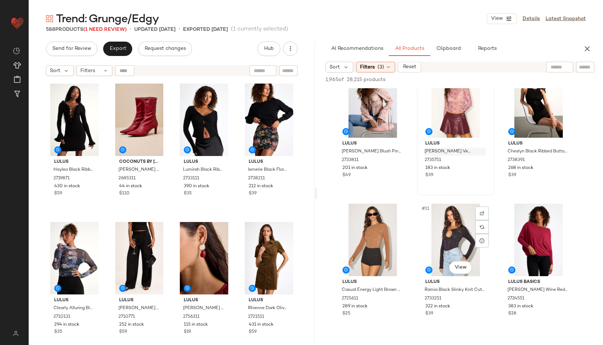
scroll to position [305, 0]
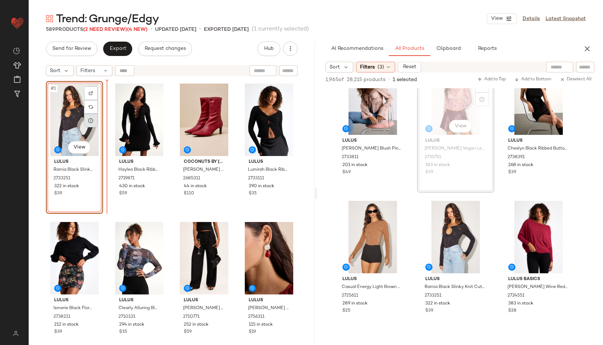
drag, startPoint x: 466, startPoint y: 102, endPoint x: 92, endPoint y: 122, distance: 374.6
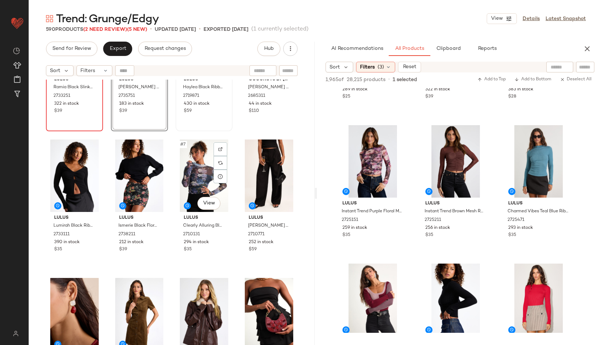
scroll to position [0, 0]
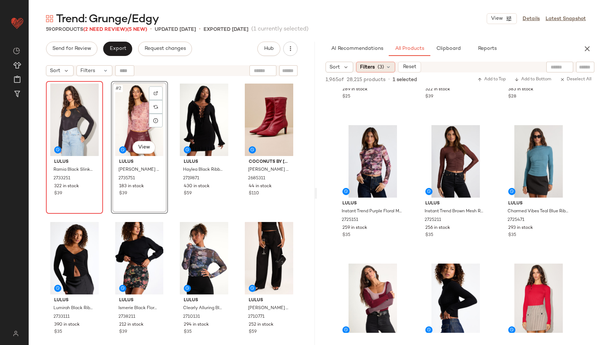
click at [383, 66] on span "(3)" at bounding box center [381, 68] width 6 height 8
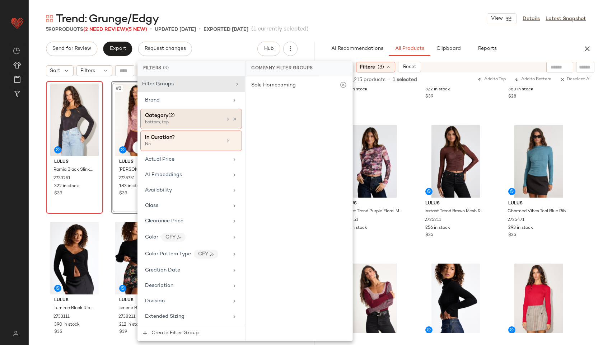
click at [210, 116] on div "Category (2)" at bounding box center [183, 116] width 77 height 8
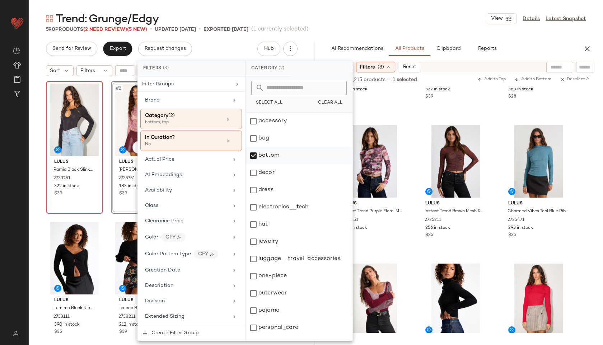
click at [282, 152] on div "bottom" at bounding box center [299, 155] width 107 height 17
click at [284, 143] on div "bag" at bounding box center [299, 138] width 107 height 17
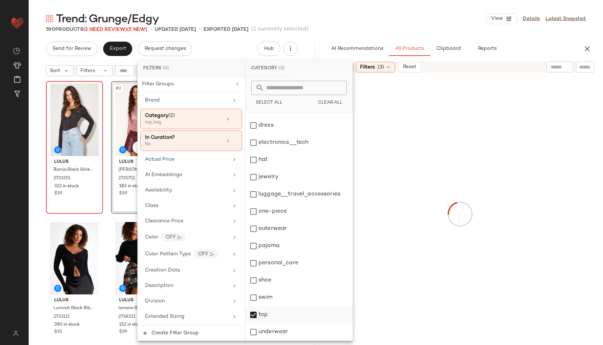
click at [287, 317] on div "top" at bounding box center [299, 315] width 107 height 17
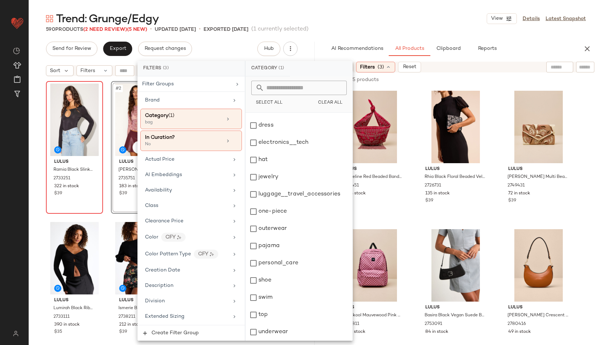
click at [394, 19] on div "Trend: Grunge/Edgy View Details Latest Snapshot" at bounding box center [316, 18] width 574 height 14
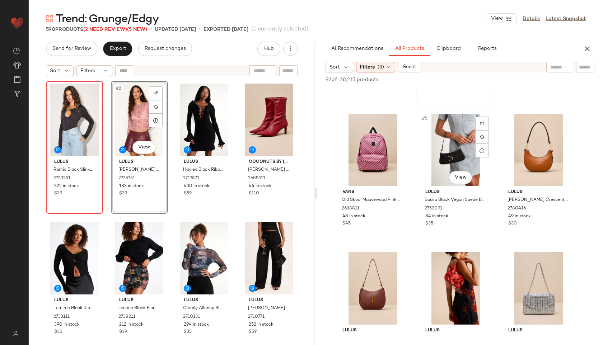
scroll to position [119, 0]
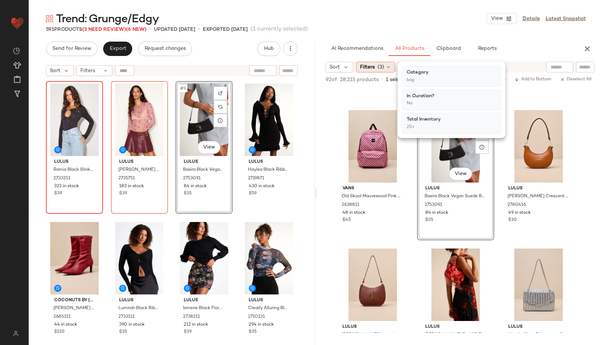
click at [379, 69] on span "(3)" at bounding box center [381, 68] width 6 height 8
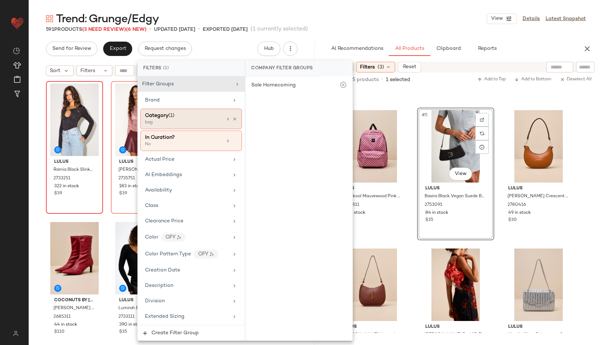
click at [195, 117] on div "Category (1)" at bounding box center [183, 116] width 77 height 8
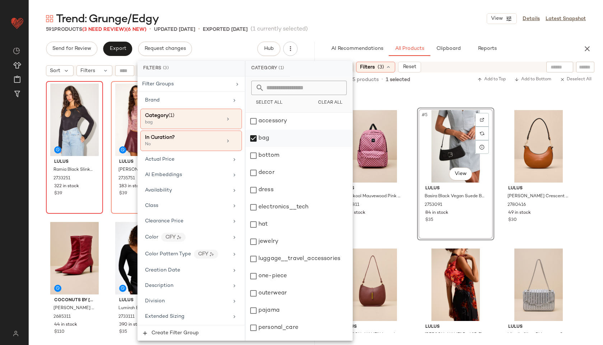
click at [268, 145] on div "bag" at bounding box center [299, 138] width 107 height 17
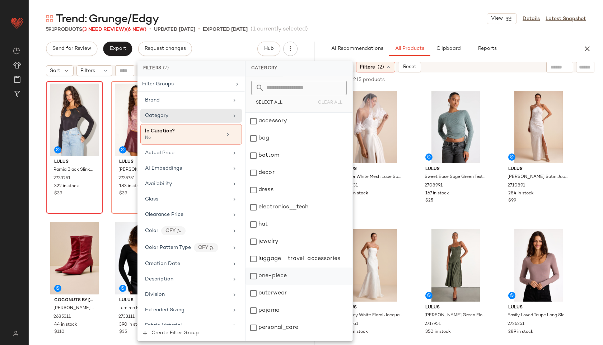
scroll to position [46, 0]
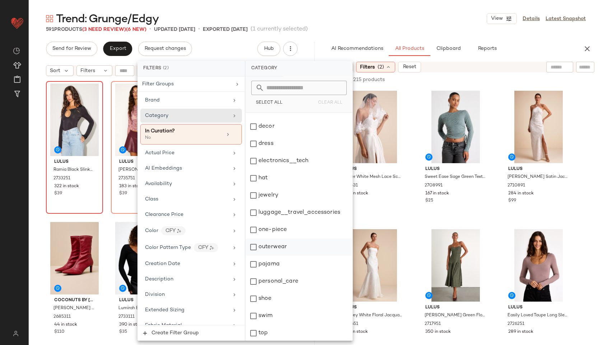
click at [293, 252] on div "outerwear" at bounding box center [299, 247] width 107 height 17
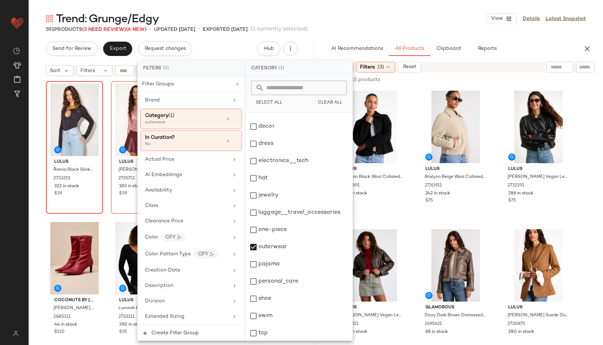
click at [388, 7] on main "Trend: Grunge/Edgy View Details Latest Snapshot 591 Products (3 Need Review) (6…" at bounding box center [301, 172] width 603 height 345
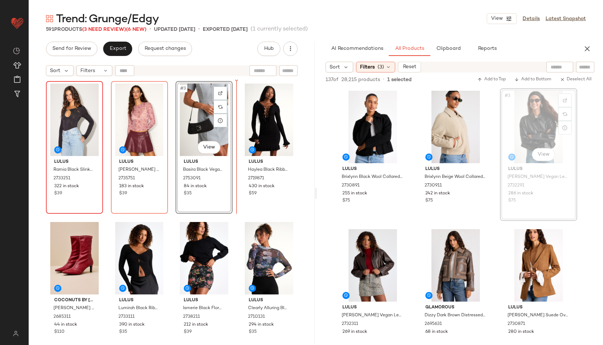
drag, startPoint x: 533, startPoint y: 125, endPoint x: 219, endPoint y: 137, distance: 314.7
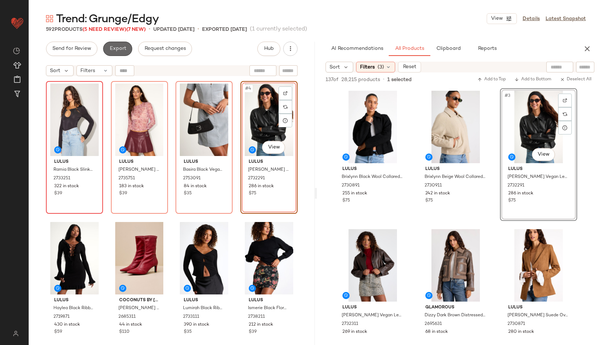
click at [109, 49] on span "Export" at bounding box center [117, 49] width 17 height 6
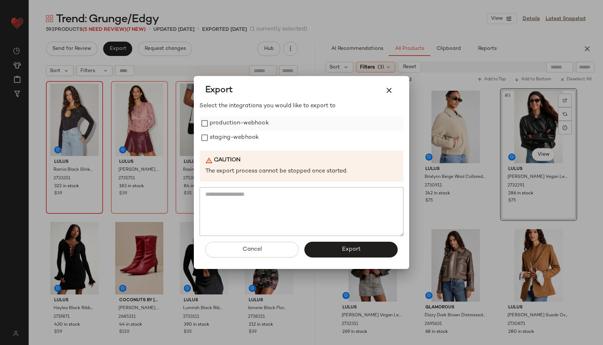
click at [223, 124] on label "production-webhook" at bounding box center [239, 123] width 59 height 14
click at [222, 141] on label "staging-webhook" at bounding box center [234, 138] width 49 height 14
click at [356, 247] on span "Export" at bounding box center [350, 249] width 19 height 7
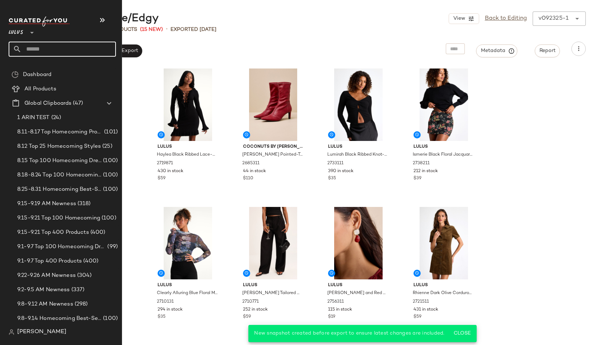
click at [48, 48] on input "text" at bounding box center [69, 49] width 94 height 15
type input "***"
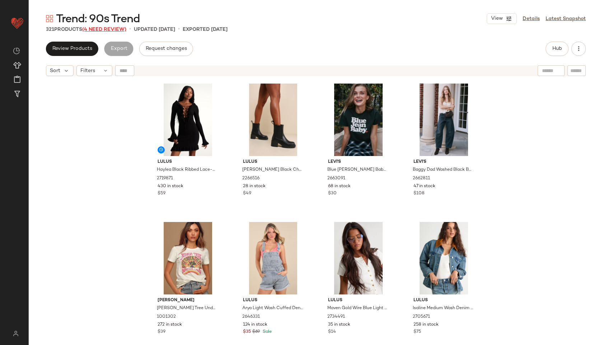
click at [107, 29] on span "(4 Need Review)" at bounding box center [104, 29] width 44 height 5
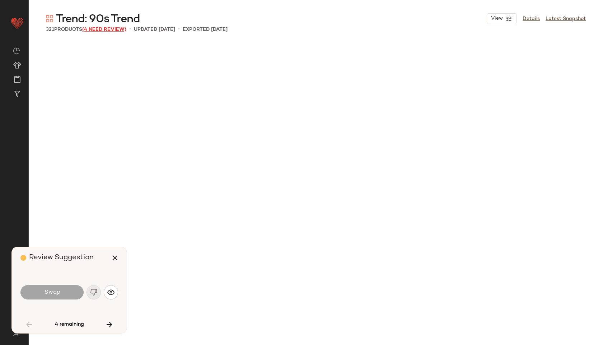
scroll to position [1109, 0]
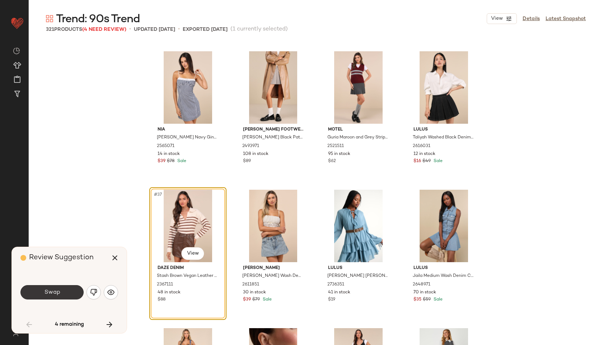
click at [57, 287] on button "Swap" at bounding box center [51, 292] width 63 height 14
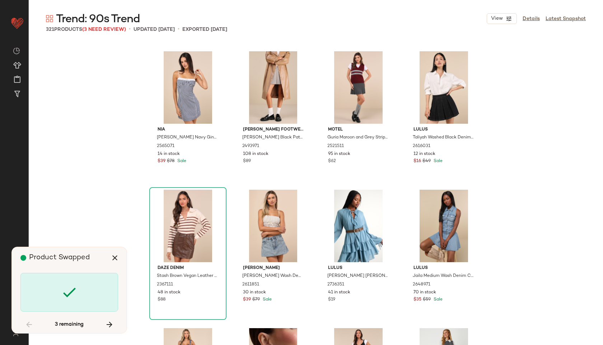
scroll to position [2771, 0]
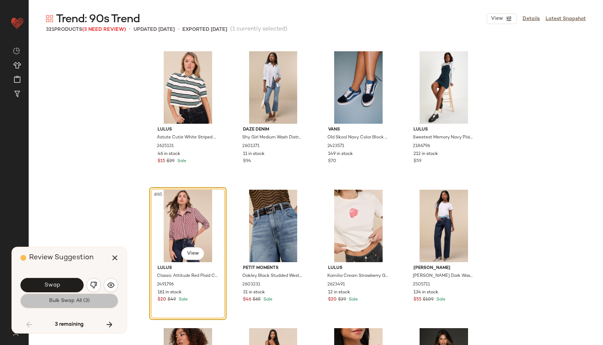
click at [61, 302] on span "Bulk Swap All (3)" at bounding box center [69, 301] width 41 height 6
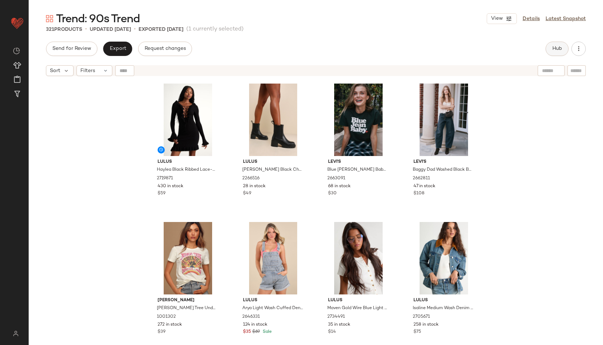
click at [554, 49] on span "Hub" at bounding box center [557, 49] width 10 height 6
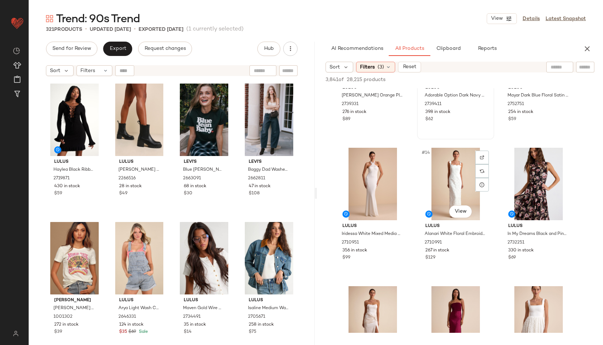
scroll to position [508, 0]
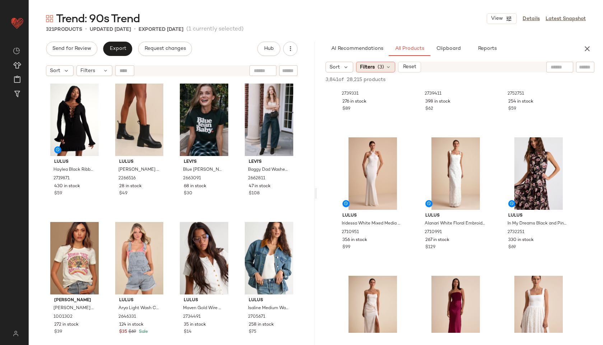
click at [379, 64] on span "(3)" at bounding box center [381, 68] width 6 height 8
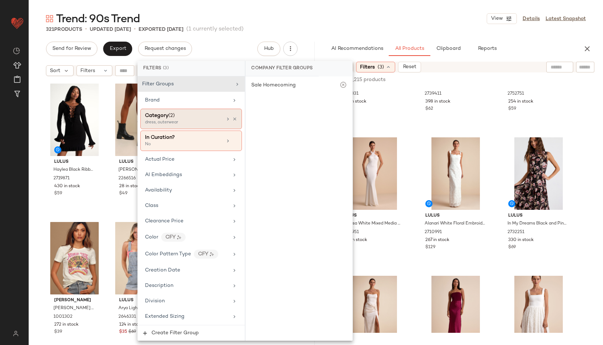
click at [199, 116] on div "Category (2)" at bounding box center [183, 116] width 77 height 8
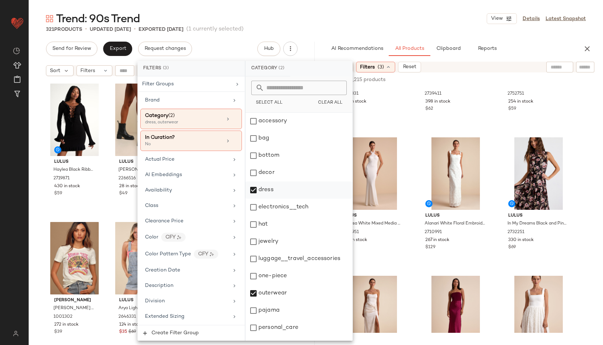
click at [271, 195] on div "dress" at bounding box center [299, 190] width 107 height 17
click at [273, 293] on div "outerwear" at bounding box center [299, 293] width 107 height 17
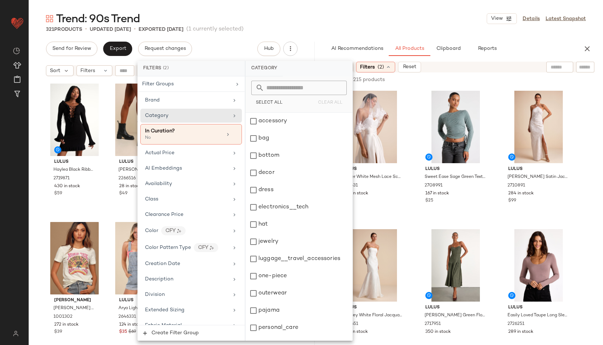
click at [549, 73] on div "7,265 of 28,215 products • 0 selected Add to Top Add to Bottom Deselect All" at bounding box center [460, 81] width 286 height 16
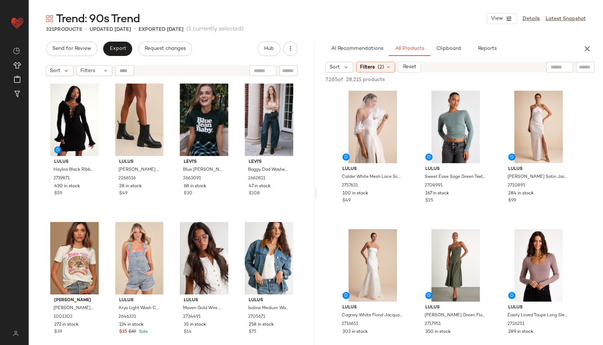
click at [555, 68] on input "text" at bounding box center [560, 68] width 18 height 8
type input "***"
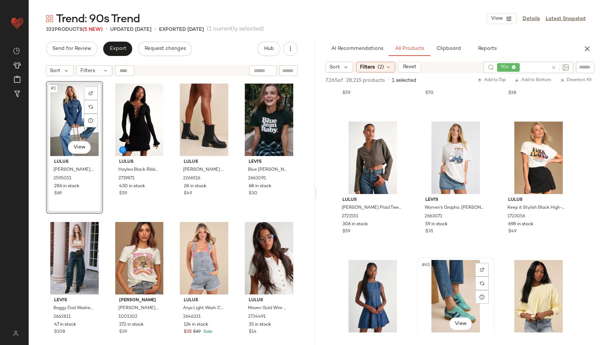
scroll to position [2740, 0]
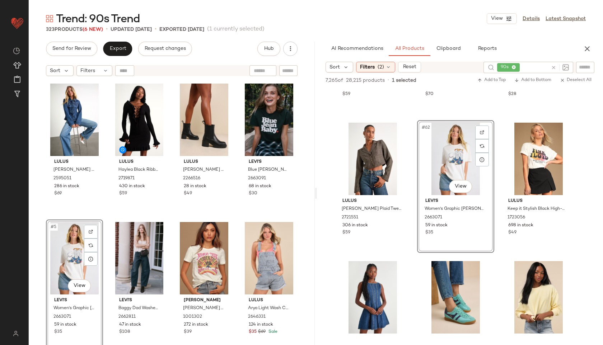
click at [69, 251] on div "#5 View" at bounding box center [74, 258] width 52 height 73
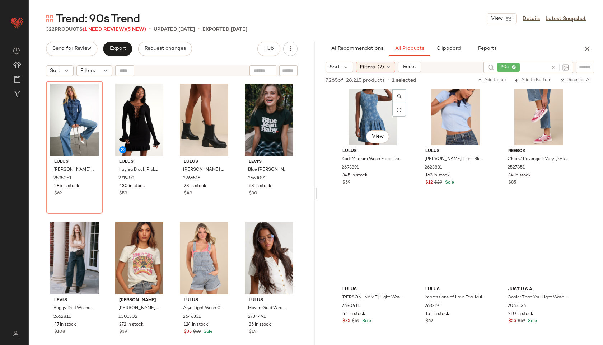
scroll to position [3212, 0]
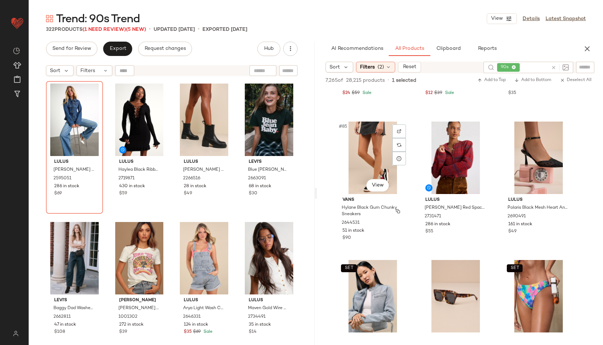
scroll to position [3849, 0]
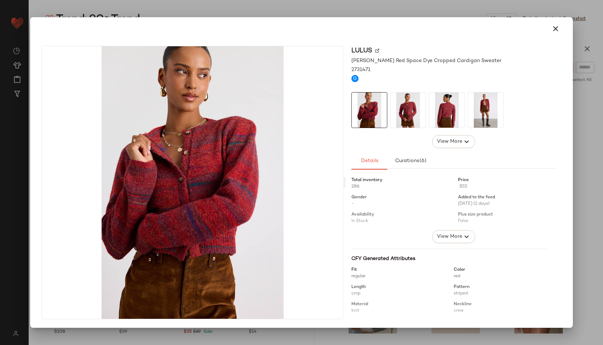
click at [395, 104] on img at bounding box center [408, 110] width 35 height 35
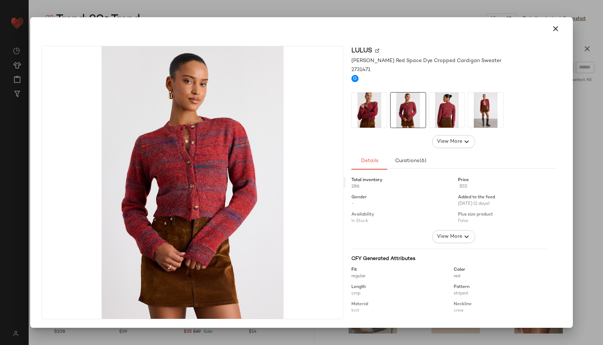
click at [431, 108] on img at bounding box center [446, 110] width 35 height 35
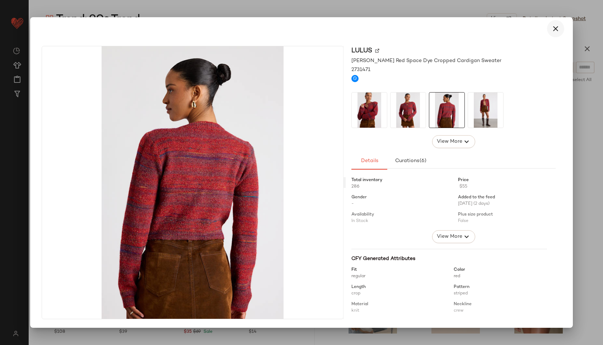
click at [555, 27] on icon "button" at bounding box center [555, 28] width 9 height 9
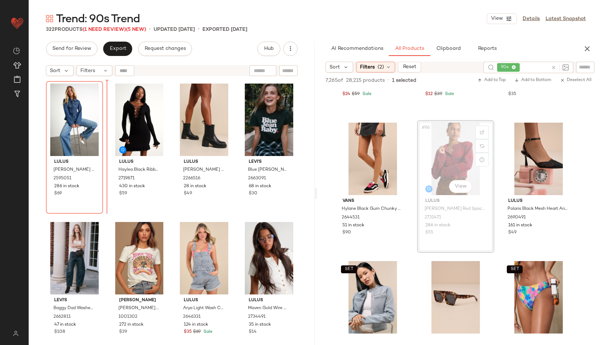
drag, startPoint x: 448, startPoint y: 145, endPoint x: 430, endPoint y: 144, distance: 18.7
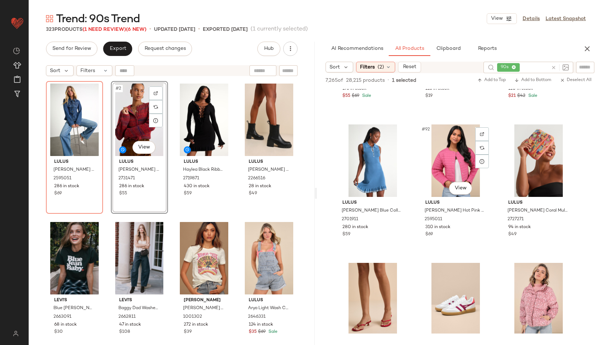
scroll to position [4160, 0]
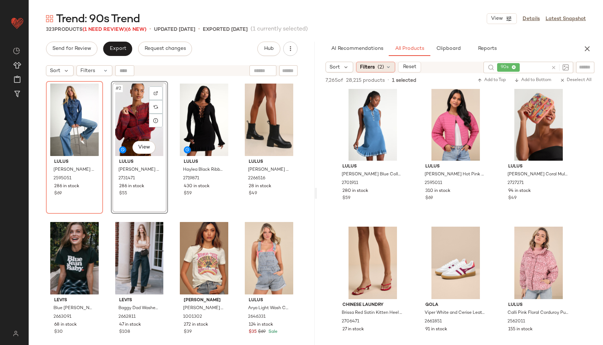
click at [379, 65] on span "(2)" at bounding box center [381, 68] width 6 height 8
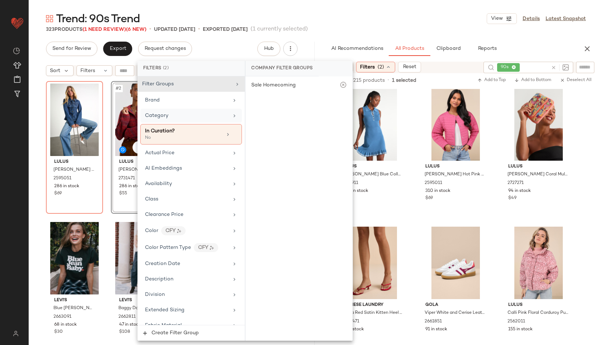
click at [198, 115] on div "Category" at bounding box center [187, 116] width 84 height 8
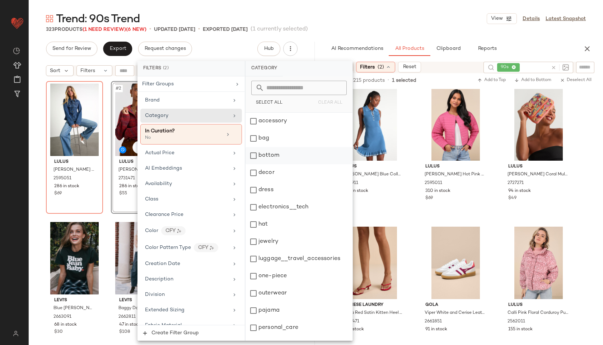
click at [285, 154] on div "bottom" at bounding box center [299, 155] width 107 height 17
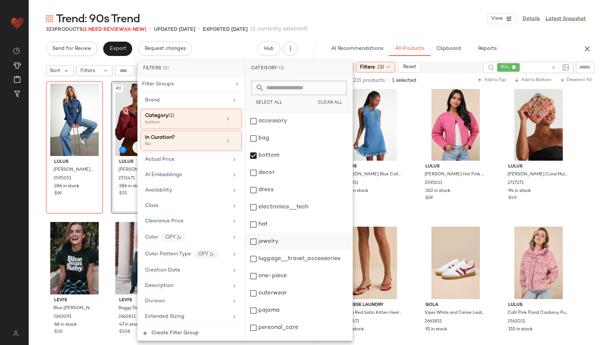
scroll to position [65, 0]
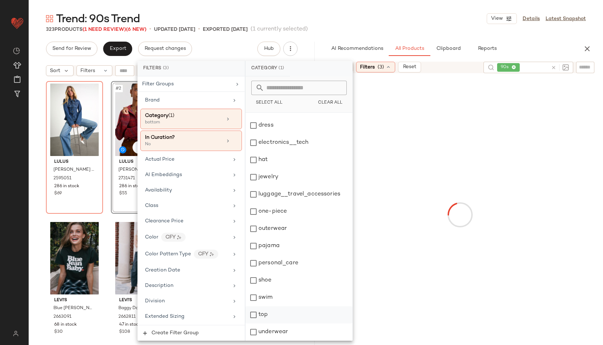
click at [268, 317] on div "top" at bounding box center [299, 315] width 107 height 17
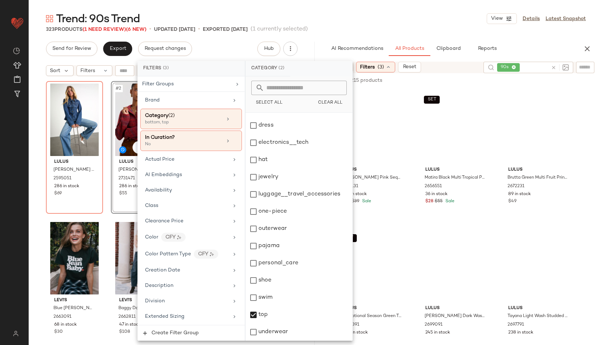
click at [389, 9] on main "Trend: 90s Trend View Details Latest Snapshot 323 Products (1 Need Review) (6 N…" at bounding box center [301, 172] width 603 height 345
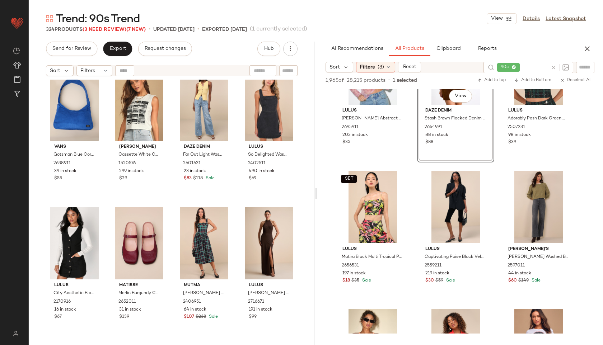
scroll to position [0, 0]
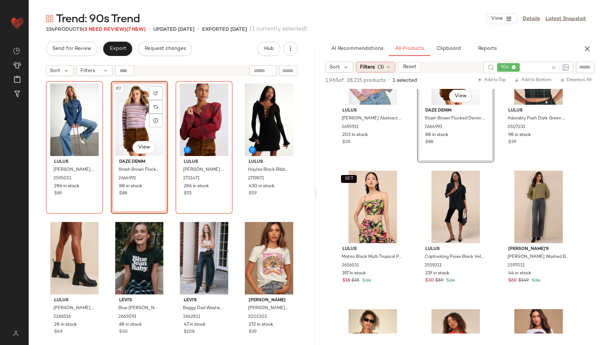
click at [376, 69] on div "Filters (3)" at bounding box center [375, 67] width 39 height 11
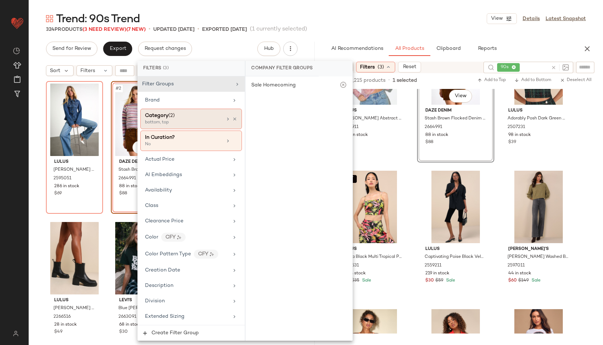
click at [181, 119] on div "Category (2)" at bounding box center [183, 116] width 77 height 8
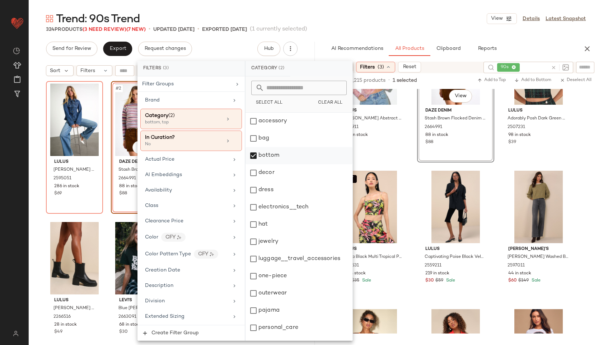
click at [268, 155] on div "bottom" at bounding box center [299, 155] width 107 height 17
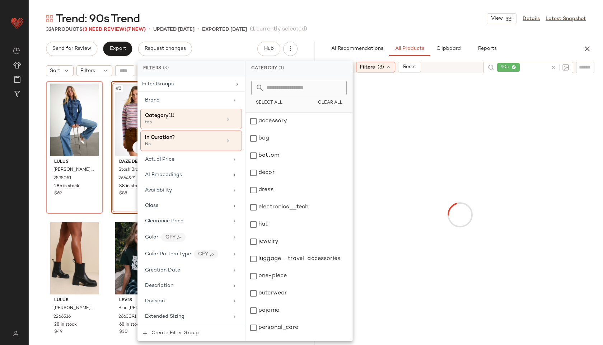
click at [526, 70] on input "text" at bounding box center [534, 68] width 27 height 8
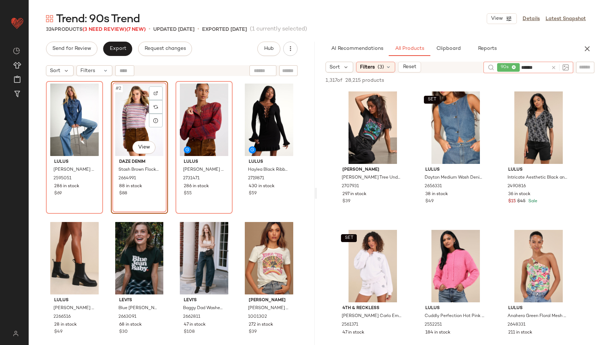
type input "*******"
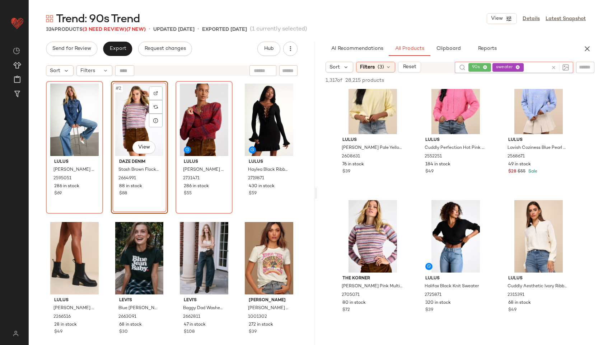
scroll to position [172, 0]
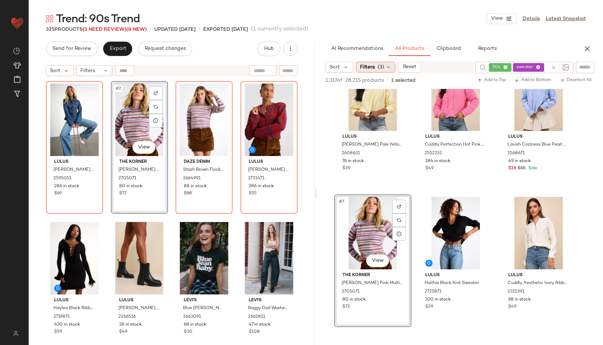
click at [389, 62] on div "Filters (3)" at bounding box center [375, 67] width 39 height 11
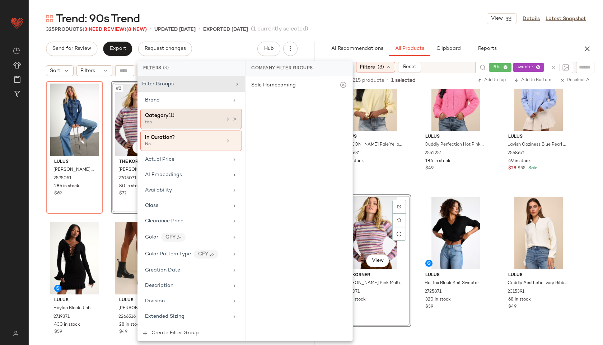
click at [189, 123] on div "top" at bounding box center [181, 123] width 72 height 6
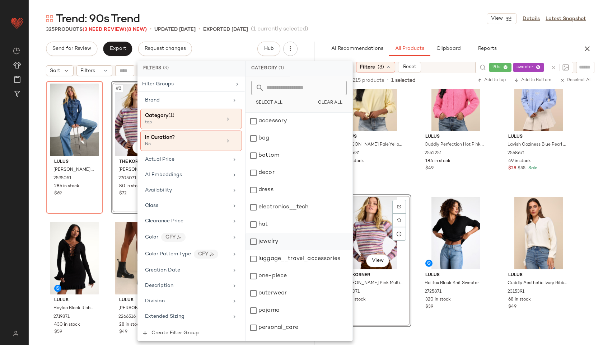
scroll to position [65, 0]
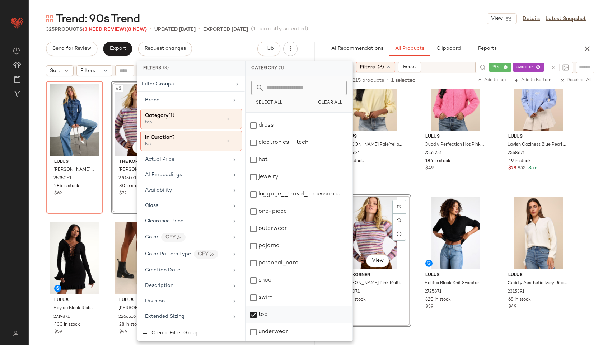
click at [266, 314] on div "top" at bounding box center [299, 315] width 107 height 17
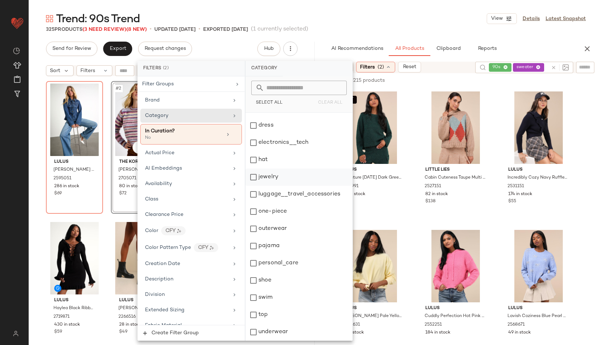
click at [283, 178] on div "jewelry" at bounding box center [299, 177] width 107 height 17
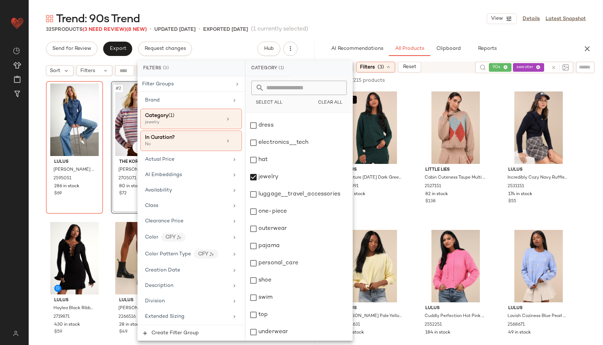
click at [374, 16] on div "Trend: 90s Trend View Details Latest Snapshot" at bounding box center [316, 18] width 574 height 14
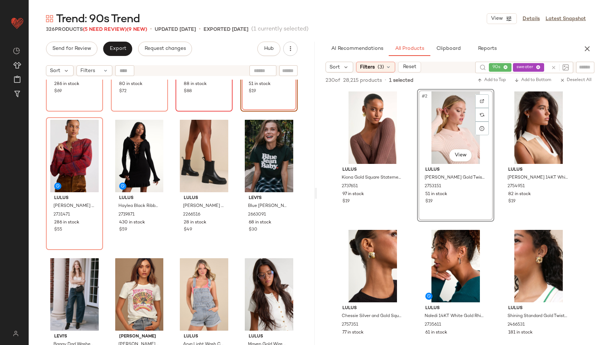
scroll to position [104, 0]
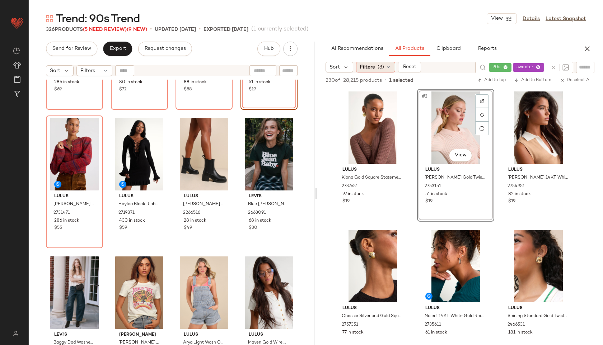
click at [385, 62] on div "Filters (3)" at bounding box center [375, 67] width 39 height 11
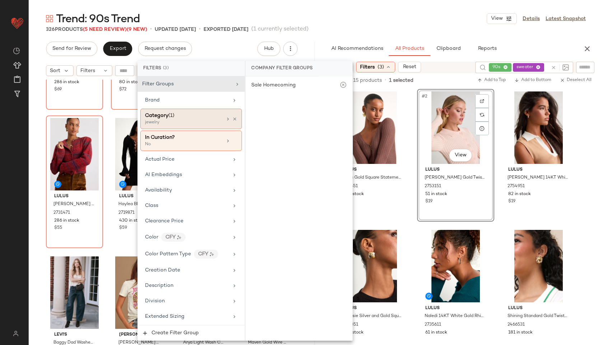
click at [184, 118] on div "Category (1)" at bounding box center [183, 116] width 77 height 8
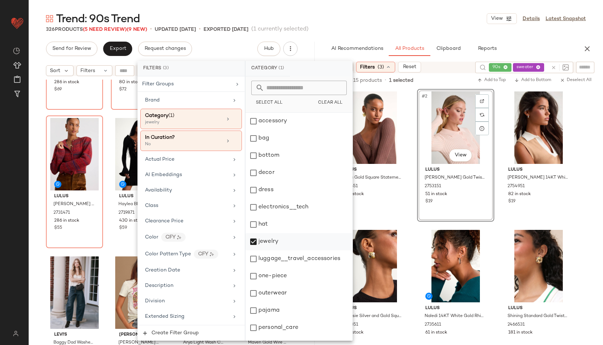
click at [276, 242] on div "jewelry" at bounding box center [299, 241] width 107 height 17
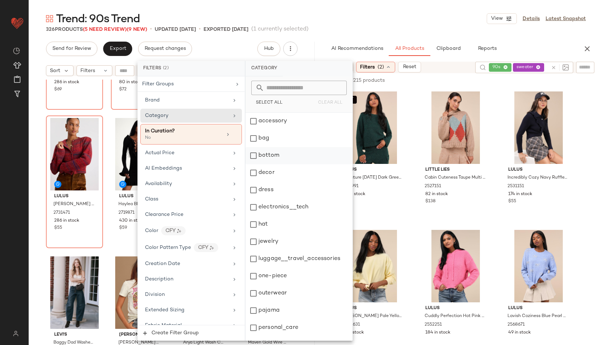
click at [292, 151] on div "bottom" at bounding box center [299, 155] width 107 height 17
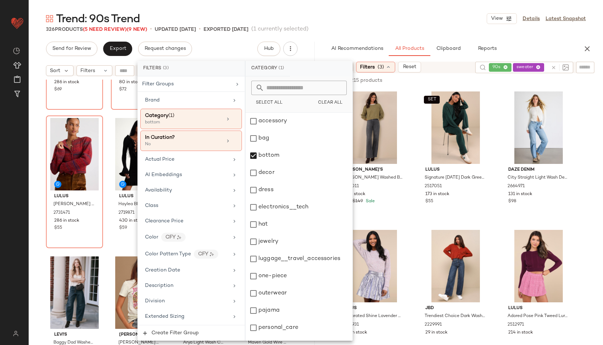
click at [405, 18] on div "Trend: 90s Trend View Details Latest Snapshot" at bounding box center [316, 18] width 574 height 14
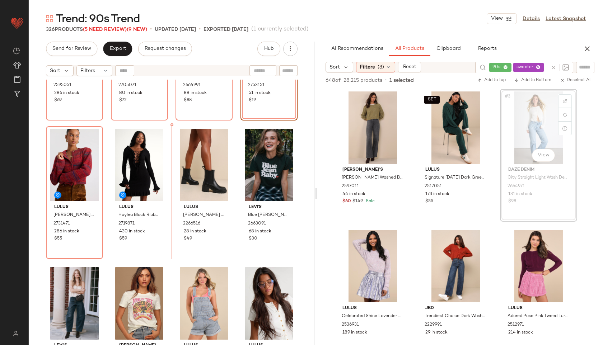
scroll to position [91, 0]
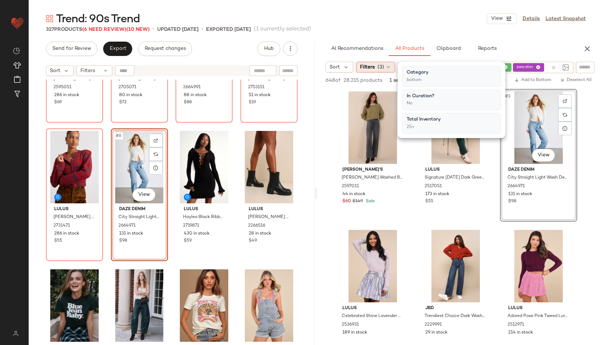
click at [390, 65] on icon at bounding box center [389, 67] width 6 height 6
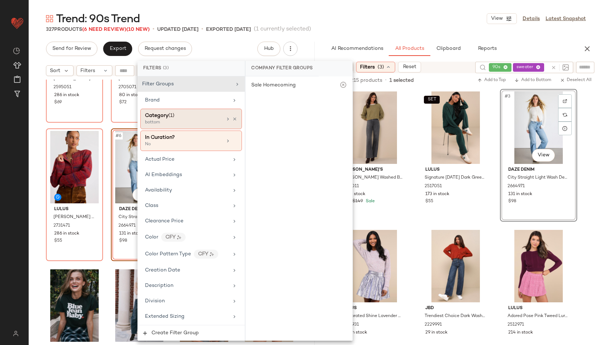
click at [183, 120] on div "bottom" at bounding box center [181, 123] width 72 height 6
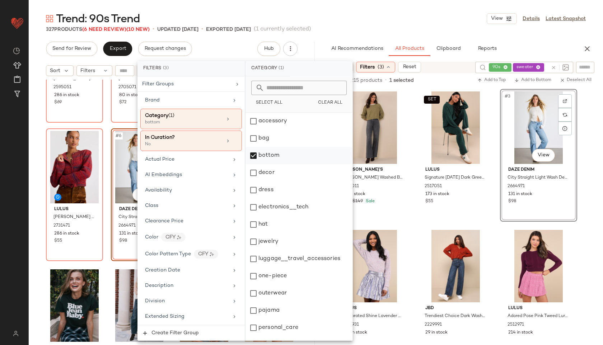
click at [285, 156] on div "bottom" at bounding box center [299, 155] width 107 height 17
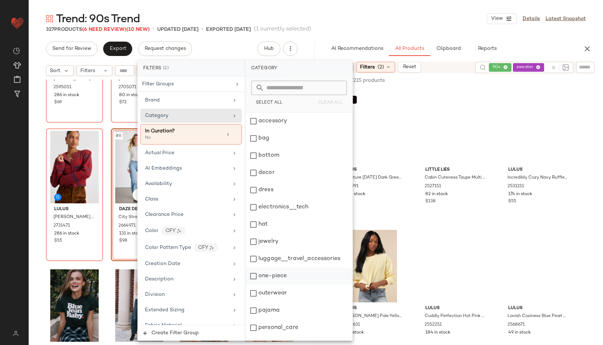
scroll to position [0, 0]
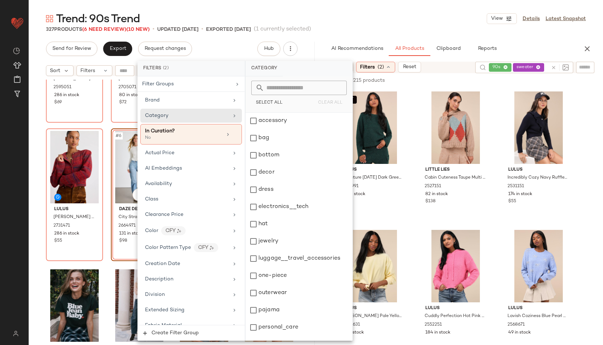
click at [396, 9] on main "Trend: 90s Trend View Details Latest Snapshot 327 Products (6 Need Review) (10 …" at bounding box center [301, 172] width 603 height 345
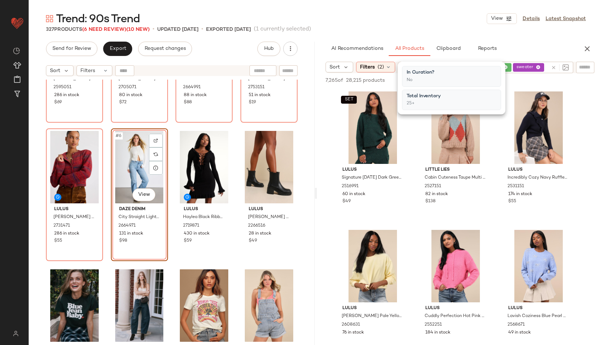
click at [396, 9] on main "Trend: 90s Trend View Details Latest Snapshot 327 Products (6 Need Review) (10 …" at bounding box center [301, 172] width 603 height 345
click at [376, 65] on div "Filters (2)" at bounding box center [375, 67] width 39 height 11
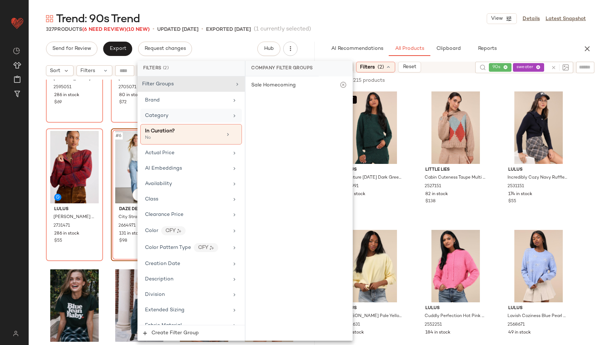
click at [180, 113] on div "Category" at bounding box center [187, 116] width 84 height 8
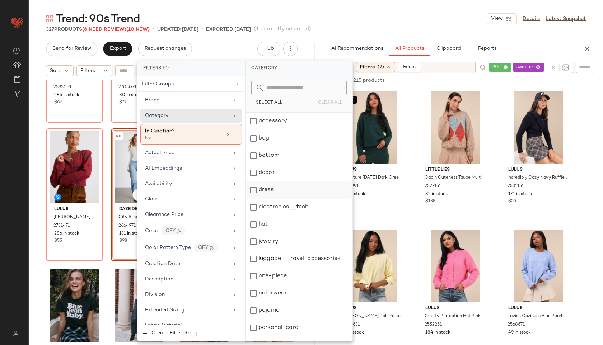
click at [269, 187] on div "dress" at bounding box center [299, 190] width 107 height 17
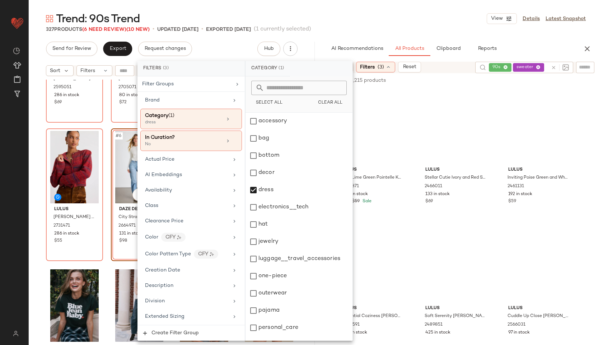
click at [505, 67] on icon at bounding box center [505, 67] width 5 height 5
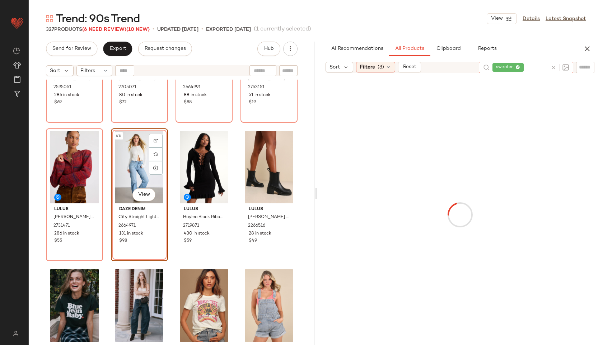
click at [517, 67] on icon at bounding box center [517, 67] width 5 height 5
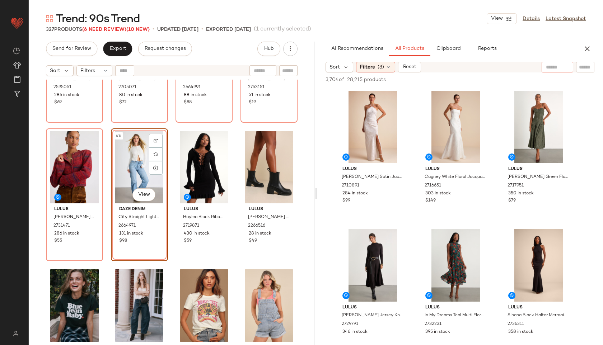
click at [550, 67] on input "text" at bounding box center [557, 68] width 23 height 8
type input "***"
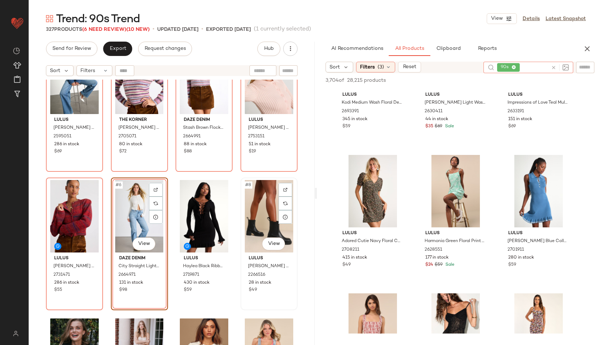
scroll to position [43, 0]
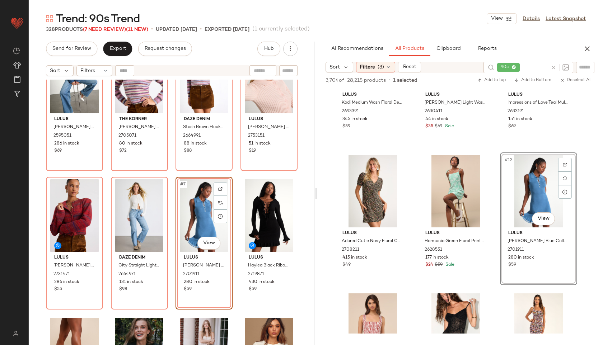
click at [199, 209] on div "#7 View" at bounding box center [204, 215] width 52 height 73
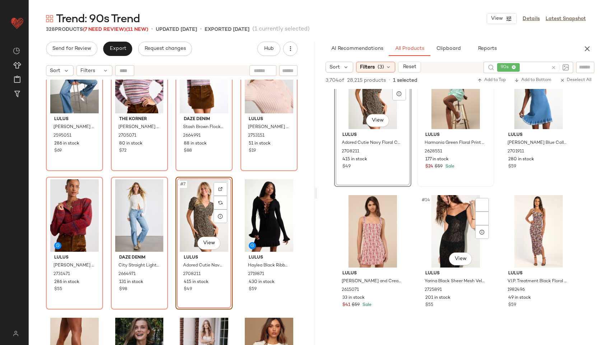
scroll to position [451, 0]
click at [384, 66] on div "Filters (3)" at bounding box center [375, 67] width 39 height 11
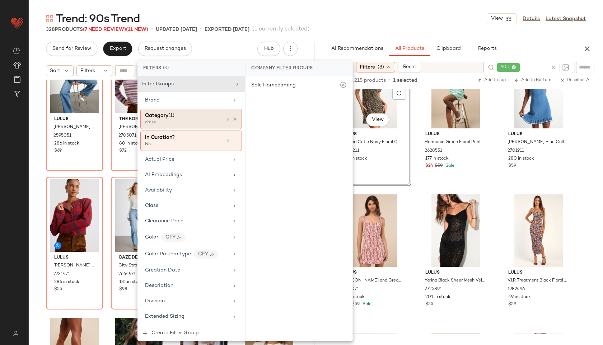
click at [209, 119] on div "Category (1)" at bounding box center [183, 116] width 77 height 8
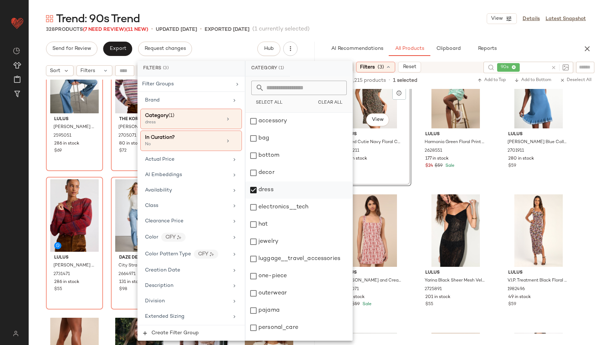
click at [270, 186] on div "dress" at bounding box center [299, 190] width 107 height 17
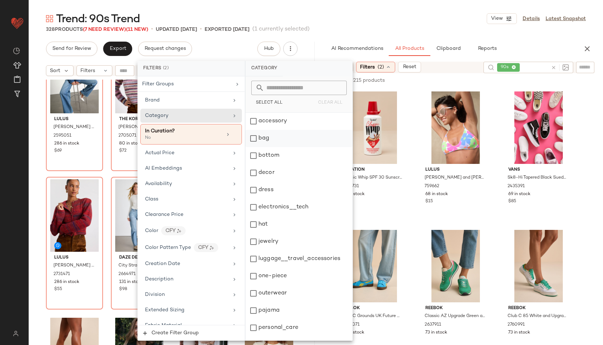
click at [276, 142] on div "bag" at bounding box center [299, 138] width 107 height 17
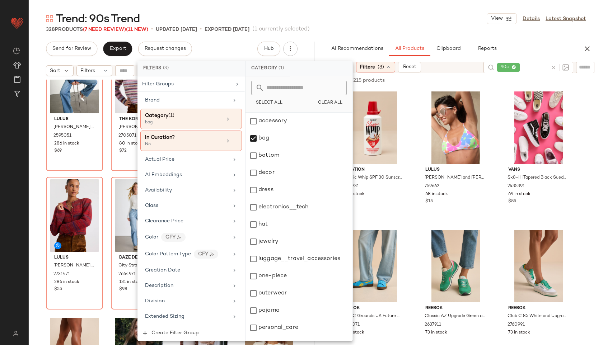
click at [356, 21] on div "Trend: 90s Trend View Details Latest Snapshot" at bounding box center [316, 18] width 574 height 14
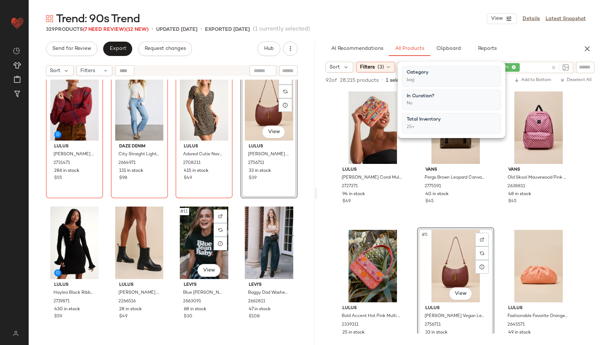
scroll to position [159, 0]
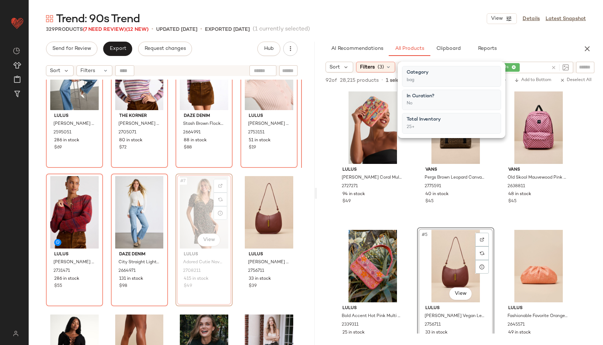
scroll to position [45, 0]
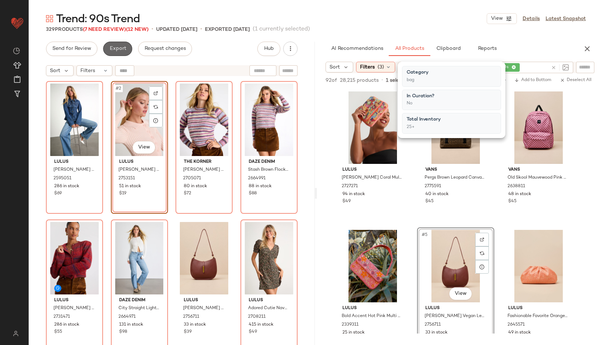
click at [111, 46] on span "Export" at bounding box center [117, 49] width 17 height 6
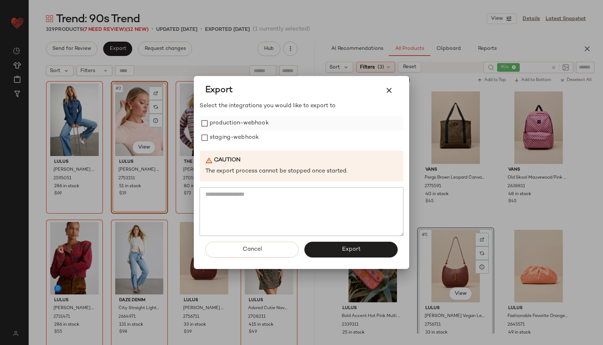
click at [211, 129] on label "production-webhook" at bounding box center [239, 123] width 59 height 14
click at [211, 137] on label "staging-webhook" at bounding box center [234, 138] width 49 height 14
click at [337, 242] on button "Export" at bounding box center [350, 250] width 93 height 16
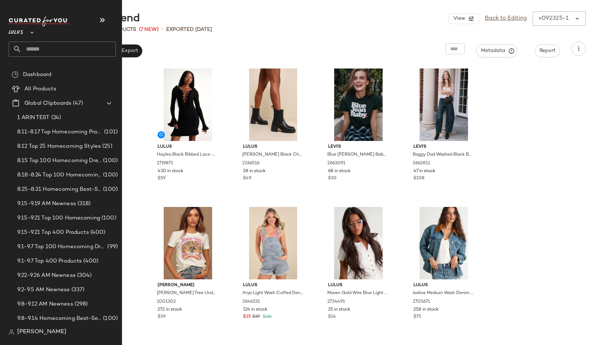
click at [35, 48] on input "text" at bounding box center [69, 49] width 94 height 15
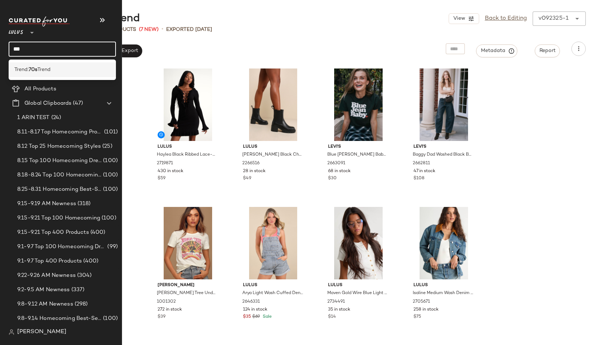
type input "***"
click at [33, 68] on b "70s" at bounding box center [33, 70] width 9 height 8
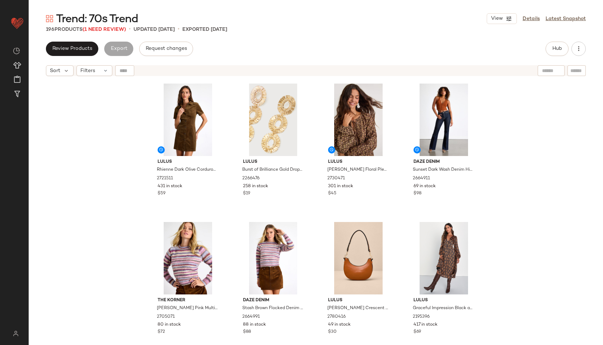
click at [109, 34] on div "Trend: 70s Trend View Details Latest Snapshot 196 Products (1 Need Review) • up…" at bounding box center [316, 178] width 574 height 334
click at [108, 30] on span "(1 Need Review)" at bounding box center [104, 29] width 43 height 5
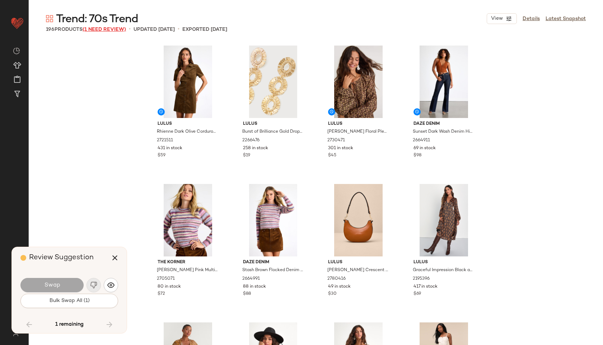
scroll to position [5266, 0]
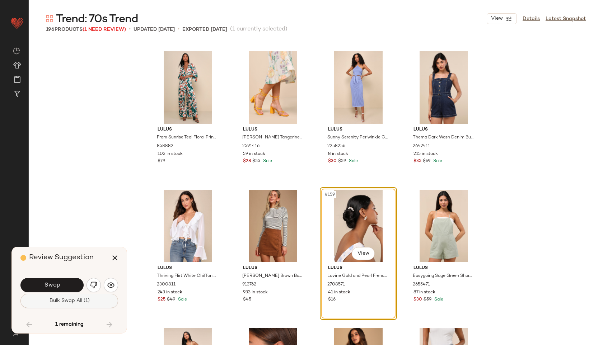
click at [46, 302] on button "Bulk Swap All (1)" at bounding box center [69, 301] width 98 height 14
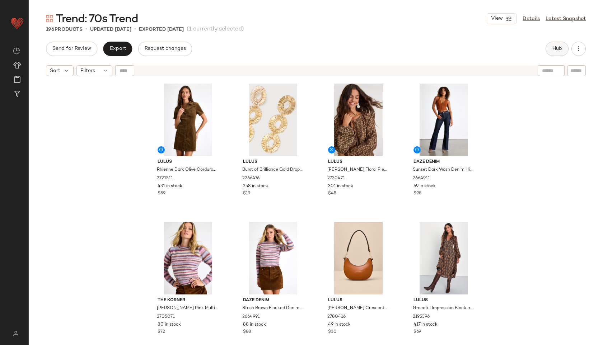
click at [557, 48] on span "Hub" at bounding box center [557, 49] width 10 height 6
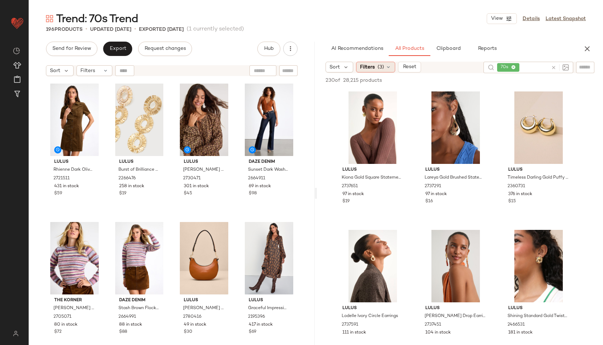
click at [379, 62] on div "Filters (3)" at bounding box center [375, 67] width 39 height 11
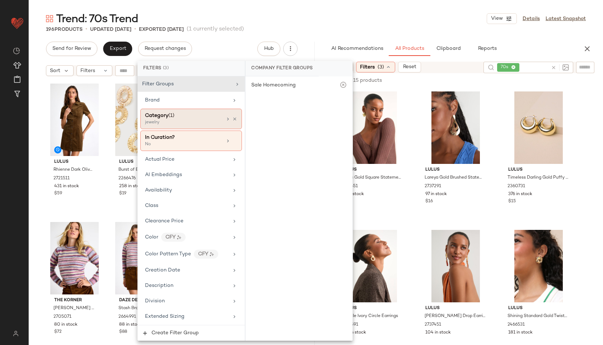
click at [190, 121] on div "jewelry" at bounding box center [181, 123] width 72 height 6
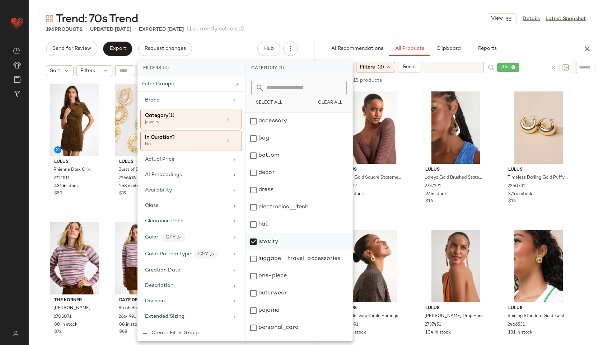
click at [271, 240] on div "jewelry" at bounding box center [299, 241] width 107 height 17
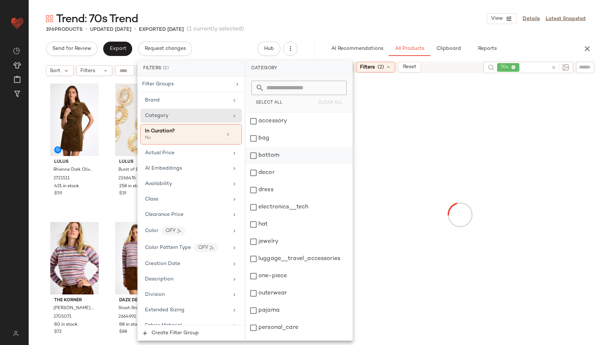
click at [283, 152] on div "bottom" at bounding box center [299, 155] width 107 height 17
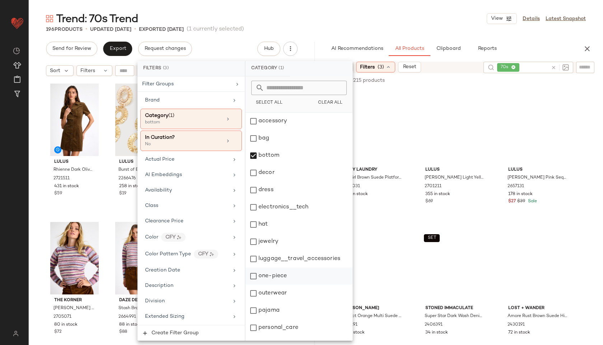
scroll to position [65, 0]
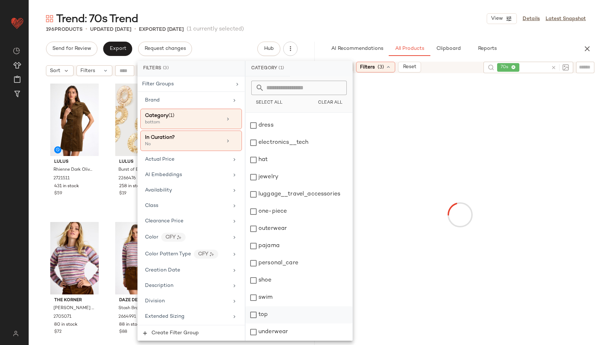
click at [266, 313] on div "top" at bounding box center [299, 315] width 107 height 17
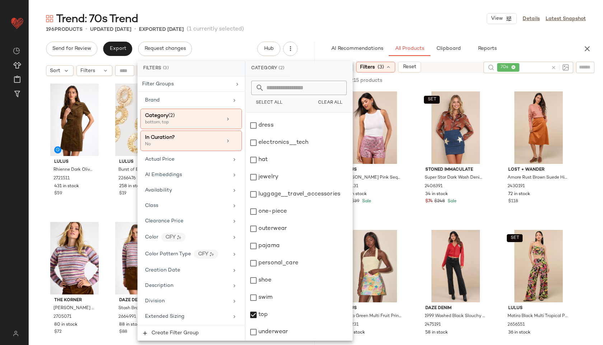
click at [403, 9] on main "Trend: 70s Trend View Details Latest Snapshot 196 Products • updated Sep 23rd •…" at bounding box center [301, 172] width 603 height 345
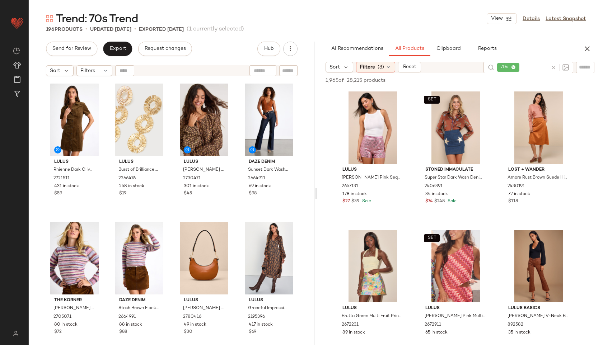
click at [514, 68] on icon at bounding box center [513, 67] width 5 height 5
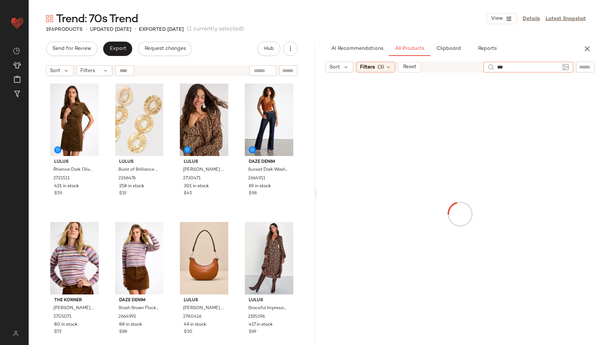
type input "****"
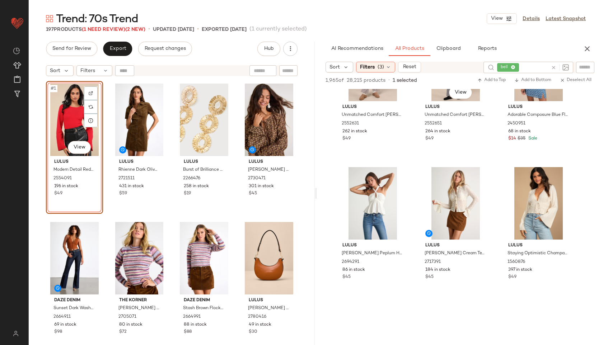
scroll to position [897, 0]
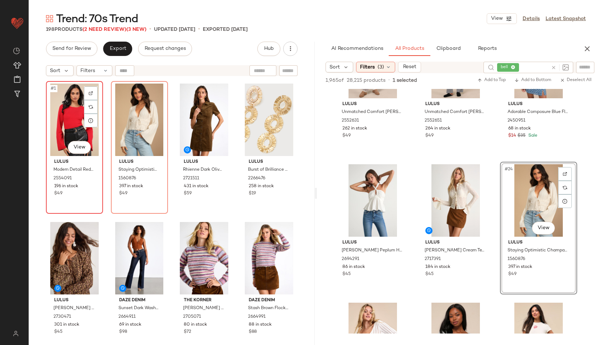
click at [66, 125] on div "#1 View" at bounding box center [74, 120] width 52 height 73
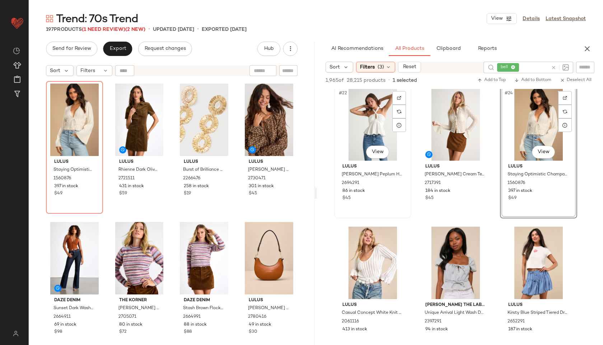
scroll to position [975, 0]
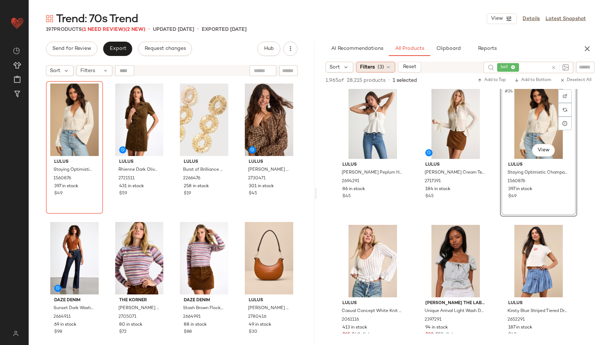
click at [384, 72] on div "Filters (3)" at bounding box center [375, 67] width 39 height 11
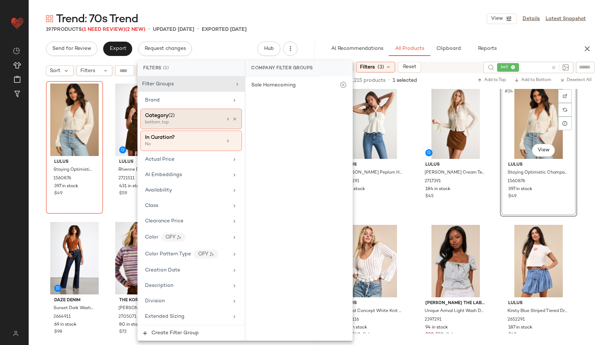
click at [211, 117] on div "Category (2)" at bounding box center [183, 116] width 77 height 8
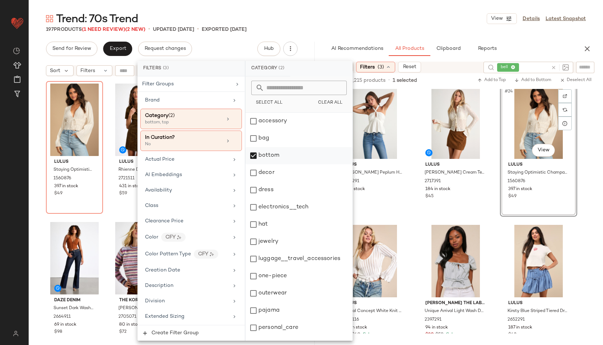
click at [266, 162] on div "bottom" at bounding box center [299, 155] width 107 height 17
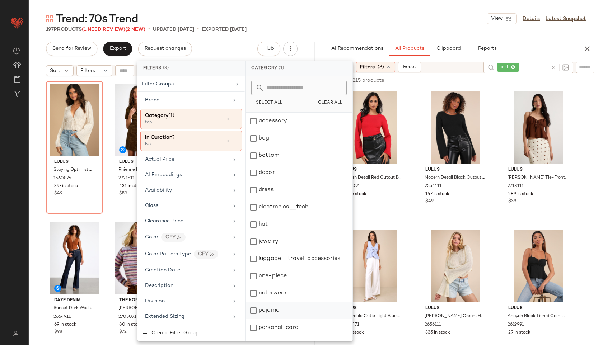
scroll to position [65, 0]
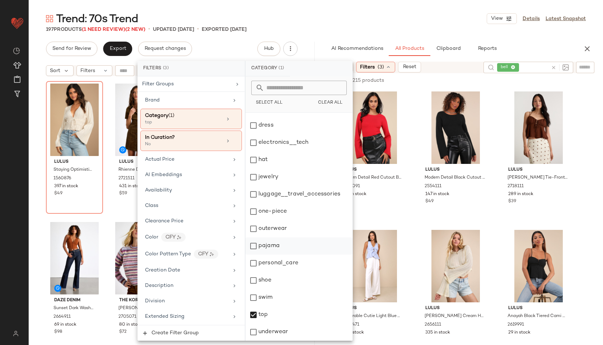
click at [267, 312] on div "top" at bounding box center [299, 315] width 107 height 17
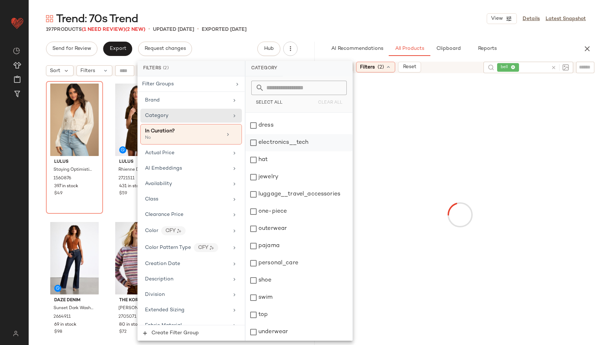
scroll to position [0, 0]
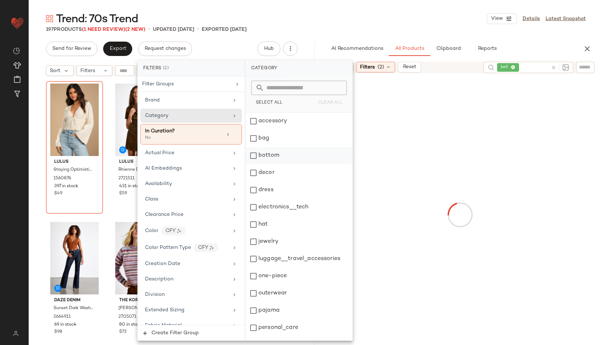
click at [284, 159] on div "bottom" at bounding box center [299, 155] width 107 height 17
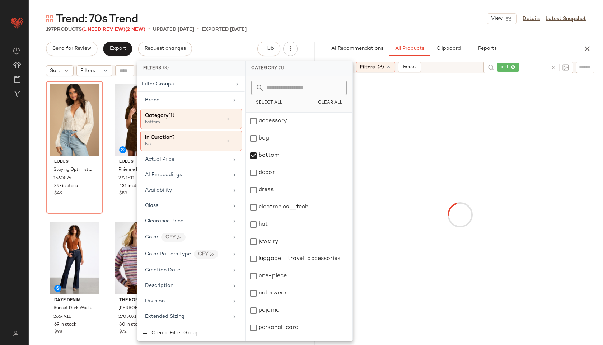
click at [384, 25] on div "Trend: 70s Trend View Details Latest Snapshot" at bounding box center [316, 18] width 574 height 14
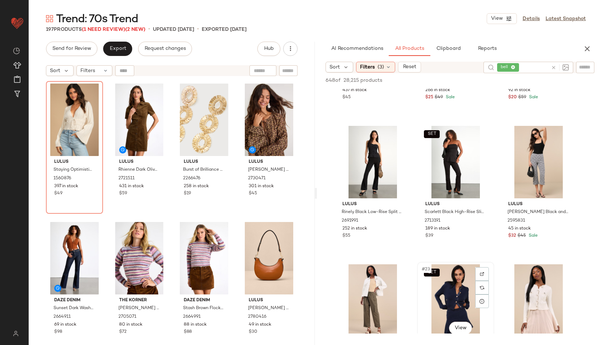
scroll to position [845, 0]
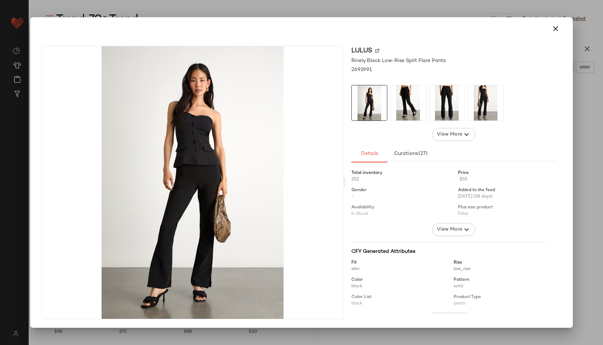
click at [407, 107] on img at bounding box center [408, 102] width 35 height 35
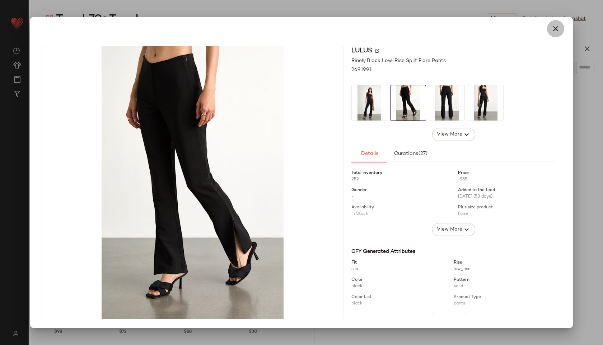
click at [551, 30] on icon "button" at bounding box center [555, 28] width 9 height 9
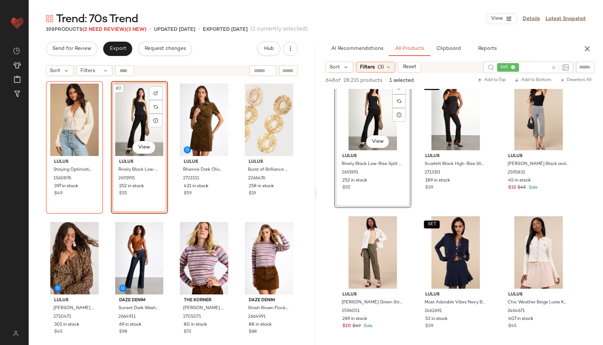
click at [371, 107] on div "#19 View" at bounding box center [373, 114] width 72 height 73
click at [137, 110] on div "#2 View" at bounding box center [139, 120] width 52 height 73
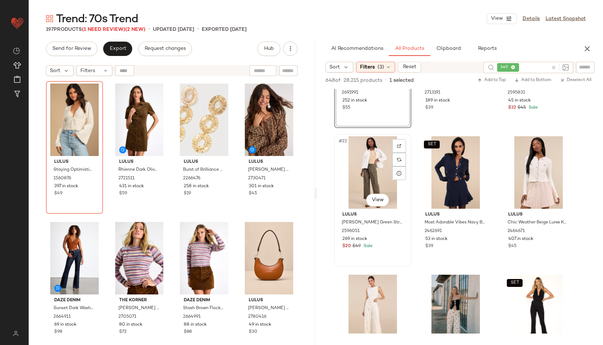
scroll to position [927, 0]
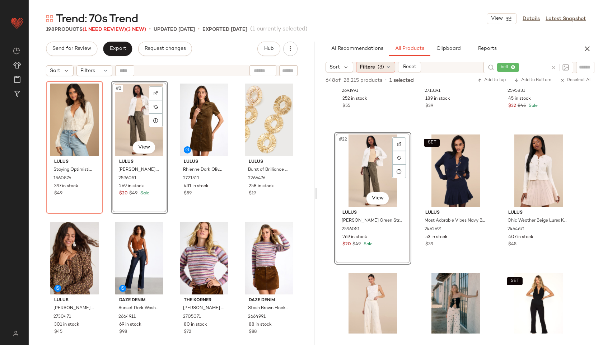
click at [386, 65] on icon at bounding box center [389, 67] width 6 height 6
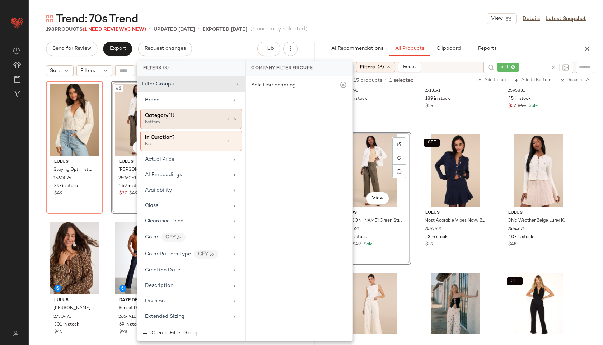
click at [204, 120] on div "bottom" at bounding box center [181, 123] width 72 height 6
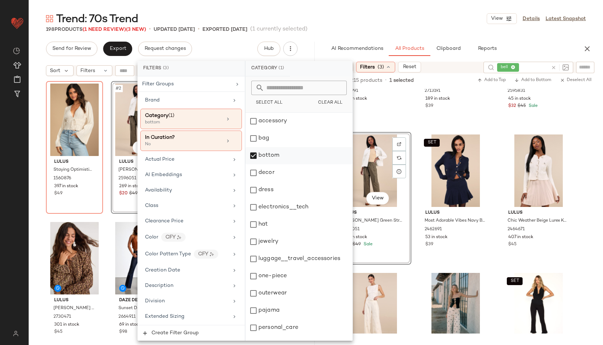
click at [285, 154] on div "bottom" at bounding box center [299, 155] width 107 height 17
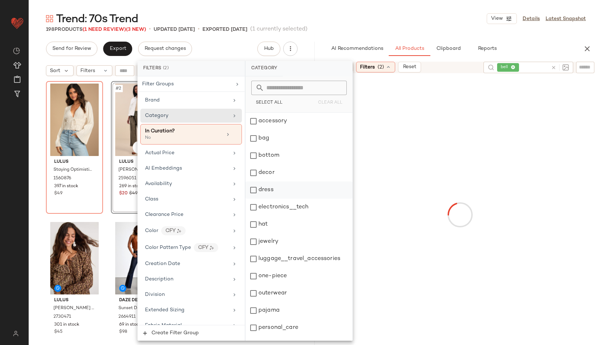
click at [278, 191] on div "dress" at bounding box center [299, 190] width 107 height 17
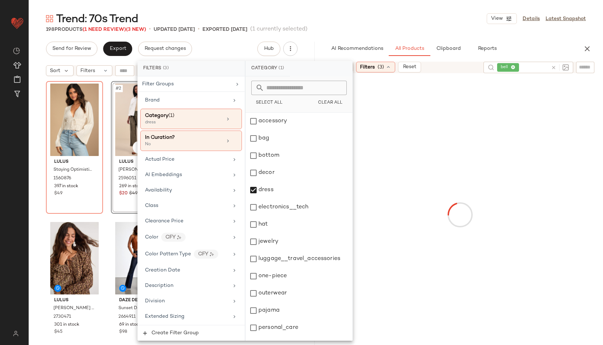
click at [394, 19] on div "Trend: 70s Trend View Details Latest Snapshot" at bounding box center [316, 18] width 574 height 14
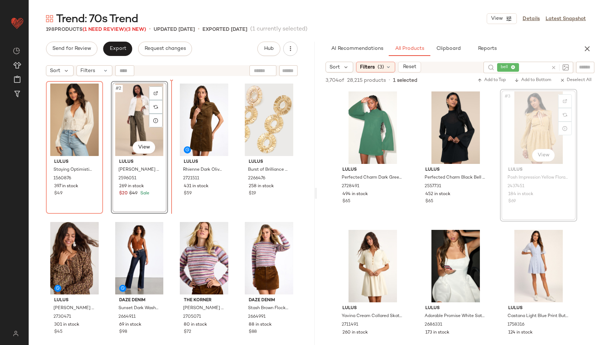
drag, startPoint x: 534, startPoint y: 136, endPoint x: 307, endPoint y: 131, distance: 226.9
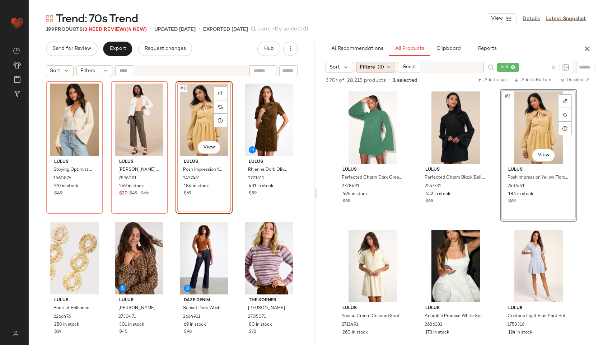
click at [378, 71] on div "Filters (3)" at bounding box center [375, 67] width 39 height 11
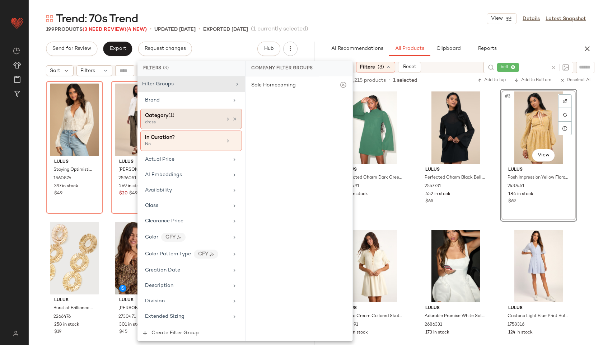
click at [196, 122] on div "dress" at bounding box center [181, 123] width 72 height 6
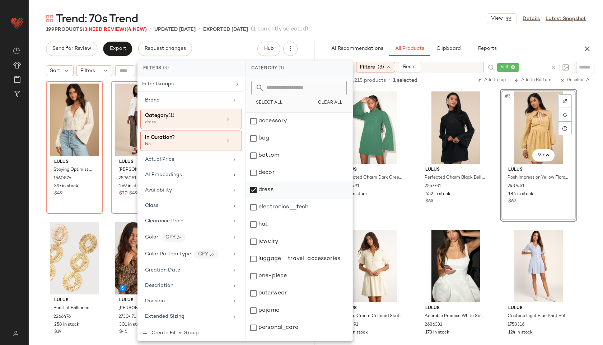
click at [272, 193] on div "dress" at bounding box center [299, 190] width 107 height 17
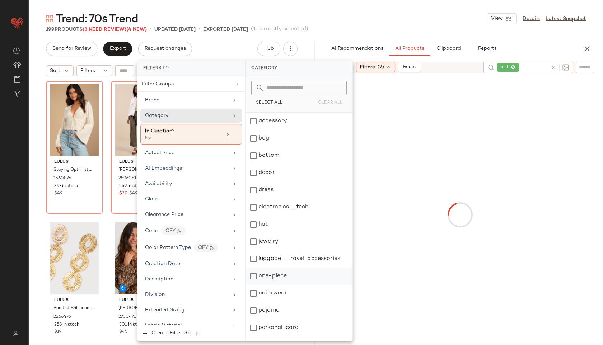
scroll to position [65, 0]
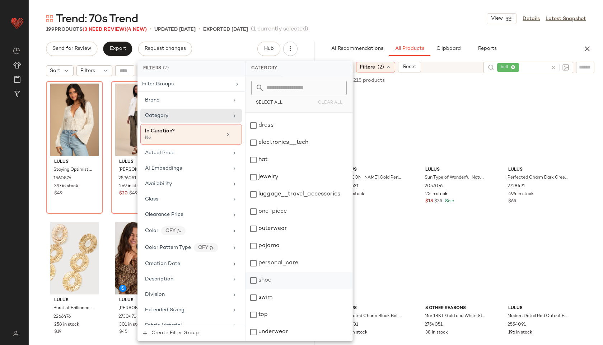
click at [274, 282] on div "shoe" at bounding box center [299, 280] width 107 height 17
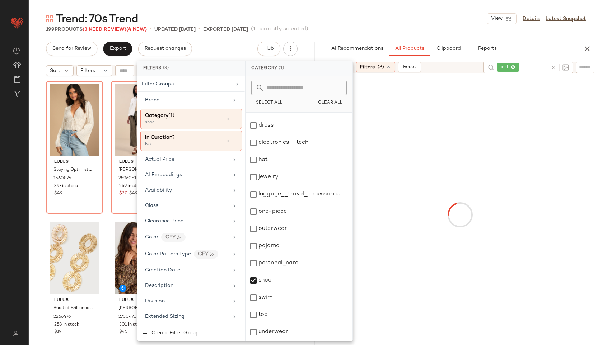
click at [431, 10] on main "Trend: 70s Trend View Details Latest Snapshot 199 Products (3 Need Review) (4 N…" at bounding box center [301, 172] width 603 height 345
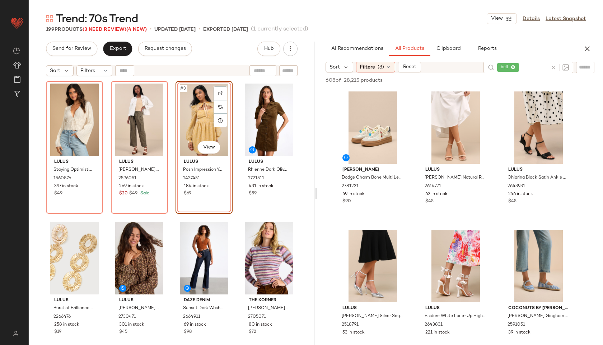
click at [513, 66] on icon at bounding box center [513, 67] width 5 height 5
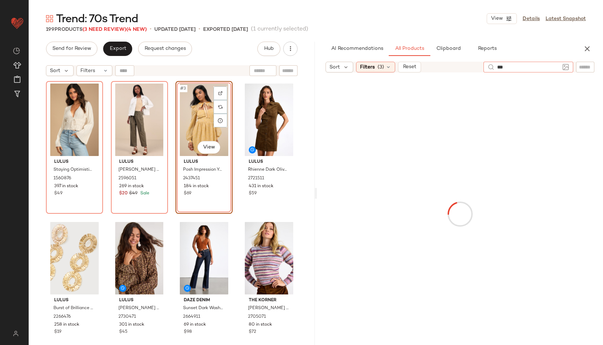
type input "****"
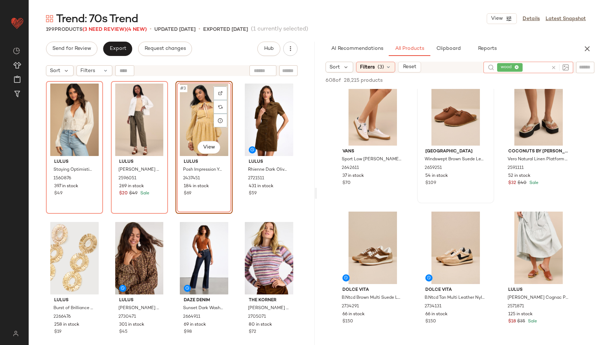
scroll to position [881, 0]
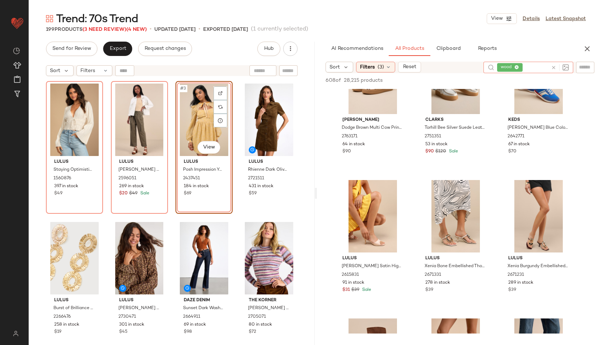
click at [518, 69] on icon at bounding box center [517, 67] width 5 height 5
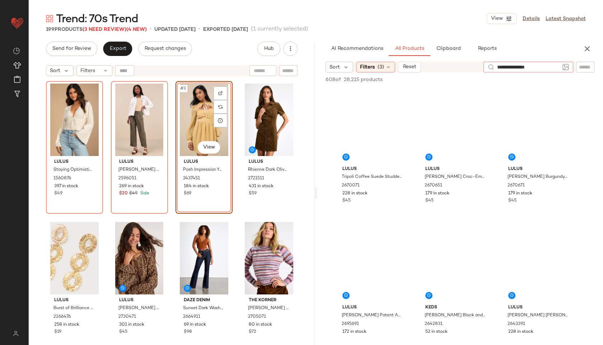
type input "**********"
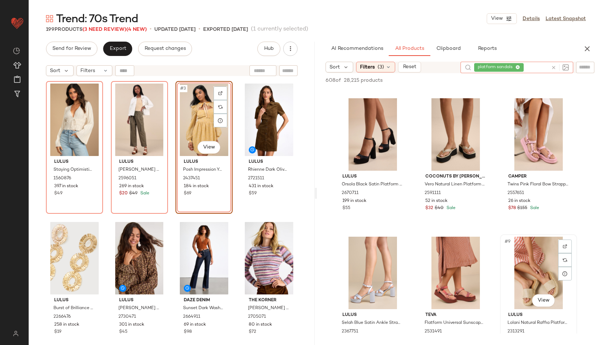
scroll to position [155, 0]
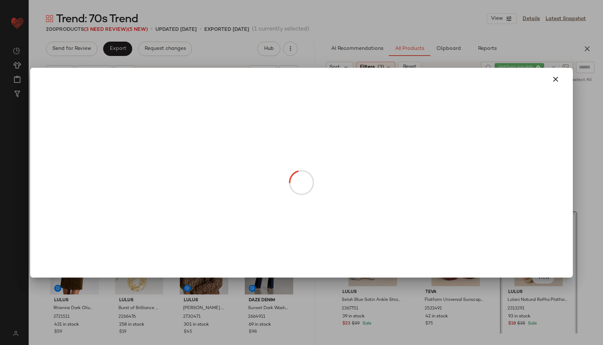
drag, startPoint x: 201, startPoint y: 139, endPoint x: 254, endPoint y: 139, distance: 53.1
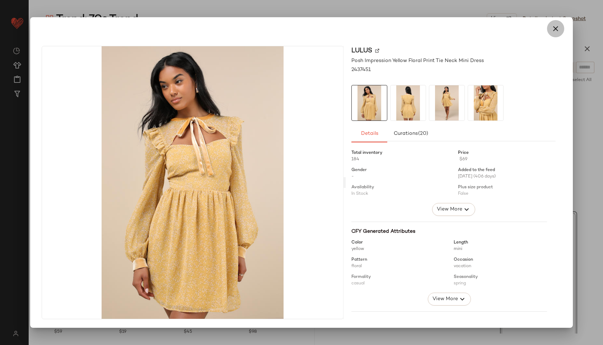
click at [559, 26] on icon "button" at bounding box center [555, 28] width 9 height 9
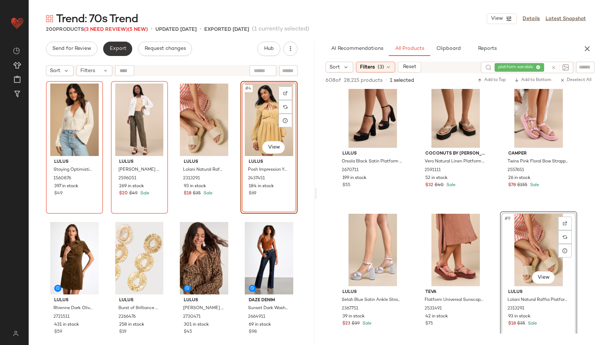
click at [114, 43] on button "Export" at bounding box center [117, 49] width 29 height 14
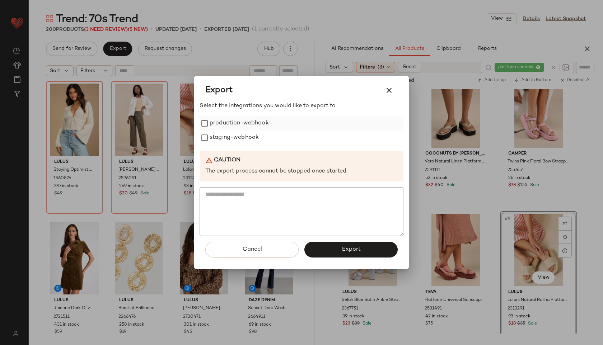
click at [229, 123] on label "production-webhook" at bounding box center [239, 123] width 59 height 14
click at [229, 132] on label "staging-webhook" at bounding box center [234, 138] width 49 height 14
click at [339, 253] on button "Export" at bounding box center [350, 250] width 93 height 16
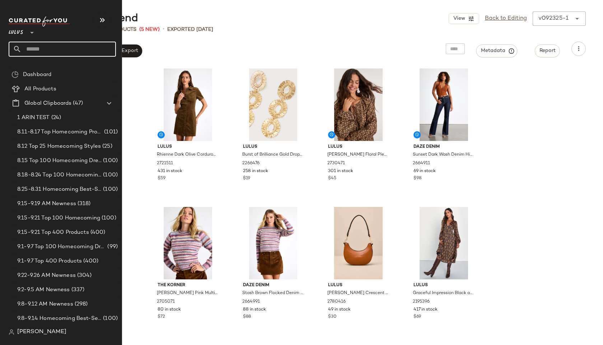
click at [32, 51] on input "text" at bounding box center [69, 49] width 94 height 15
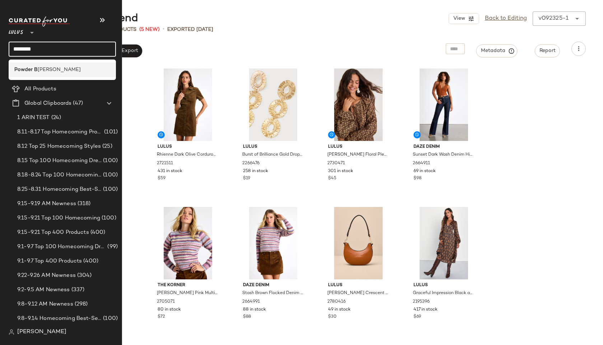
type input "********"
click at [22, 66] on b "Powder B" at bounding box center [25, 70] width 23 height 8
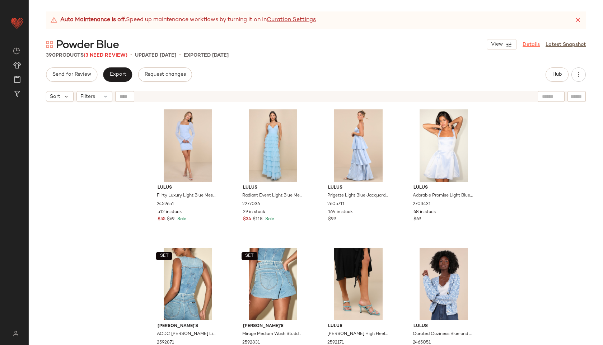
click at [531, 45] on link "Details" at bounding box center [531, 45] width 17 height 8
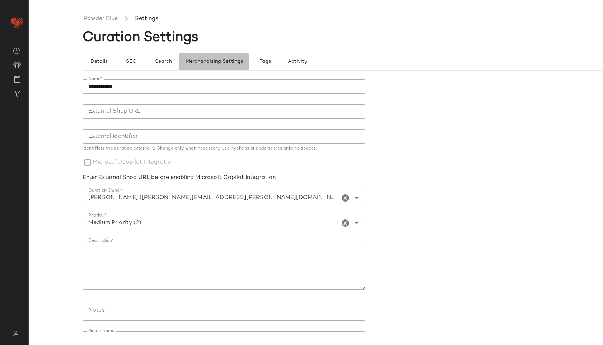
click at [234, 63] on span "Merchandising Settings" at bounding box center [214, 62] width 58 height 6
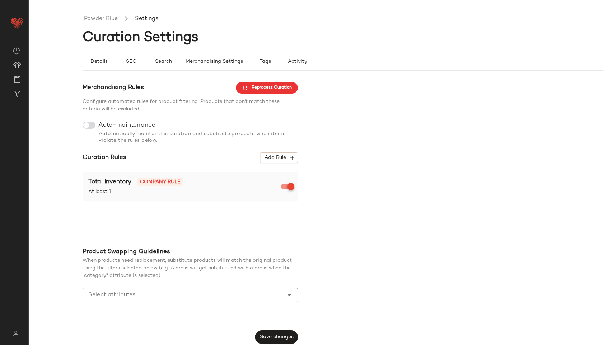
click at [90, 124] on div at bounding box center [89, 125] width 13 height 7
click at [374, 235] on div "Merchandising Rules Reprocess Curation Configure automated rules for product fi…" at bounding box center [370, 213] width 574 height 262
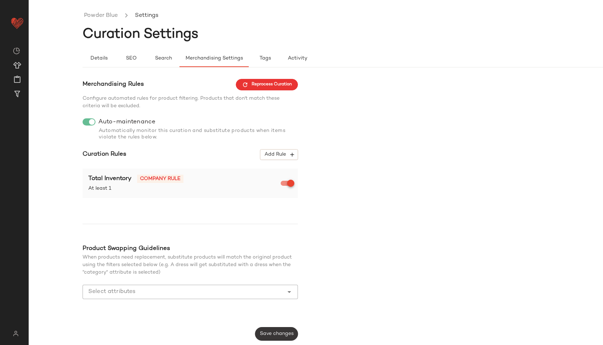
click at [267, 337] on span "Save changes" at bounding box center [277, 334] width 34 height 6
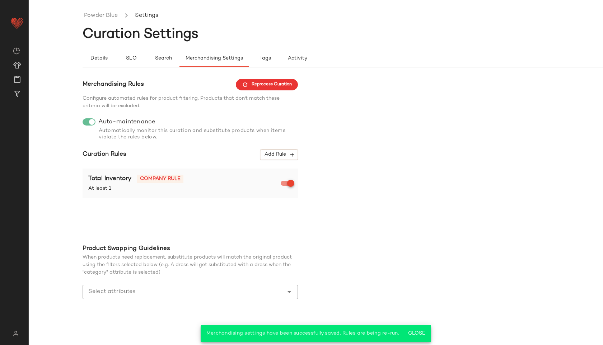
scroll to position [0, 0]
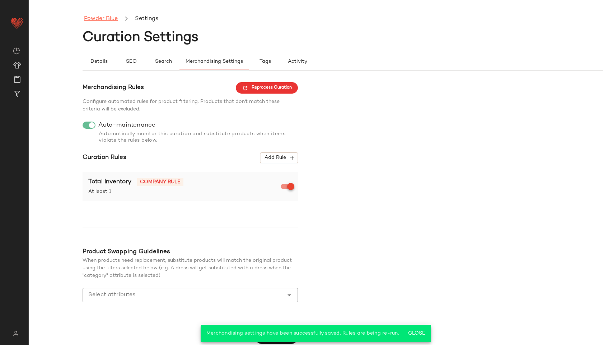
click at [106, 16] on link "Powder Blue" at bounding box center [101, 18] width 34 height 9
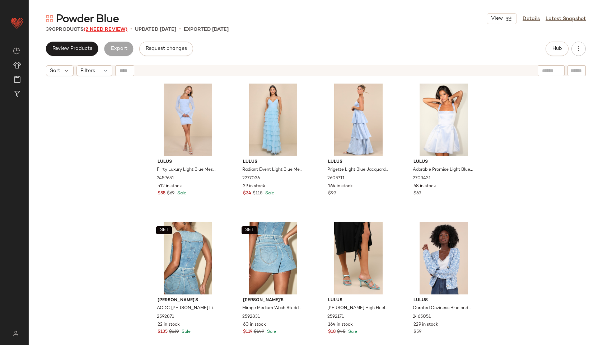
click at [108, 30] on span "(2 Need Review)" at bounding box center [106, 29] width 44 height 5
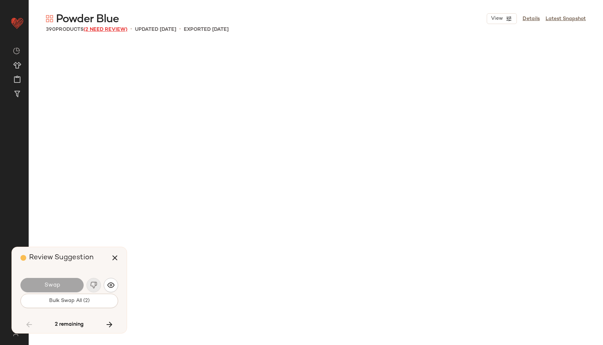
scroll to position [10947, 0]
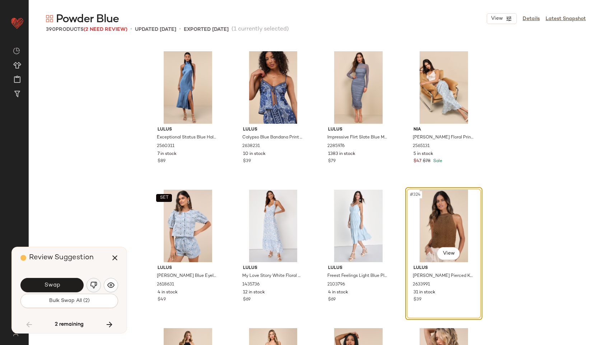
click at [91, 282] on img "button" at bounding box center [93, 285] width 7 height 7
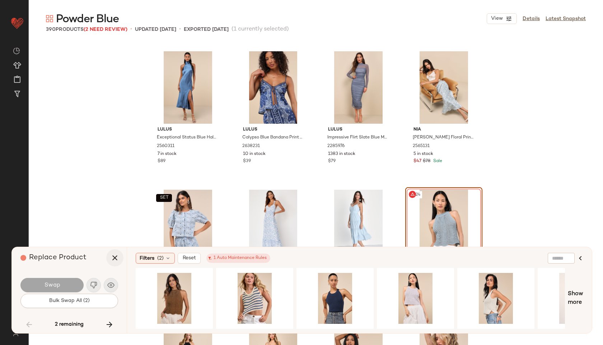
click at [112, 259] on icon "button" at bounding box center [115, 258] width 9 height 9
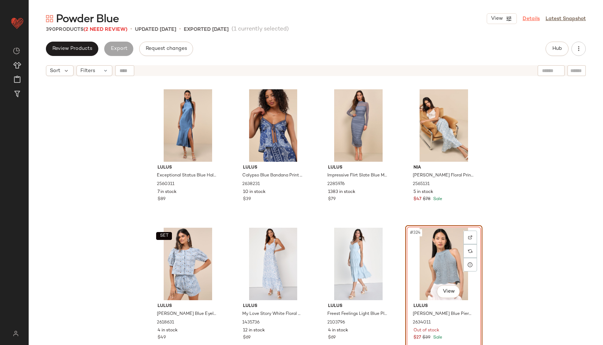
click at [533, 17] on link "Details" at bounding box center [531, 19] width 17 height 8
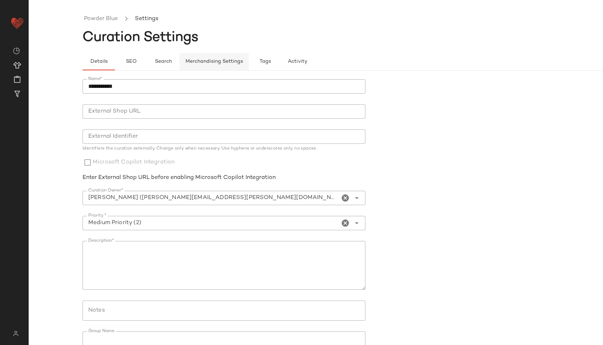
click at [203, 64] on span "Merchandising Settings" at bounding box center [214, 62] width 58 height 6
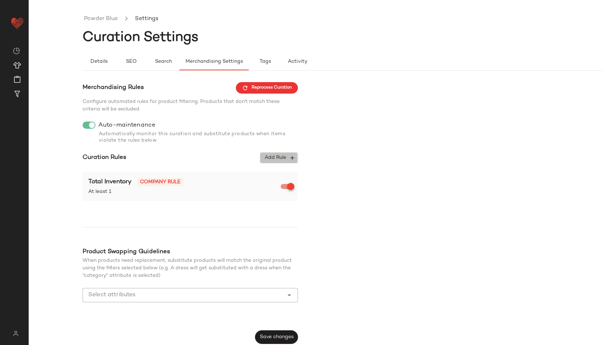
click at [269, 155] on span "Add Rule" at bounding box center [279, 158] width 30 height 6
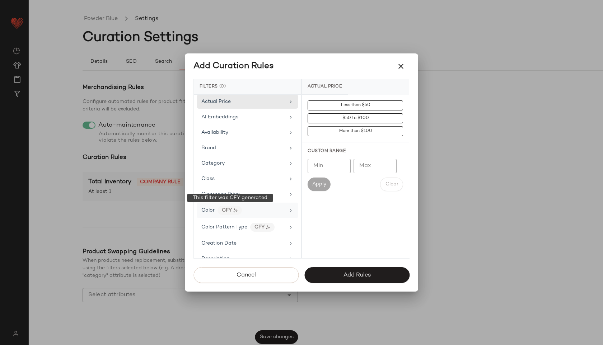
click at [220, 211] on div "CFY" at bounding box center [230, 210] width 24 height 9
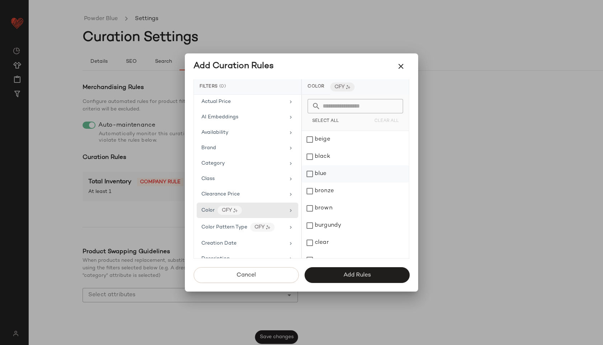
click at [321, 173] on div "blue" at bounding box center [355, 173] width 107 height 17
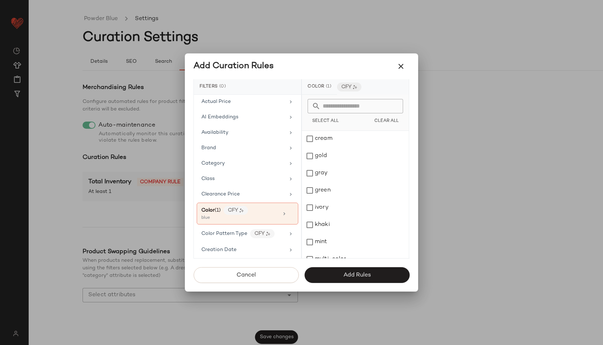
scroll to position [206, 0]
click at [325, 276] on button "Add Rules" at bounding box center [356, 275] width 105 height 16
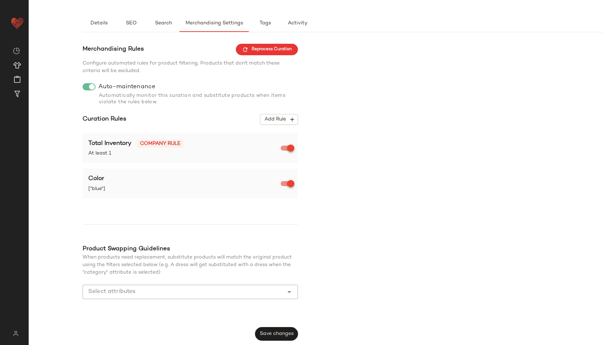
scroll to position [38, 0]
click at [287, 332] on span "Save changes" at bounding box center [277, 335] width 34 height 6
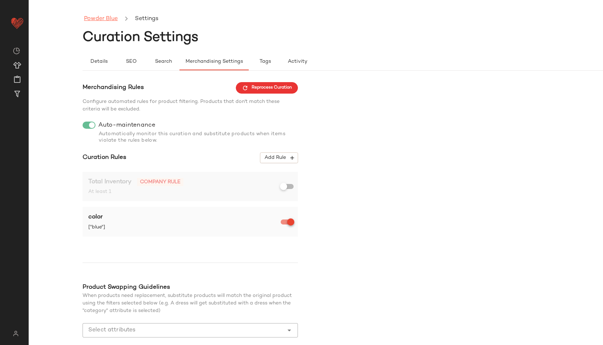
click at [108, 19] on link "Powder Blue" at bounding box center [101, 18] width 34 height 9
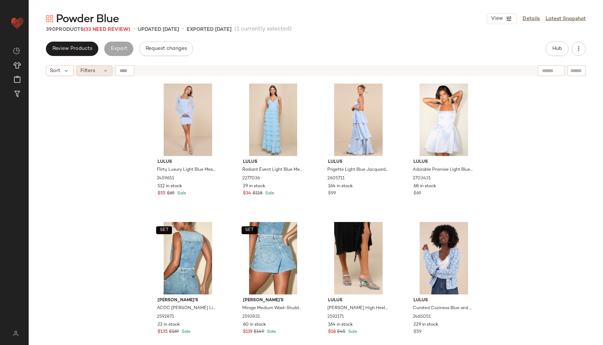
click at [101, 75] on div "Filters" at bounding box center [94, 70] width 36 height 11
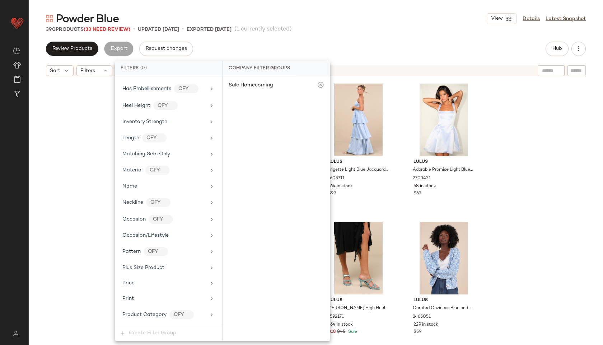
scroll to position [475, 0]
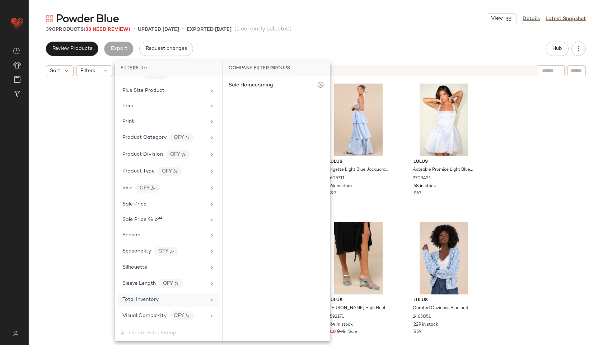
click at [164, 298] on div "Total Inventory" at bounding box center [164, 300] width 84 height 8
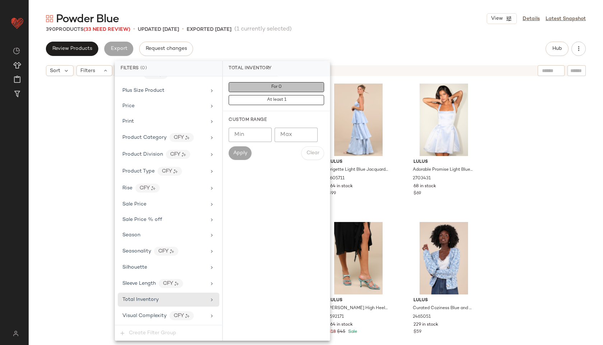
click at [281, 86] on span "For 0" at bounding box center [276, 87] width 11 height 5
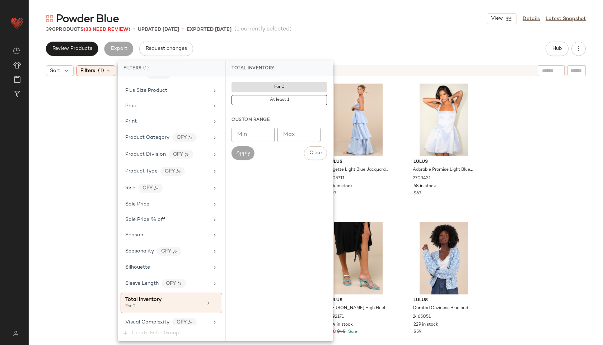
click at [338, 35] on div "Powder Blue View Details Latest Snapshot 390 Products (33 Need Review) • update…" at bounding box center [316, 178] width 574 height 334
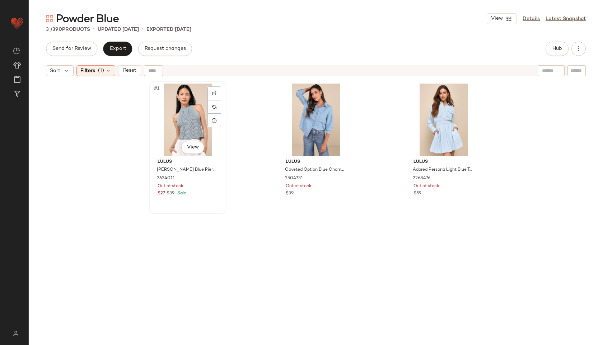
click at [184, 120] on div "#1 View" at bounding box center [188, 120] width 72 height 73
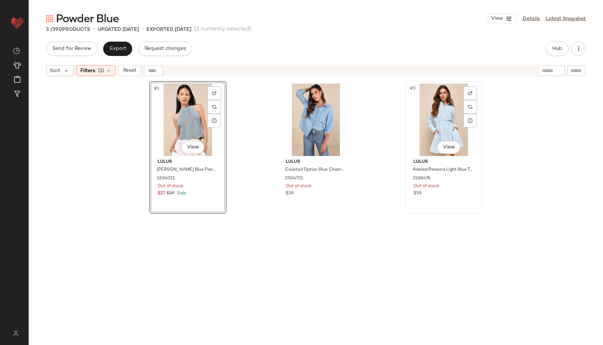
click at [445, 112] on div "#3 View" at bounding box center [444, 120] width 72 height 73
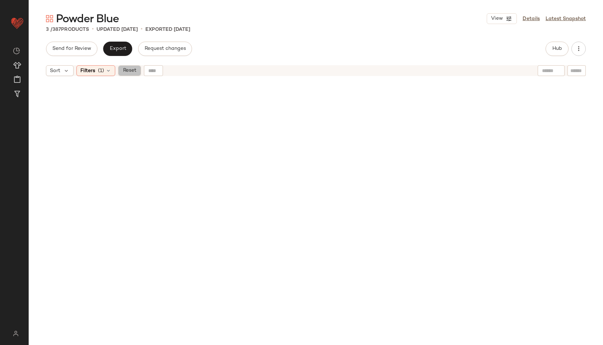
click at [131, 73] on span "Reset" at bounding box center [129, 71] width 14 height 6
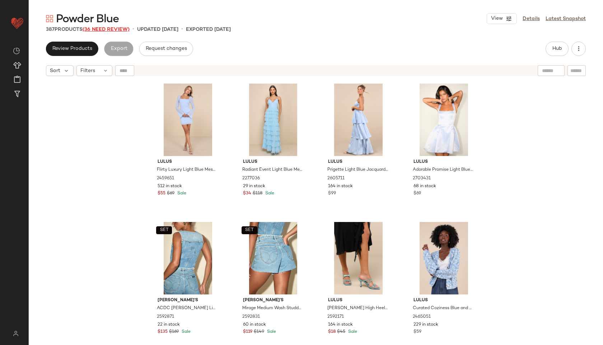
click at [108, 31] on span "(36 Need Review)" at bounding box center [106, 29] width 47 height 5
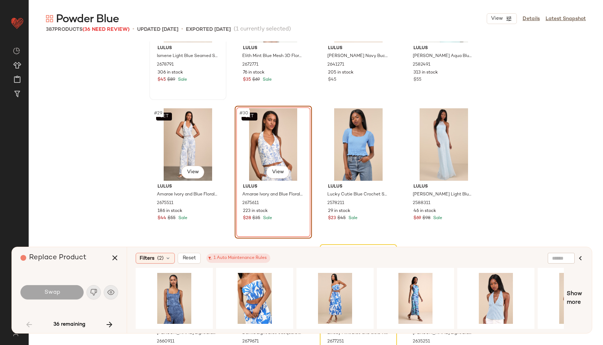
scroll to position [911, 0]
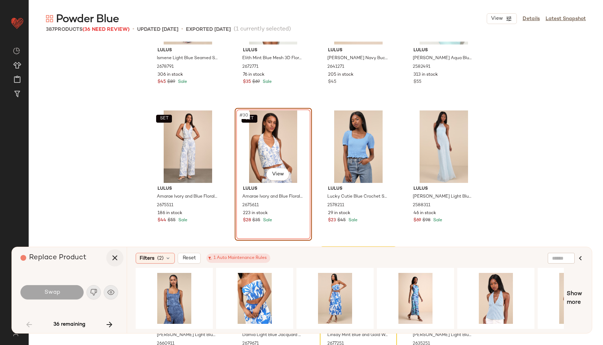
click at [116, 257] on icon "button" at bounding box center [115, 258] width 9 height 9
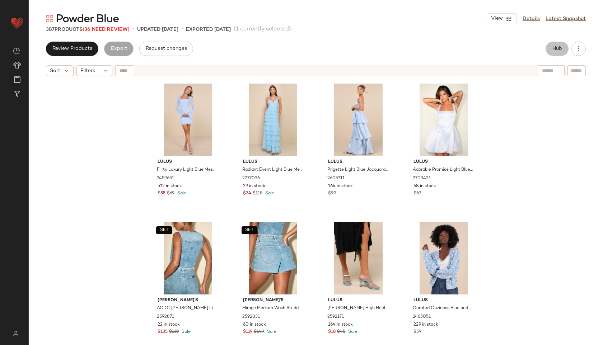
click at [556, 48] on span "Hub" at bounding box center [557, 49] width 10 height 6
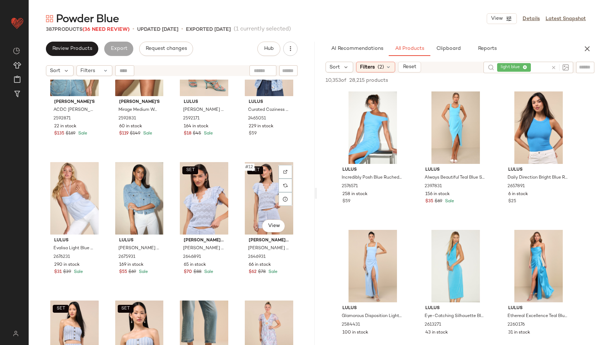
scroll to position [205, 0]
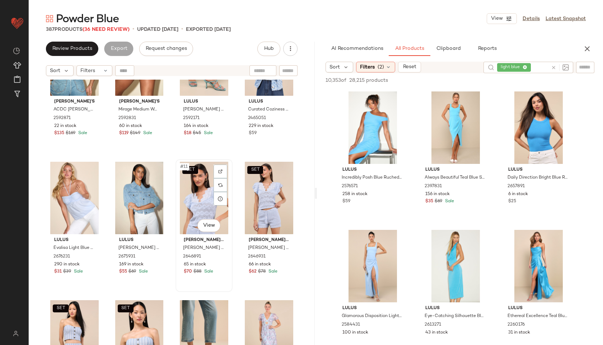
click at [197, 191] on div "SET #11 View" at bounding box center [204, 198] width 52 height 73
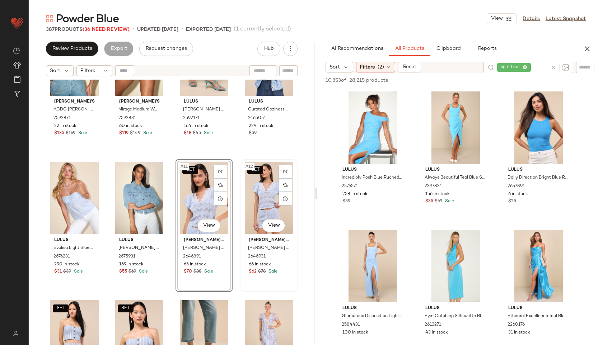
click at [253, 192] on div "SET #12 View" at bounding box center [269, 198] width 52 height 73
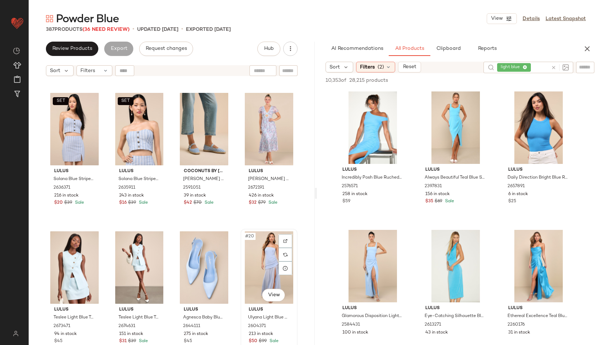
scroll to position [407, 0]
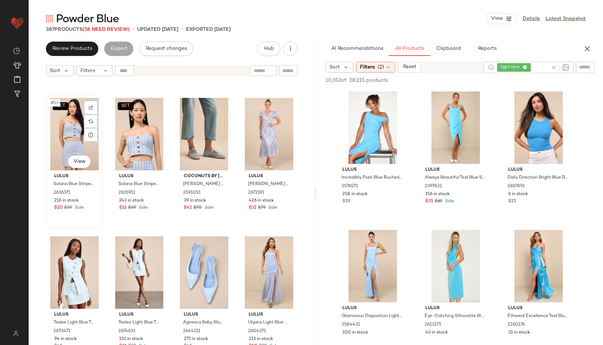
click at [69, 143] on div "SET #13 View" at bounding box center [74, 134] width 52 height 73
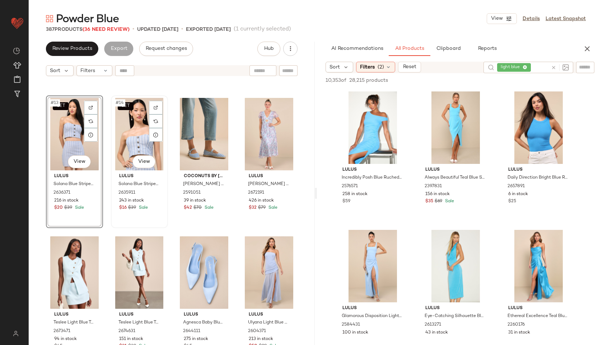
click at [122, 142] on div "SET #14 View" at bounding box center [139, 134] width 52 height 73
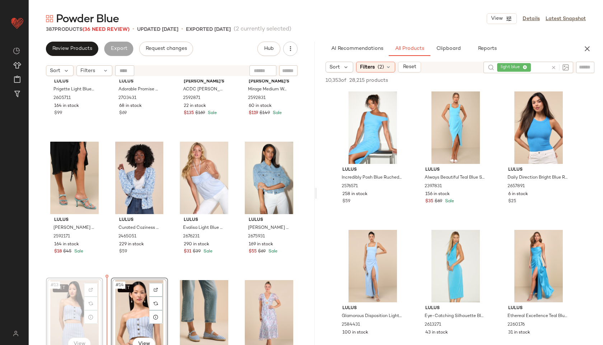
scroll to position [225, 0]
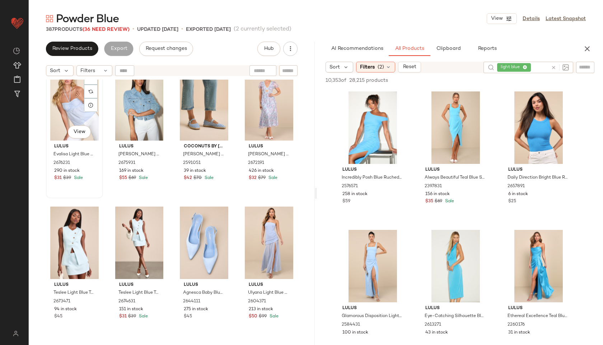
scroll to position [436, 0]
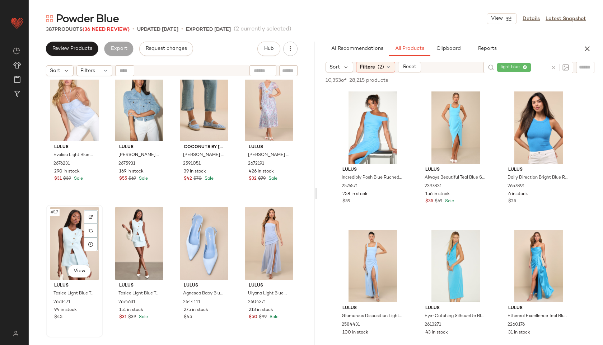
click at [62, 239] on div "#17 View" at bounding box center [74, 243] width 52 height 73
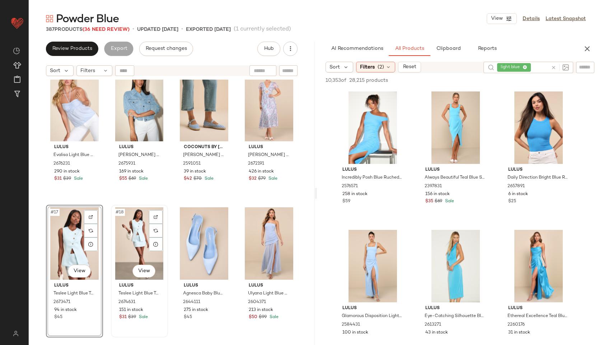
click at [136, 240] on div "#18 View" at bounding box center [139, 243] width 52 height 73
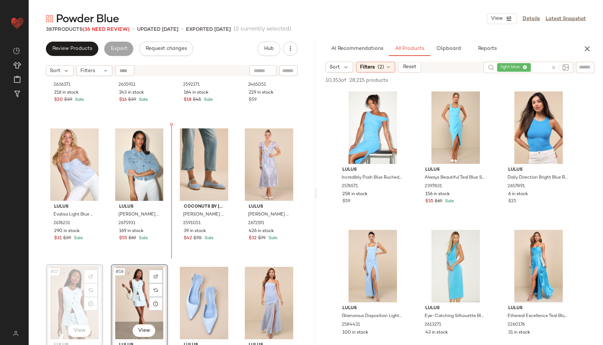
scroll to position [376, 0]
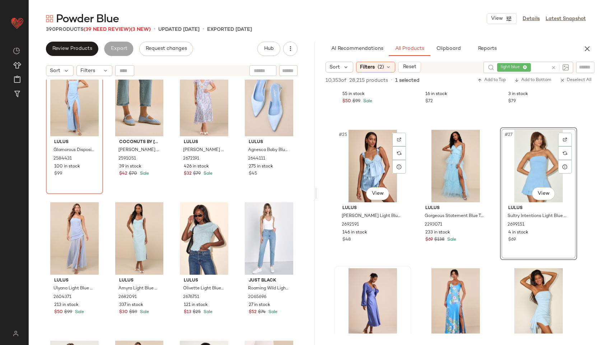
scroll to position [1111, 0]
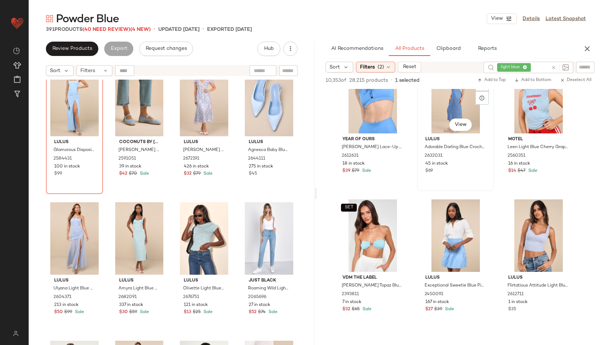
scroll to position [1421, 0]
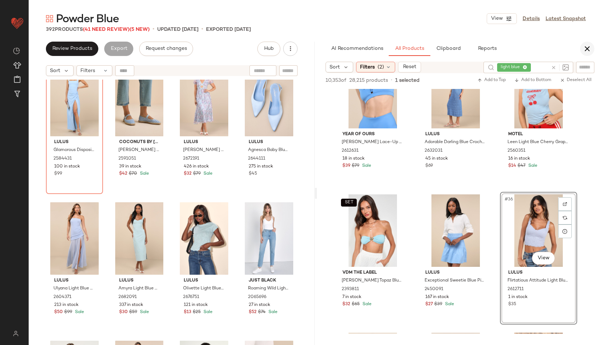
click at [584, 48] on icon "button" at bounding box center [587, 49] width 9 height 9
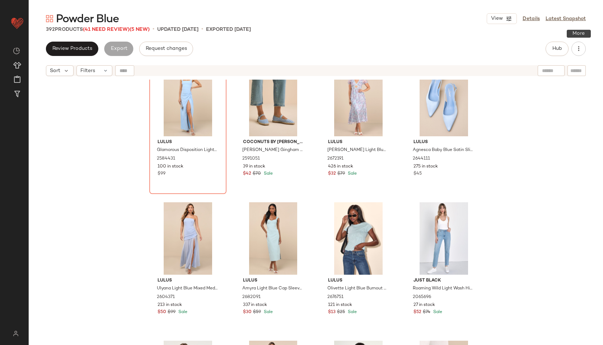
click at [584, 48] on button "button" at bounding box center [578, 49] width 14 height 14
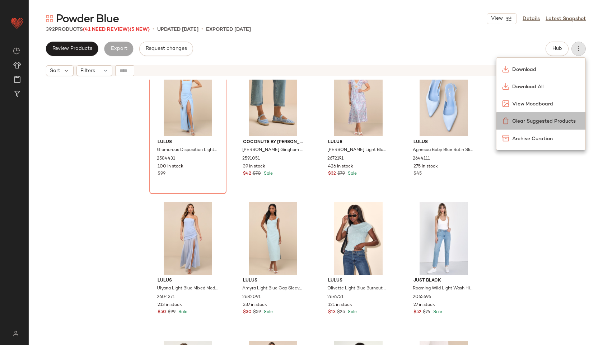
click at [537, 120] on span "Clear Suggested Products" at bounding box center [545, 122] width 67 height 8
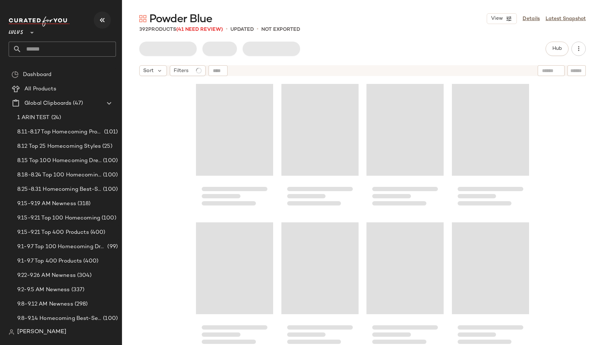
click at [101, 20] on icon "button" at bounding box center [102, 20] width 9 height 9
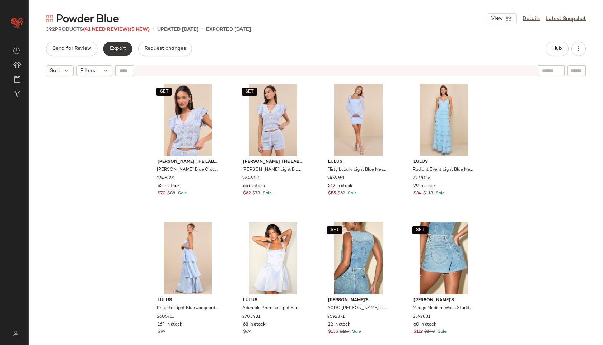
click at [125, 49] on span "Export" at bounding box center [117, 49] width 17 height 6
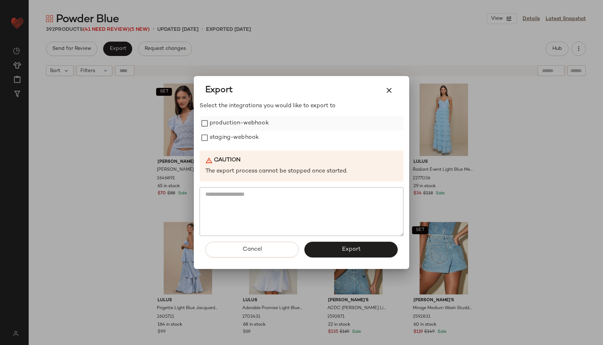
click at [242, 126] on label "production-webhook" at bounding box center [239, 123] width 59 height 14
click at [241, 134] on label "staging-webhook" at bounding box center [234, 138] width 49 height 14
click at [356, 252] on span "Export" at bounding box center [350, 249] width 19 height 7
